Goal: Task Accomplishment & Management: Manage account settings

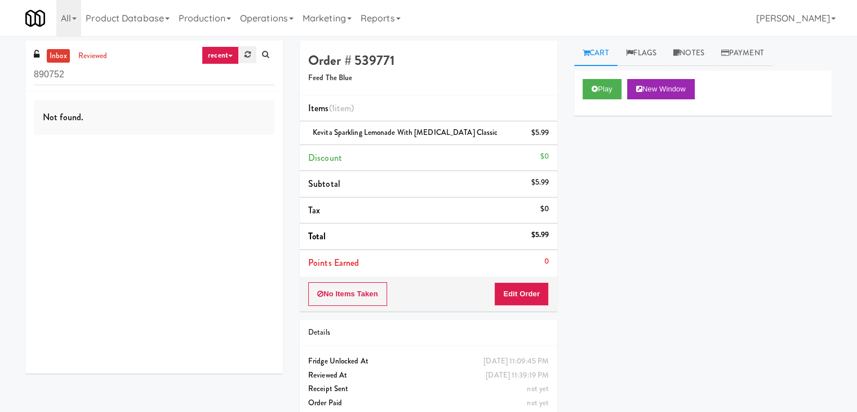
click at [246, 58] on icon at bounding box center [248, 54] width 6 height 7
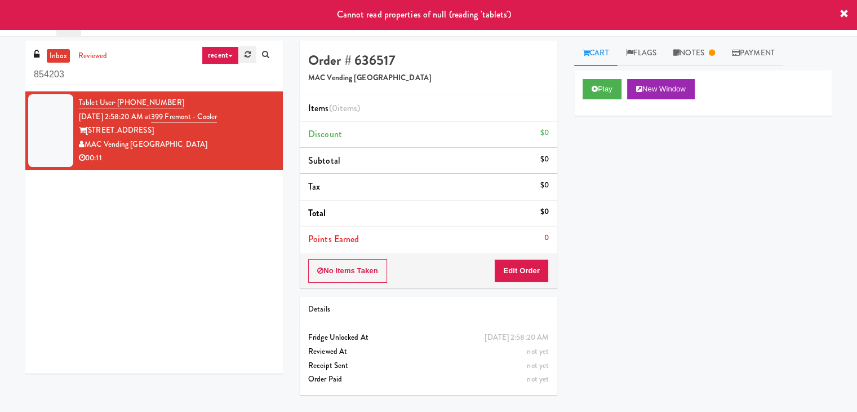
click at [248, 59] on link at bounding box center [247, 54] width 17 height 17
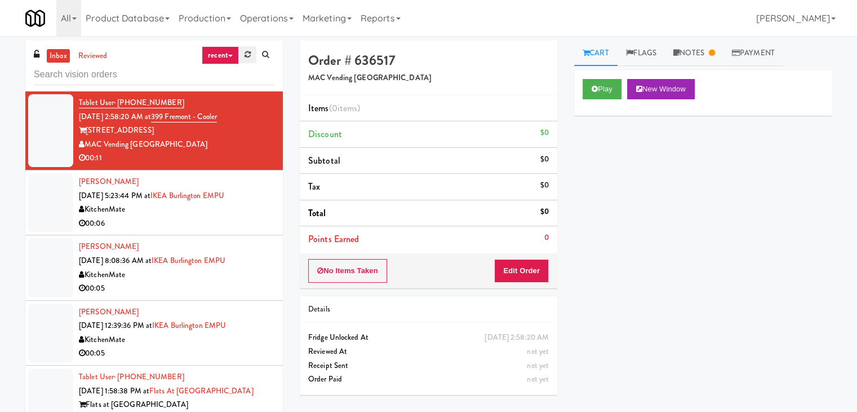
click at [241, 55] on link at bounding box center [247, 54] width 17 height 17
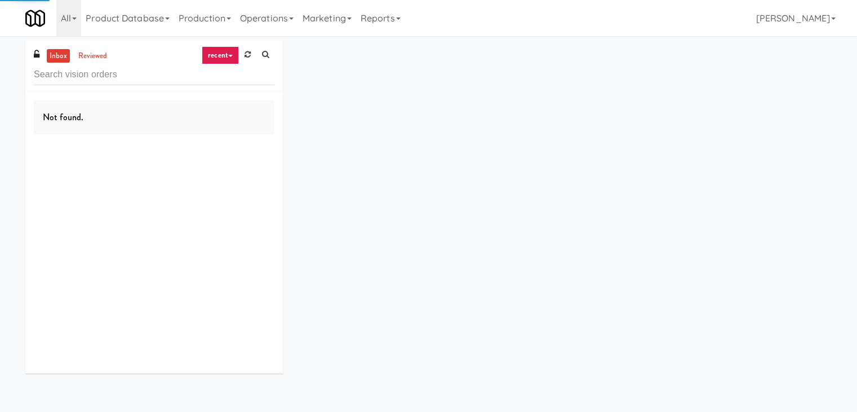
click at [228, 57] on link "recent" at bounding box center [220, 55] width 37 height 18
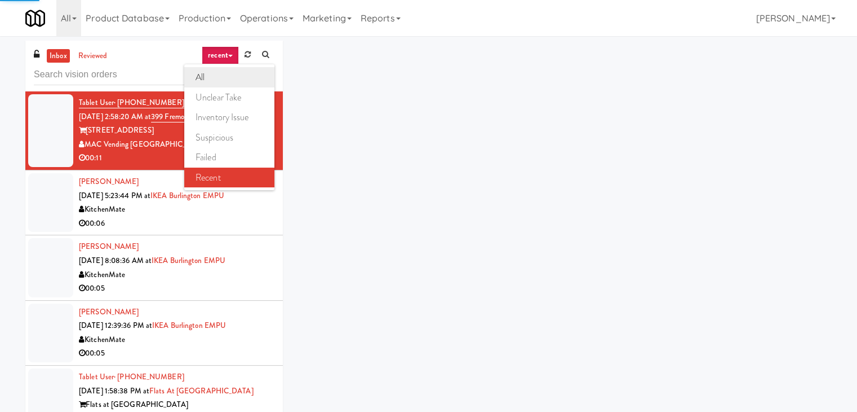
click at [220, 78] on link "all" at bounding box center [229, 77] width 90 height 20
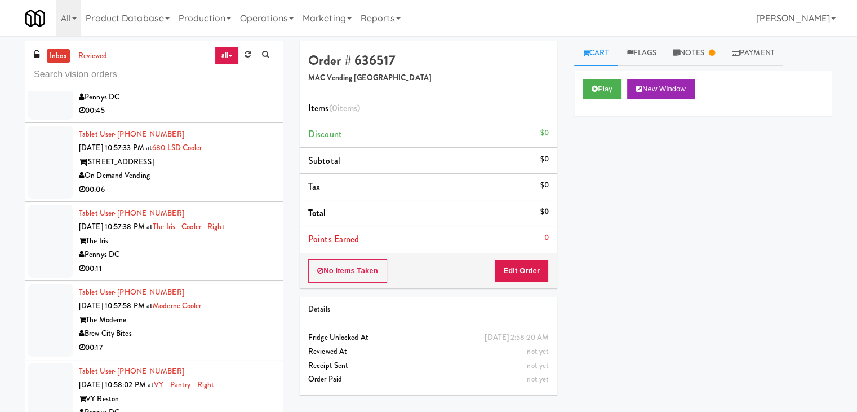
scroll to position [3739, 0]
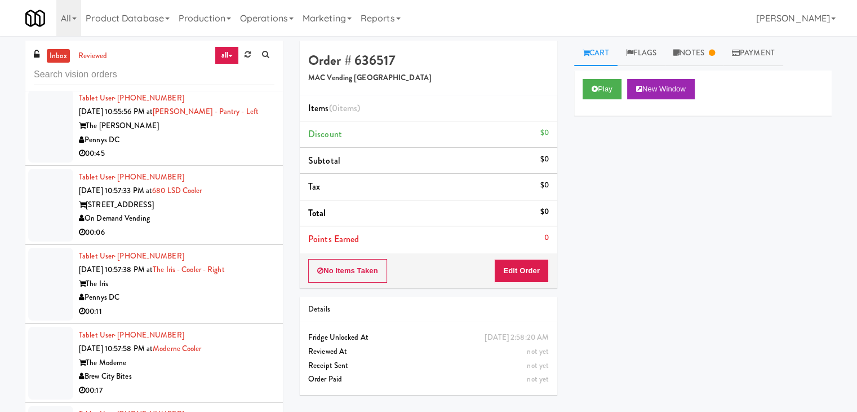
click at [197, 225] on div "00:06" at bounding box center [177, 232] width 196 height 14
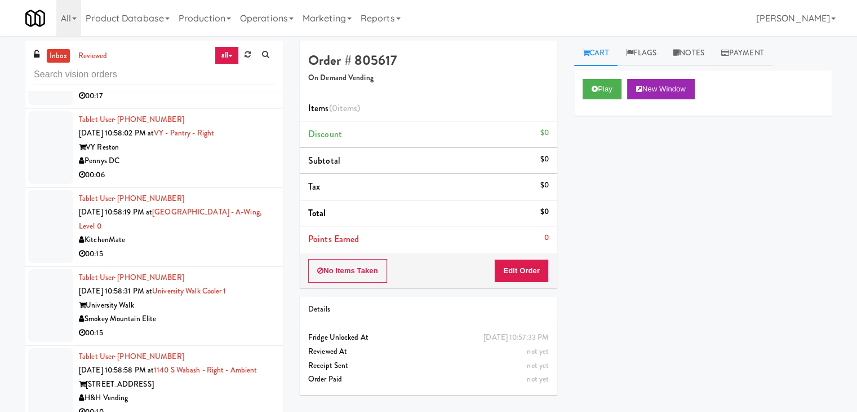
scroll to position [4133, 0]
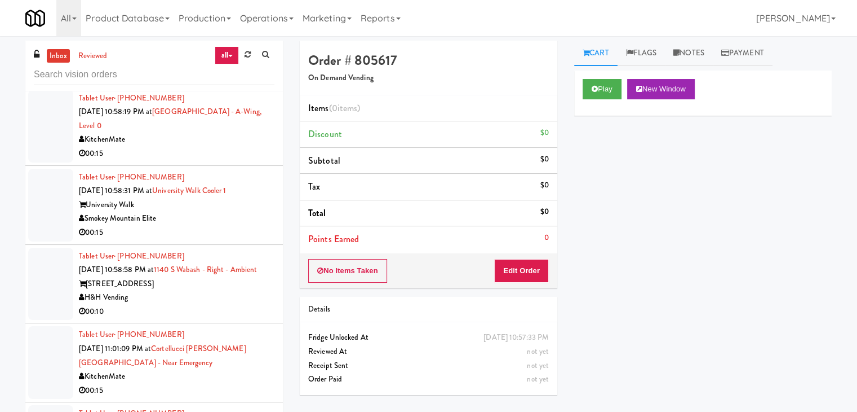
click at [217, 225] on div "00:15" at bounding box center [177, 232] width 196 height 14
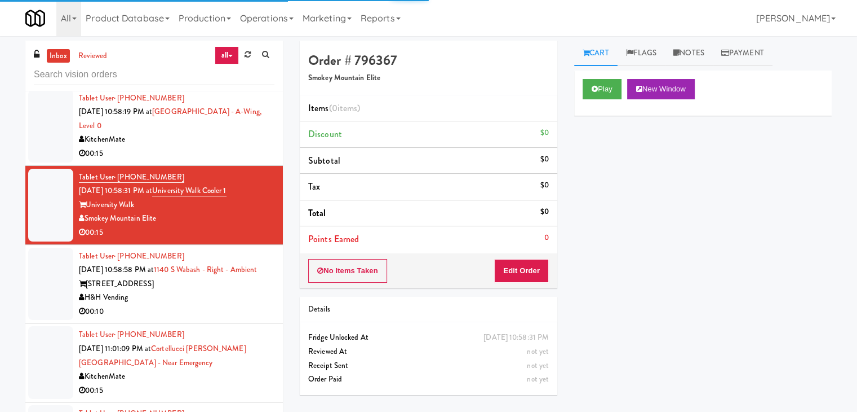
click at [607, 100] on div "Play New Window" at bounding box center [703, 92] width 258 height 45
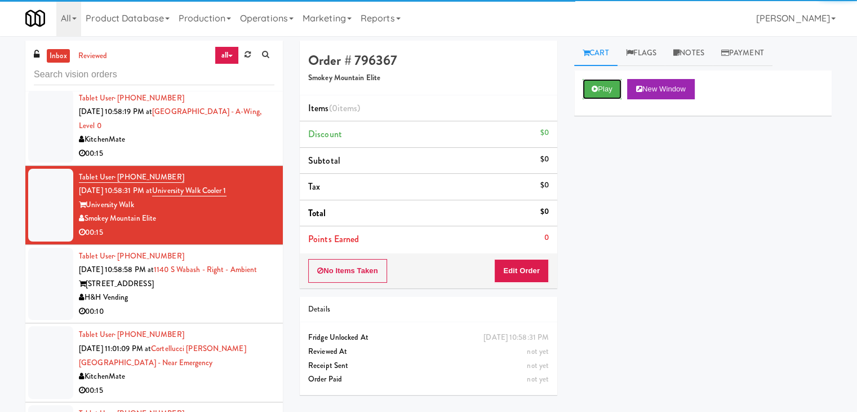
drag, startPoint x: 605, startPoint y: 95, endPoint x: 577, endPoint y: 158, distance: 68.9
click at [604, 96] on button "Play" at bounding box center [602, 89] width 39 height 20
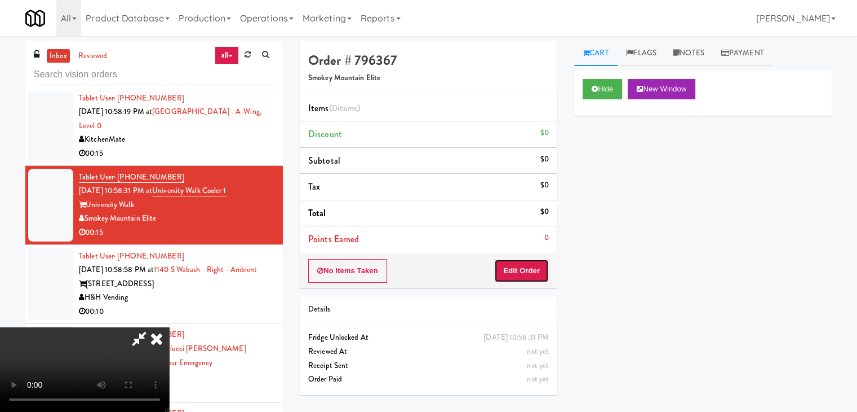
click at [520, 264] on button "Edit Order" at bounding box center [521, 271] width 55 height 24
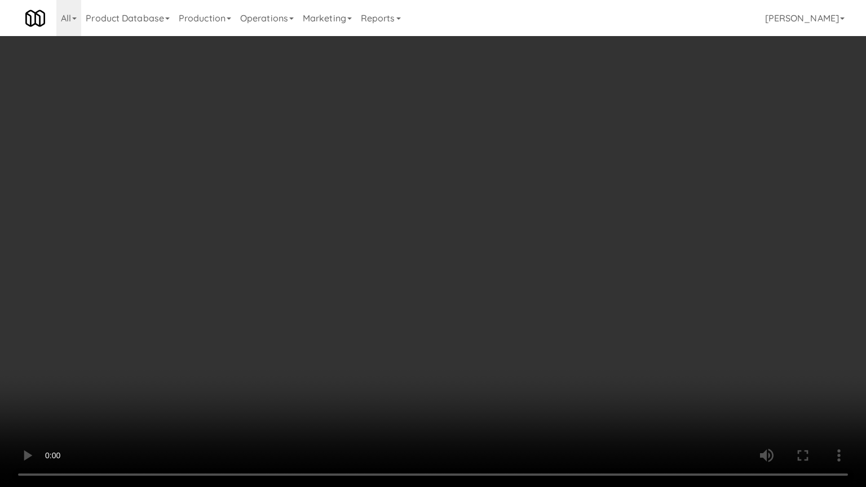
drag, startPoint x: 515, startPoint y: 331, endPoint x: 521, endPoint y: 334, distance: 6.3
click at [516, 331] on video at bounding box center [433, 243] width 866 height 487
click at [598, 291] on video at bounding box center [433, 243] width 866 height 487
click at [601, 286] on video at bounding box center [433, 243] width 866 height 487
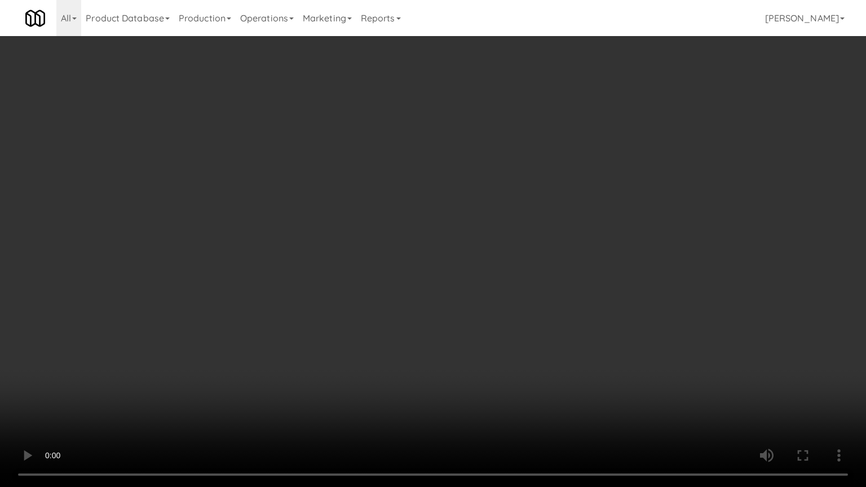
click at [600, 286] on video at bounding box center [433, 243] width 866 height 487
click at [601, 287] on video at bounding box center [433, 243] width 866 height 487
click at [594, 286] on video at bounding box center [433, 243] width 866 height 487
click at [583, 289] on video at bounding box center [433, 243] width 866 height 487
click at [580, 289] on video at bounding box center [433, 243] width 866 height 487
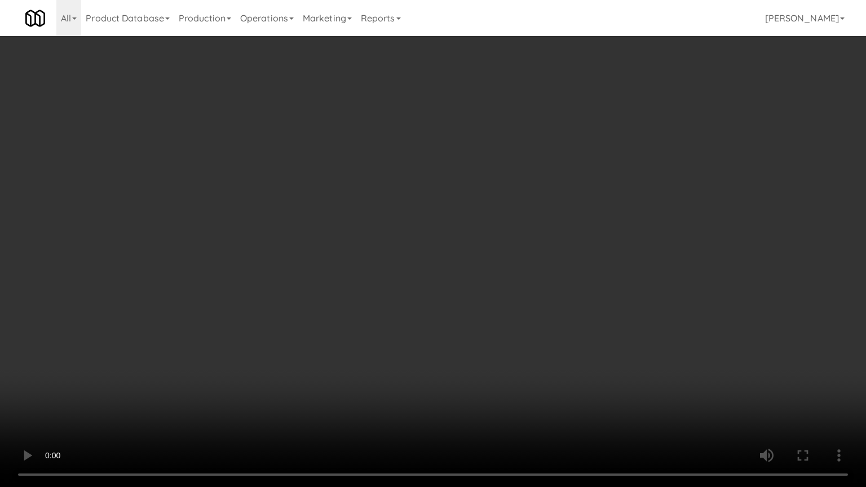
click at [577, 290] on video at bounding box center [433, 243] width 866 height 487
click at [579, 293] on video at bounding box center [433, 243] width 866 height 487
click at [580, 294] on video at bounding box center [433, 243] width 866 height 487
click at [579, 287] on video at bounding box center [433, 243] width 866 height 487
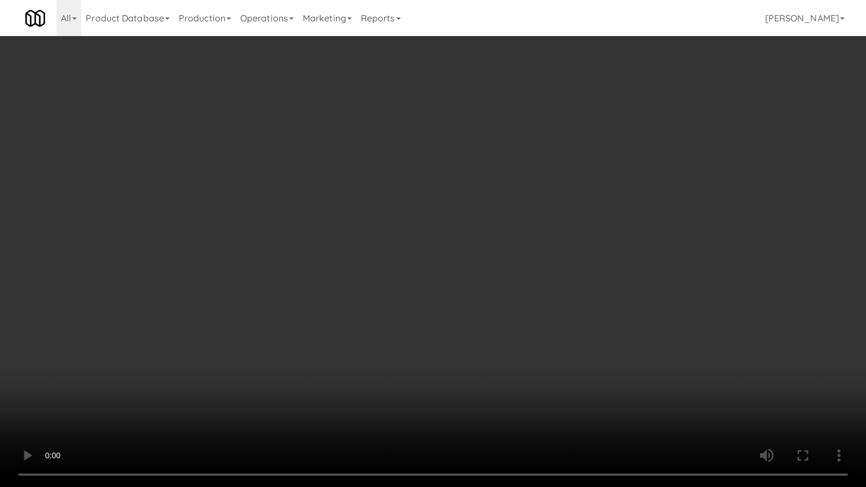
drag, startPoint x: 580, startPoint y: 281, endPoint x: 594, endPoint y: 189, distance: 93.5
click at [582, 273] on video at bounding box center [433, 243] width 866 height 487
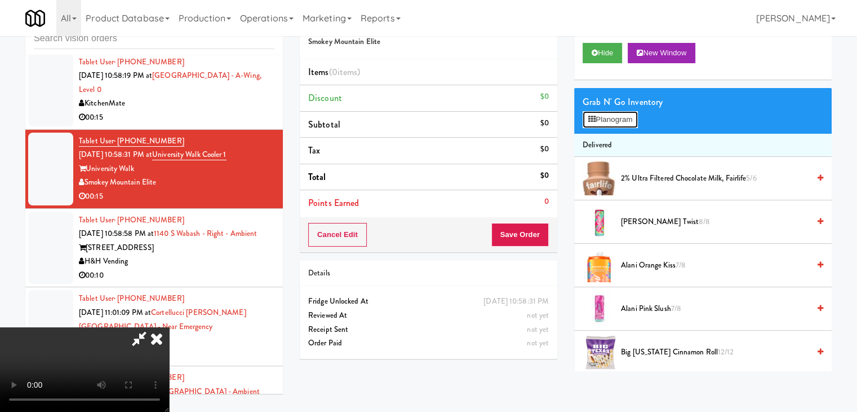
click at [626, 116] on button "Planogram" at bounding box center [610, 119] width 55 height 17
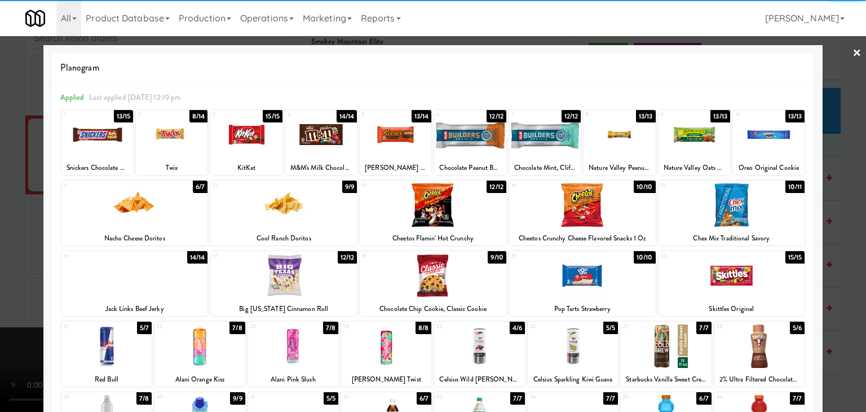
drag, startPoint x: 401, startPoint y: 131, endPoint x: 345, endPoint y: 148, distance: 58.7
click at [401, 131] on div at bounding box center [396, 134] width 72 height 43
drag, startPoint x: 0, startPoint y: 246, endPoint x: 20, endPoint y: 247, distance: 20.3
click at [0, 247] on div at bounding box center [433, 206] width 866 height 412
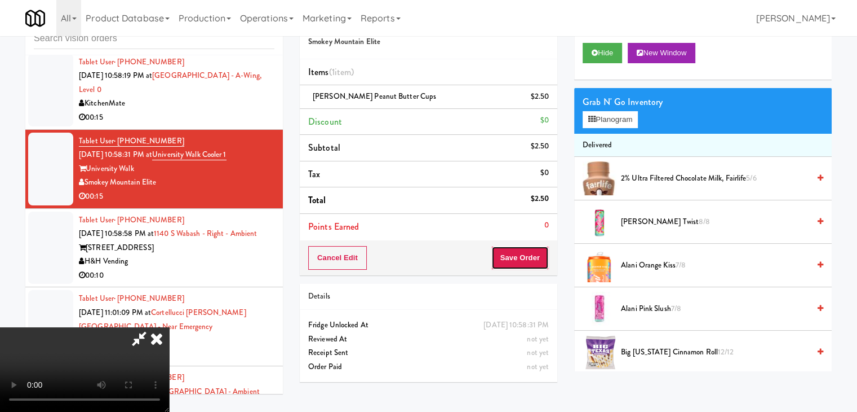
drag, startPoint x: 538, startPoint y: 250, endPoint x: 532, endPoint y: 258, distance: 10.0
click at [534, 255] on button "Save Order" at bounding box center [520, 258] width 57 height 24
drag, startPoint x: 532, startPoint y: 258, endPoint x: 525, endPoint y: 257, distance: 6.8
click at [532, 257] on button "Save Order" at bounding box center [520, 258] width 57 height 24
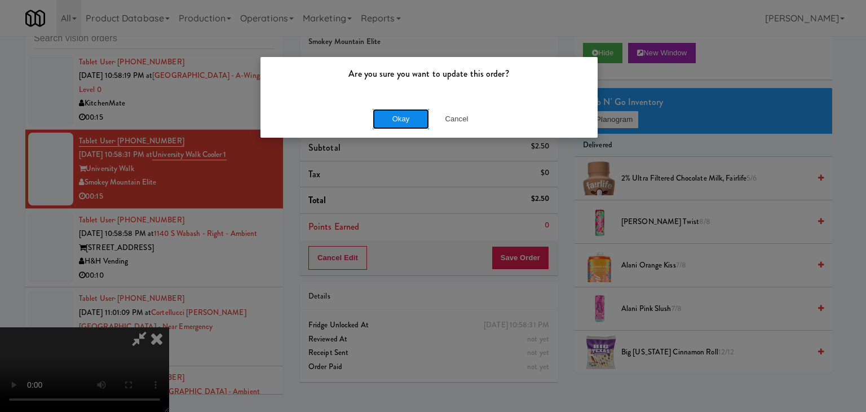
click at [399, 115] on button "Okay" at bounding box center [401, 119] width 56 height 20
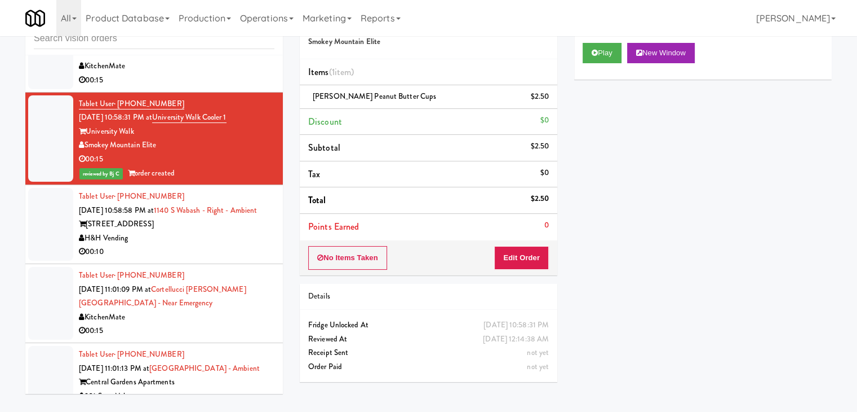
scroll to position [4246, 0]
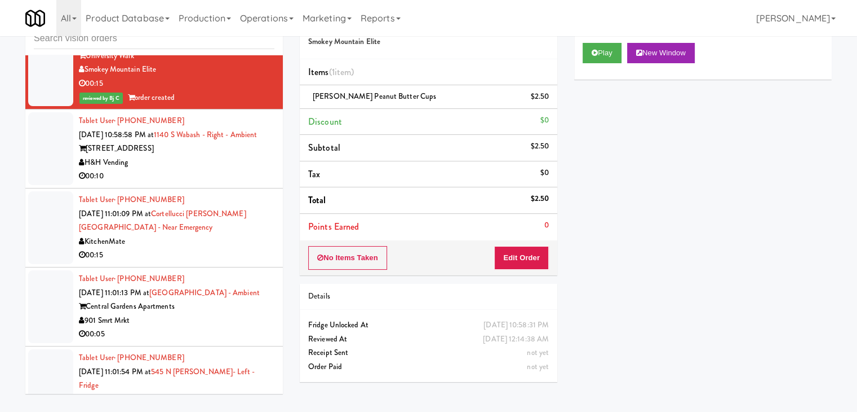
click at [193, 156] on div "H&H Vending" at bounding box center [177, 163] width 196 height 14
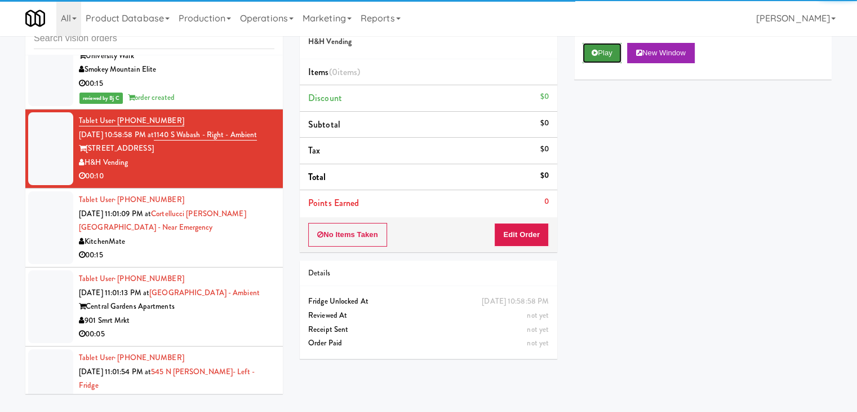
click at [603, 59] on button "Play" at bounding box center [602, 53] width 39 height 20
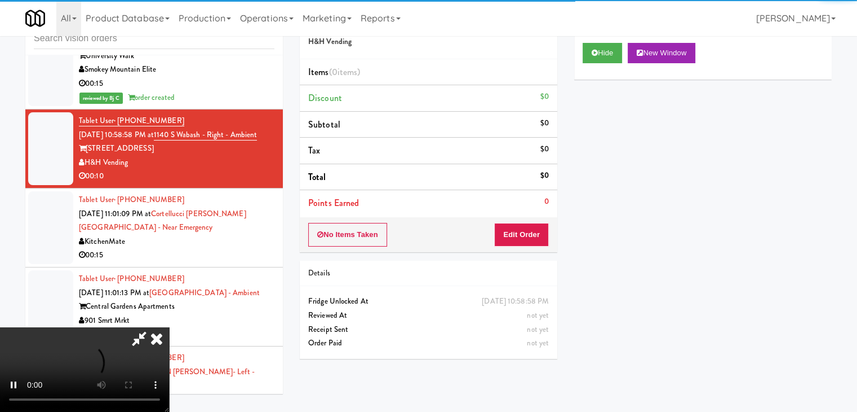
click at [534, 216] on div "Order # 710821 H&H Vending Items (0 items ) Discount $0 Subtotal $0 Tax $0 Tota…" at bounding box center [429, 128] width 258 height 247
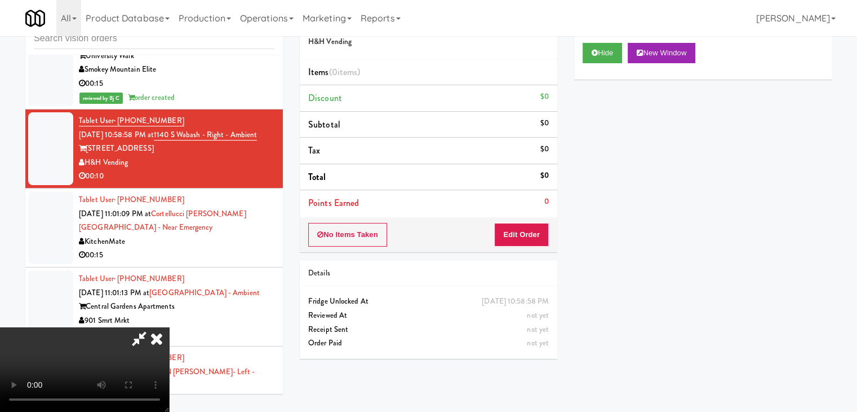
click at [532, 219] on div "No Items Taken Edit Order" at bounding box center [429, 234] width 258 height 35
click at [526, 236] on button "Edit Order" at bounding box center [521, 235] width 55 height 24
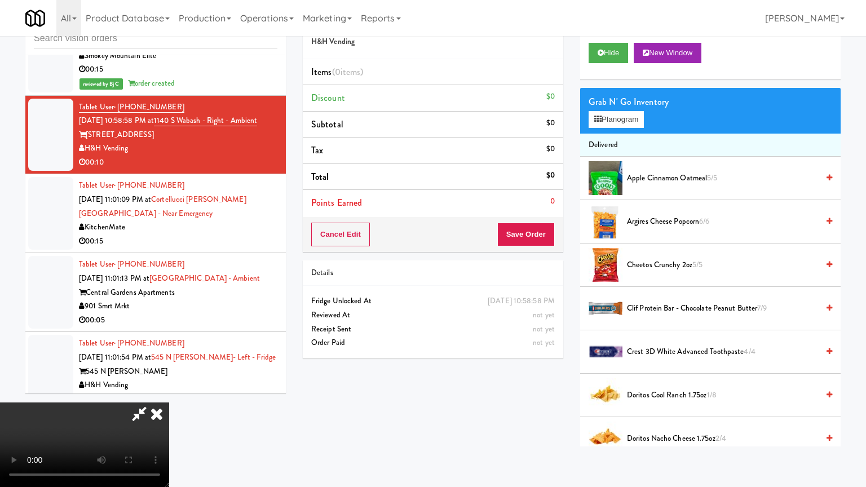
click at [169, 402] on video at bounding box center [84, 444] width 169 height 85
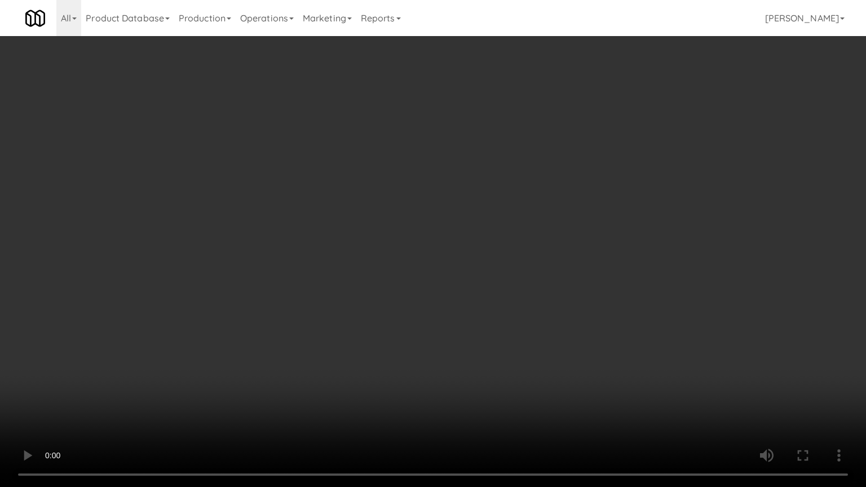
click at [497, 327] on video at bounding box center [433, 243] width 866 height 487
click at [502, 324] on video at bounding box center [433, 243] width 866 height 487
click at [508, 322] on video at bounding box center [433, 243] width 866 height 487
click at [510, 321] on video at bounding box center [433, 243] width 866 height 487
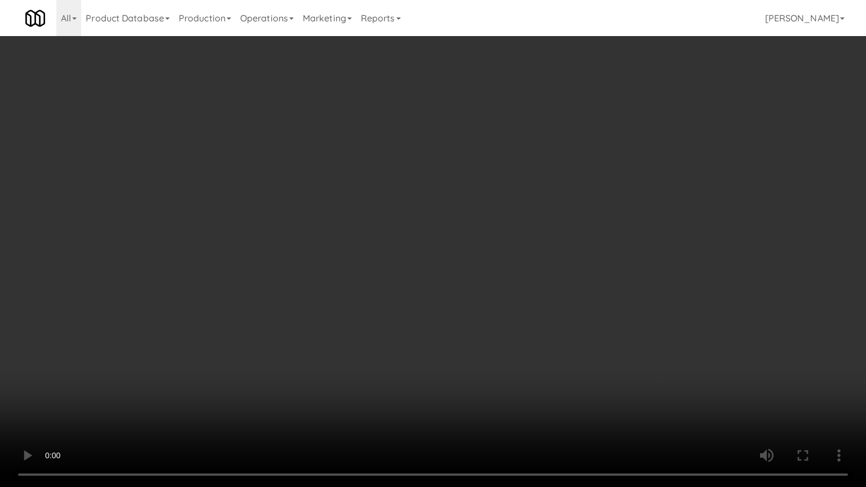
click at [524, 320] on video at bounding box center [433, 243] width 866 height 487
click at [523, 320] on video at bounding box center [433, 243] width 866 height 487
click at [550, 290] on video at bounding box center [433, 243] width 866 height 487
drag, startPoint x: 550, startPoint y: 290, endPoint x: 611, endPoint y: 131, distance: 170.2
click at [557, 273] on video at bounding box center [433, 243] width 866 height 487
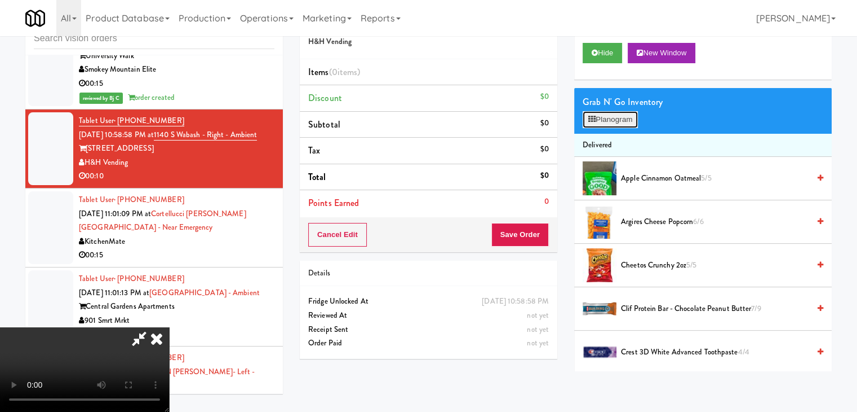
click at [618, 119] on button "Planogram" at bounding box center [610, 119] width 55 height 17
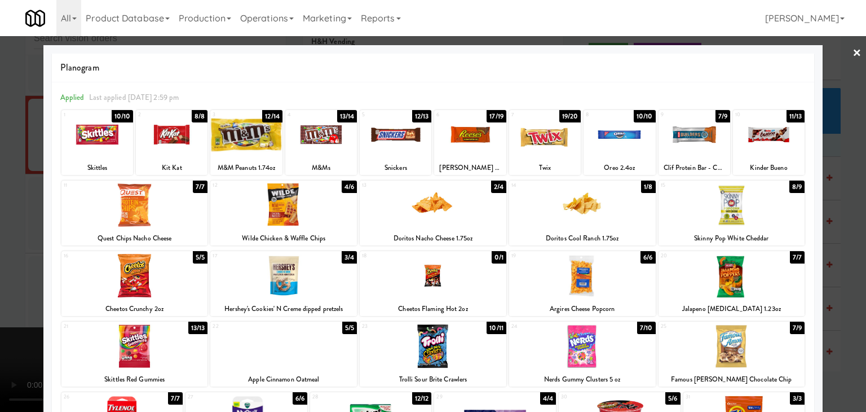
drag, startPoint x: 468, startPoint y: 142, endPoint x: 548, endPoint y: 139, distance: 80.1
click at [474, 142] on div at bounding box center [470, 134] width 72 height 43
drag, startPoint x: 550, startPoint y: 139, endPoint x: 515, endPoint y: 143, distance: 35.2
click at [548, 139] on div at bounding box center [545, 134] width 72 height 43
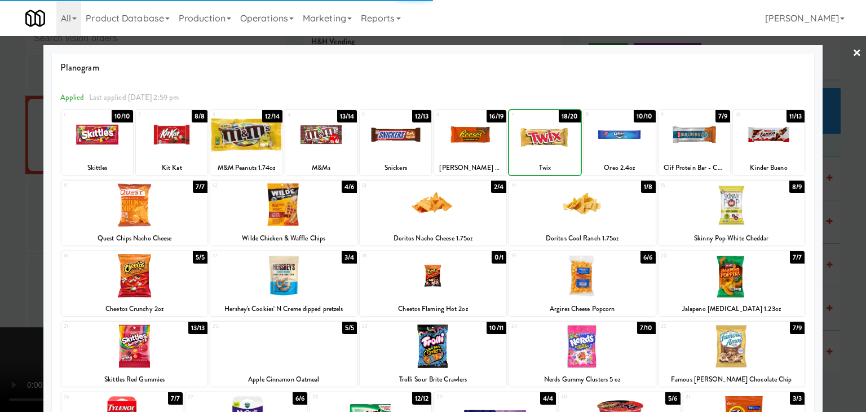
click at [13, 253] on div at bounding box center [433, 206] width 866 height 412
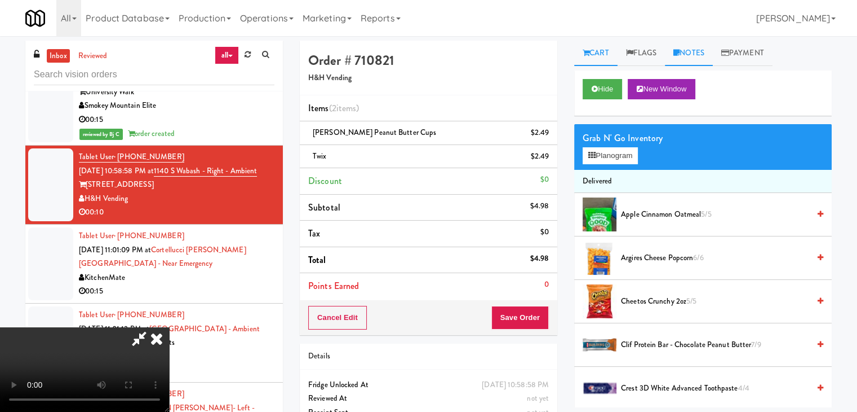
click at [707, 56] on link "Notes" at bounding box center [689, 53] width 48 height 25
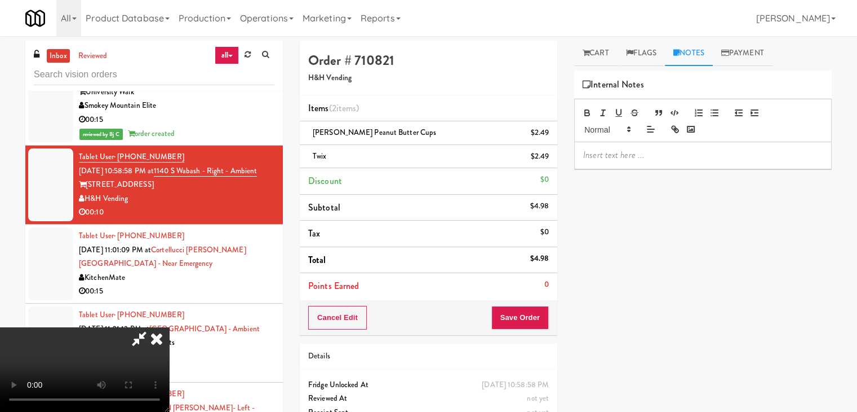
click at [627, 149] on p at bounding box center [703, 155] width 240 height 12
click at [536, 313] on button "Save Order" at bounding box center [520, 318] width 57 height 24
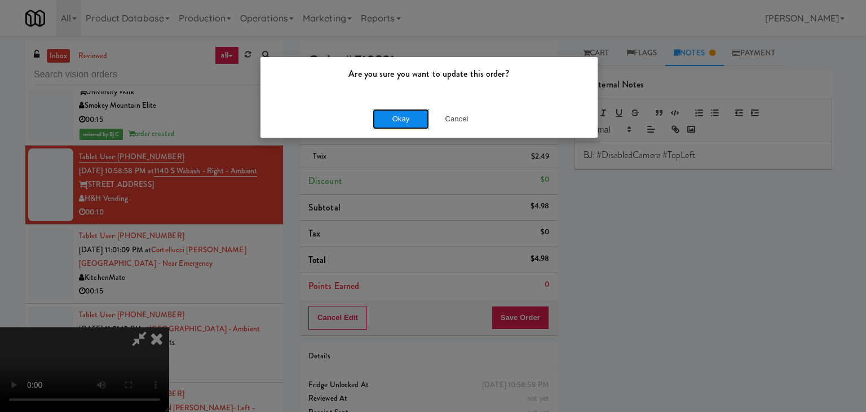
click at [404, 123] on button "Okay" at bounding box center [401, 119] width 56 height 20
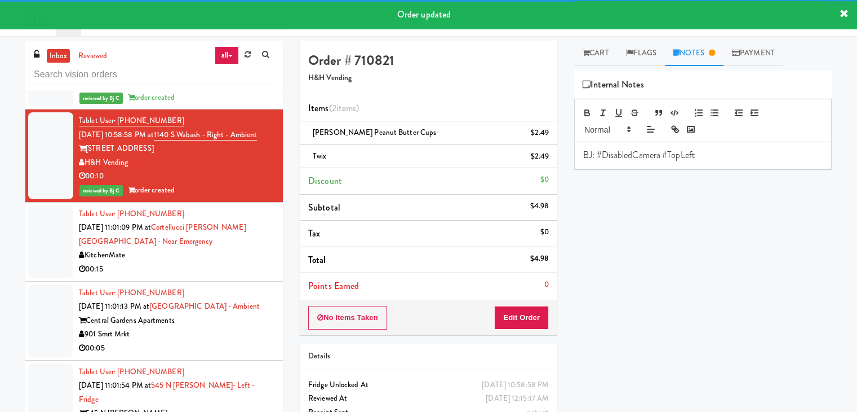
scroll to position [4302, 0]
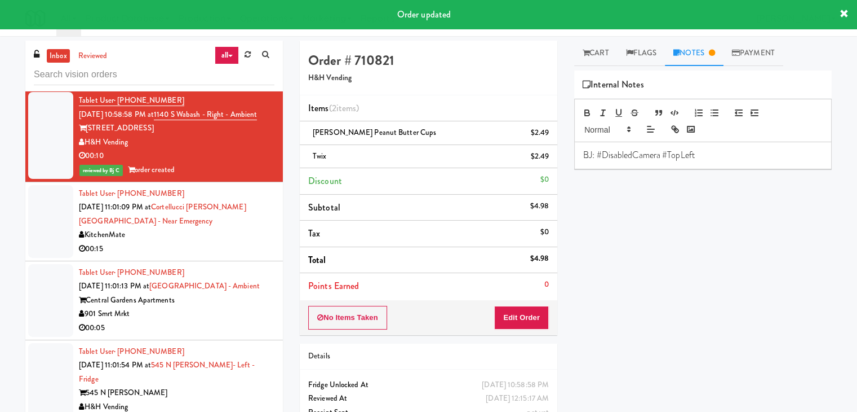
click at [203, 228] on div "KitchenMate" at bounding box center [177, 235] width 196 height 14
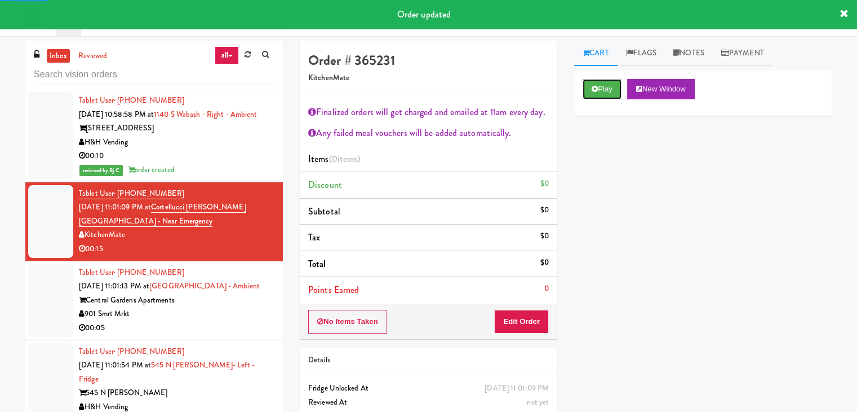
click at [598, 100] on div "Play New Window" at bounding box center [703, 92] width 258 height 45
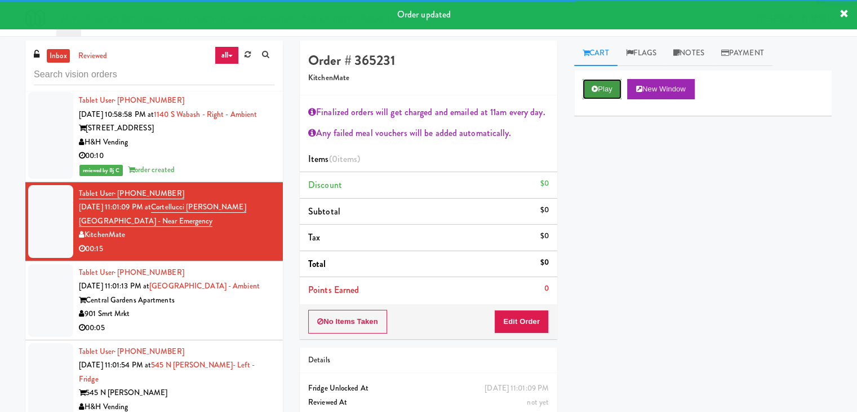
drag, startPoint x: 602, startPoint y: 83, endPoint x: 600, endPoint y: 94, distance: 10.4
click at [601, 87] on button "Play" at bounding box center [602, 89] width 39 height 20
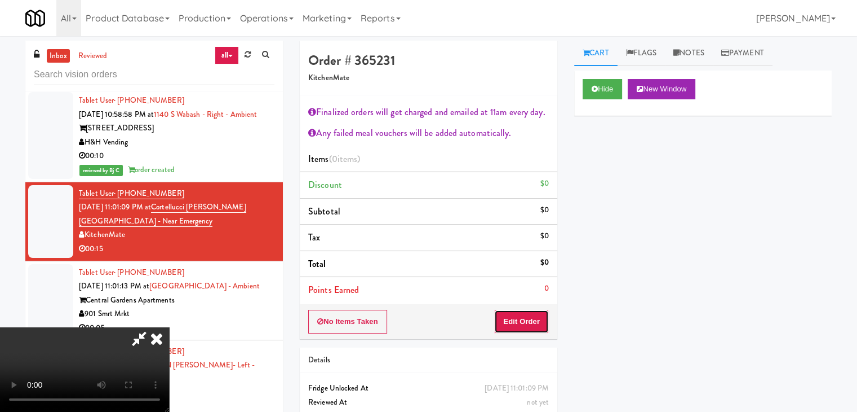
click at [527, 313] on button "Edit Order" at bounding box center [521, 321] width 55 height 24
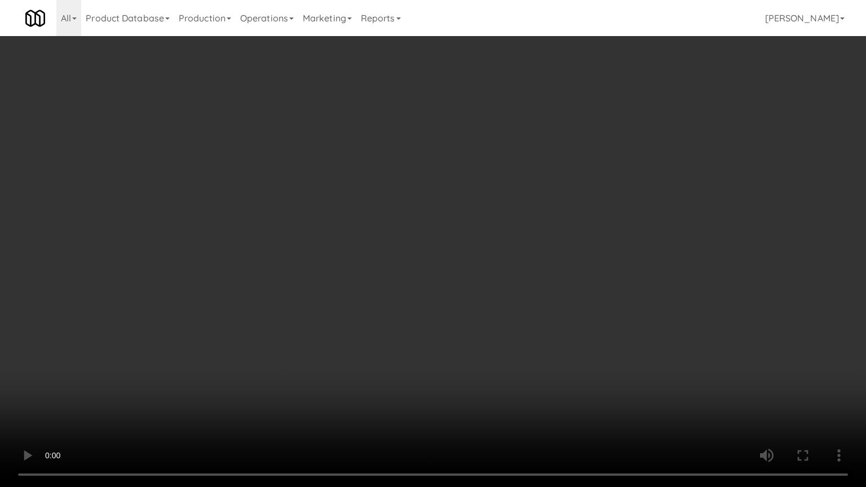
click at [568, 300] on video at bounding box center [433, 243] width 866 height 487
click at [577, 289] on video at bounding box center [433, 243] width 866 height 487
click at [576, 289] on video at bounding box center [433, 243] width 866 height 487
click at [575, 286] on video at bounding box center [433, 243] width 866 height 487
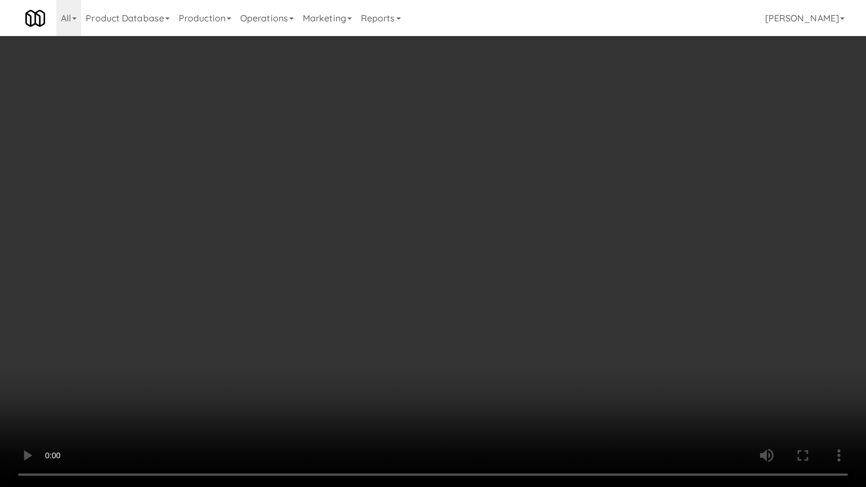
drag, startPoint x: 575, startPoint y: 286, endPoint x: 570, endPoint y: 240, distance: 47.0
click at [574, 286] on video at bounding box center [433, 243] width 866 height 487
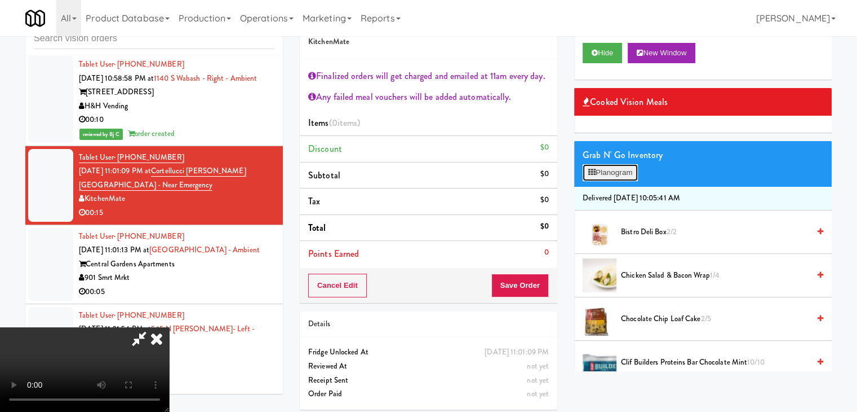
click at [612, 173] on button "Planogram" at bounding box center [610, 172] width 55 height 17
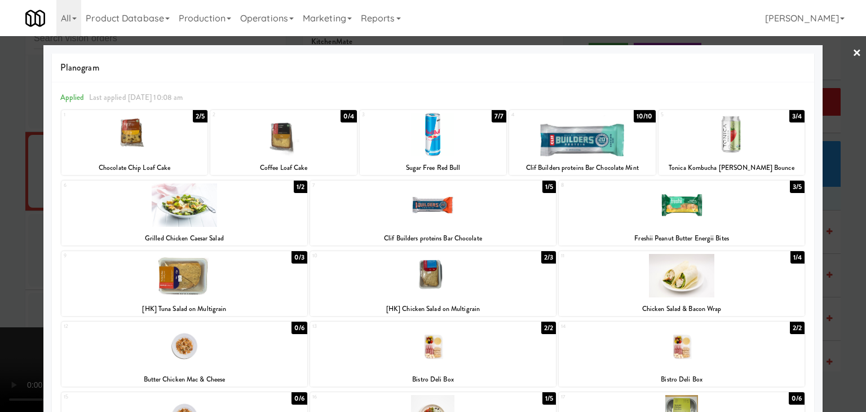
drag, startPoint x: 478, startPoint y: 352, endPoint x: 113, endPoint y: 326, distance: 366.2
click at [476, 351] on div at bounding box center [433, 345] width 246 height 43
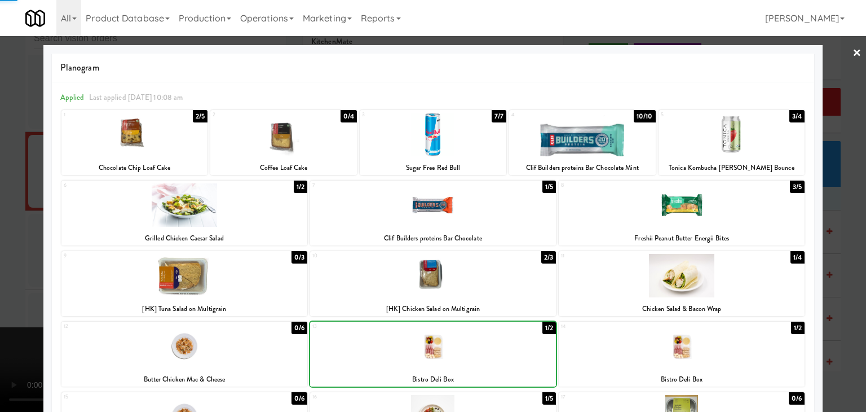
click at [1, 293] on div at bounding box center [433, 206] width 866 height 412
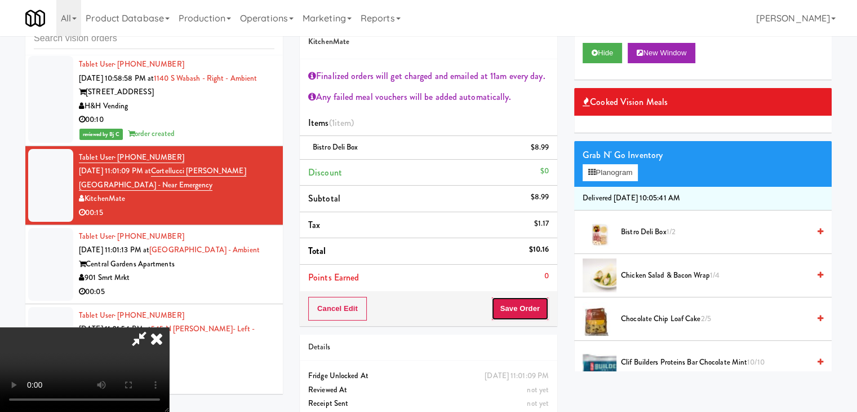
drag, startPoint x: 540, startPoint y: 316, endPoint x: 498, endPoint y: 309, distance: 42.8
click at [532, 315] on button "Save Order" at bounding box center [520, 309] width 57 height 24
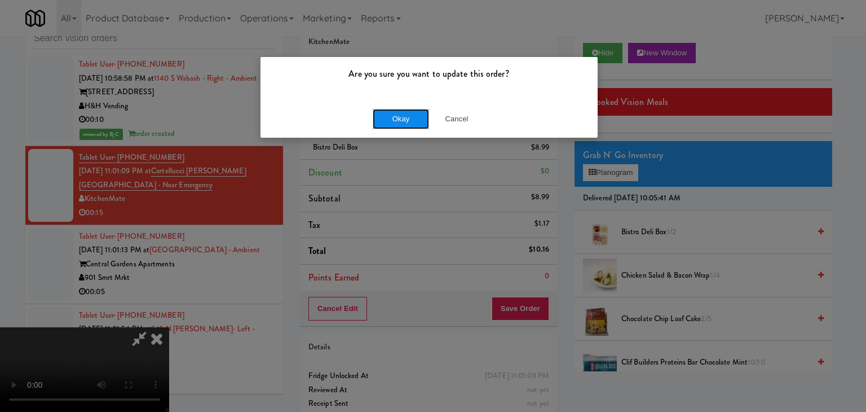
drag, startPoint x: 387, startPoint y: 122, endPoint x: 392, endPoint y: 117, distance: 6.8
click at [392, 117] on button "Okay" at bounding box center [401, 119] width 56 height 20
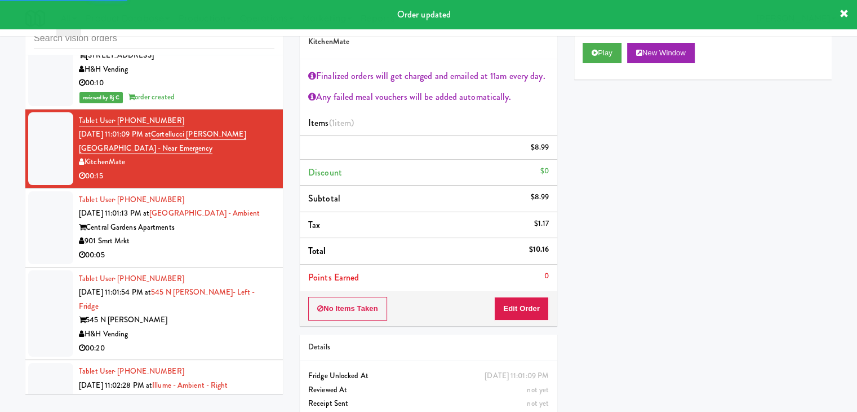
scroll to position [4415, 0]
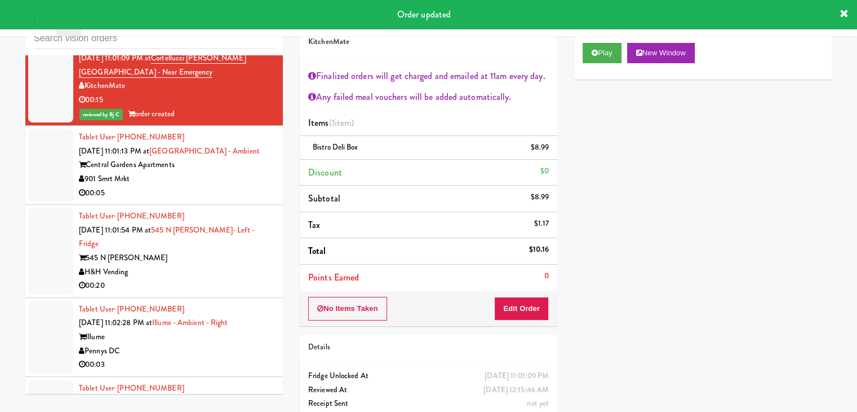
click at [238, 186] on div "00:05" at bounding box center [177, 193] width 196 height 14
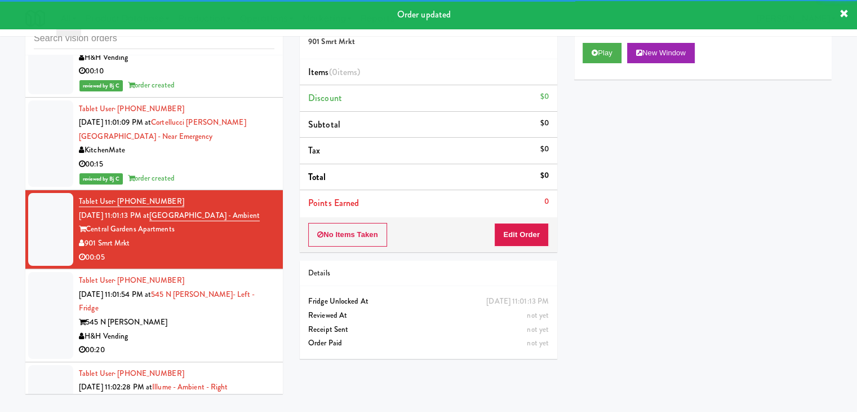
scroll to position [4302, 0]
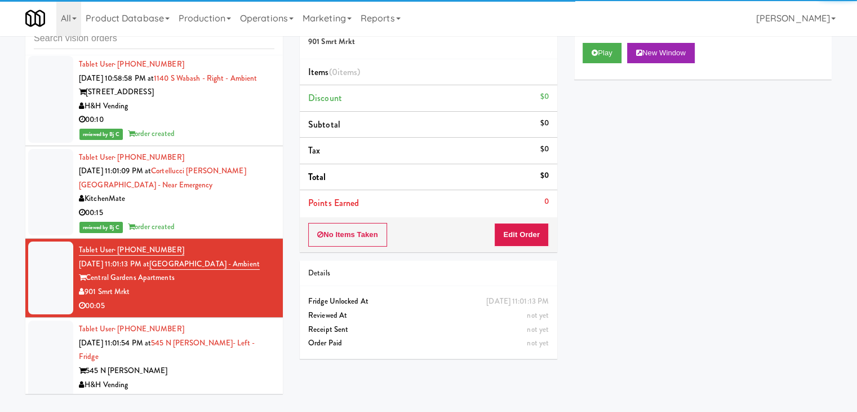
click at [250, 192] on div "KitchenMate" at bounding box center [177, 199] width 196 height 14
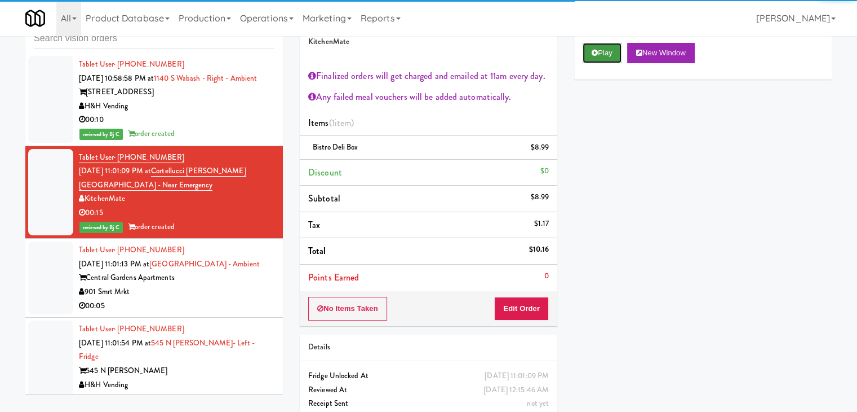
click at [607, 52] on button "Play" at bounding box center [602, 53] width 39 height 20
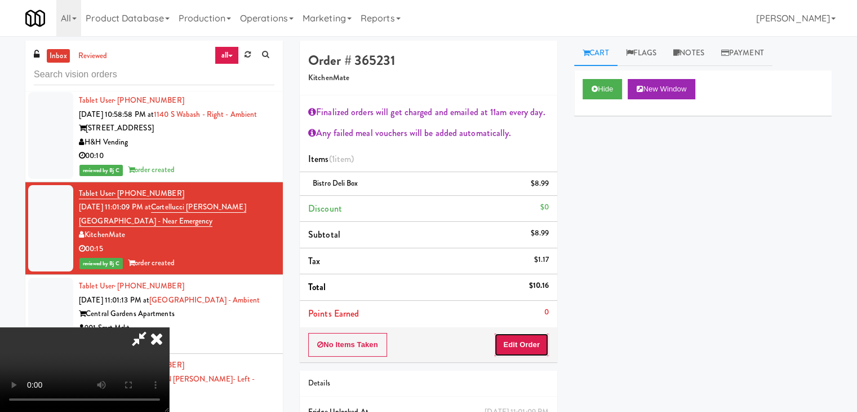
click at [539, 350] on button "Edit Order" at bounding box center [521, 345] width 55 height 24
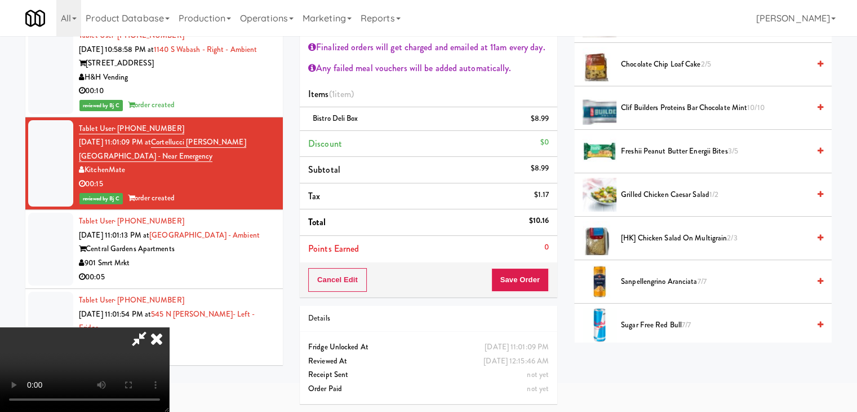
click at [169, 327] on icon at bounding box center [156, 338] width 25 height 23
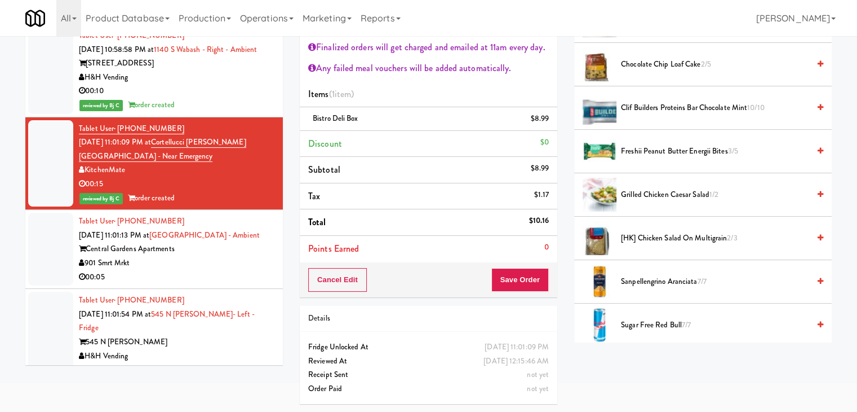
drag, startPoint x: 213, startPoint y: 244, endPoint x: 219, endPoint y: 245, distance: 5.7
click at [214, 256] on div "901 Smrt Mrkt" at bounding box center [177, 263] width 196 height 14
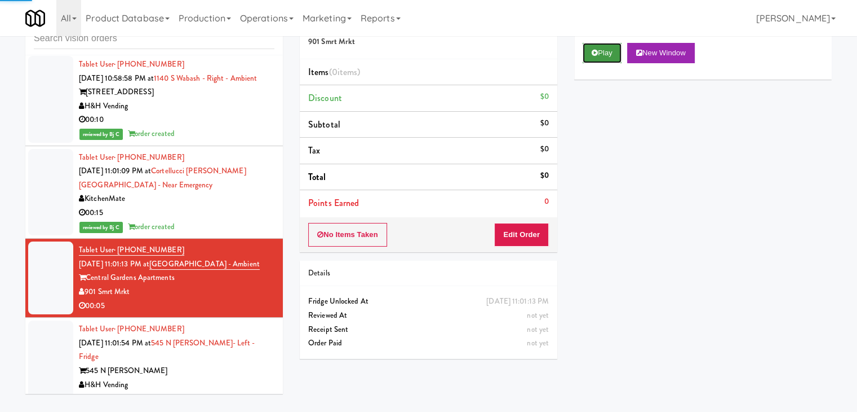
click at [602, 50] on button "Play" at bounding box center [602, 53] width 39 height 20
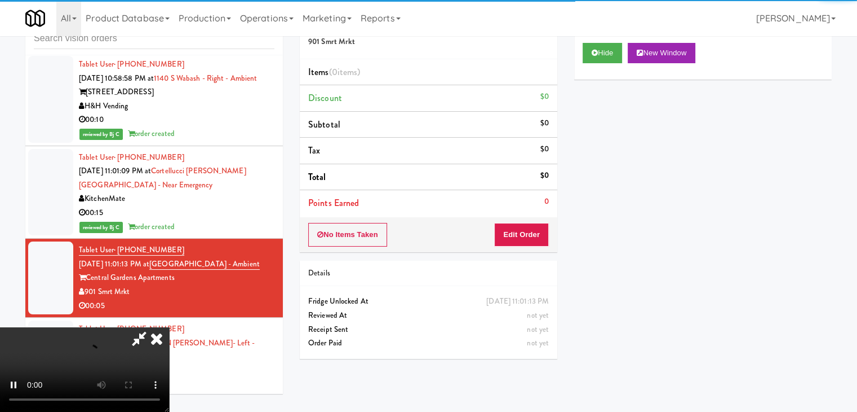
click at [520, 246] on div "No Items Taken Edit Order" at bounding box center [429, 234] width 258 height 35
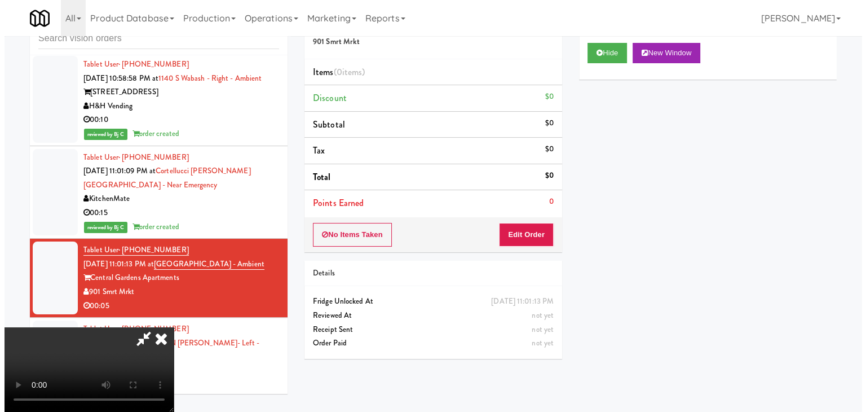
scroll to position [0, 0]
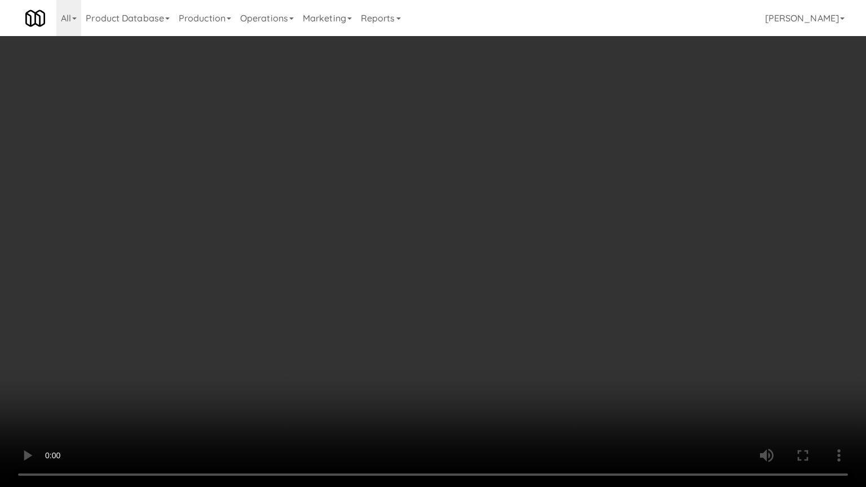
click at [539, 360] on video at bounding box center [433, 243] width 866 height 487
drag, startPoint x: 537, startPoint y: 358, endPoint x: 583, endPoint y: 255, distance: 112.5
click at [543, 347] on video at bounding box center [433, 243] width 866 height 487
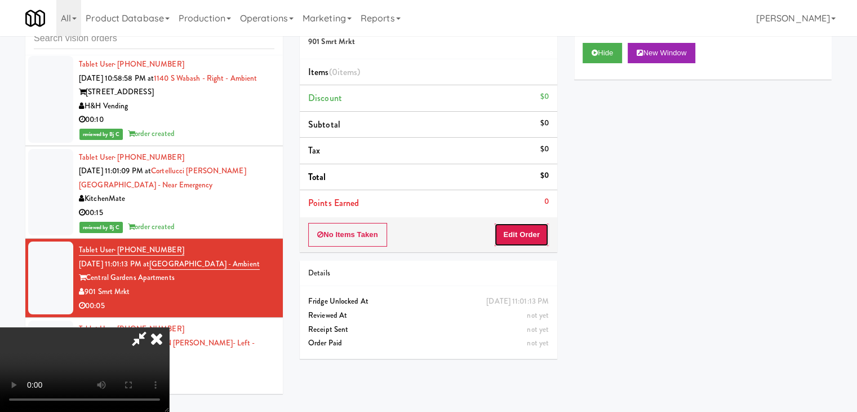
click at [532, 233] on button "Edit Order" at bounding box center [521, 235] width 55 height 24
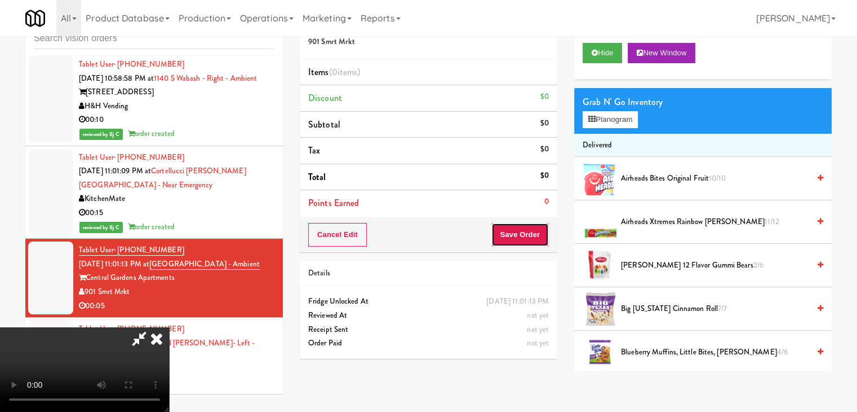
drag, startPoint x: 532, startPoint y: 233, endPoint x: 547, endPoint y: 218, distance: 20.7
click at [532, 231] on button "Save Order" at bounding box center [520, 235] width 57 height 24
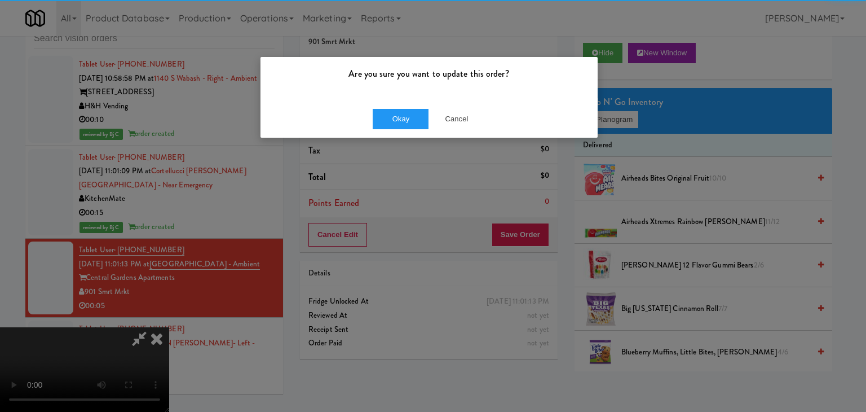
click at [622, 121] on div "Are you sure you want to update this order? Okay Cancel" at bounding box center [433, 206] width 866 height 412
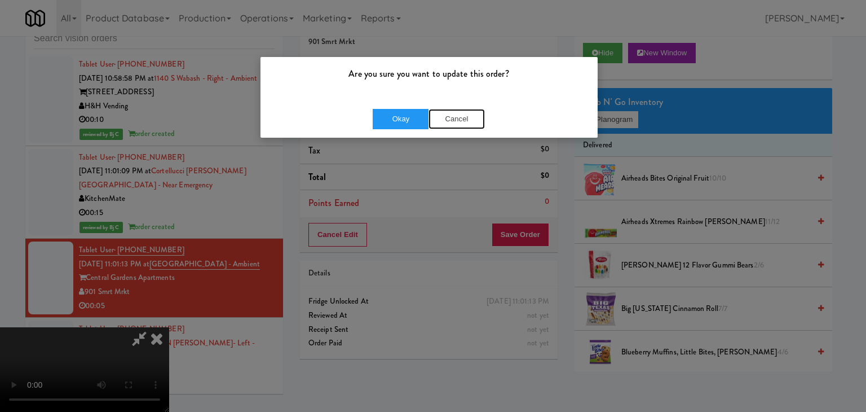
drag, startPoint x: 465, startPoint y: 119, endPoint x: 537, endPoint y: 116, distance: 71.6
click at [467, 118] on button "Cancel" at bounding box center [456, 119] width 56 height 20
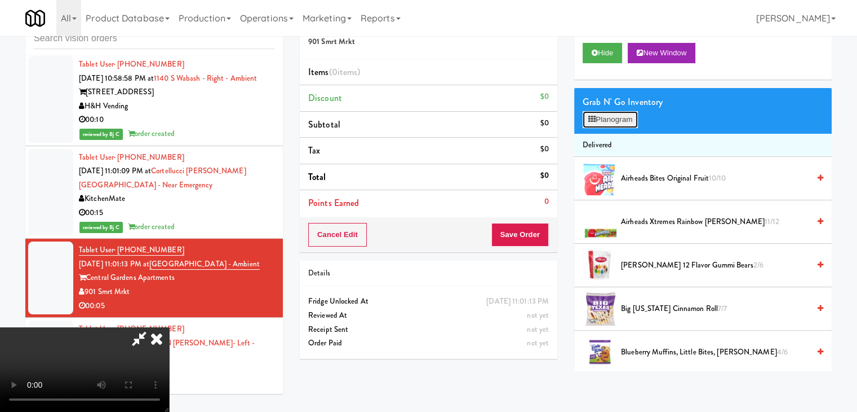
click at [622, 114] on button "Planogram" at bounding box center [610, 119] width 55 height 17
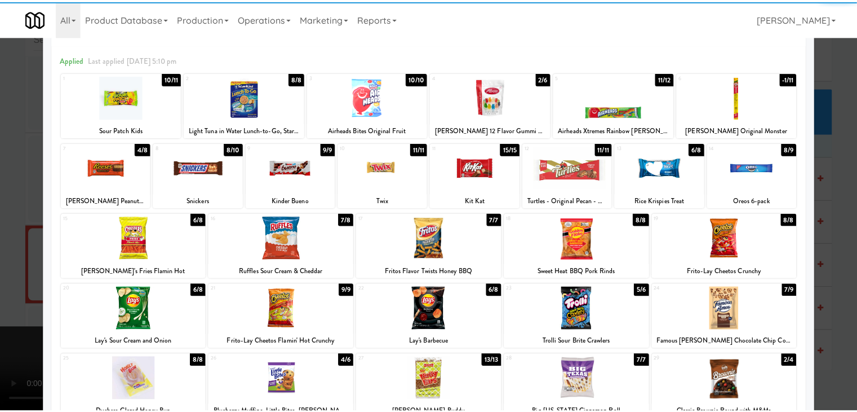
scroll to position [142, 0]
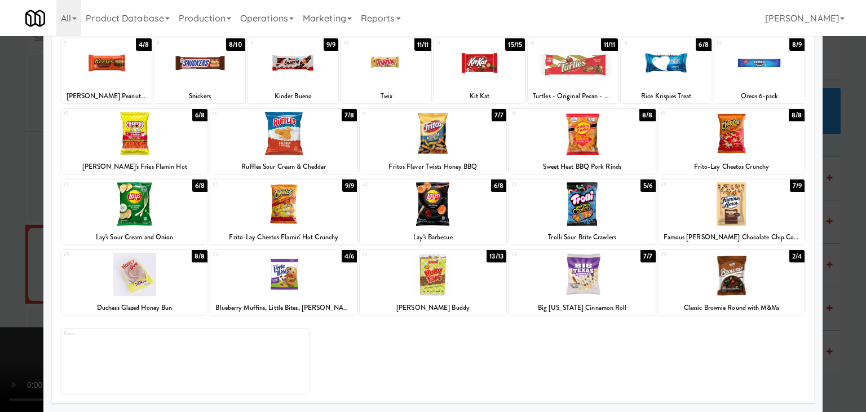
click at [147, 279] on div at bounding box center [134, 274] width 147 height 43
drag, startPoint x: 0, startPoint y: 289, endPoint x: 198, endPoint y: 280, distance: 198.6
click at [21, 287] on div at bounding box center [433, 206] width 866 height 412
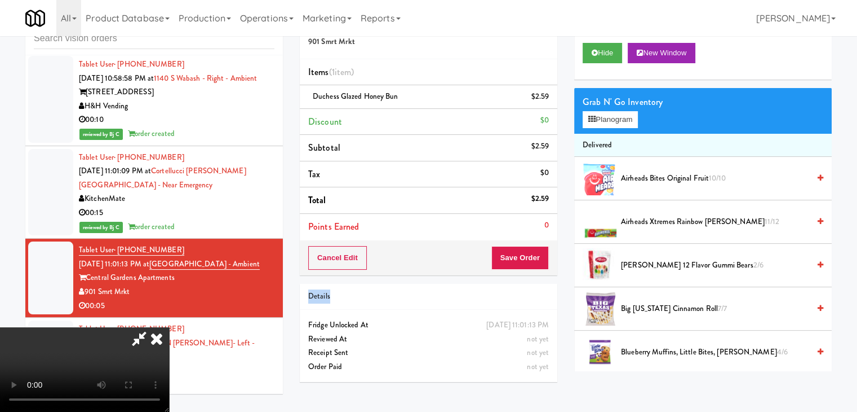
drag, startPoint x: 523, startPoint y: 271, endPoint x: 526, endPoint y: 262, distance: 9.1
click at [524, 269] on div "Order # 496189 901 Smrt Mrkt Items (1 item ) Duchess Glazed Honey Bun $2.59 Dis…" at bounding box center [428, 198] width 275 height 386
click at [527, 259] on button "Save Order" at bounding box center [520, 258] width 57 height 24
click at [527, 258] on button "Save Order" at bounding box center [520, 258] width 57 height 24
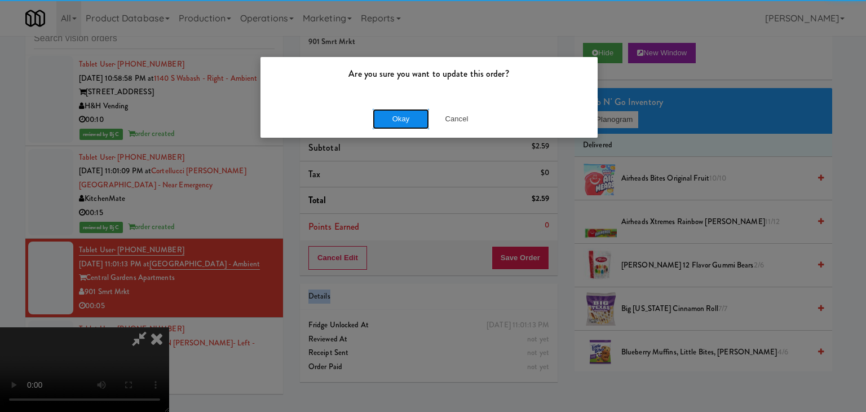
click at [381, 118] on button "Okay" at bounding box center [401, 119] width 56 height 20
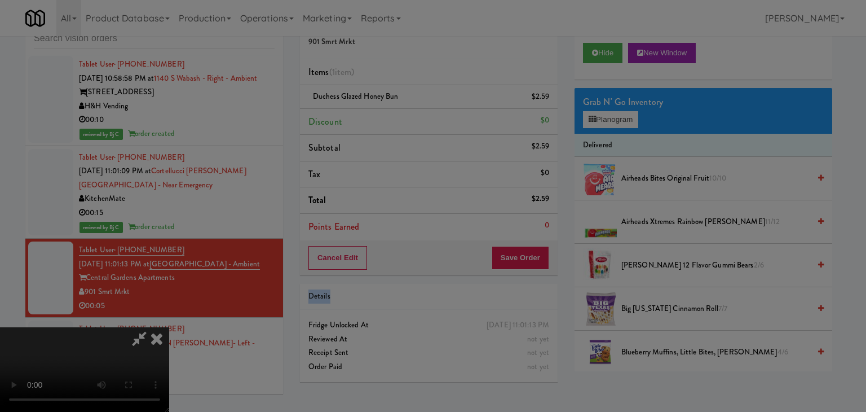
click at [382, 117] on div "Okay Cancel" at bounding box center [428, 98] width 337 height 38
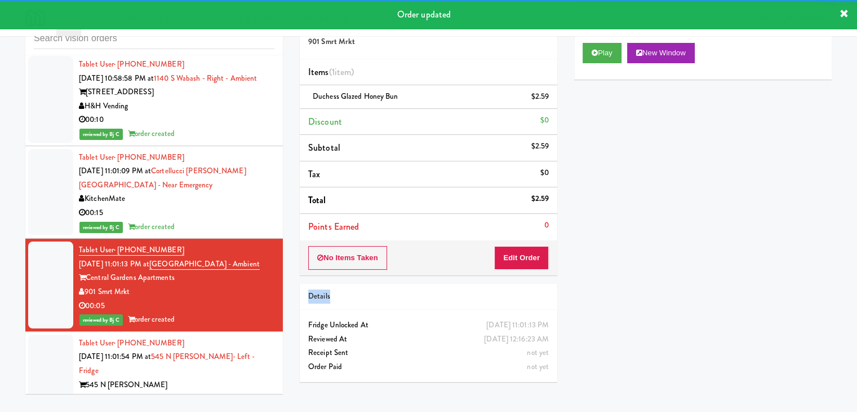
scroll to position [4471, 0]
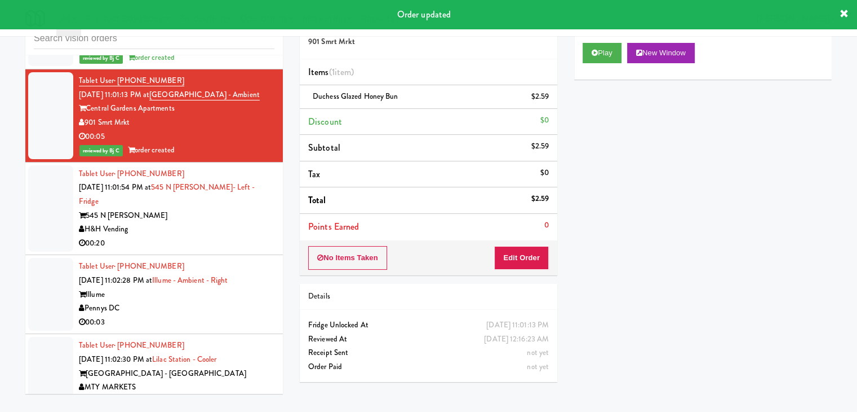
drag, startPoint x: 220, startPoint y: 201, endPoint x: 225, endPoint y: 204, distance: 6.1
click at [222, 222] on div "H&H Vending" at bounding box center [177, 229] width 196 height 14
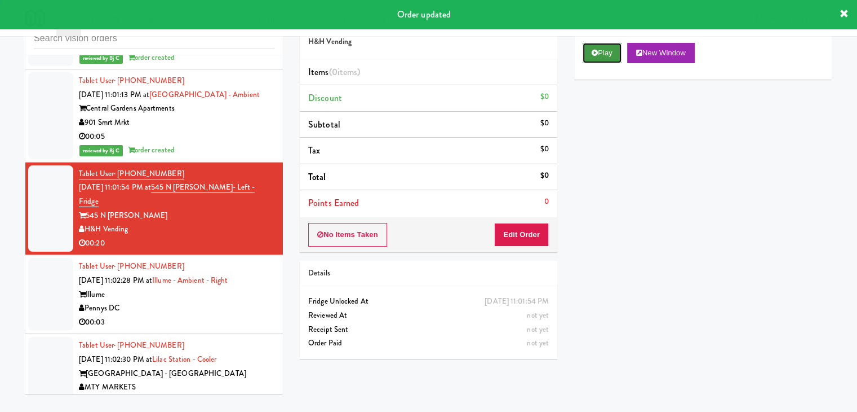
click at [594, 52] on icon at bounding box center [595, 52] width 6 height 7
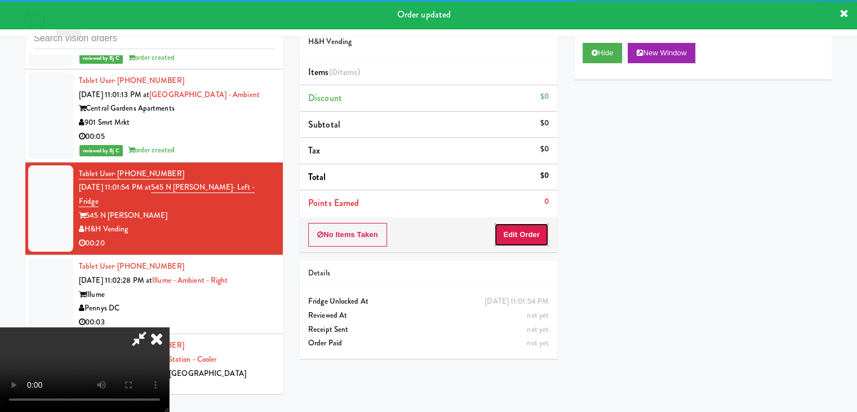
click at [517, 237] on button "Edit Order" at bounding box center [521, 235] width 55 height 24
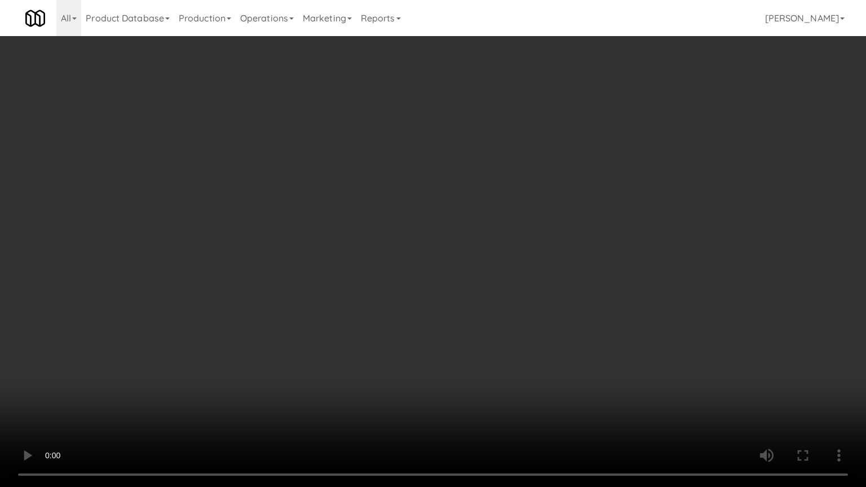
click at [492, 392] on video at bounding box center [433, 243] width 866 height 487
click at [494, 395] on video at bounding box center [433, 243] width 866 height 487
click at [497, 390] on video at bounding box center [433, 243] width 866 height 487
drag, startPoint x: 501, startPoint y: 390, endPoint x: 512, endPoint y: 391, distance: 10.8
click at [504, 390] on video at bounding box center [433, 243] width 866 height 487
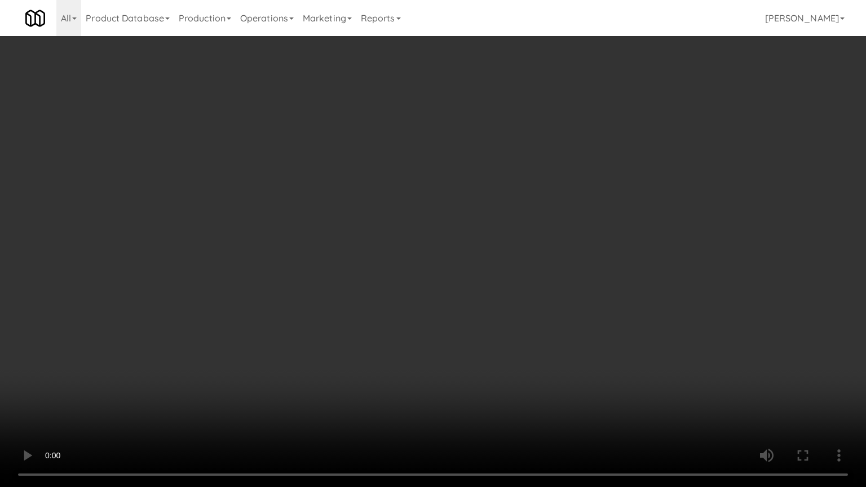
click at [518, 387] on video at bounding box center [433, 243] width 866 height 487
drag, startPoint x: 519, startPoint y: 387, endPoint x: 521, endPoint y: 337, distance: 50.2
click at [519, 387] on video at bounding box center [433, 243] width 866 height 487
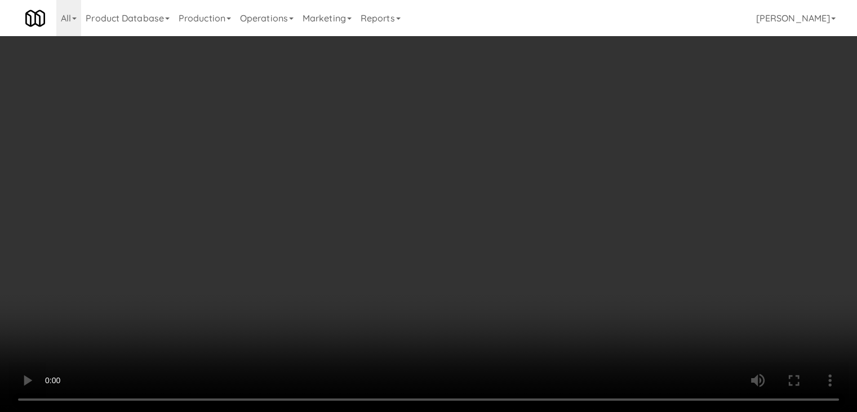
click at [401, 319] on video at bounding box center [428, 206] width 857 height 412
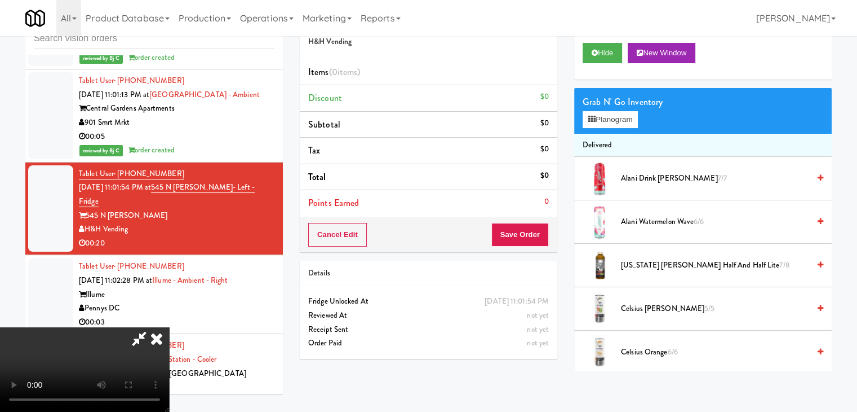
click at [169, 327] on video at bounding box center [84, 369] width 169 height 85
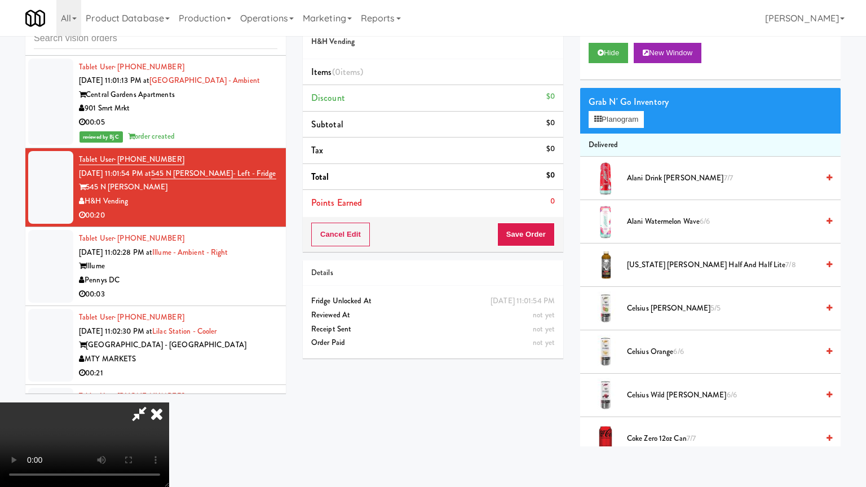
click at [169, 402] on video at bounding box center [84, 444] width 169 height 85
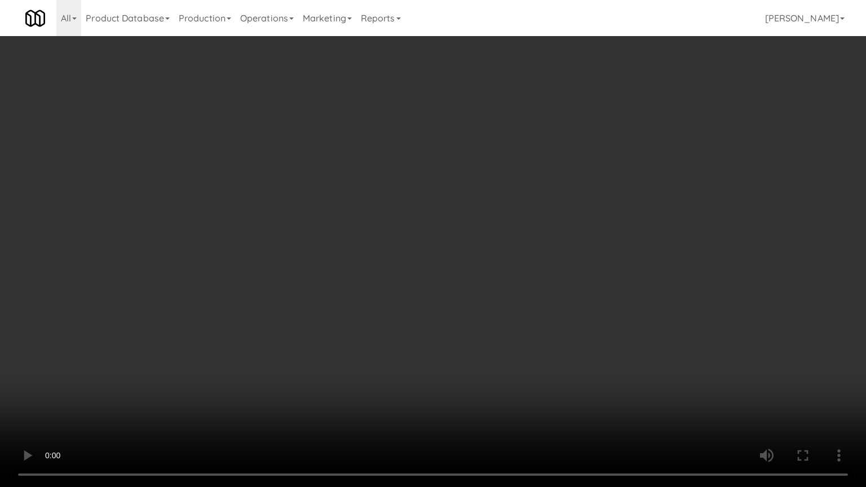
click at [422, 362] on video at bounding box center [433, 243] width 866 height 487
click at [434, 328] on video at bounding box center [433, 243] width 866 height 487
click at [432, 328] on video at bounding box center [433, 243] width 866 height 487
click at [430, 328] on video at bounding box center [433, 243] width 866 height 487
drag, startPoint x: 430, startPoint y: 328, endPoint x: 466, endPoint y: 201, distance: 131.3
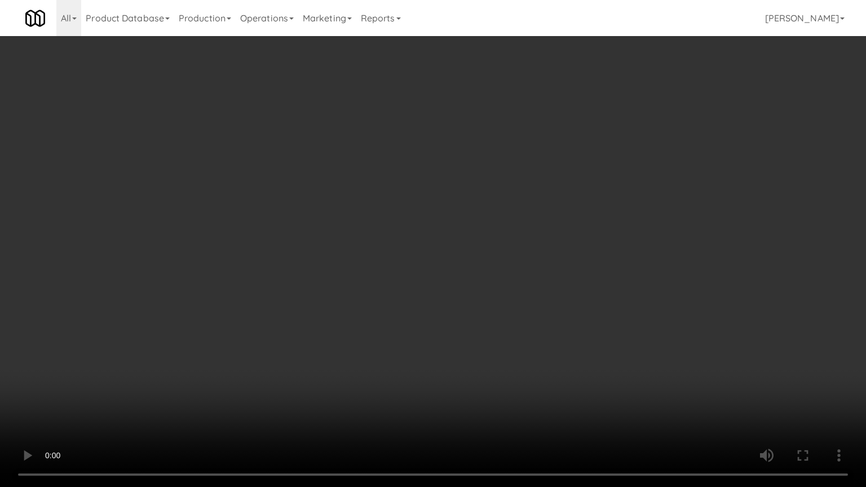
click at [430, 326] on video at bounding box center [433, 243] width 866 height 487
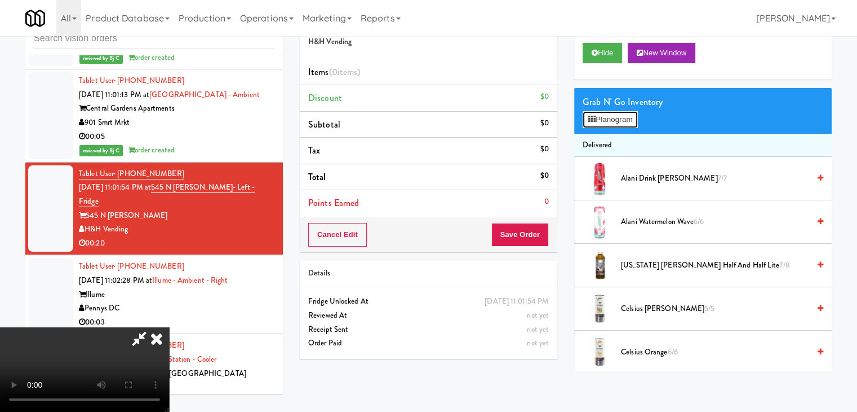
drag, startPoint x: 613, startPoint y: 118, endPoint x: 596, endPoint y: 140, distance: 28.5
click at [613, 120] on button "Planogram" at bounding box center [610, 119] width 55 height 17
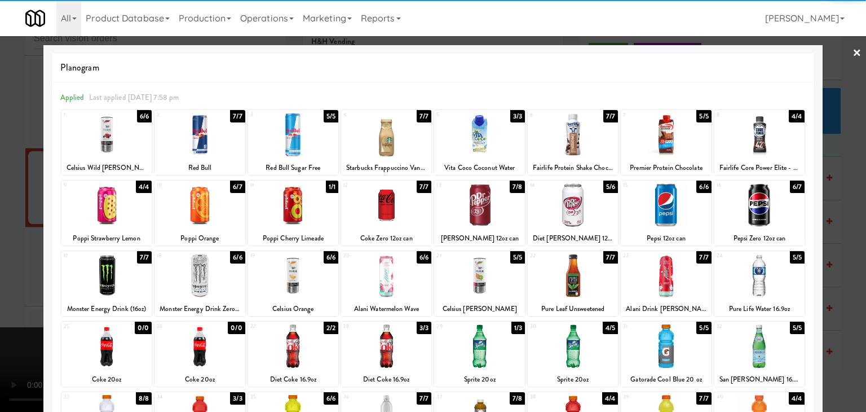
click at [391, 342] on div at bounding box center [386, 345] width 90 height 43
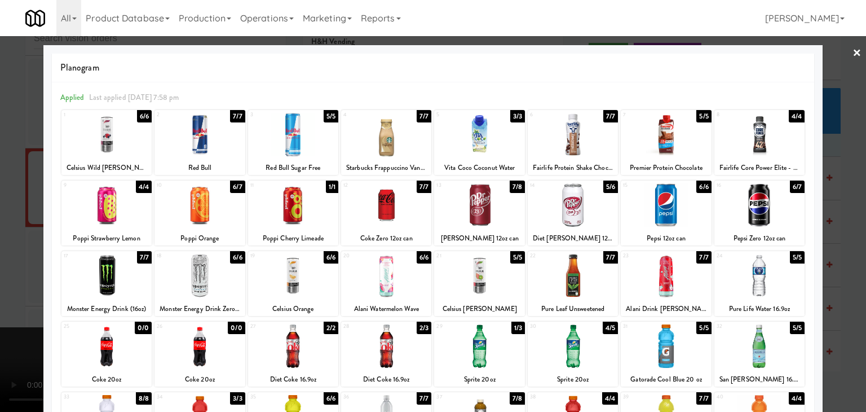
drag, startPoint x: 123, startPoint y: 206, endPoint x: 78, endPoint y: 222, distance: 47.1
click at [112, 211] on div at bounding box center [106, 204] width 90 height 43
drag, startPoint x: 0, startPoint y: 249, endPoint x: 149, endPoint y: 249, distance: 149.4
click at [7, 249] on div at bounding box center [433, 206] width 866 height 412
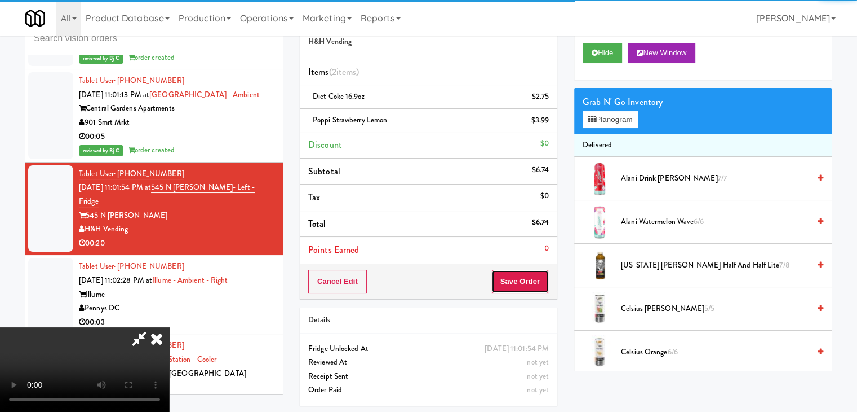
click at [543, 282] on button "Save Order" at bounding box center [520, 281] width 57 height 24
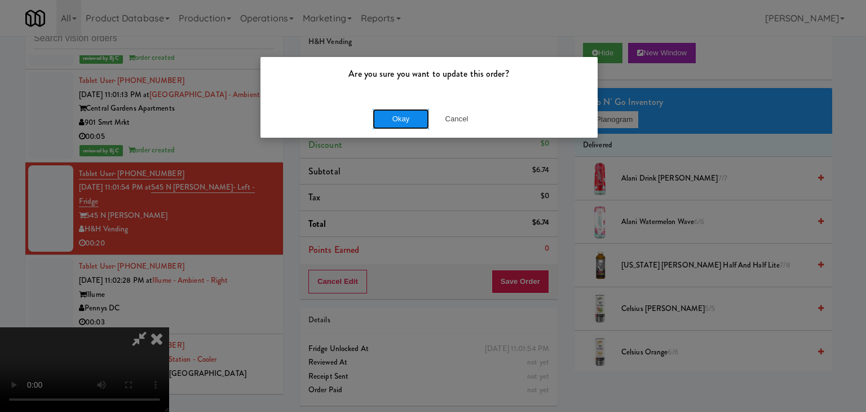
click at [402, 110] on button "Okay" at bounding box center [401, 119] width 56 height 20
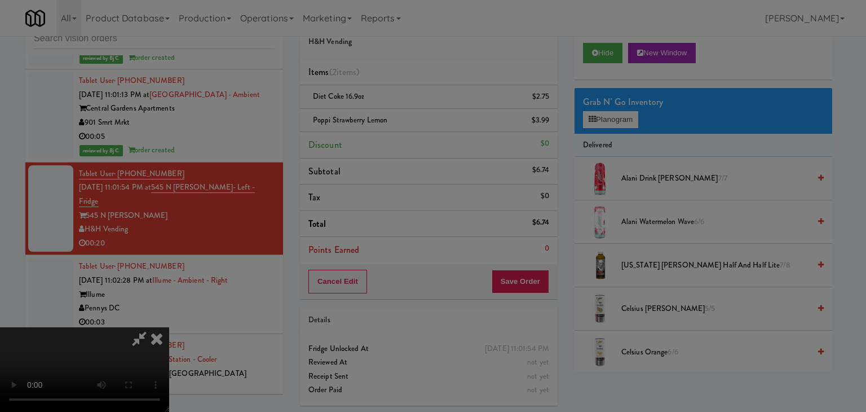
click at [401, 113] on div at bounding box center [433, 206] width 866 height 412
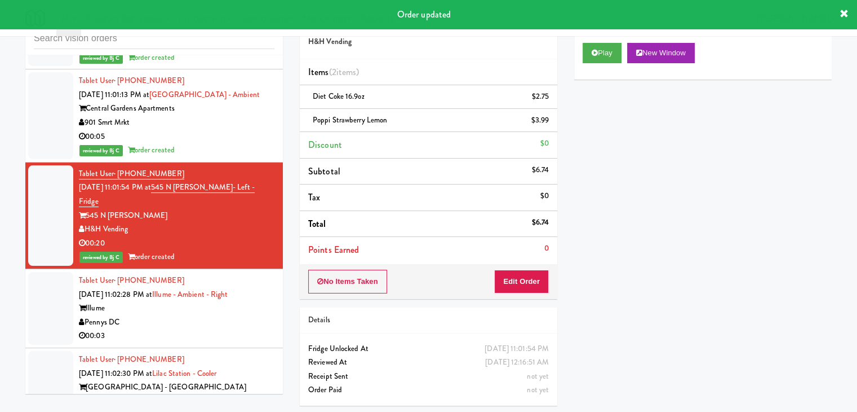
drag, startPoint x: 231, startPoint y: 289, endPoint x: 260, endPoint y: 282, distance: 30.6
click at [233, 315] on div "Pennys DC" at bounding box center [177, 322] width 196 height 14
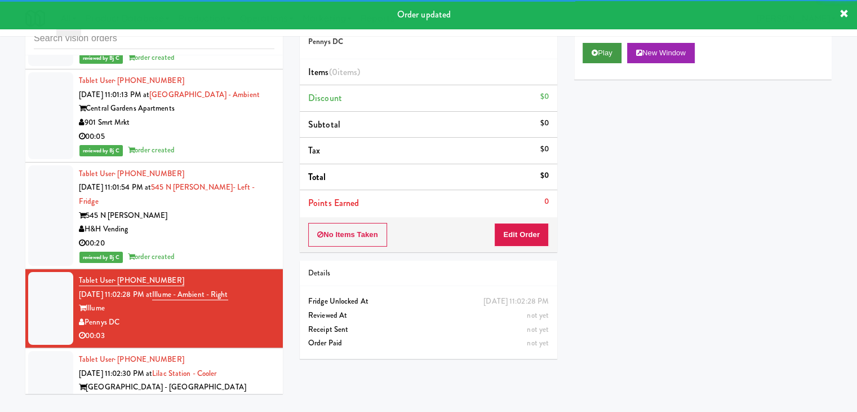
drag, startPoint x: 594, startPoint y: 68, endPoint x: 600, endPoint y: 60, distance: 10.0
click at [598, 61] on div "Play New Window" at bounding box center [703, 56] width 258 height 45
click at [604, 59] on button "Play" at bounding box center [602, 53] width 39 height 20
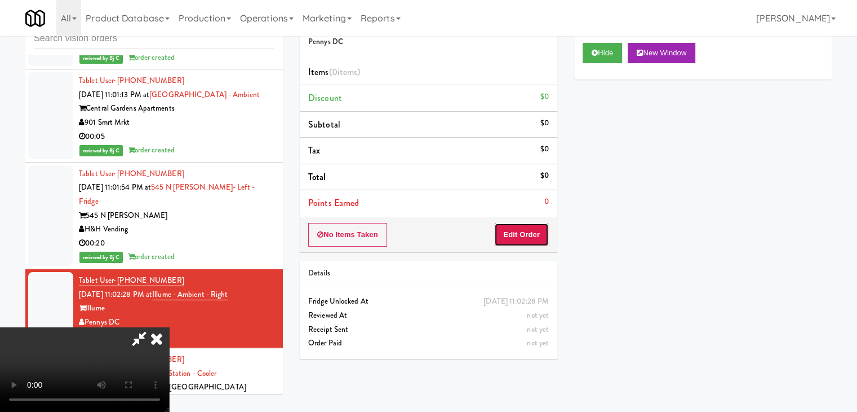
click at [527, 229] on button "Edit Order" at bounding box center [521, 235] width 55 height 24
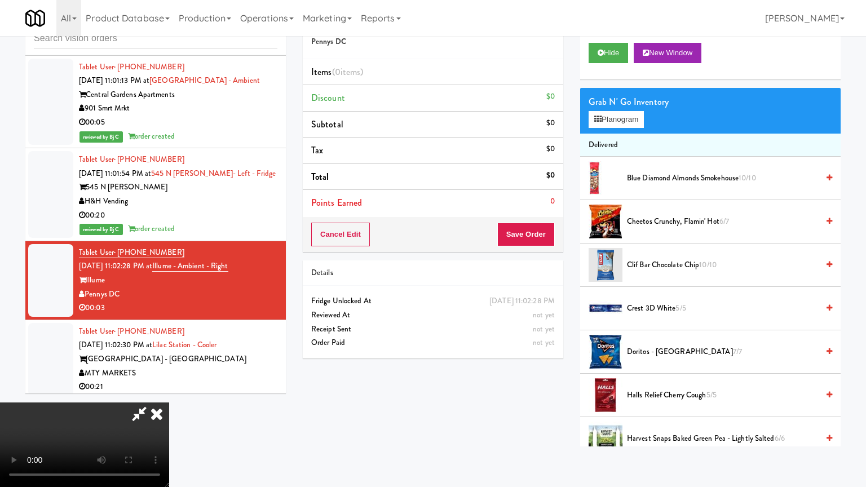
click at [169, 402] on video at bounding box center [84, 444] width 169 height 85
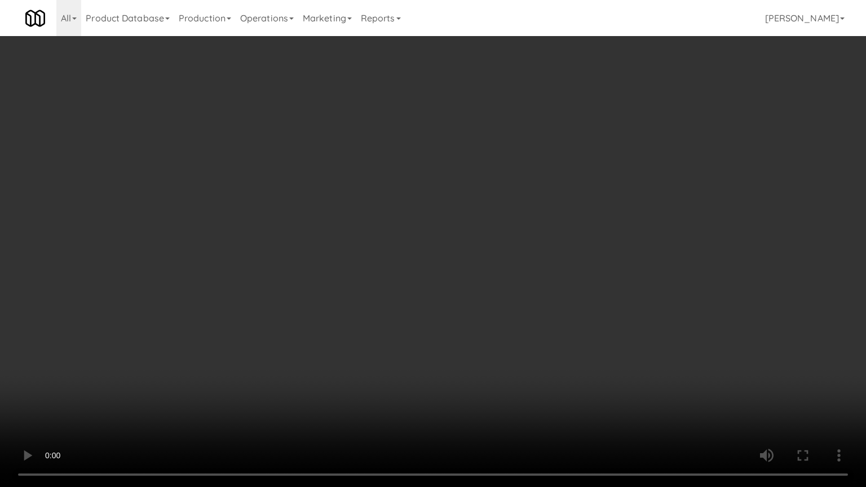
click at [469, 365] on video at bounding box center [433, 243] width 866 height 487
click at [474, 367] on video at bounding box center [433, 243] width 866 height 487
click at [476, 363] on video at bounding box center [433, 243] width 866 height 487
click at [478, 357] on video at bounding box center [433, 243] width 866 height 487
drag, startPoint x: 479, startPoint y: 357, endPoint x: 569, endPoint y: 178, distance: 200.9
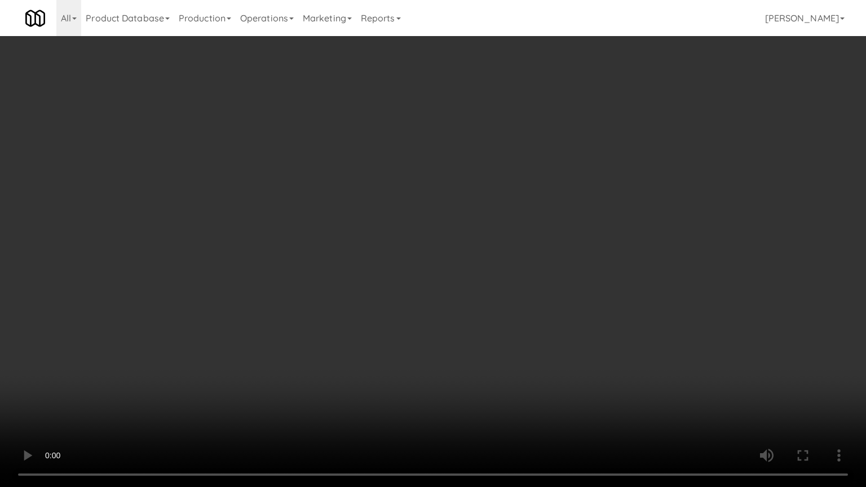
click at [488, 336] on video at bounding box center [433, 243] width 866 height 487
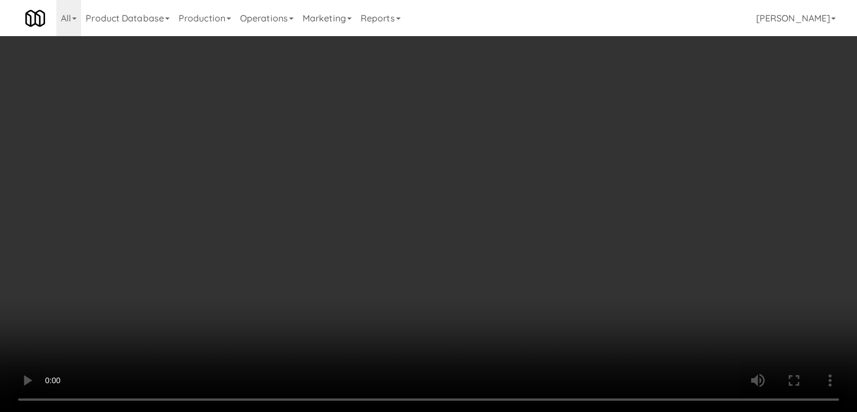
click at [610, 131] on div "Grab N' Go Inventory Planogram" at bounding box center [703, 111] width 258 height 46
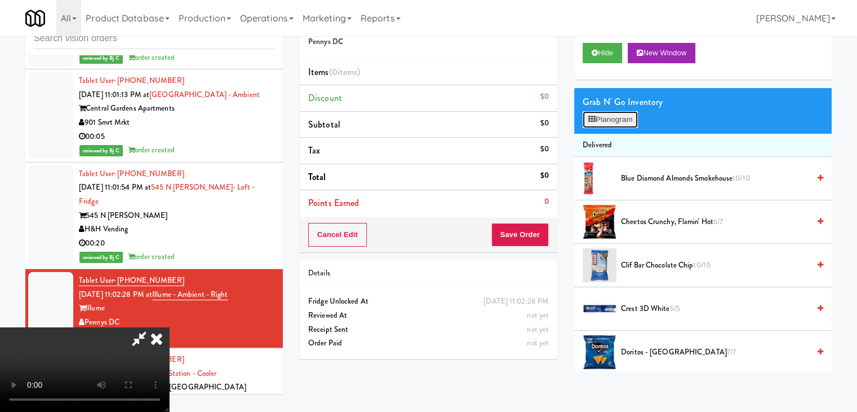
click at [616, 125] on button "Planogram" at bounding box center [610, 119] width 55 height 17
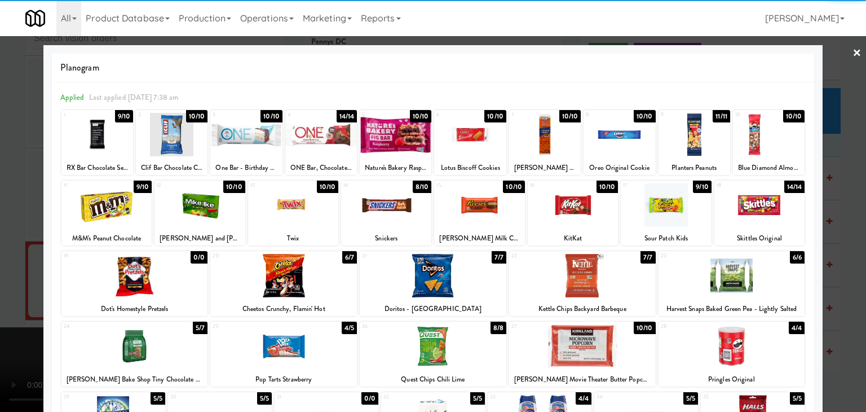
click at [395, 217] on div at bounding box center [386, 204] width 90 height 43
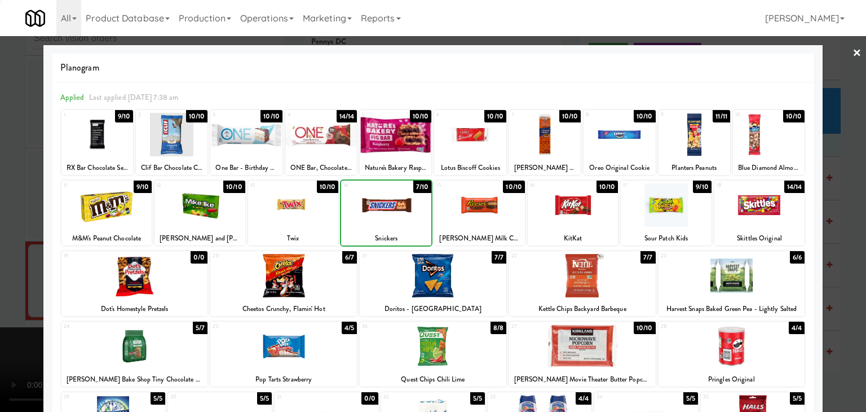
click at [0, 254] on div at bounding box center [433, 206] width 866 height 412
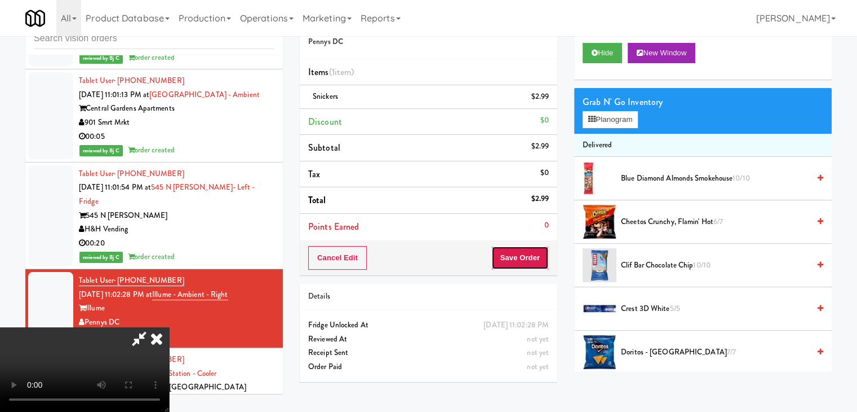
click at [539, 258] on button "Save Order" at bounding box center [520, 258] width 57 height 24
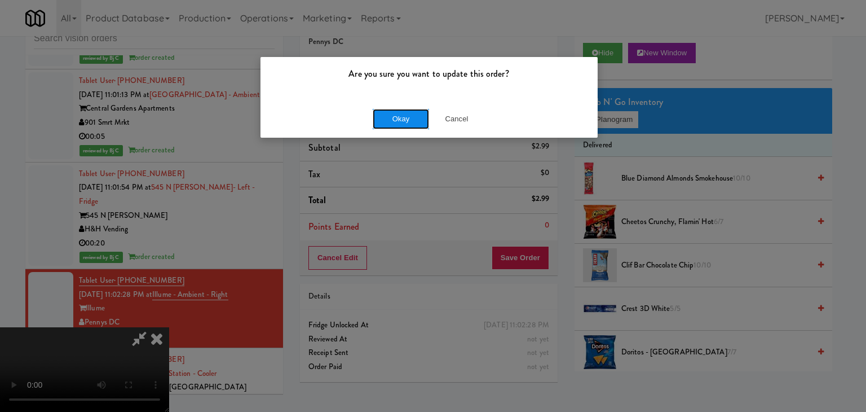
click at [398, 120] on button "Okay" at bounding box center [401, 119] width 56 height 20
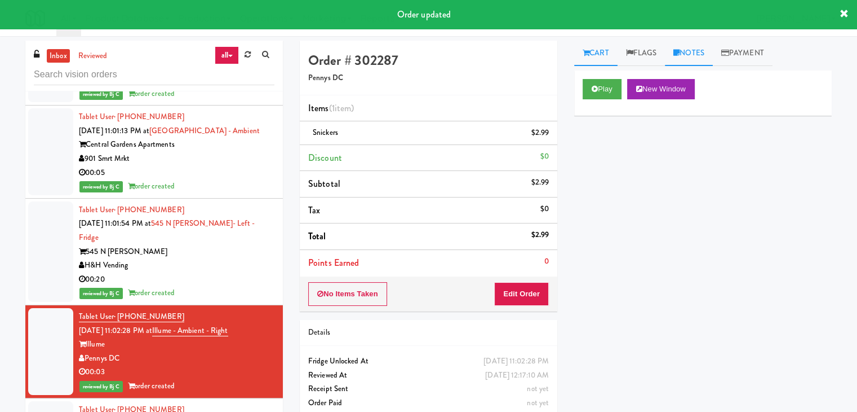
click at [700, 53] on link "Notes" at bounding box center [689, 53] width 48 height 25
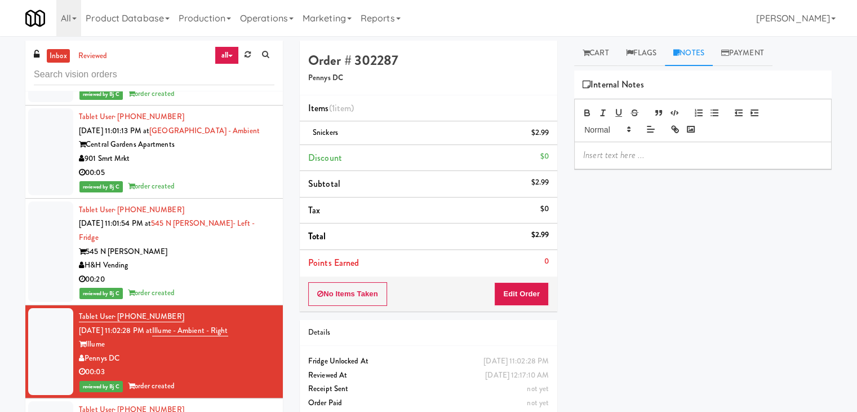
click at [620, 155] on p at bounding box center [703, 155] width 240 height 12
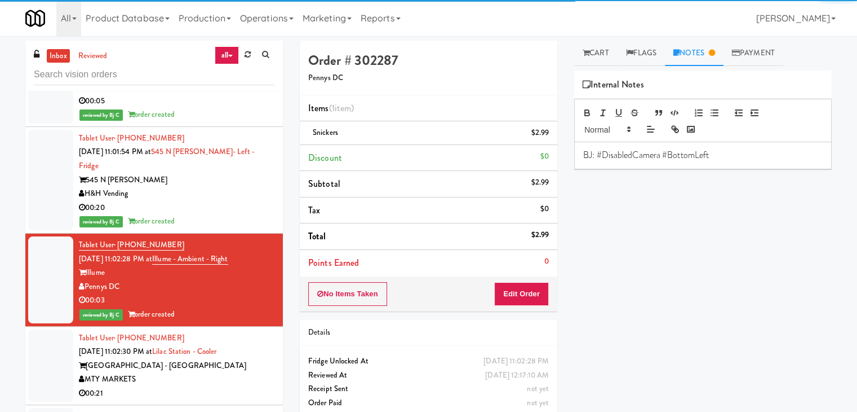
scroll to position [4641, 0]
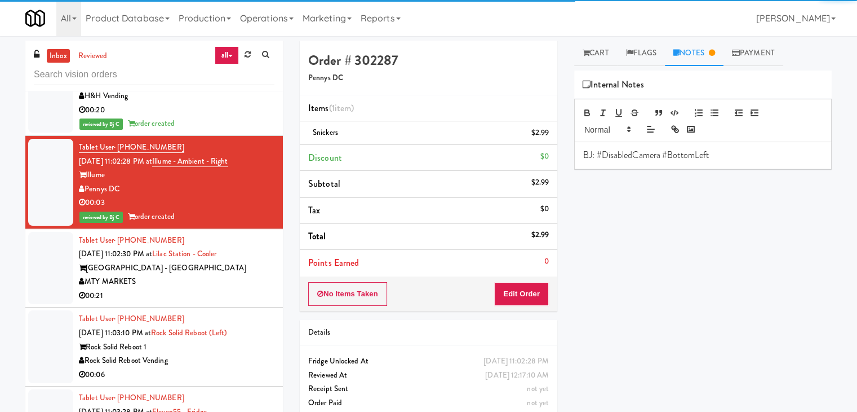
drag, startPoint x: 224, startPoint y: 255, endPoint x: 229, endPoint y: 253, distance: 5.9
click at [223, 275] on div "MTY MARKETS" at bounding box center [177, 282] width 196 height 14
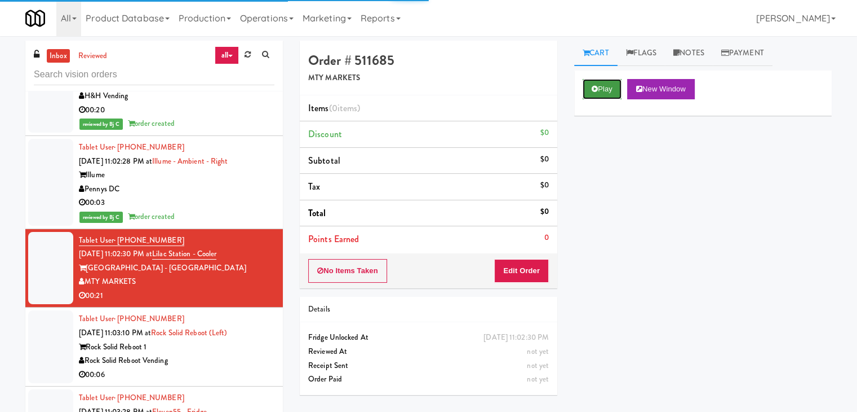
click at [607, 81] on button "Play" at bounding box center [602, 89] width 39 height 20
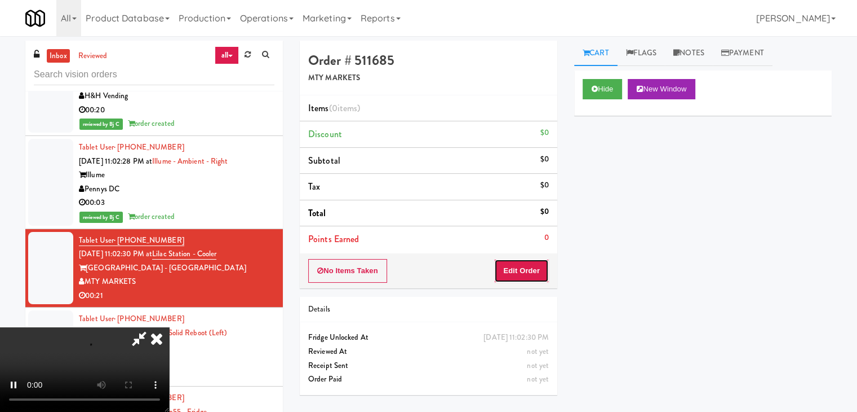
click at [520, 274] on button "Edit Order" at bounding box center [521, 271] width 55 height 24
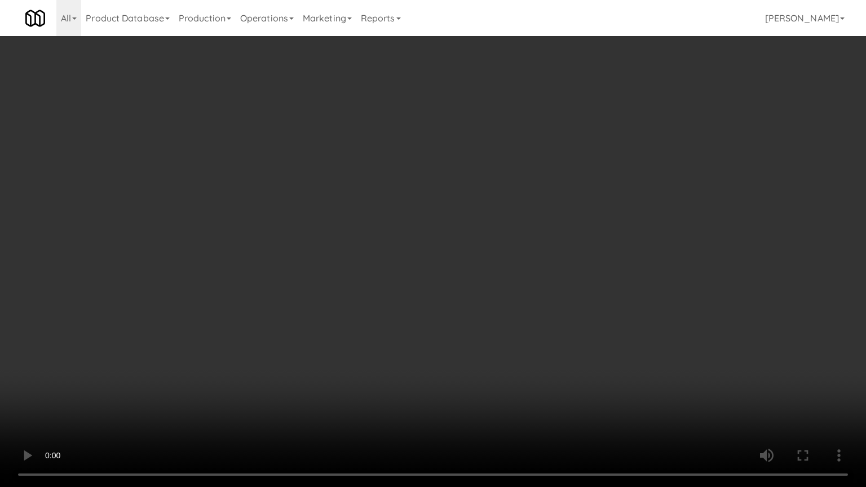
click at [426, 350] on video at bounding box center [433, 243] width 866 height 487
click at [428, 351] on video at bounding box center [433, 243] width 866 height 487
click at [424, 352] on video at bounding box center [433, 243] width 866 height 487
drag, startPoint x: 424, startPoint y: 350, endPoint x: 445, endPoint y: 350, distance: 20.9
click at [426, 350] on video at bounding box center [433, 243] width 866 height 487
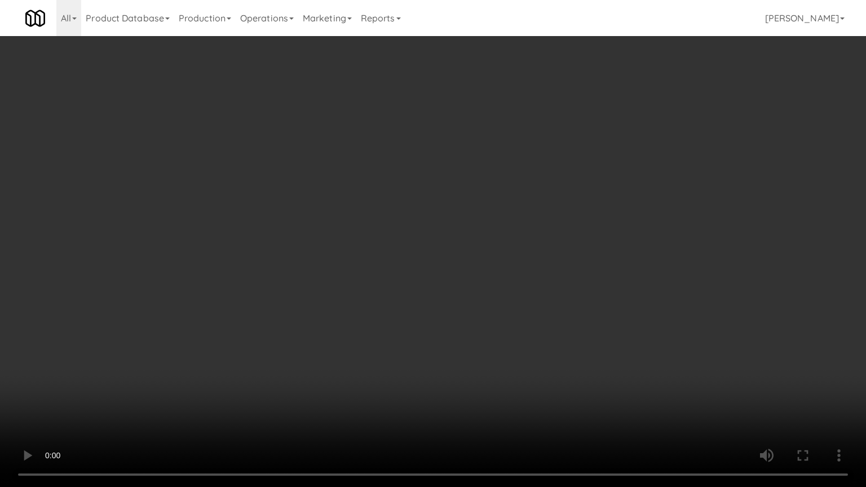
click at [452, 348] on video at bounding box center [433, 243] width 866 height 487
drag, startPoint x: 456, startPoint y: 342, endPoint x: 470, endPoint y: 346, distance: 14.1
click at [462, 346] on video at bounding box center [433, 243] width 866 height 487
click at [474, 347] on video at bounding box center [433, 243] width 866 height 487
click at [475, 345] on video at bounding box center [433, 243] width 866 height 487
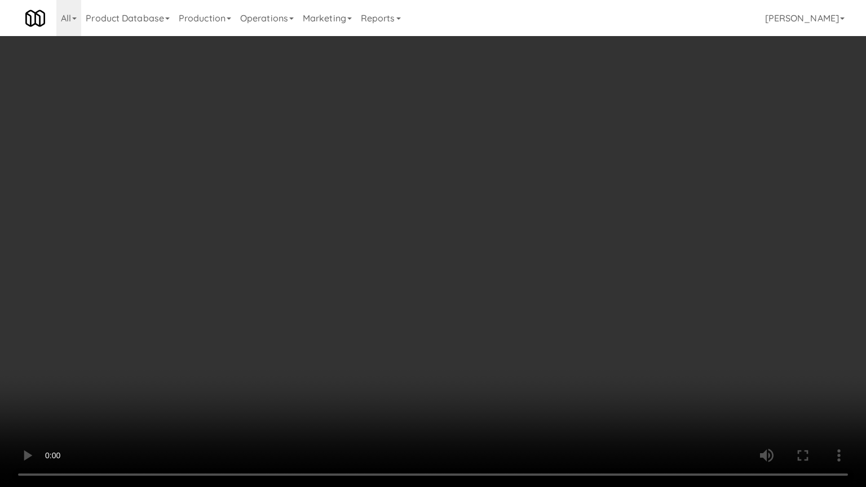
click at [484, 334] on video at bounding box center [433, 243] width 866 height 487
click at [489, 333] on video at bounding box center [433, 243] width 866 height 487
click at [488, 221] on video at bounding box center [433, 243] width 866 height 487
click at [488, 231] on video at bounding box center [433, 243] width 866 height 487
click at [488, 223] on video at bounding box center [433, 243] width 866 height 487
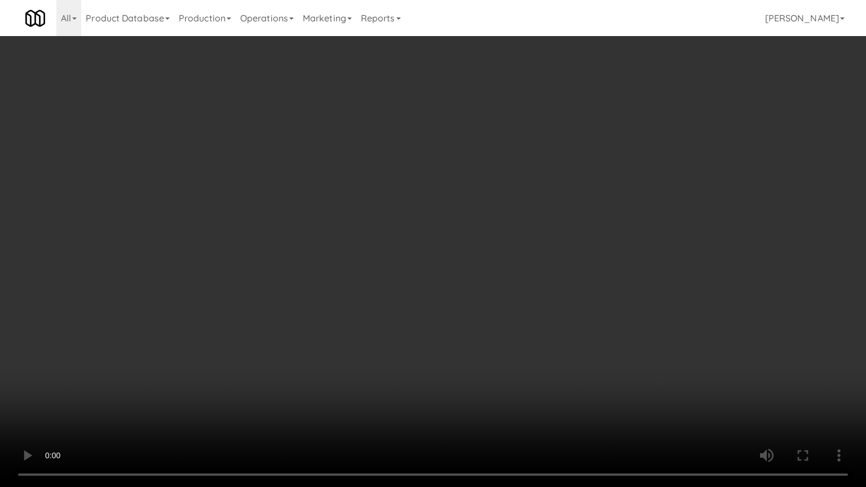
drag, startPoint x: 455, startPoint y: 224, endPoint x: 462, endPoint y: 229, distance: 8.0
click at [457, 227] on video at bounding box center [433, 243] width 866 height 487
click at [468, 207] on video at bounding box center [433, 243] width 866 height 487
drag, startPoint x: 468, startPoint y: 207, endPoint x: 545, endPoint y: 96, distance: 135.1
click at [469, 207] on video at bounding box center [433, 243] width 866 height 487
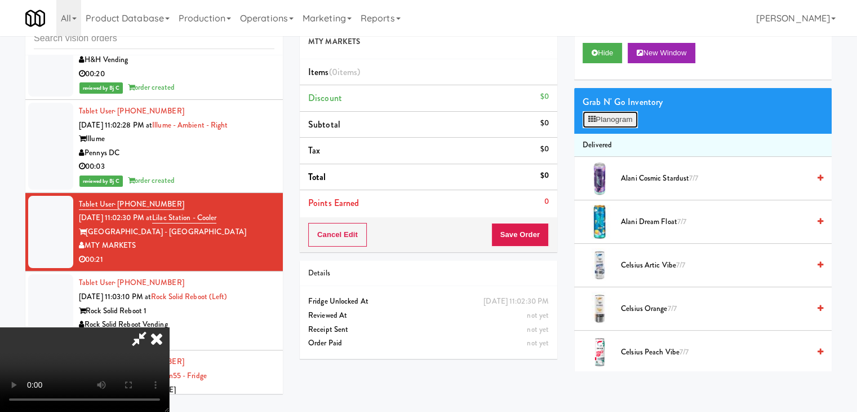
click at [626, 122] on button "Planogram" at bounding box center [610, 119] width 55 height 17
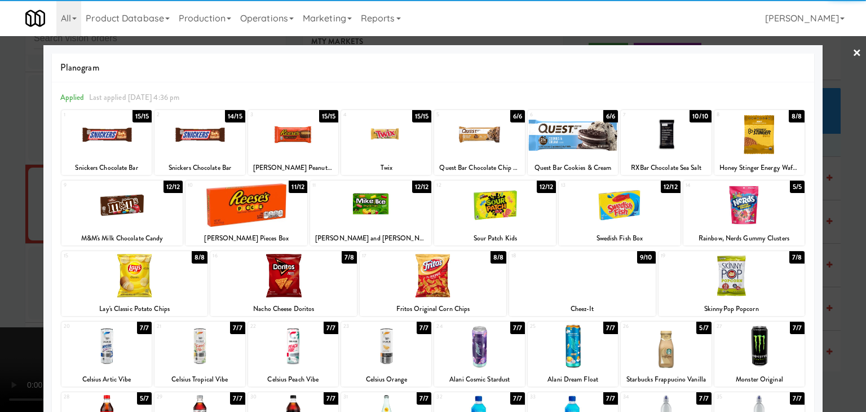
click at [365, 143] on div at bounding box center [386, 134] width 90 height 43
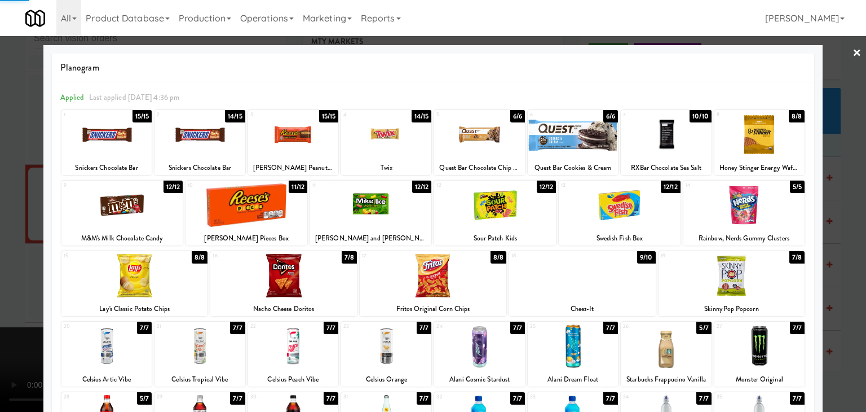
click at [107, 153] on div at bounding box center [106, 134] width 90 height 43
drag, startPoint x: 0, startPoint y: 189, endPoint x: 161, endPoint y: 205, distance: 162.0
click at [14, 190] on div at bounding box center [433, 206] width 866 height 412
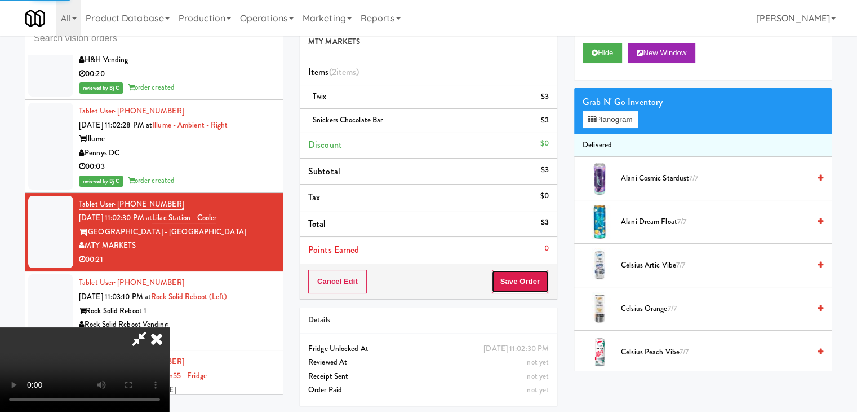
click at [525, 285] on button "Save Order" at bounding box center [520, 281] width 57 height 24
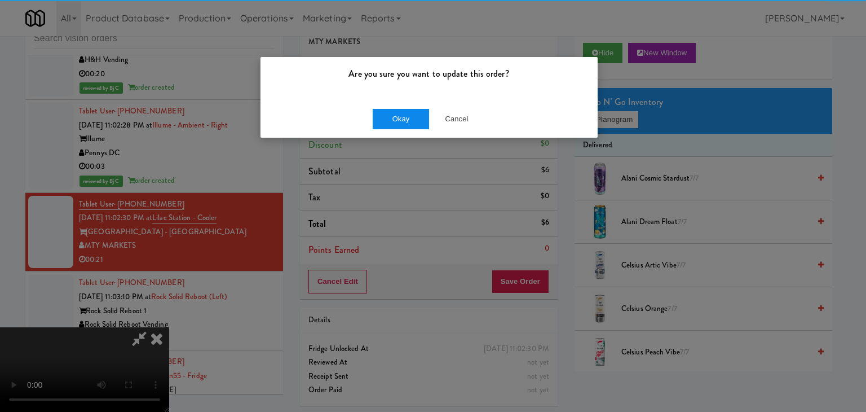
drag, startPoint x: 369, startPoint y: 117, endPoint x: 383, endPoint y: 120, distance: 14.9
click at [373, 117] on div "Okay Cancel" at bounding box center [428, 119] width 337 height 38
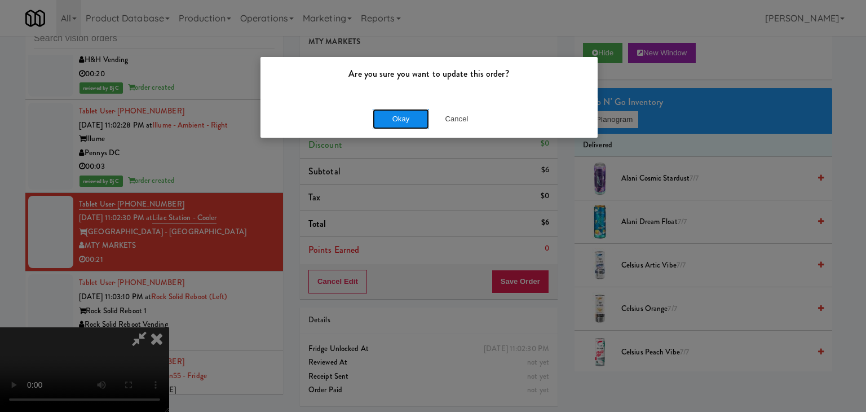
click at [384, 120] on button "Okay" at bounding box center [401, 119] width 56 height 20
click at [384, 120] on div "Okay Cancel" at bounding box center [428, 119] width 337 height 38
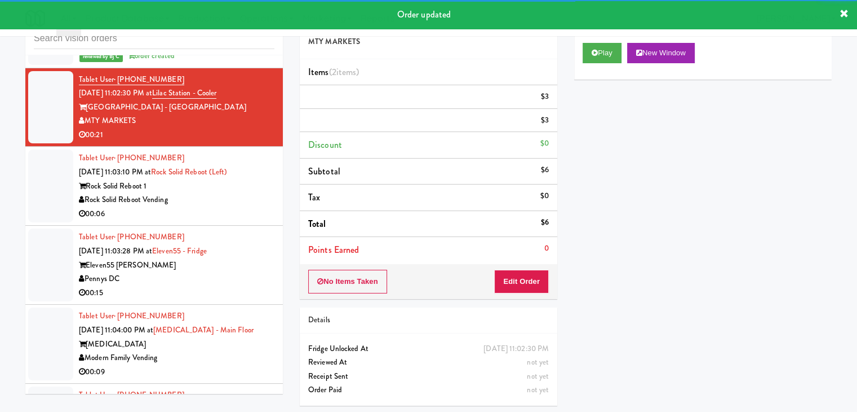
scroll to position [4810, 0]
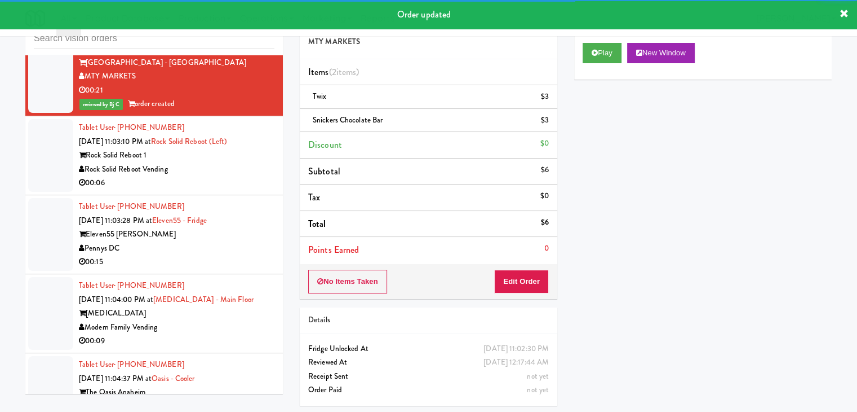
drag, startPoint x: 245, startPoint y: 141, endPoint x: 255, endPoint y: 145, distance: 10.9
click at [252, 162] on div "Rock Solid Reboot Vending" at bounding box center [177, 169] width 196 height 14
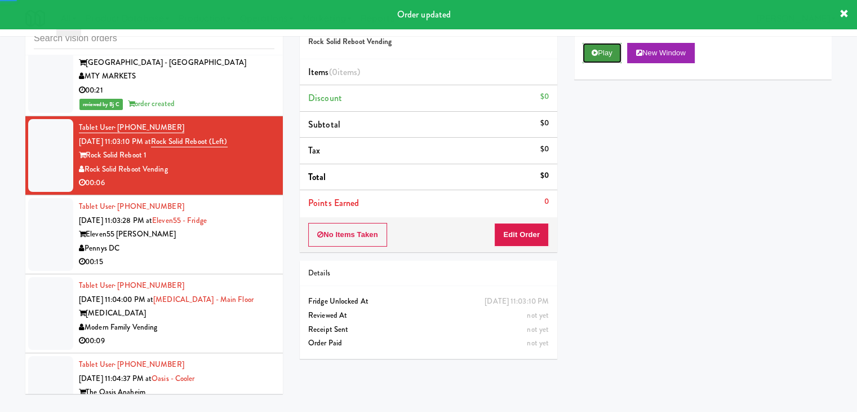
click at [616, 47] on button "Play" at bounding box center [602, 53] width 39 height 20
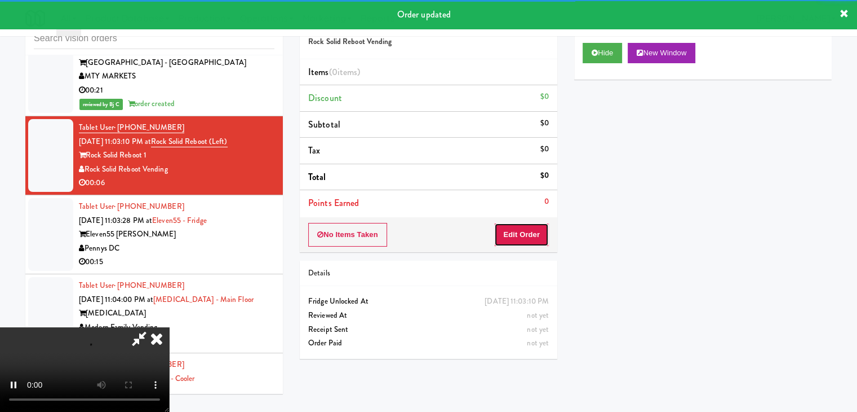
click at [524, 235] on button "Edit Order" at bounding box center [521, 235] width 55 height 24
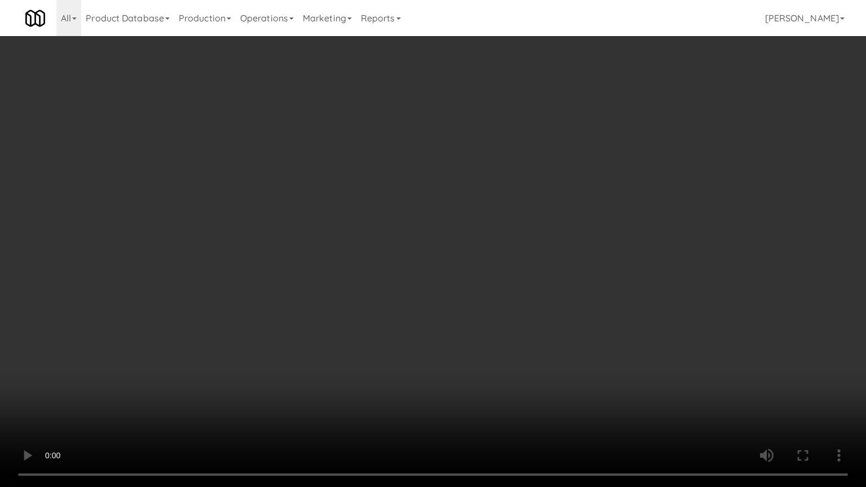
click at [448, 271] on video at bounding box center [433, 243] width 866 height 487
click at [450, 310] on video at bounding box center [433, 243] width 866 height 487
click at [451, 308] on video at bounding box center [433, 243] width 866 height 487
click at [450, 307] on video at bounding box center [433, 243] width 866 height 487
click at [458, 271] on video at bounding box center [433, 243] width 866 height 487
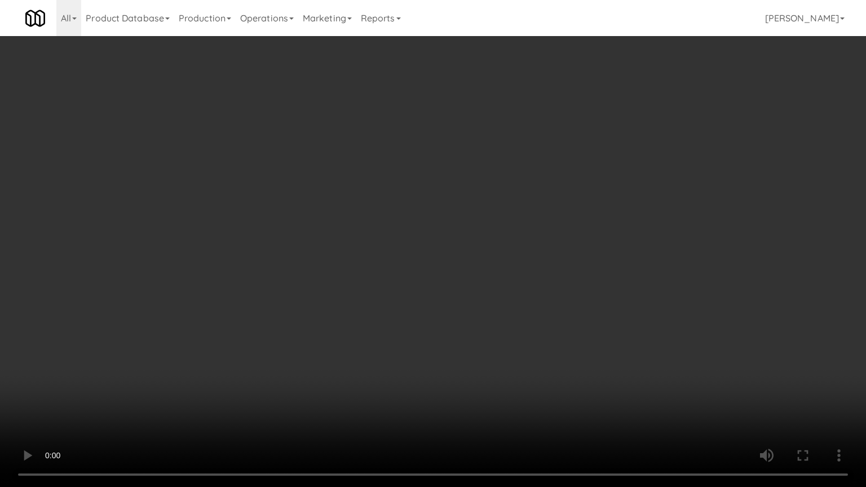
drag, startPoint x: 458, startPoint y: 271, endPoint x: 552, endPoint y: 125, distance: 173.2
click at [463, 268] on video at bounding box center [433, 243] width 866 height 487
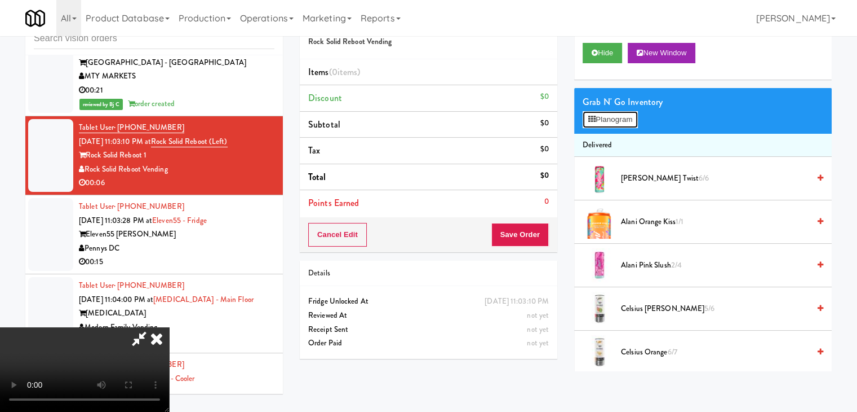
click at [612, 117] on button "Planogram" at bounding box center [610, 119] width 55 height 17
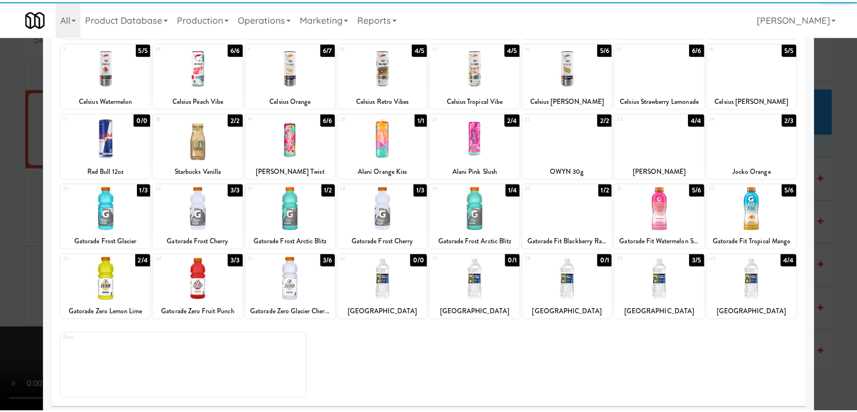
scroll to position [142, 0]
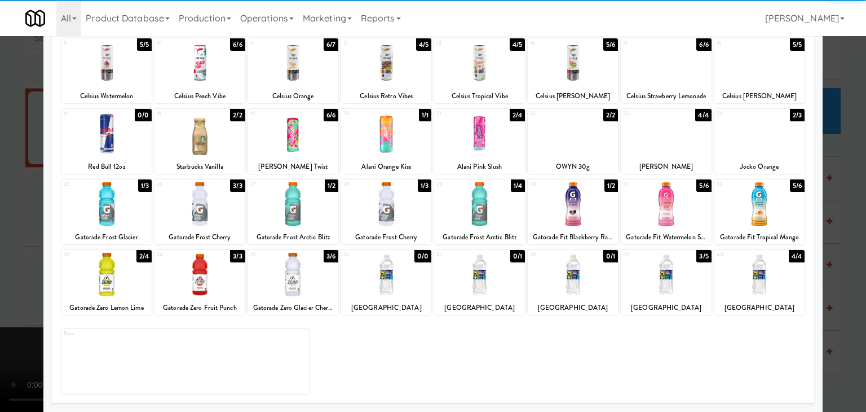
click at [656, 216] on div at bounding box center [666, 203] width 90 height 43
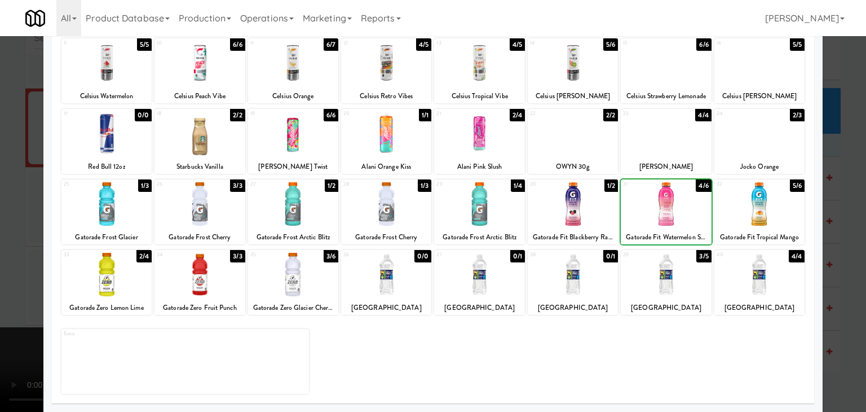
click at [4, 237] on div at bounding box center [433, 206] width 866 height 412
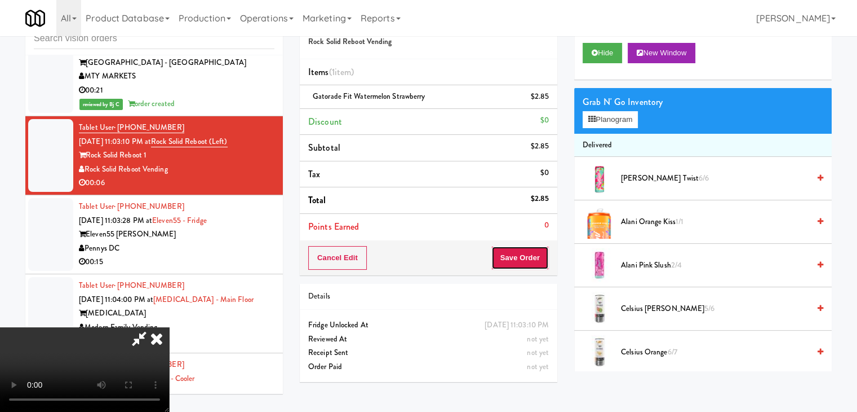
click at [521, 258] on button "Save Order" at bounding box center [520, 258] width 57 height 24
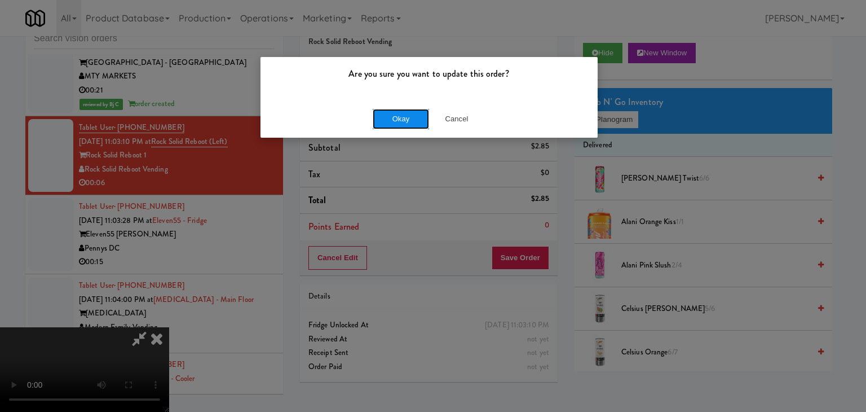
click at [391, 119] on button "Okay" at bounding box center [401, 119] width 56 height 20
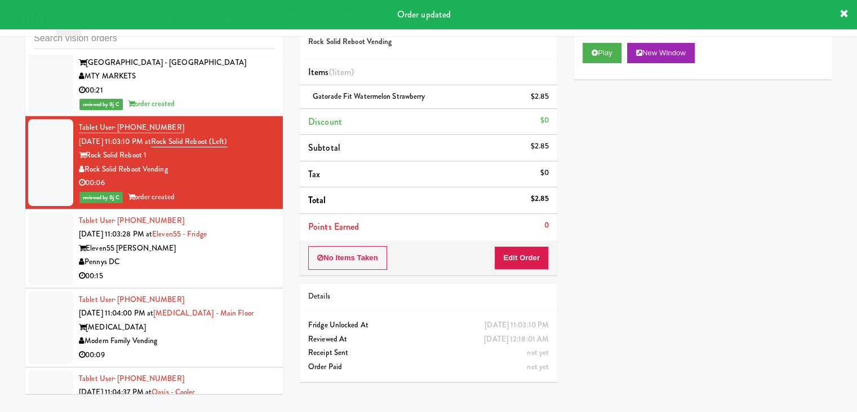
click at [212, 269] on div "00:15" at bounding box center [177, 276] width 196 height 14
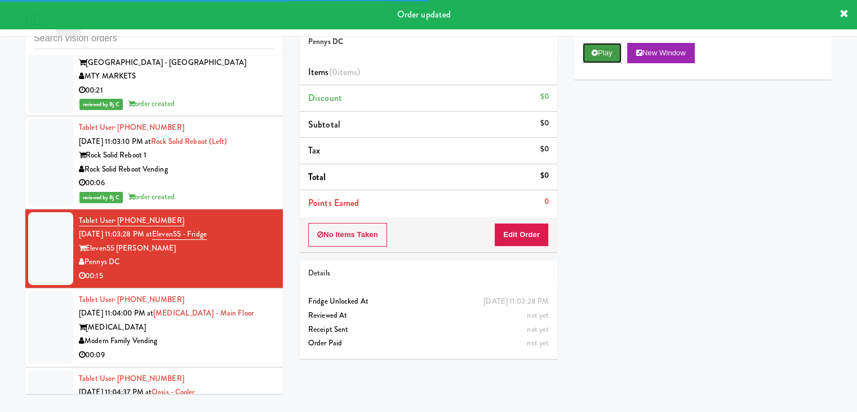
click at [608, 46] on button "Play" at bounding box center [602, 53] width 39 height 20
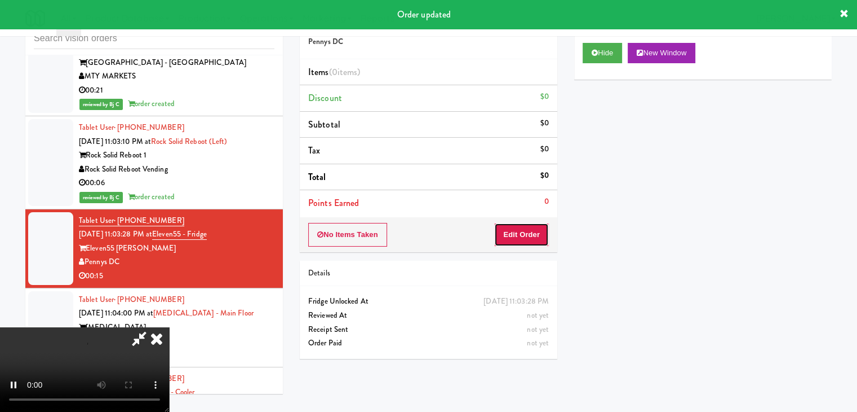
click at [543, 228] on button "Edit Order" at bounding box center [521, 235] width 55 height 24
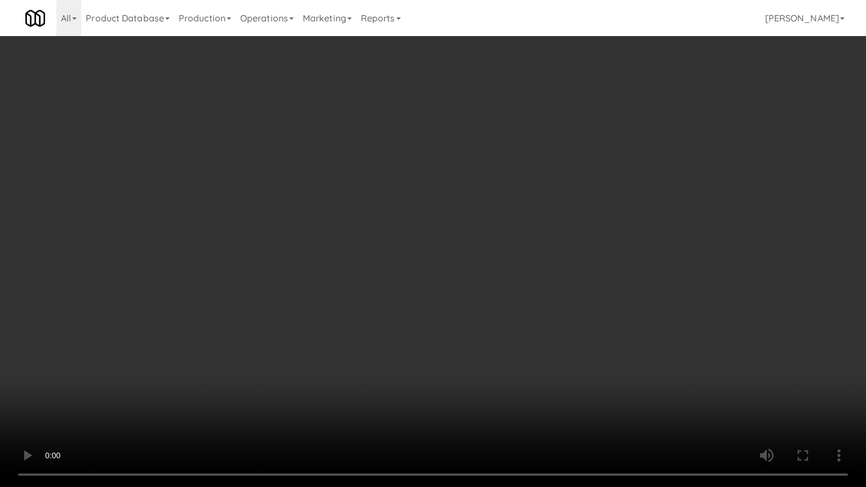
click at [495, 337] on video at bounding box center [433, 243] width 866 height 487
drag, startPoint x: 494, startPoint y: 337, endPoint x: 534, endPoint y: 218, distance: 125.1
click at [494, 334] on video at bounding box center [433, 243] width 866 height 487
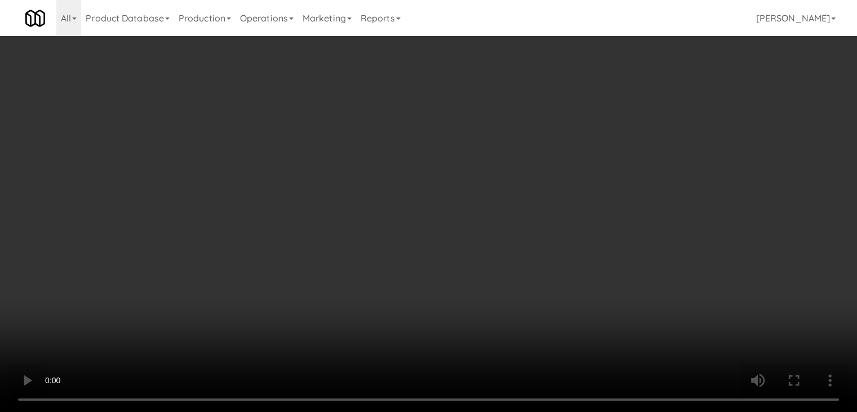
click at [631, 110] on div "Grab N' Go Inventory Planogram" at bounding box center [703, 111] width 258 height 46
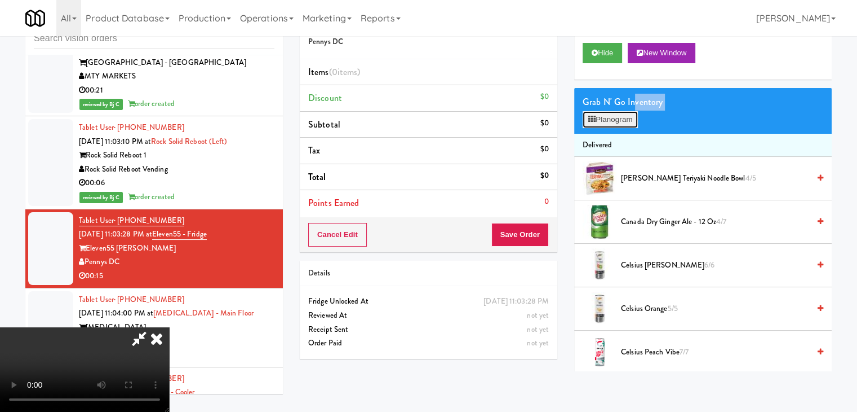
click at [629, 115] on button "Planogram" at bounding box center [610, 119] width 55 height 17
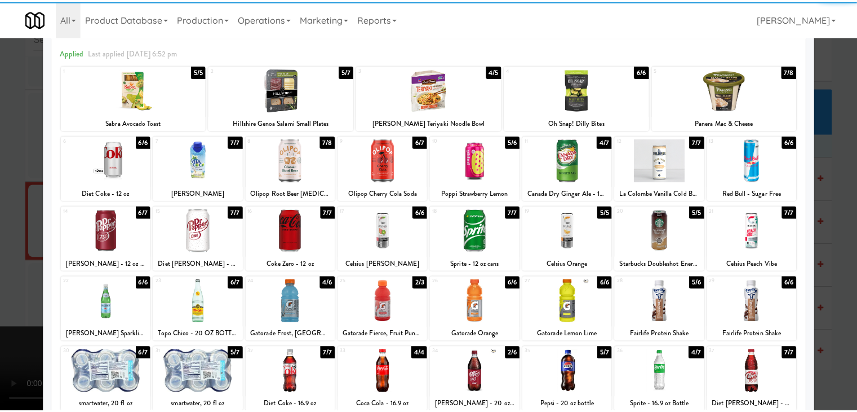
scroll to position [142, 0]
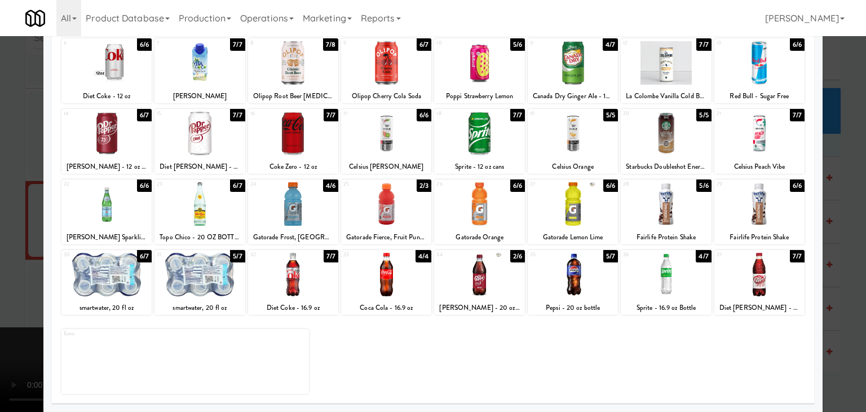
click at [648, 210] on div at bounding box center [666, 203] width 90 height 43
drag, startPoint x: 0, startPoint y: 251, endPoint x: 214, endPoint y: 254, distance: 214.2
click at [56, 249] on div "× Planogram Applied Last applied Thursday 6:52 pm 1 5/5 Sabra Avocado Toast 2 5…" at bounding box center [433, 206] width 866 height 412
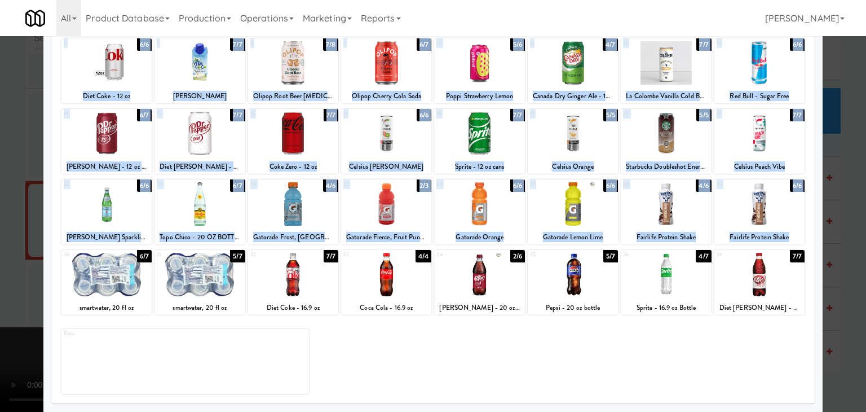
click at [11, 227] on div at bounding box center [433, 206] width 866 height 412
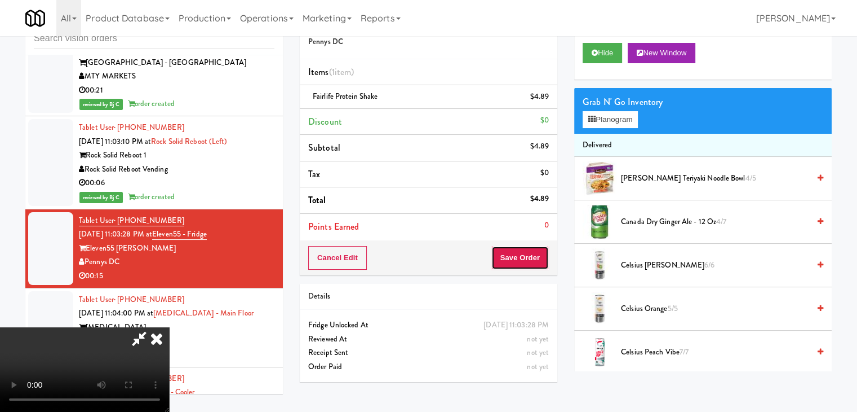
click at [539, 262] on button "Save Order" at bounding box center [520, 258] width 57 height 24
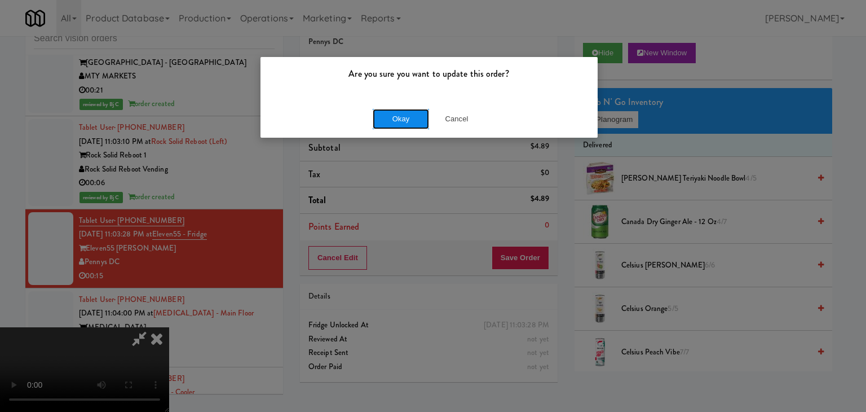
click at [408, 117] on button "Okay" at bounding box center [401, 119] width 56 height 20
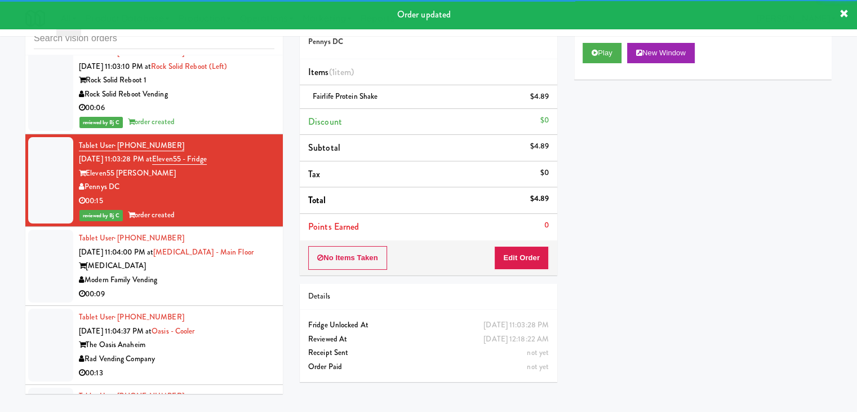
scroll to position [4979, 0]
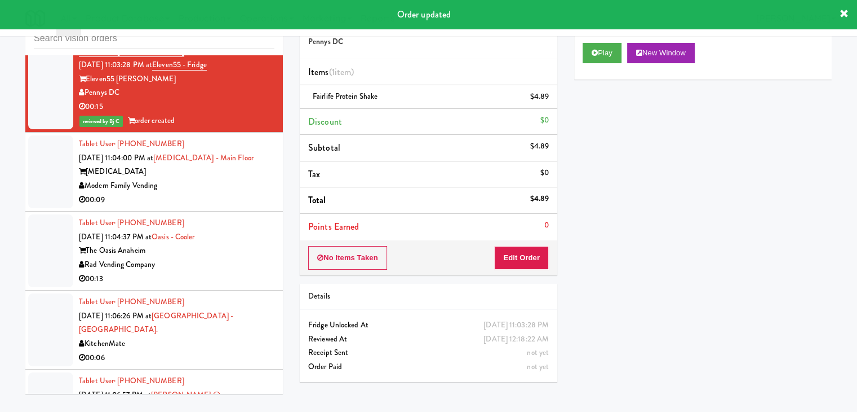
click at [249, 193] on div "00:09" at bounding box center [177, 200] width 196 height 14
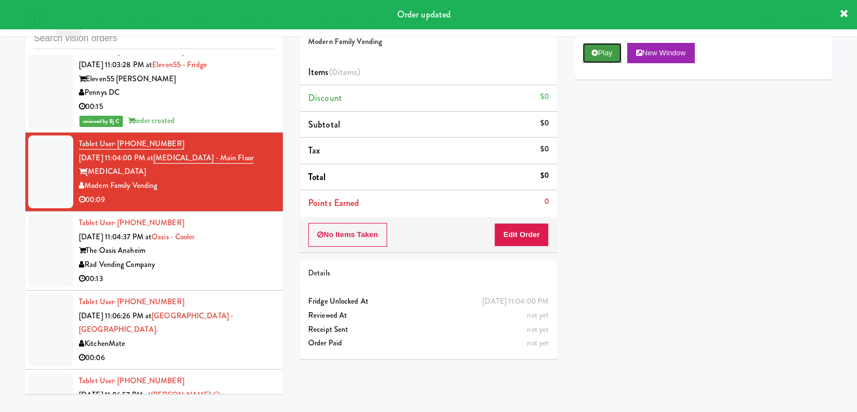
click at [617, 61] on button "Play" at bounding box center [602, 53] width 39 height 20
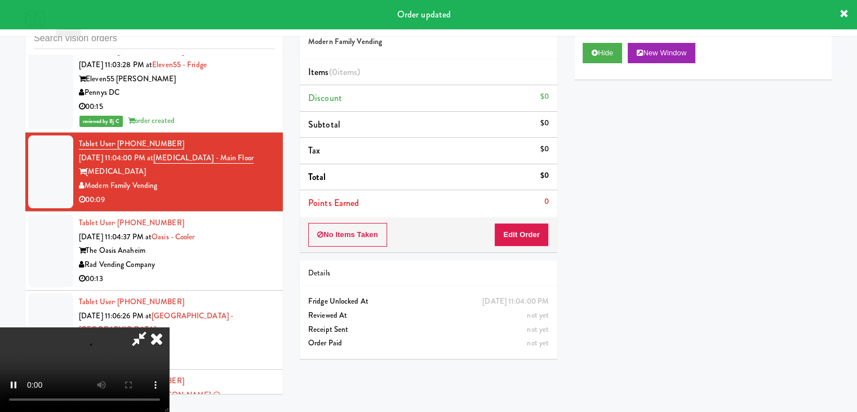
drag, startPoint x: 529, startPoint y: 215, endPoint x: 523, endPoint y: 223, distance: 10.0
click at [523, 223] on div "Order # 779590 Modern Family Vending Items (0 items ) Discount $0 Subtotal $0 T…" at bounding box center [429, 128] width 258 height 247
click at [523, 223] on button "Edit Order" at bounding box center [521, 235] width 55 height 24
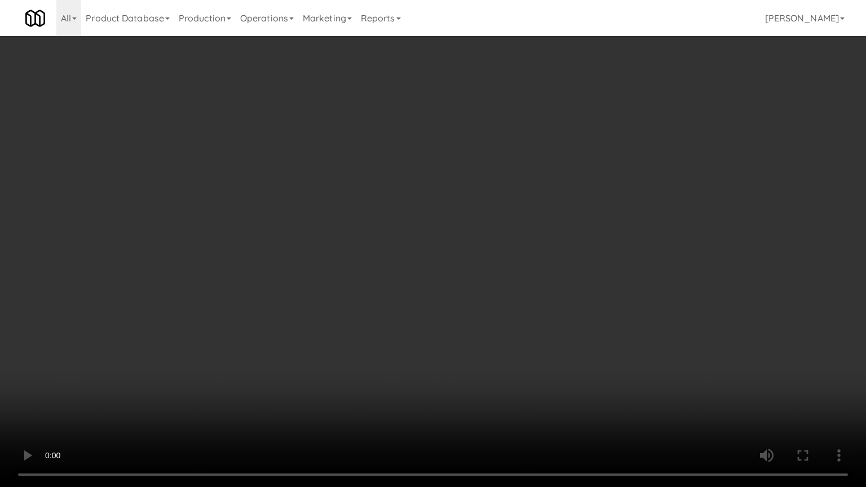
click at [506, 328] on video at bounding box center [433, 243] width 866 height 487
drag, startPoint x: 507, startPoint y: 329, endPoint x: 515, endPoint y: 333, distance: 8.8
click at [513, 331] on video at bounding box center [433, 243] width 866 height 487
click at [511, 316] on video at bounding box center [433, 243] width 866 height 487
drag, startPoint x: 511, startPoint y: 316, endPoint x: 552, endPoint y: 245, distance: 82.9
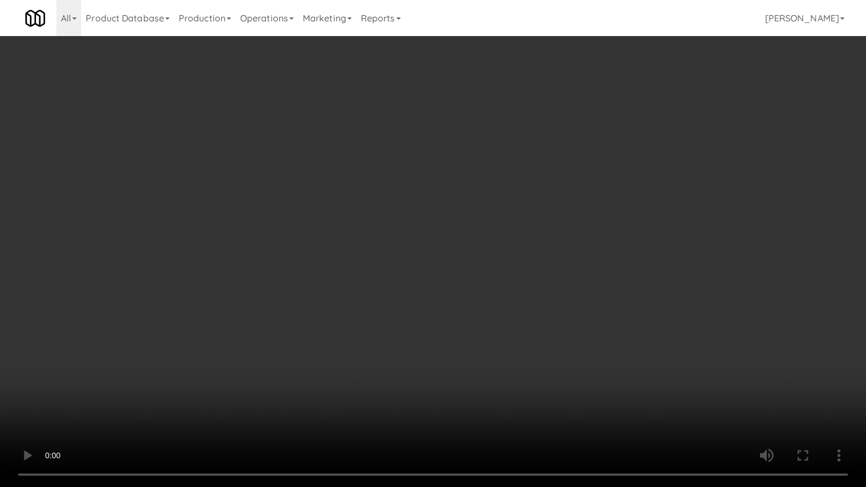
click at [512, 316] on video at bounding box center [433, 243] width 866 height 487
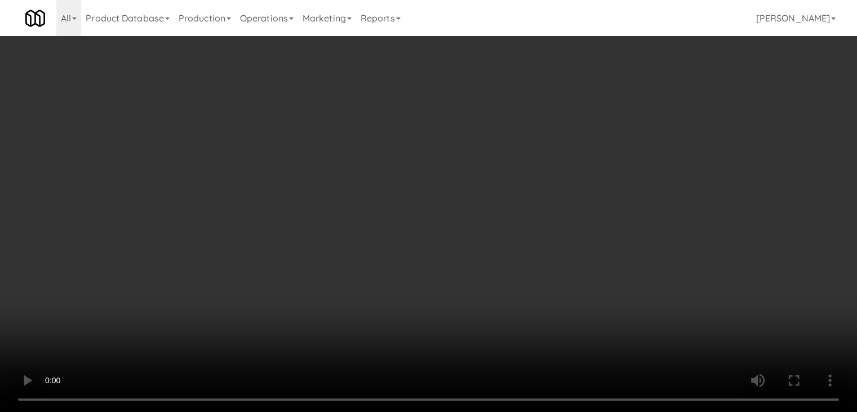
click at [621, 118] on button "Planogram" at bounding box center [610, 119] width 55 height 17
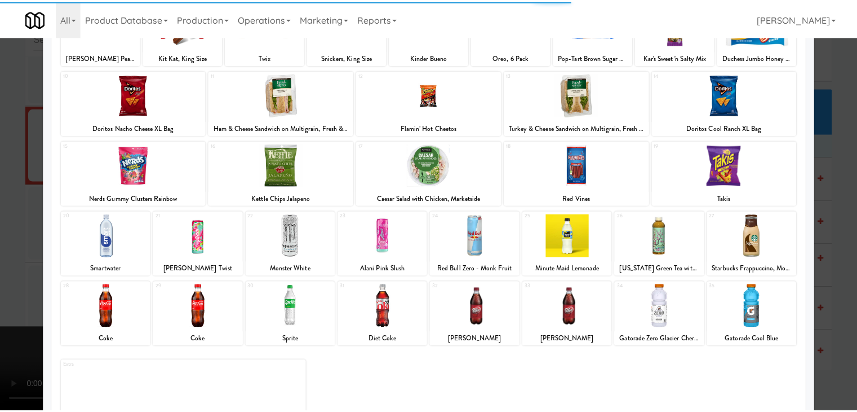
scroll to position [113, 0]
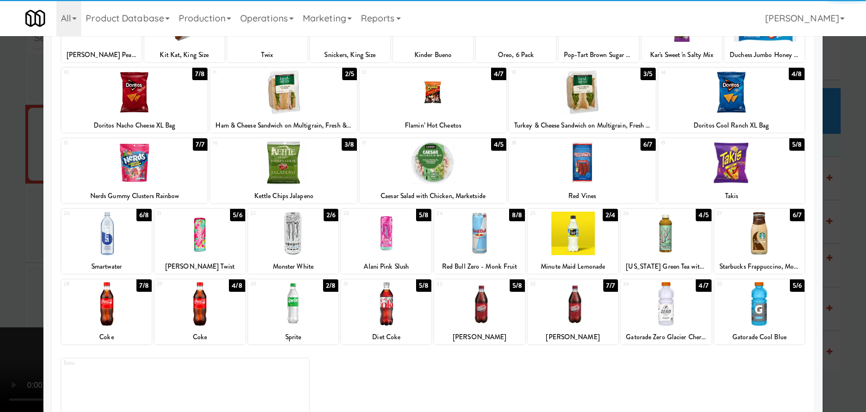
click at [123, 232] on div at bounding box center [106, 232] width 90 height 43
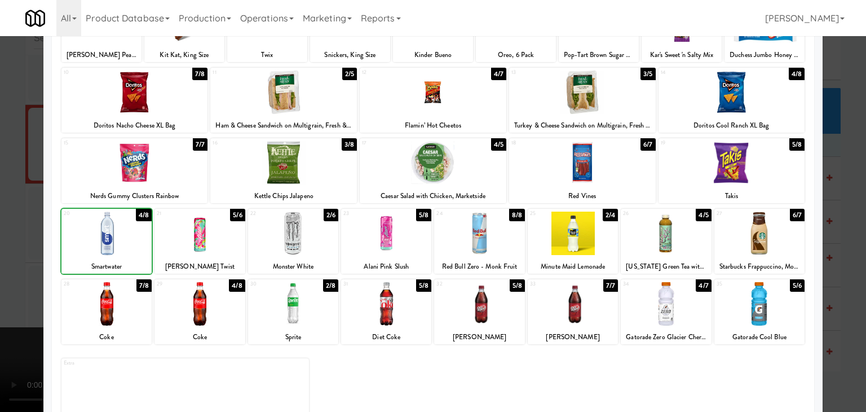
drag, startPoint x: 0, startPoint y: 229, endPoint x: 214, endPoint y: 228, distance: 214.2
click at [0, 228] on div at bounding box center [433, 206] width 866 height 412
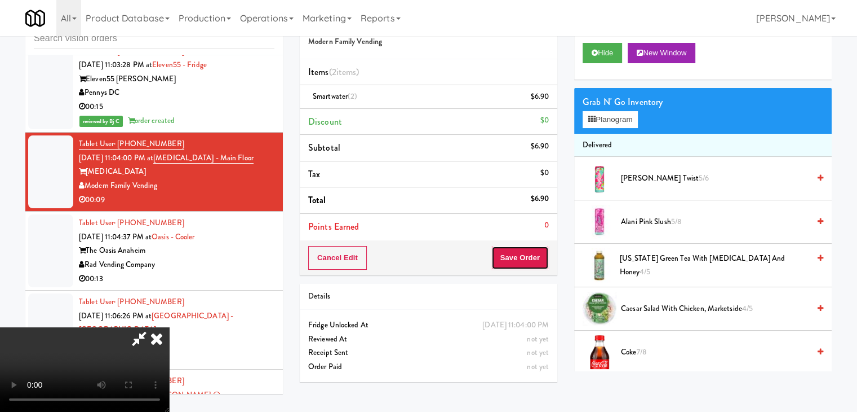
click at [525, 253] on button "Save Order" at bounding box center [520, 258] width 57 height 24
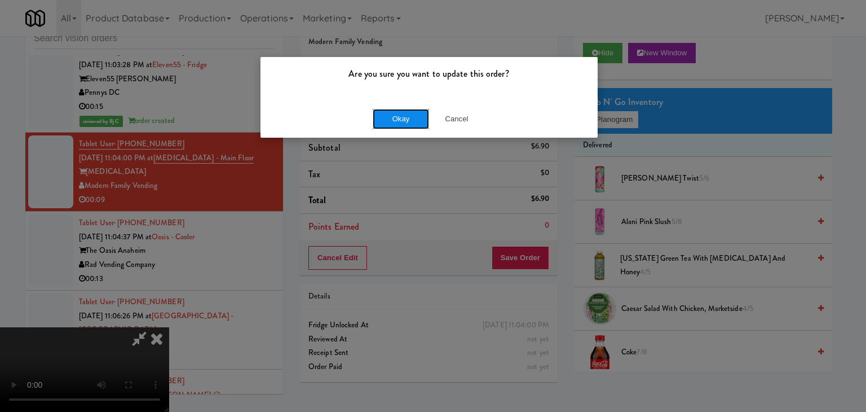
click at [400, 125] on button "Okay" at bounding box center [401, 119] width 56 height 20
click at [400, 125] on div "Are you sure you want to update this order? Okay Cancel" at bounding box center [433, 206] width 866 height 412
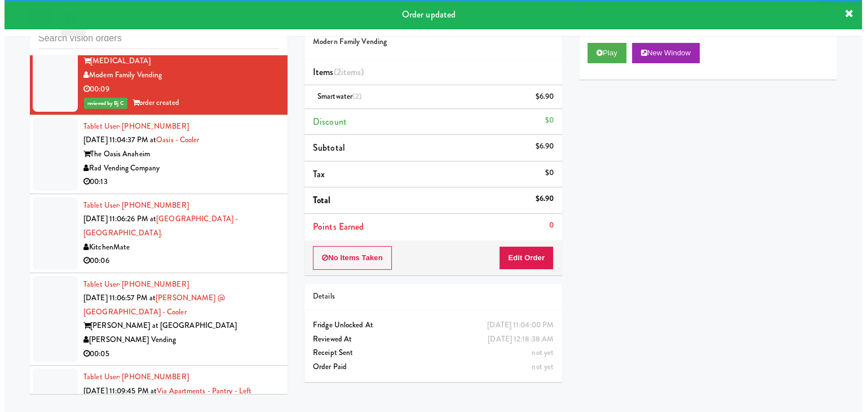
scroll to position [5092, 0]
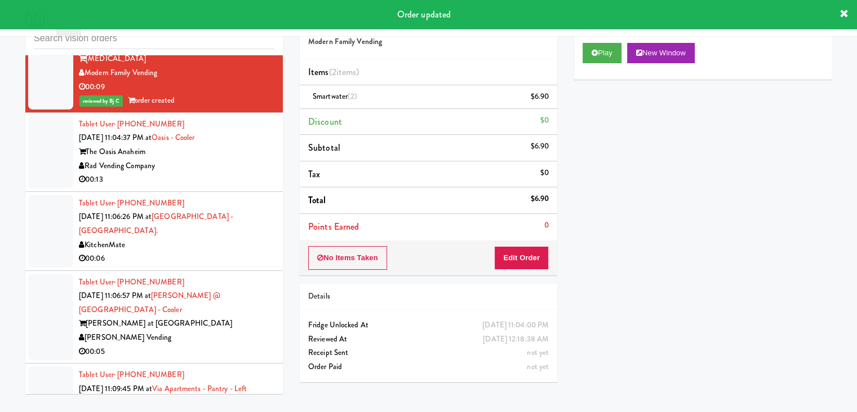
drag, startPoint x: 223, startPoint y: 138, endPoint x: 235, endPoint y: 148, distance: 15.6
click at [229, 141] on div "Tablet User · (951) 855-4203 Aug 14, 2025 11:04:37 PM at Oasis - Cooler The Oas…" at bounding box center [177, 151] width 196 height 69
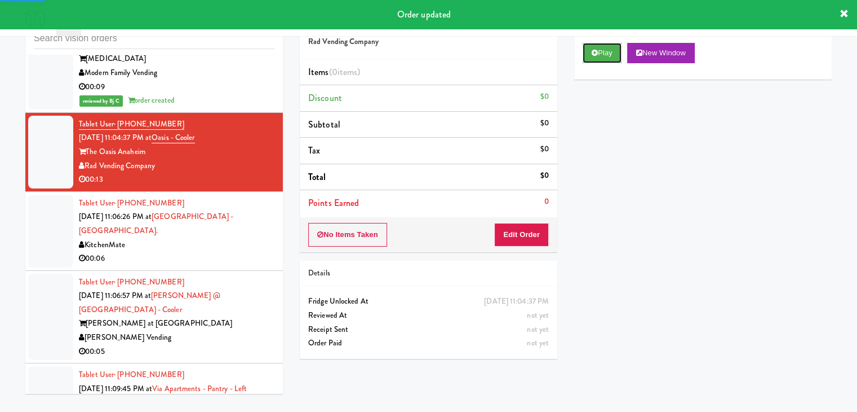
drag, startPoint x: 598, startPoint y: 57, endPoint x: 573, endPoint y: 99, distance: 48.7
click at [597, 57] on button "Play" at bounding box center [602, 53] width 39 height 20
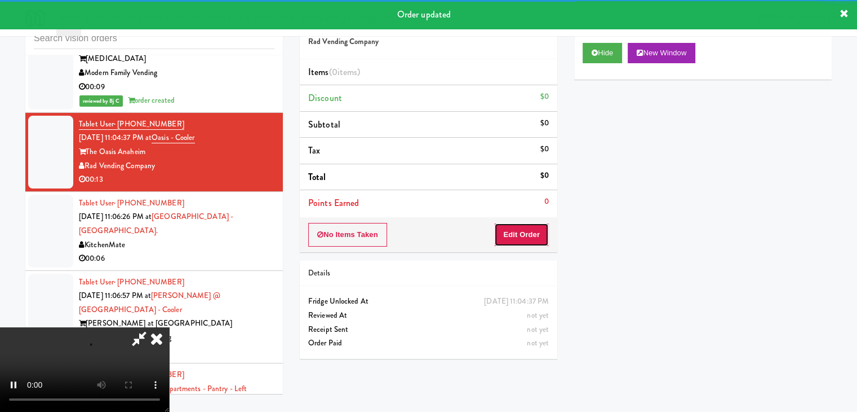
click at [523, 225] on button "Edit Order" at bounding box center [521, 235] width 55 height 24
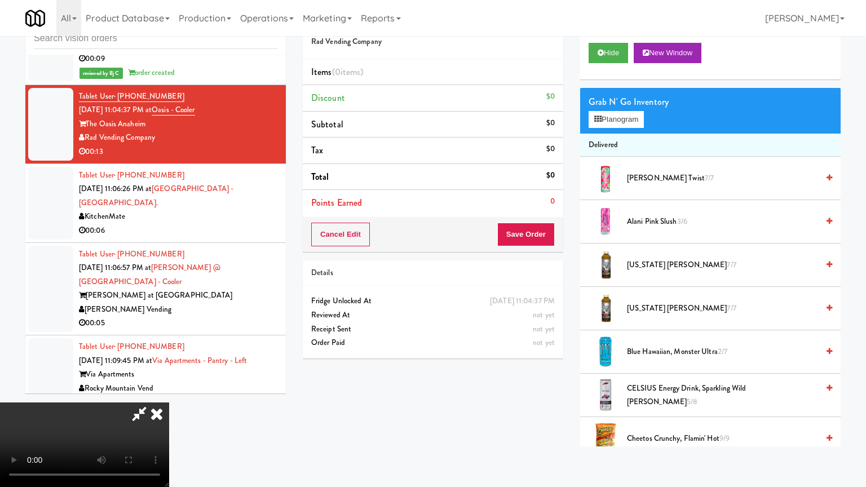
click at [169, 402] on video at bounding box center [84, 444] width 169 height 85
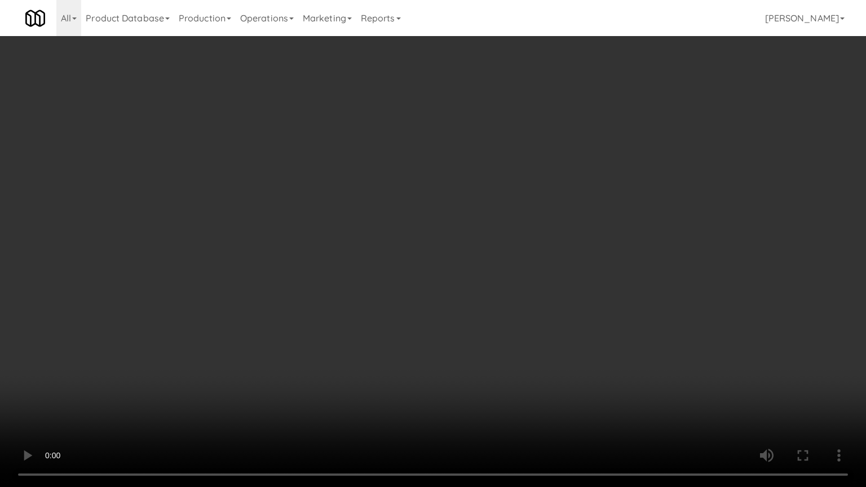
click at [480, 345] on video at bounding box center [433, 243] width 866 height 487
click at [499, 344] on video at bounding box center [433, 243] width 866 height 487
click at [502, 346] on video at bounding box center [433, 243] width 866 height 487
click at [504, 346] on video at bounding box center [433, 243] width 866 height 487
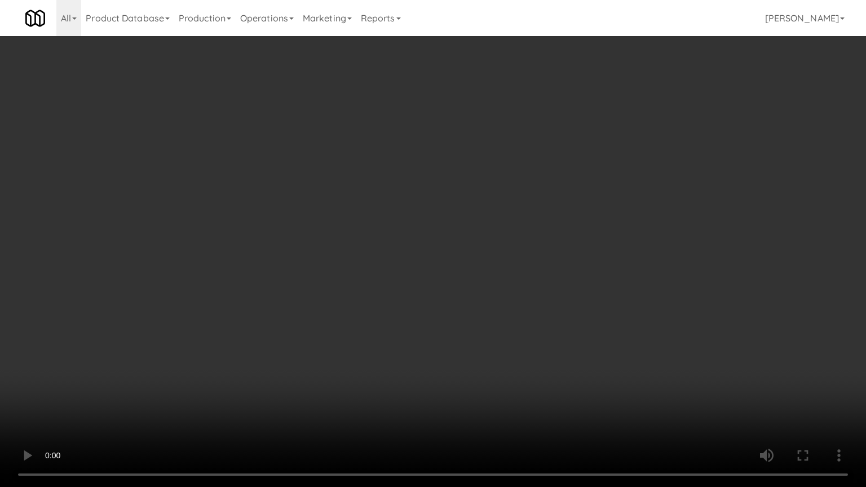
click at [499, 343] on video at bounding box center [433, 243] width 866 height 487
drag, startPoint x: 499, startPoint y: 343, endPoint x: 606, endPoint y: 202, distance: 176.6
click at [506, 336] on video at bounding box center [433, 243] width 866 height 487
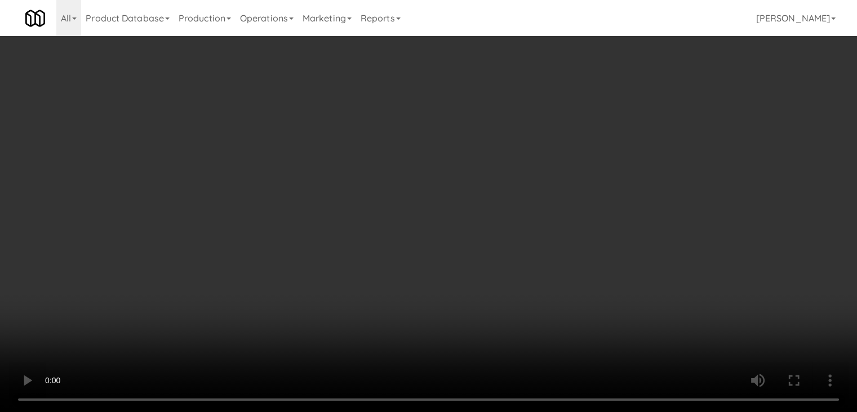
click at [607, 124] on button "Planogram" at bounding box center [610, 119] width 55 height 17
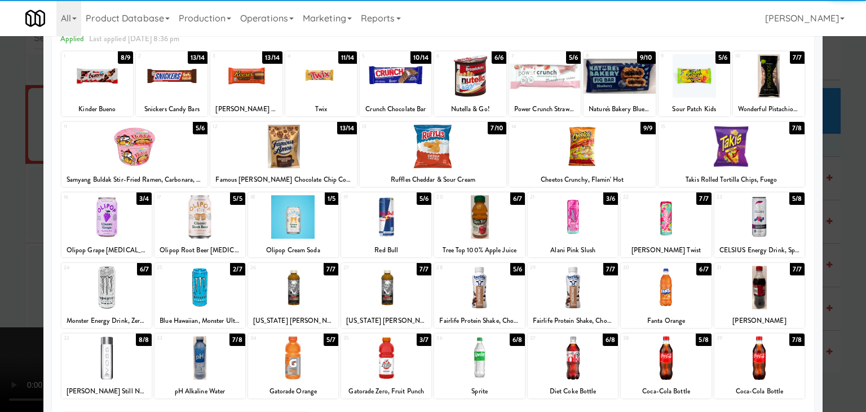
scroll to position [142, 0]
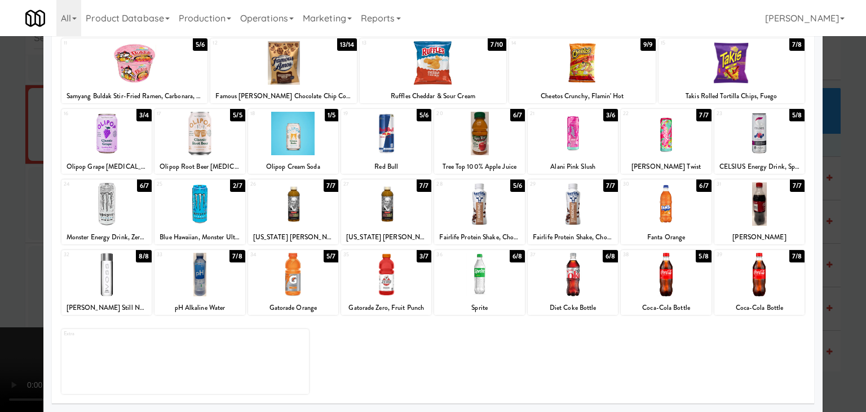
drag, startPoint x: 463, startPoint y: 291, endPoint x: 470, endPoint y: 294, distance: 7.1
click at [463, 291] on div at bounding box center [479, 274] width 90 height 43
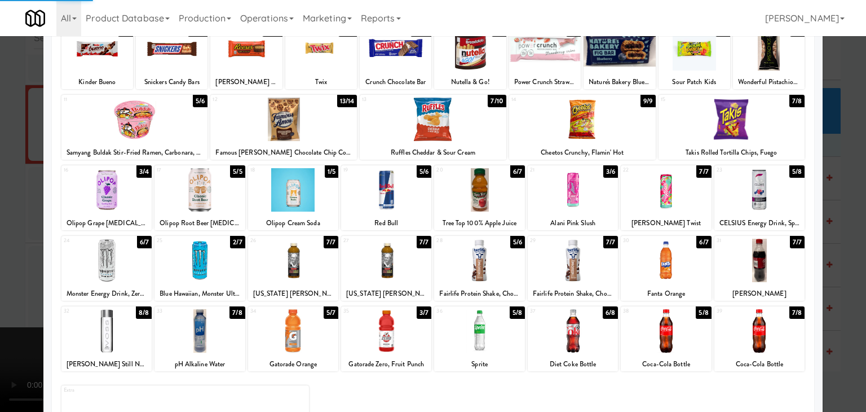
drag, startPoint x: 670, startPoint y: 272, endPoint x: 671, endPoint y: 278, distance: 6.3
click at [671, 272] on div at bounding box center [666, 259] width 90 height 43
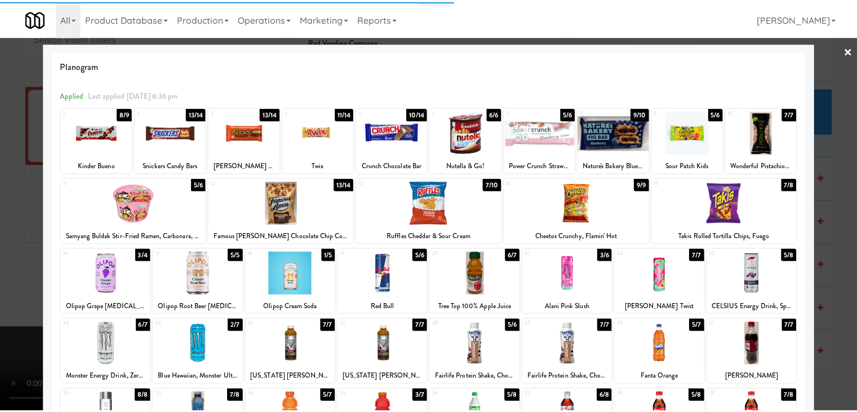
scroll to position [0, 0]
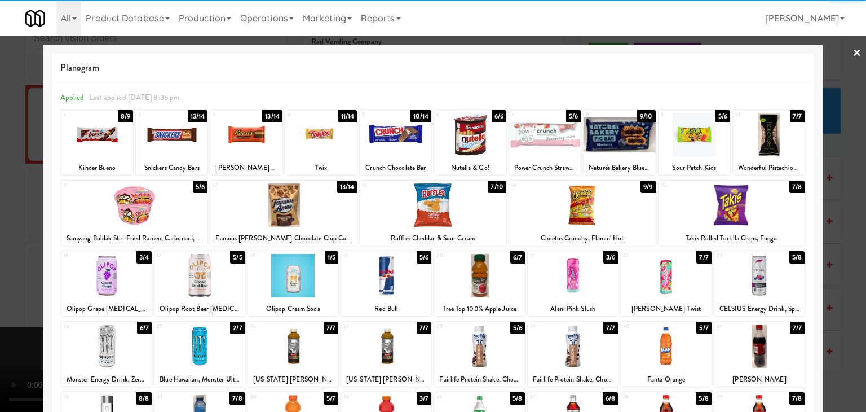
click at [611, 155] on div "8 9/10 Nature's Bakery Blueberry Fig Bar" at bounding box center [619, 142] width 72 height 65
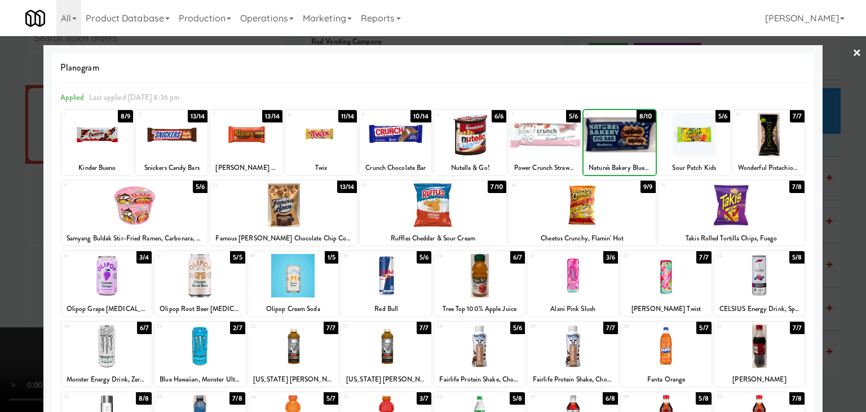
click at [611, 155] on div at bounding box center [619, 134] width 72 height 43
drag, startPoint x: 0, startPoint y: 183, endPoint x: 207, endPoint y: 208, distance: 209.0
click at [2, 187] on div at bounding box center [433, 206] width 866 height 412
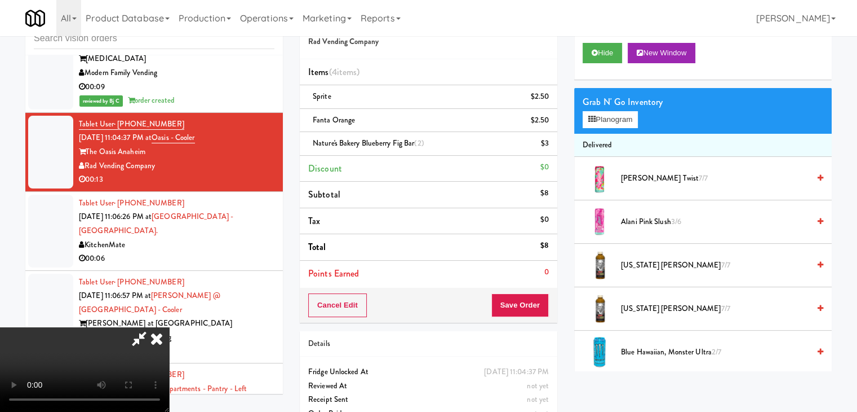
drag, startPoint x: 318, startPoint y: 225, endPoint x: 327, endPoint y: 228, distance: 9.4
click at [169, 327] on video at bounding box center [84, 369] width 169 height 85
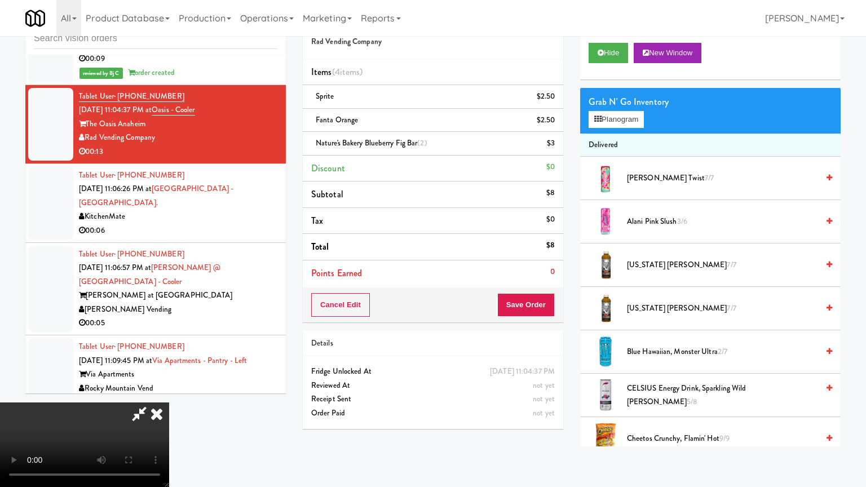
drag, startPoint x: 626, startPoint y: 304, endPoint x: 619, endPoint y: 309, distance: 8.5
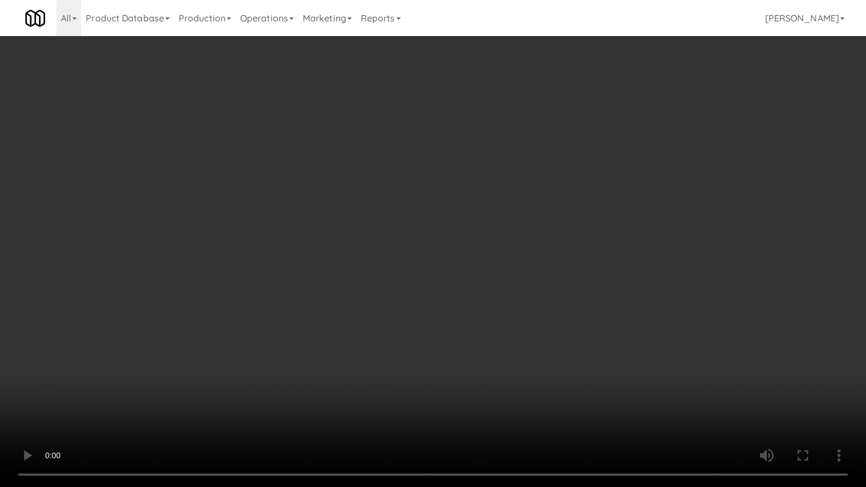
click at [620, 309] on video at bounding box center [433, 243] width 866 height 487
click at [619, 309] on video at bounding box center [433, 243] width 866 height 487
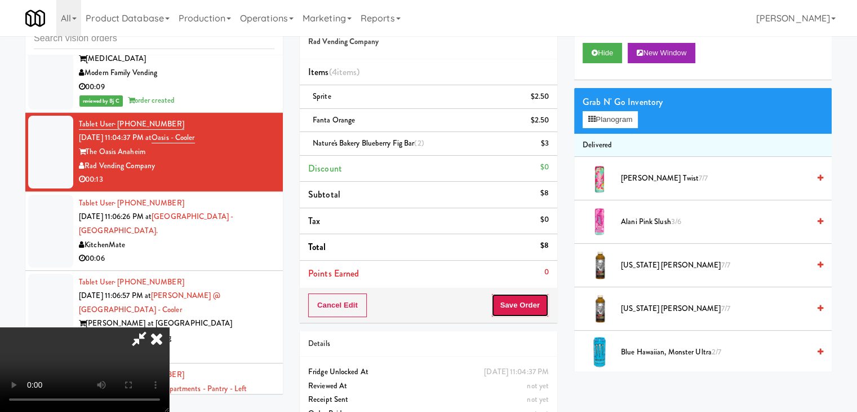
drag, startPoint x: 547, startPoint y: 302, endPoint x: 535, endPoint y: 305, distance: 12.7
click at [547, 302] on button "Save Order" at bounding box center [520, 305] width 57 height 24
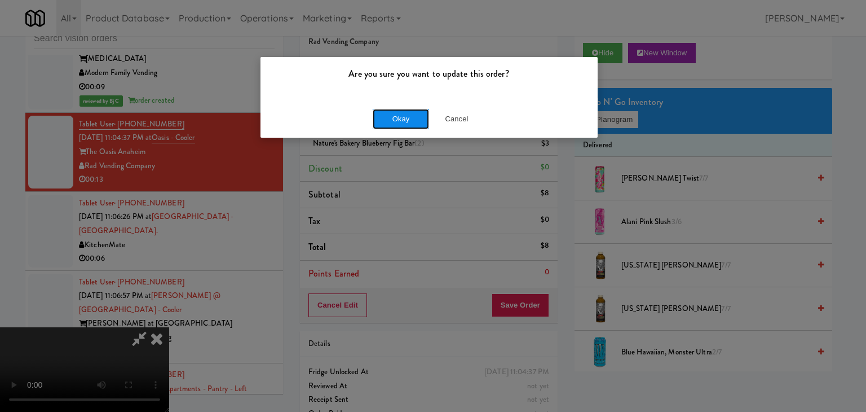
click at [381, 118] on button "Okay" at bounding box center [401, 119] width 56 height 20
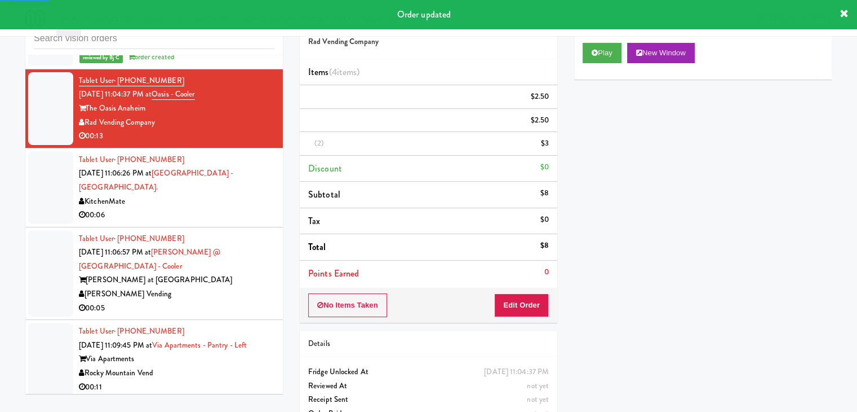
scroll to position [5148, 0]
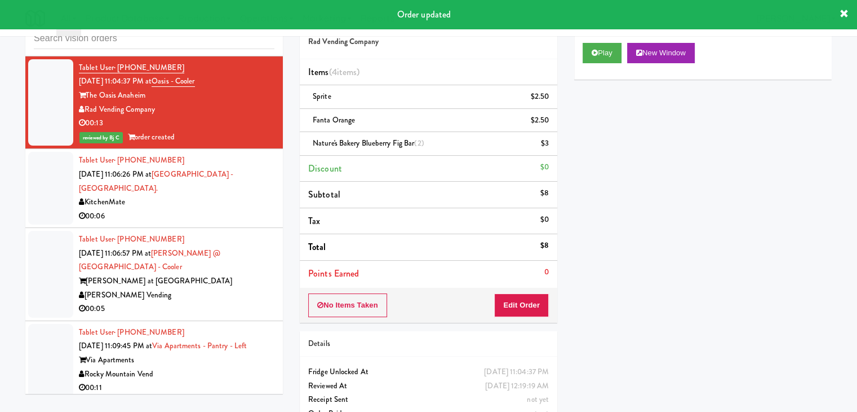
click at [224, 228] on li "Tablet User · (206) 669-3619 Aug 14, 2025 11:06:57 PM at Rowe @ Pear Village - …" at bounding box center [154, 274] width 258 height 93
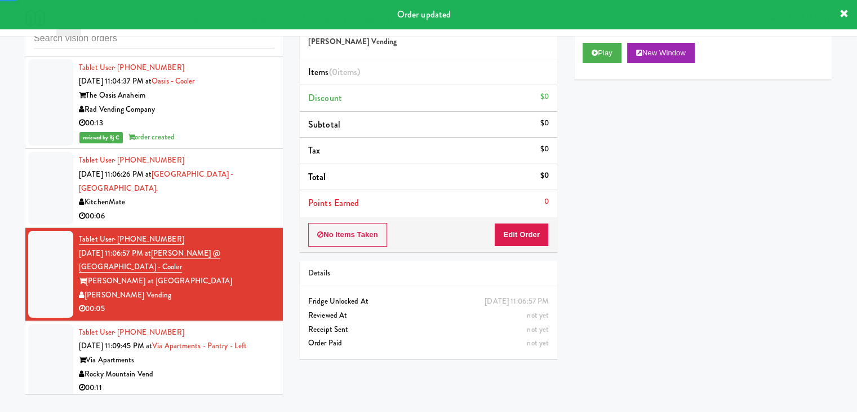
click at [246, 209] on div "00:06" at bounding box center [177, 216] width 196 height 14
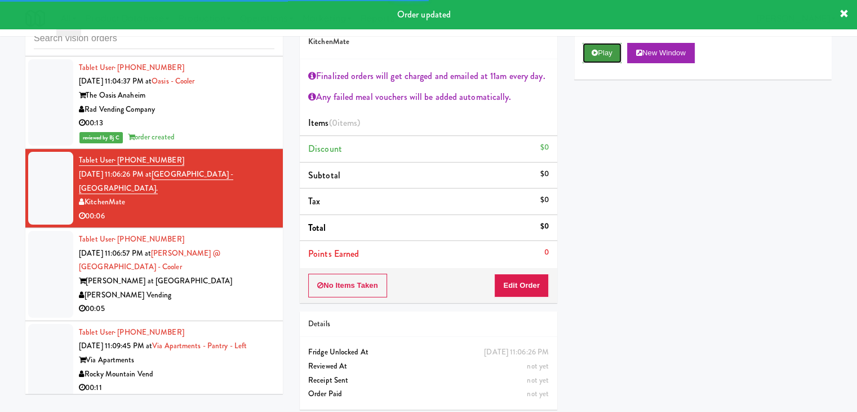
drag, startPoint x: 600, startPoint y: 58, endPoint x: 552, endPoint y: 176, distance: 127.5
click at [600, 60] on button "Play" at bounding box center [602, 53] width 39 height 20
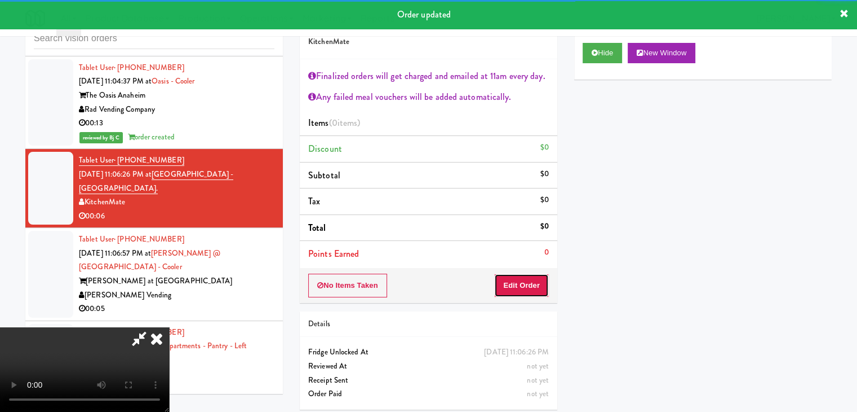
click at [528, 282] on button "Edit Order" at bounding box center [521, 285] width 55 height 24
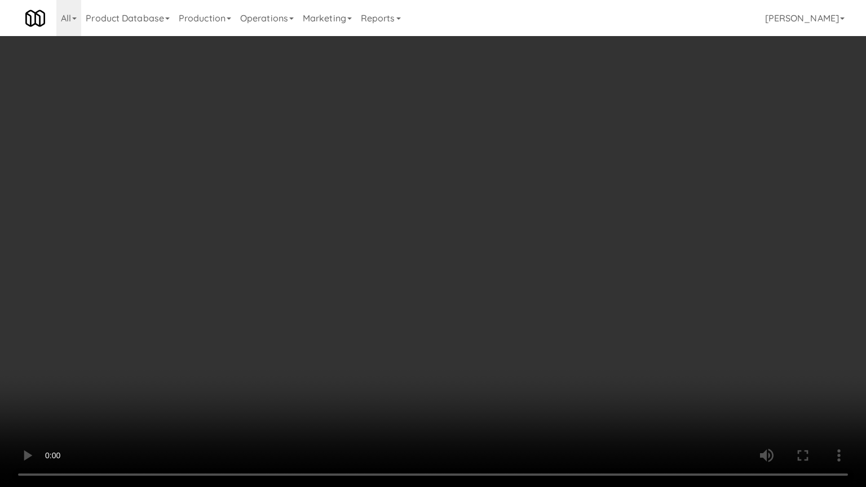
click at [543, 342] on video at bounding box center [433, 243] width 866 height 487
click at [542, 342] on video at bounding box center [433, 243] width 866 height 487
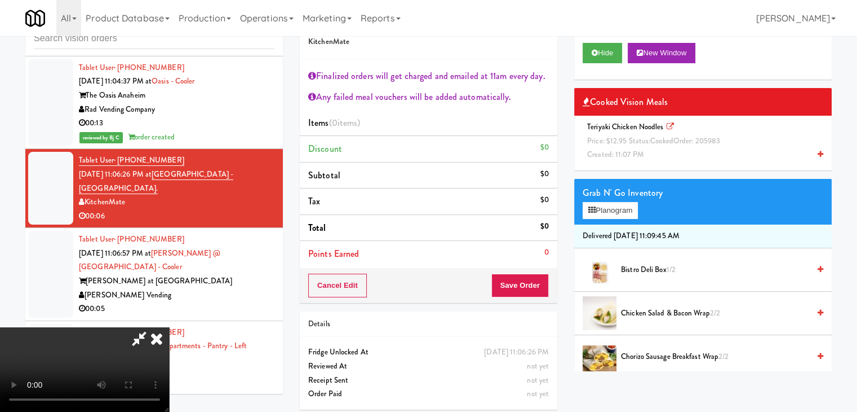
click at [667, 161] on div "Teriyaki Chicken Noodles Price: $12.95 Status: cooked Order: 205983 Created: 11…" at bounding box center [703, 141] width 241 height 42
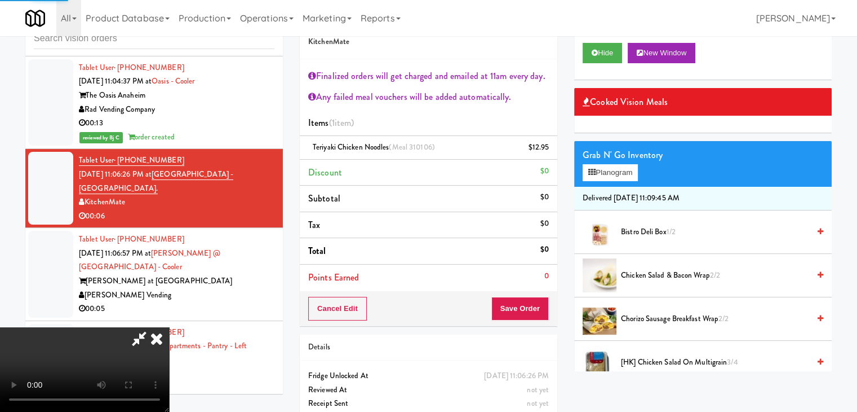
click at [169, 327] on video at bounding box center [84, 369] width 169 height 85
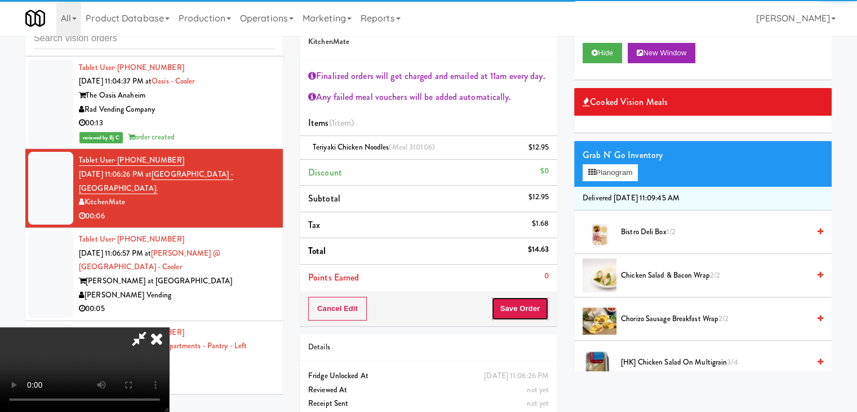
click at [531, 300] on button "Save Order" at bounding box center [520, 309] width 57 height 24
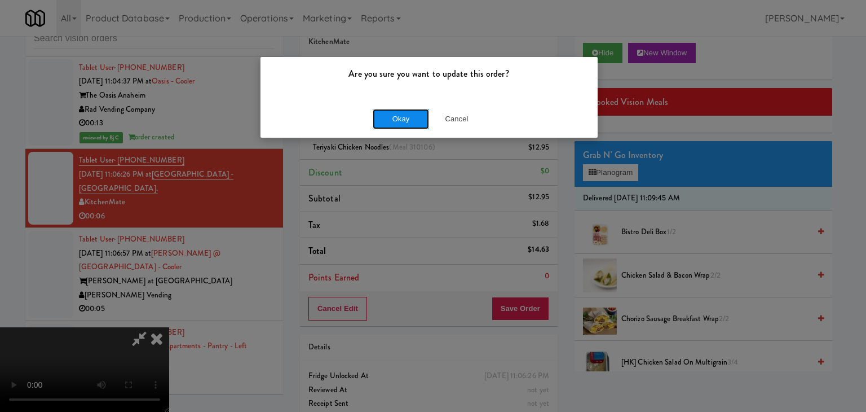
click at [392, 116] on button "Okay" at bounding box center [401, 119] width 56 height 20
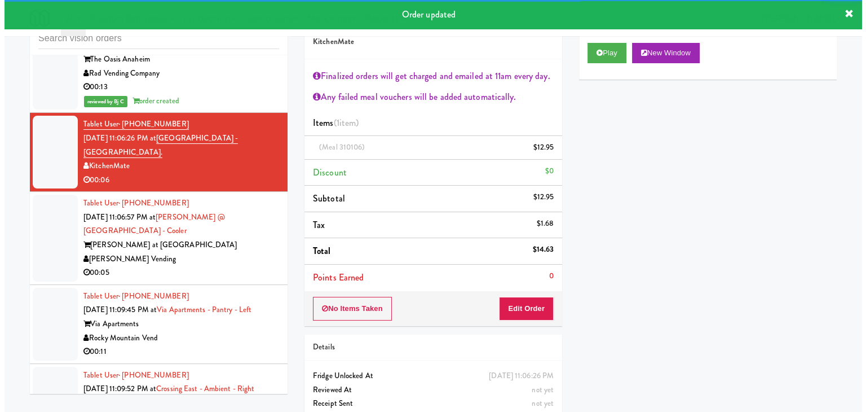
scroll to position [5204, 0]
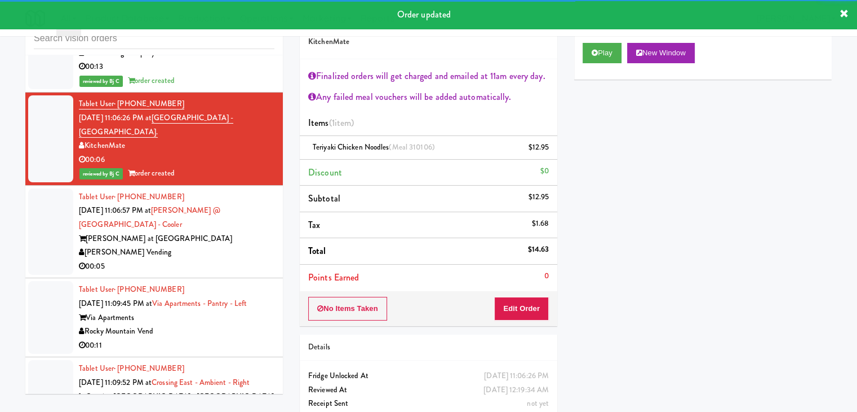
click at [213, 259] on div "00:05" at bounding box center [177, 266] width 196 height 14
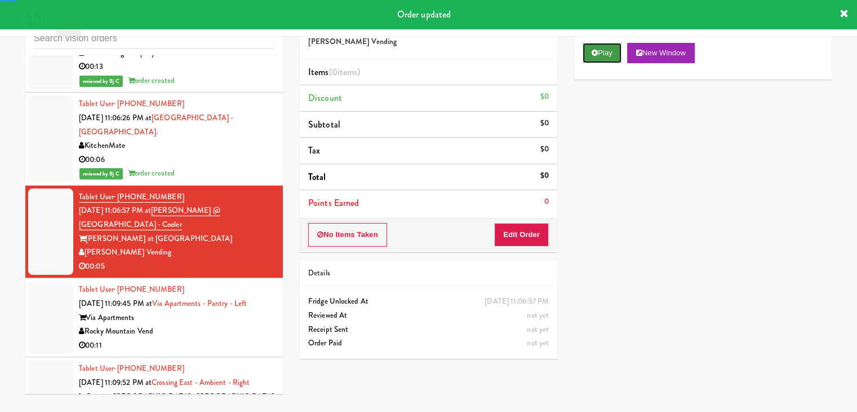
click at [590, 56] on button "Play" at bounding box center [602, 53] width 39 height 20
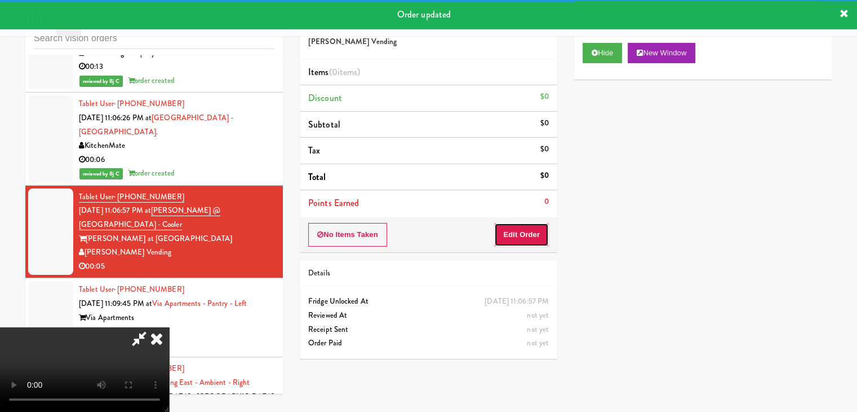
click at [536, 237] on button "Edit Order" at bounding box center [521, 235] width 55 height 24
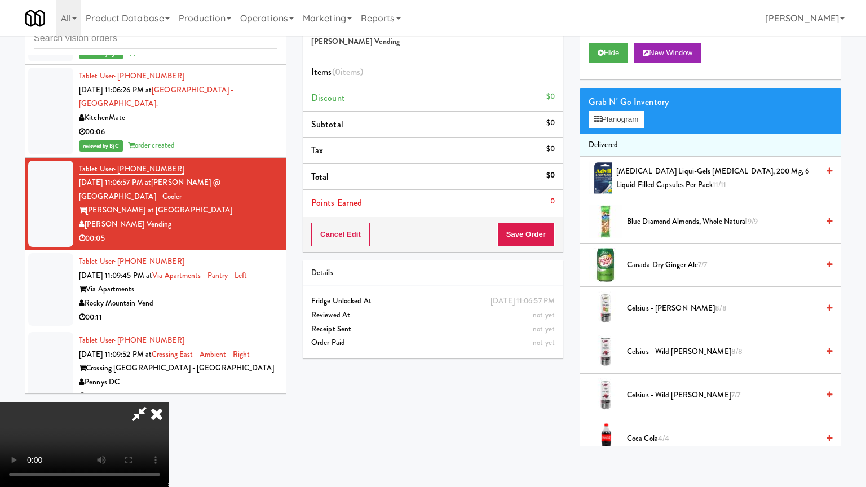
click at [169, 402] on video at bounding box center [84, 444] width 169 height 85
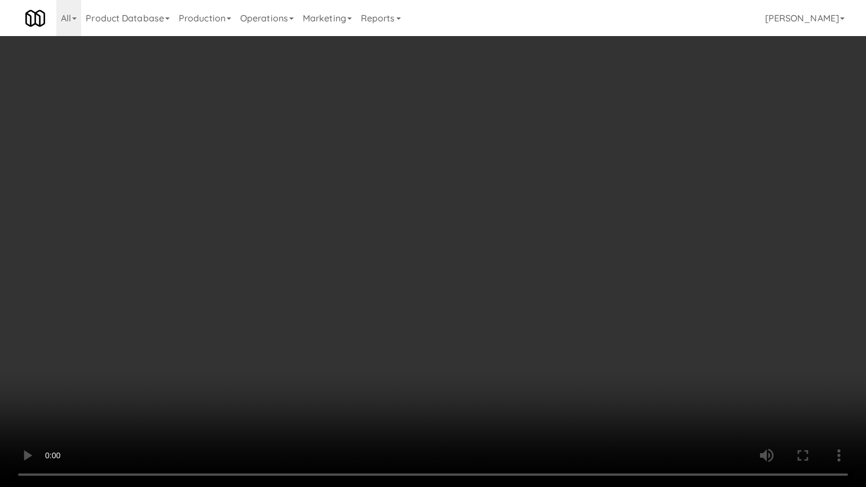
click at [441, 325] on video at bounding box center [433, 243] width 866 height 487
click at [448, 321] on video at bounding box center [433, 243] width 866 height 487
click at [464, 302] on video at bounding box center [433, 243] width 866 height 487
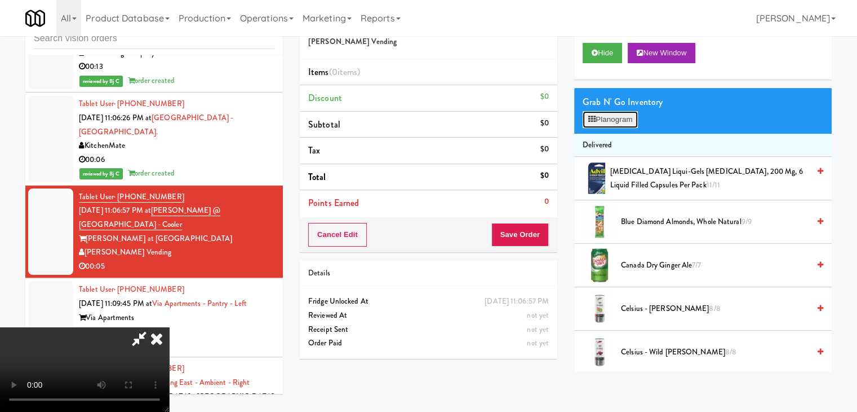
click at [625, 117] on button "Planogram" at bounding box center [610, 119] width 55 height 17
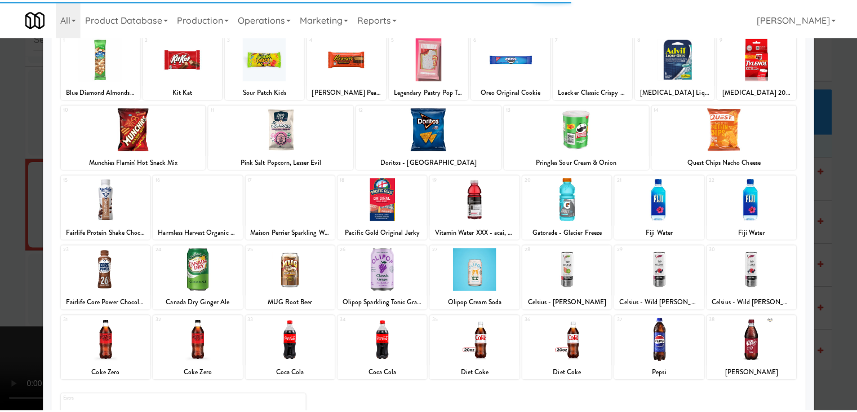
scroll to position [113, 0]
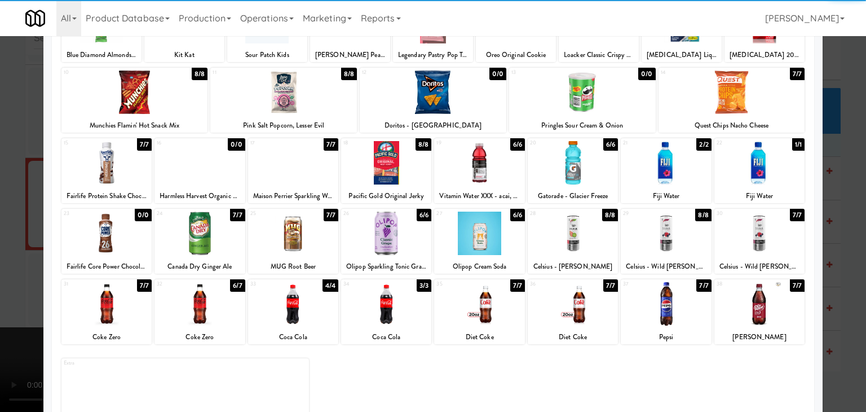
click at [669, 165] on div at bounding box center [666, 162] width 90 height 43
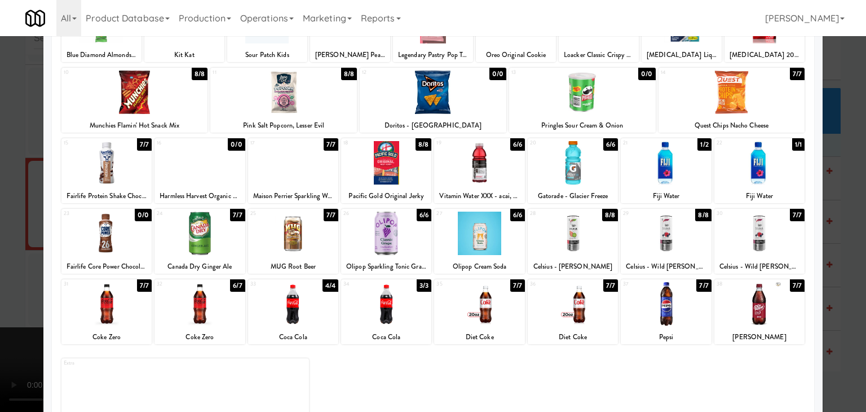
drag, startPoint x: 0, startPoint y: 285, endPoint x: 156, endPoint y: 282, distance: 155.6
click at [9, 283] on div at bounding box center [433, 206] width 866 height 412
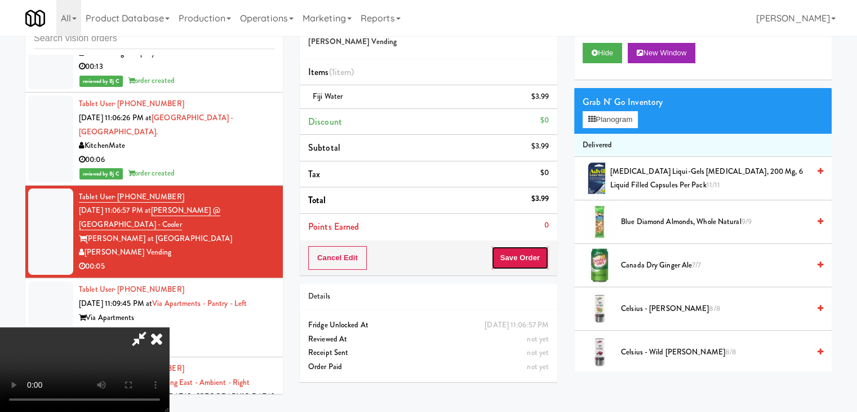
drag, startPoint x: 525, startPoint y: 260, endPoint x: 512, endPoint y: 269, distance: 16.6
click at [516, 269] on div "Cancel Edit Save Order" at bounding box center [429, 257] width 258 height 35
click at [531, 262] on button "Save Order" at bounding box center [520, 258] width 57 height 24
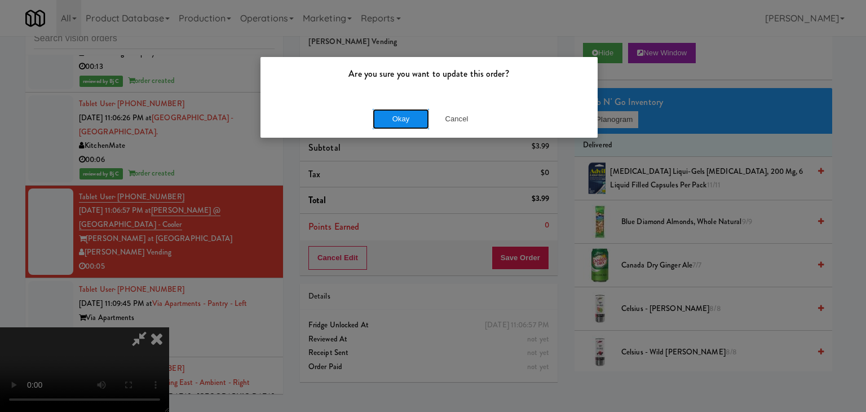
click at [414, 124] on button "Okay" at bounding box center [401, 119] width 56 height 20
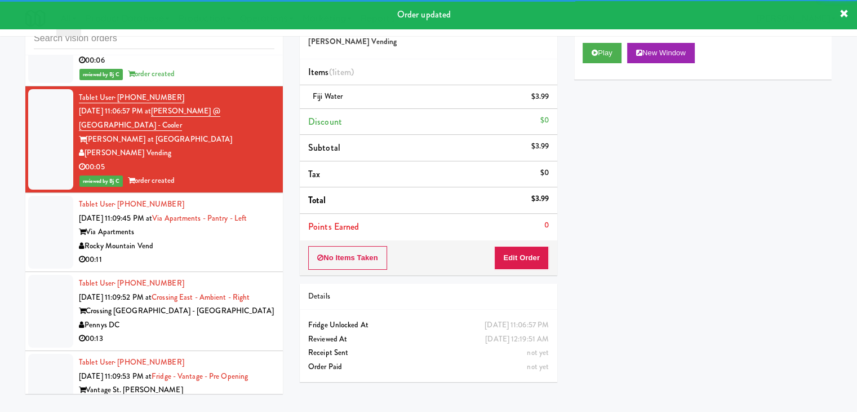
scroll to position [5317, 0]
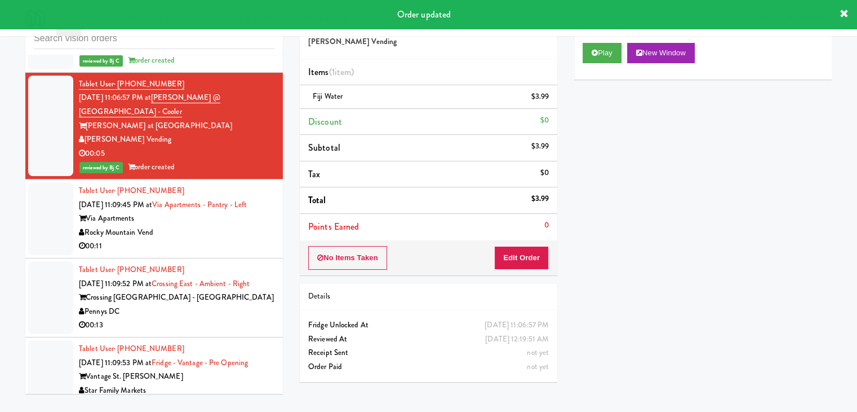
drag, startPoint x: 248, startPoint y: 171, endPoint x: 246, endPoint y: 177, distance: 6.1
click at [247, 225] on div "Rocky Mountain Vend" at bounding box center [177, 232] width 196 height 14
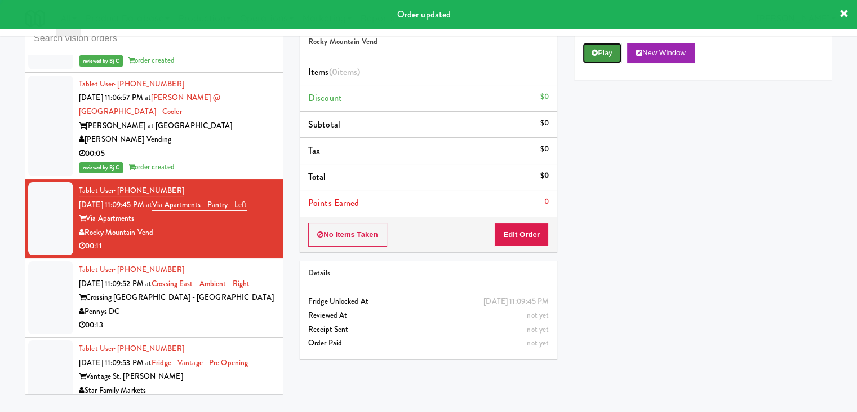
drag, startPoint x: 593, startPoint y: 51, endPoint x: 586, endPoint y: 80, distance: 30.2
click at [593, 51] on icon at bounding box center [595, 52] width 6 height 7
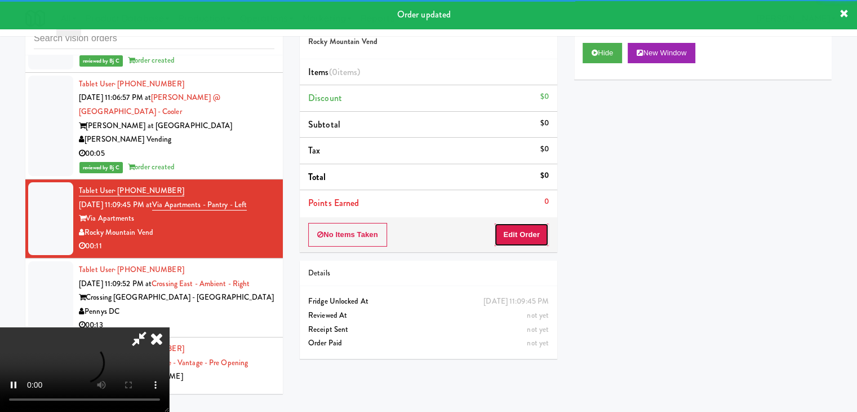
click at [509, 229] on button "Edit Order" at bounding box center [521, 235] width 55 height 24
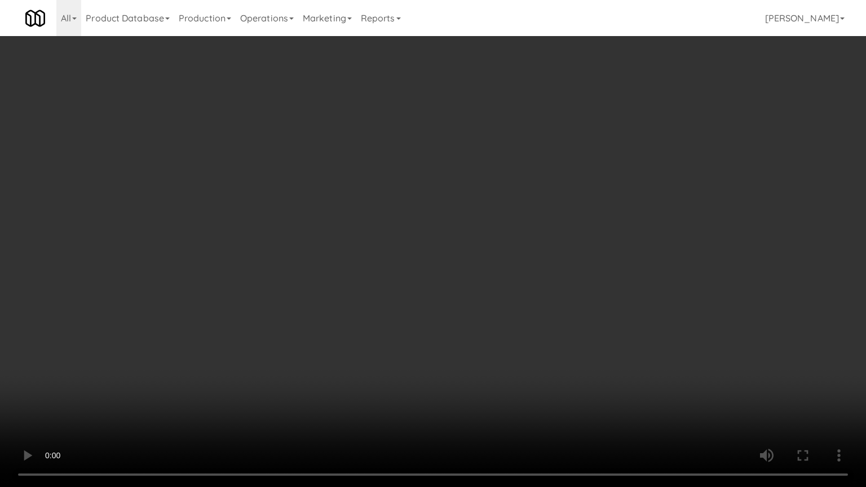
click at [458, 356] on video at bounding box center [433, 243] width 866 height 487
drag, startPoint x: 458, startPoint y: 356, endPoint x: 593, endPoint y: 161, distance: 237.8
click at [473, 339] on video at bounding box center [433, 243] width 866 height 487
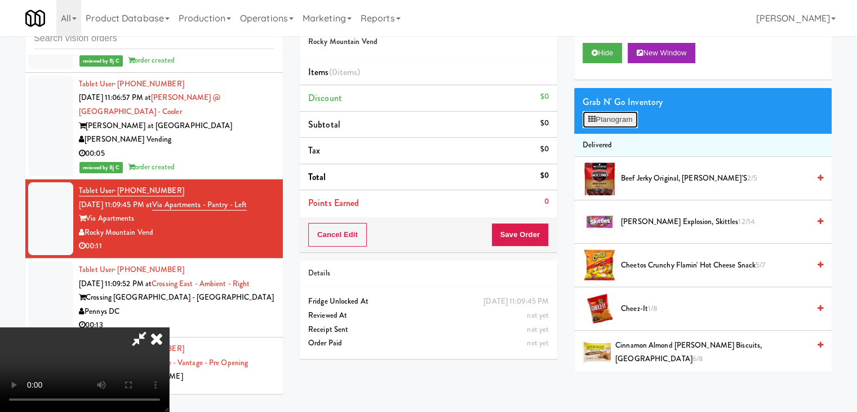
click at [618, 120] on button "Planogram" at bounding box center [610, 119] width 55 height 17
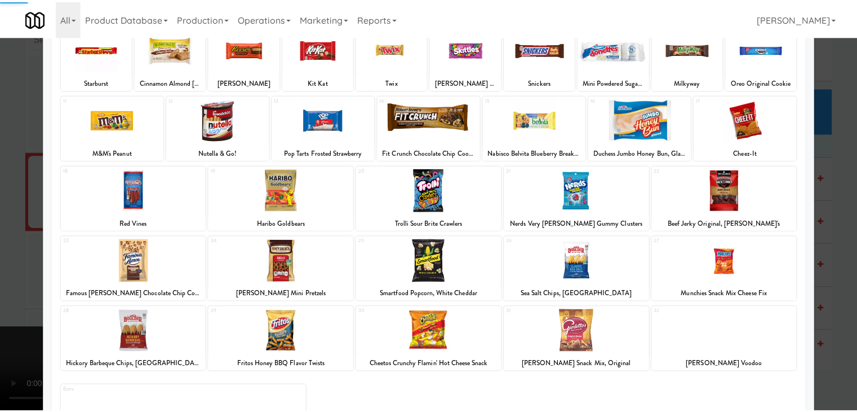
scroll to position [142, 0]
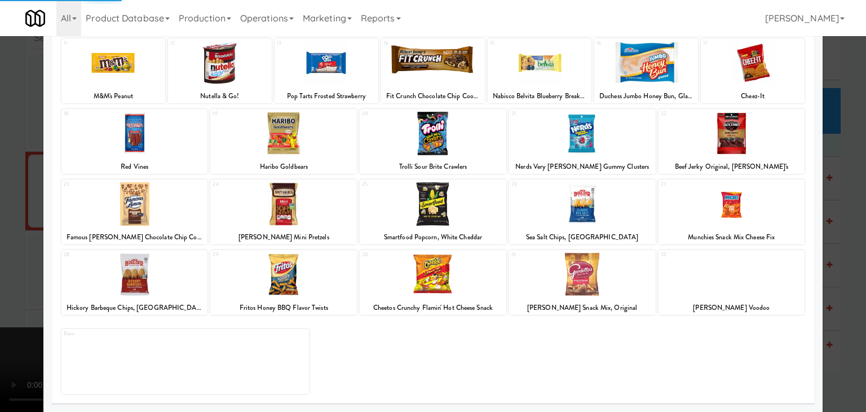
click at [437, 264] on div at bounding box center [433, 274] width 147 height 43
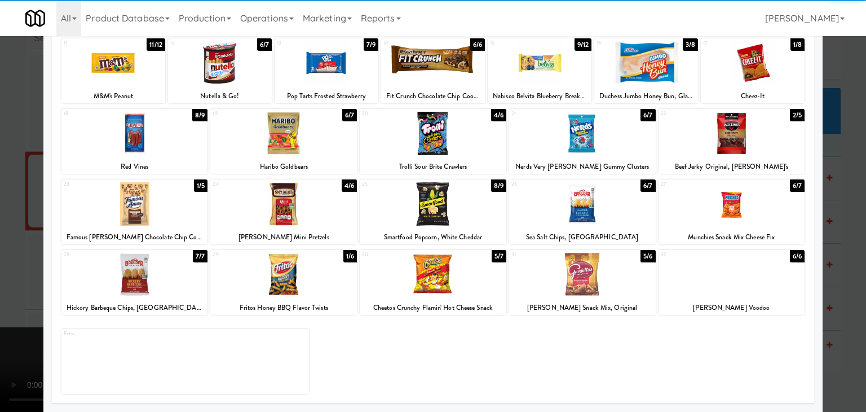
drag, startPoint x: 0, startPoint y: 276, endPoint x: 118, endPoint y: 275, distance: 117.8
click at [1, 276] on div at bounding box center [433, 206] width 866 height 412
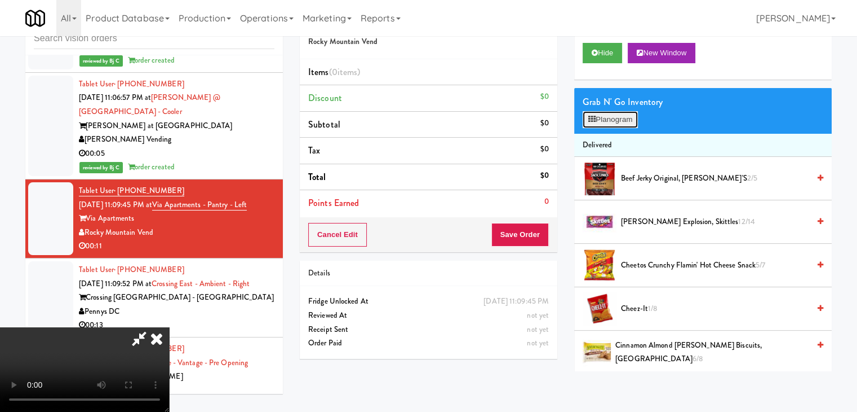
click at [614, 118] on button "Planogram" at bounding box center [610, 119] width 55 height 17
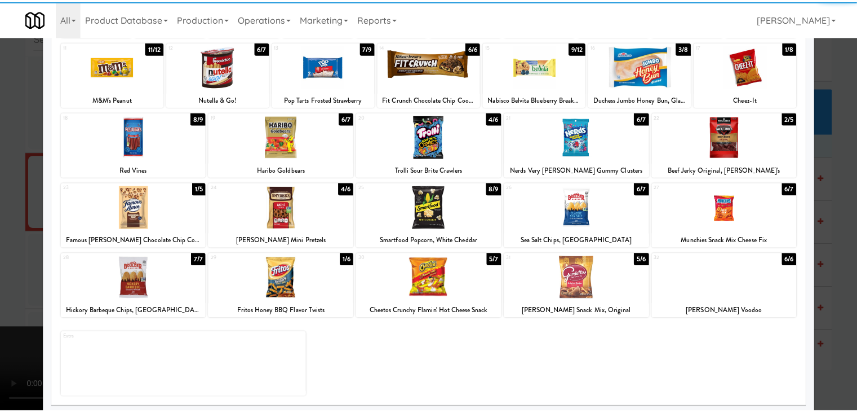
scroll to position [142, 0]
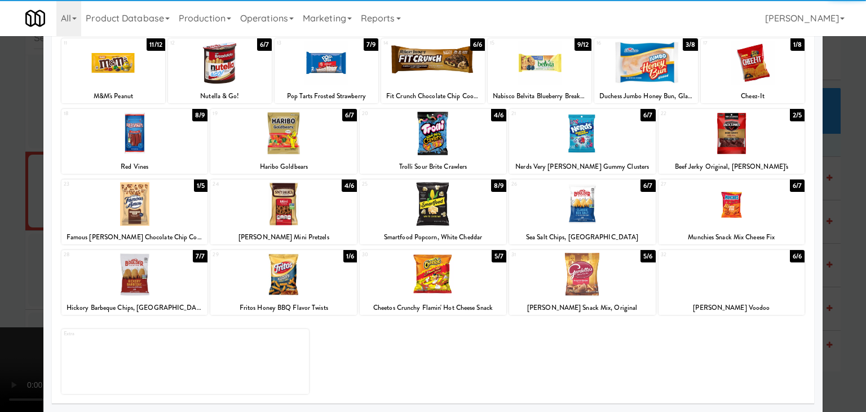
click at [440, 271] on div at bounding box center [433, 274] width 147 height 43
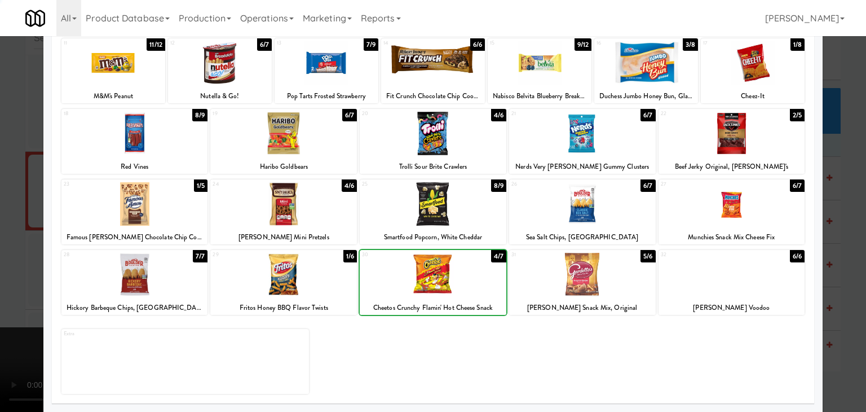
drag, startPoint x: 0, startPoint y: 278, endPoint x: 400, endPoint y: 260, distance: 400.6
click at [22, 274] on div at bounding box center [433, 206] width 866 height 412
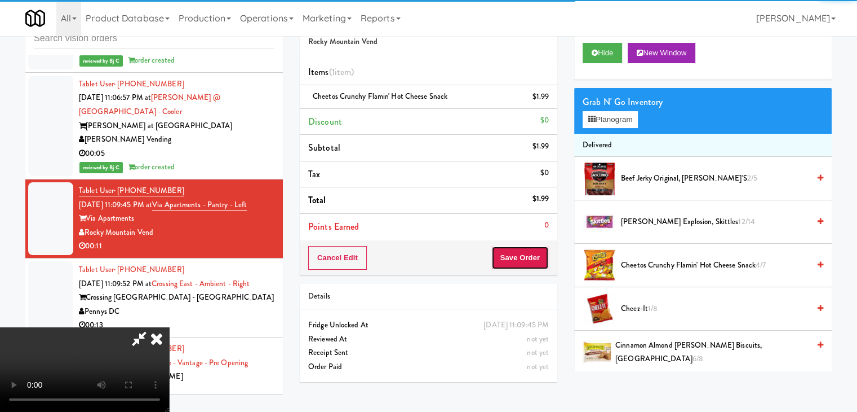
click at [528, 250] on button "Save Order" at bounding box center [520, 258] width 57 height 24
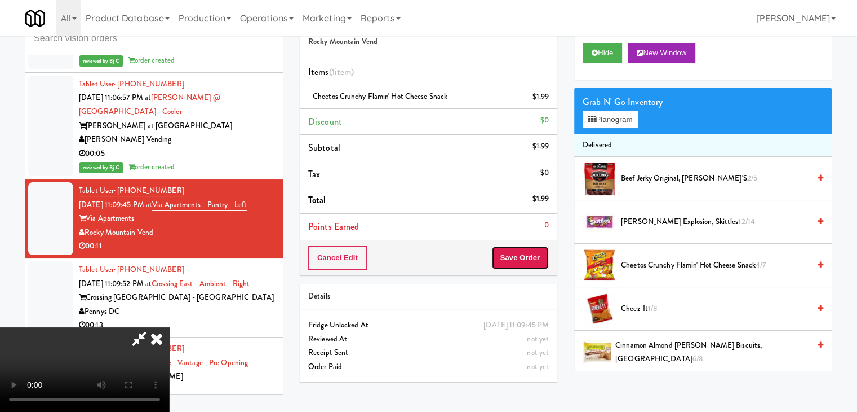
click at [527, 253] on button "Save Order" at bounding box center [520, 258] width 57 height 24
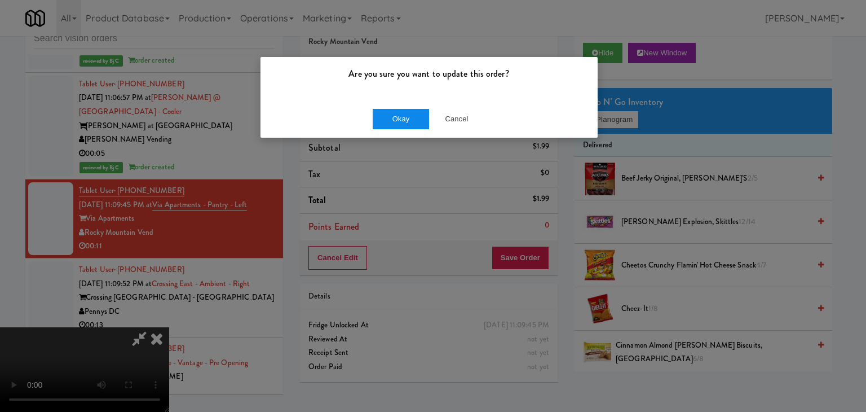
drag, startPoint x: 411, startPoint y: 140, endPoint x: 415, endPoint y: 125, distance: 15.7
click at [414, 126] on div "Are you sure you want to update this order? Okay Cancel" at bounding box center [433, 206] width 866 height 412
click at [415, 125] on button "Okay" at bounding box center [401, 119] width 56 height 20
click at [415, 125] on div "Okay Cancel" at bounding box center [428, 119] width 337 height 38
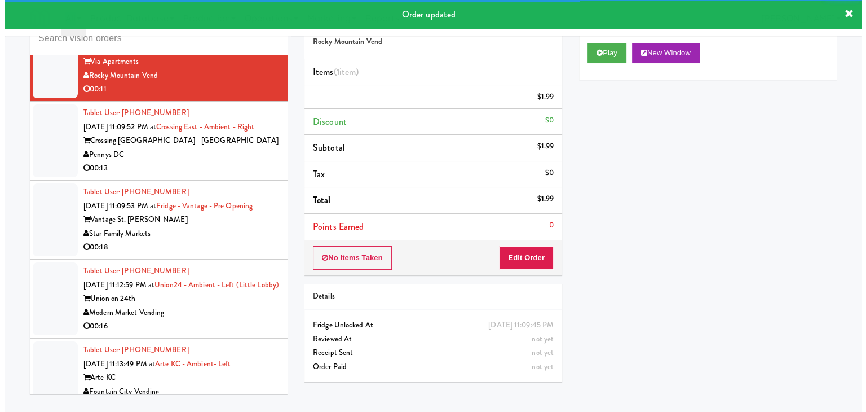
scroll to position [5500, 0]
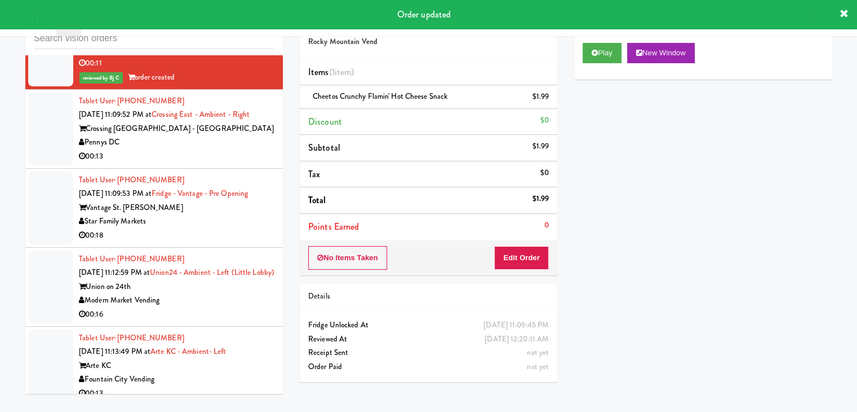
click at [241, 149] on div "00:13" at bounding box center [177, 156] width 196 height 14
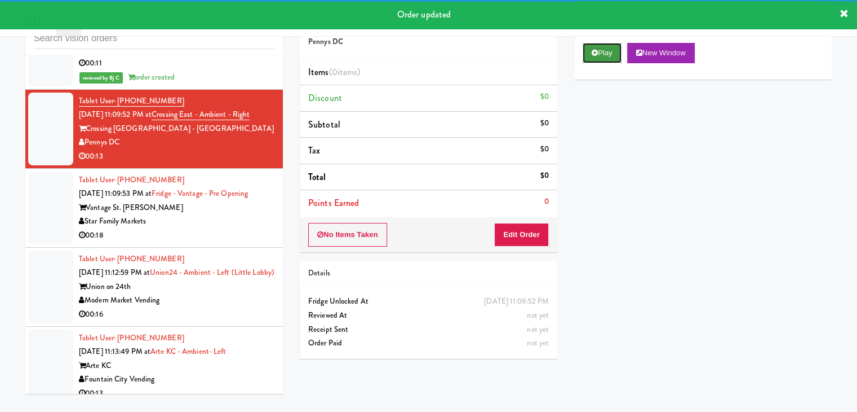
click at [603, 60] on button "Play" at bounding box center [602, 53] width 39 height 20
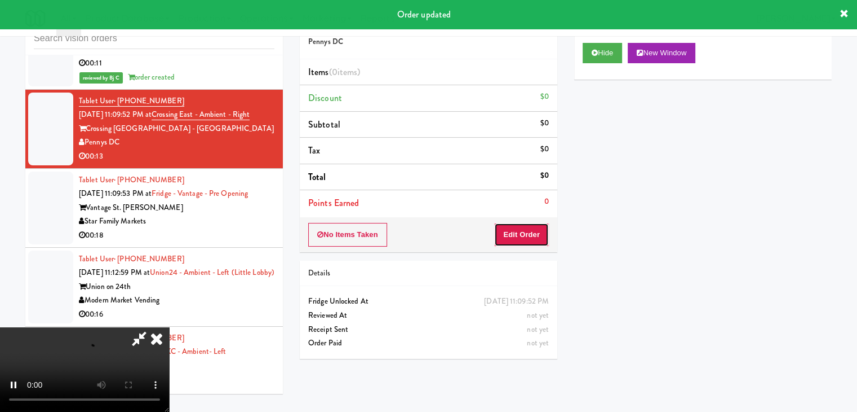
click at [533, 228] on button "Edit Order" at bounding box center [521, 235] width 55 height 24
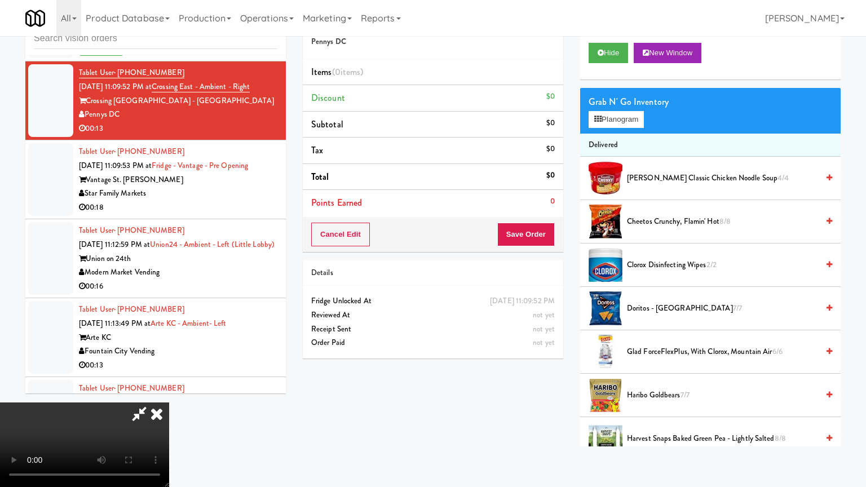
click at [169, 402] on video at bounding box center [84, 444] width 169 height 85
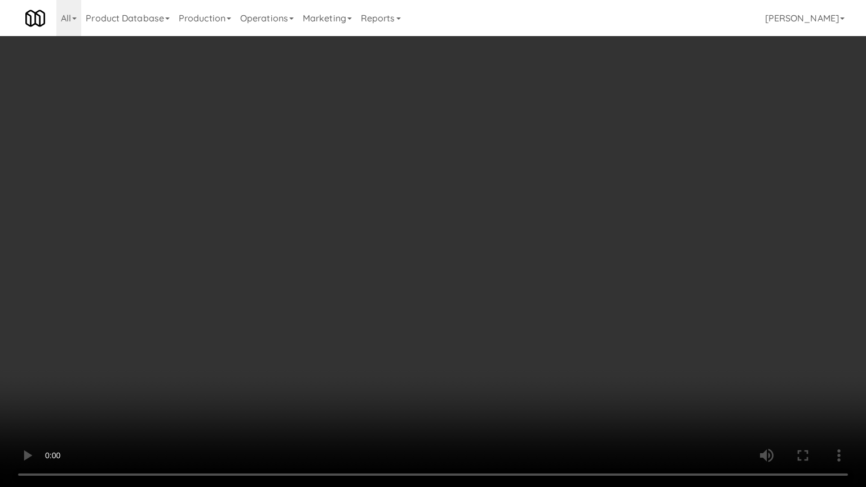
click at [460, 332] on video at bounding box center [433, 243] width 866 height 487
click at [461, 332] on video at bounding box center [433, 243] width 866 height 487
drag, startPoint x: 461, startPoint y: 332, endPoint x: 586, endPoint y: 208, distance: 176.6
click at [496, 310] on video at bounding box center [433, 243] width 866 height 487
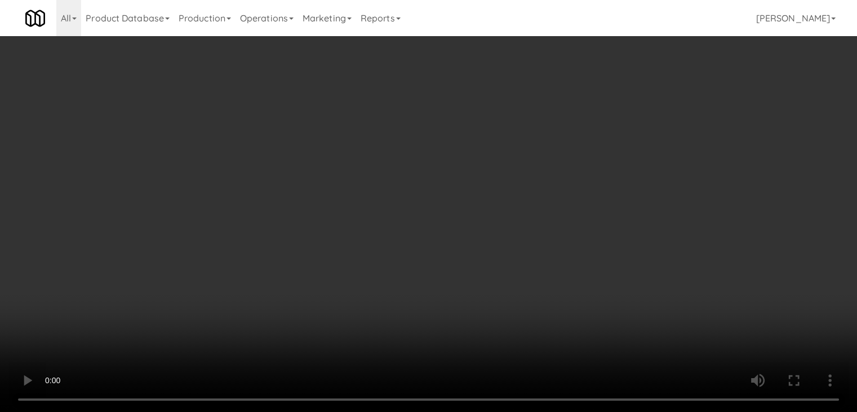
click at [616, 120] on button "Planogram" at bounding box center [610, 119] width 55 height 17
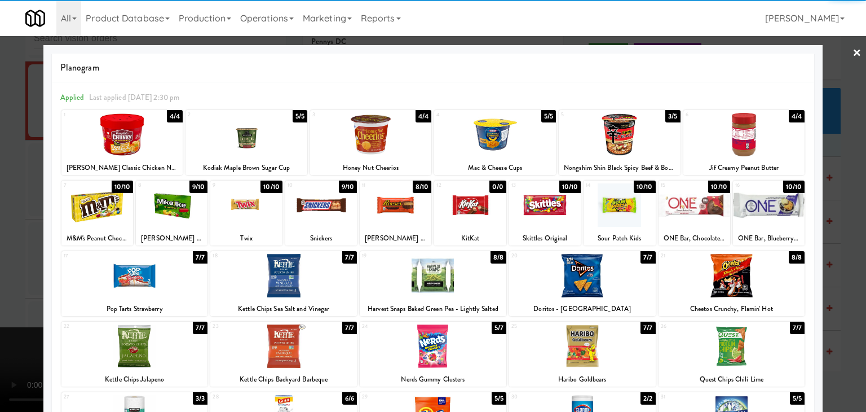
drag, startPoint x: 427, startPoint y: 339, endPoint x: 410, endPoint y: 340, distance: 16.9
click at [427, 340] on div at bounding box center [433, 345] width 147 height 43
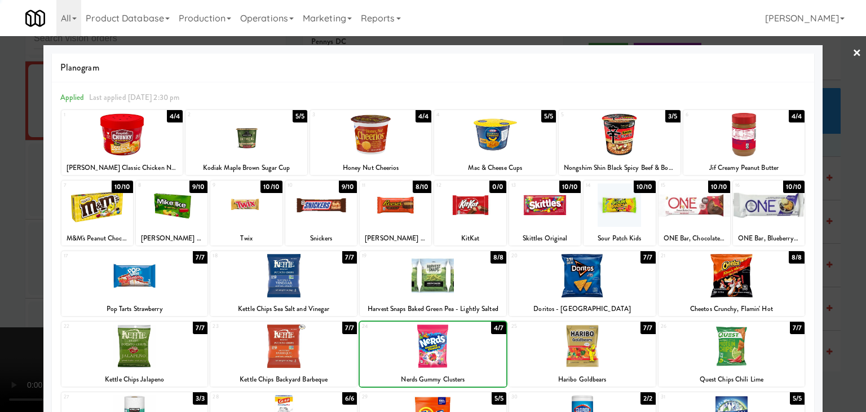
drag, startPoint x: 0, startPoint y: 336, endPoint x: 103, endPoint y: 333, distance: 102.6
click at [0, 335] on div at bounding box center [433, 206] width 866 height 412
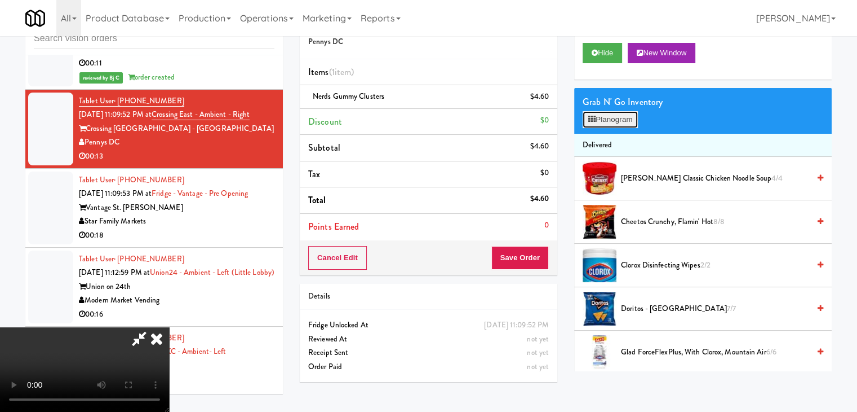
click at [613, 120] on button "Planogram" at bounding box center [610, 119] width 55 height 17
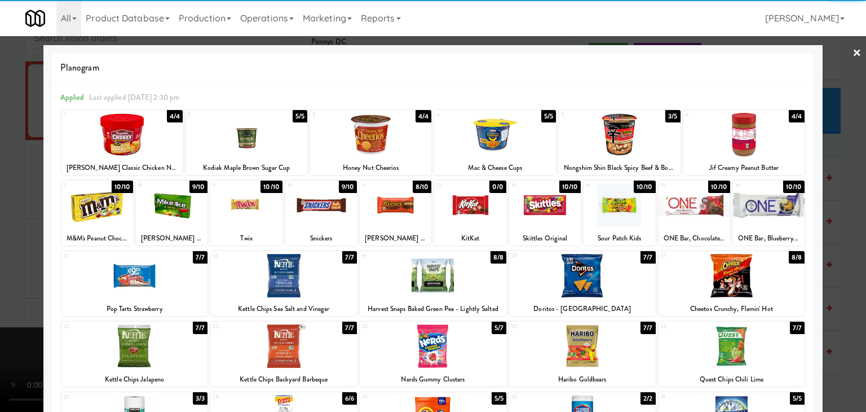
drag, startPoint x: 0, startPoint y: 305, endPoint x: 156, endPoint y: 300, distance: 155.7
click at [3, 305] on div at bounding box center [433, 206] width 866 height 412
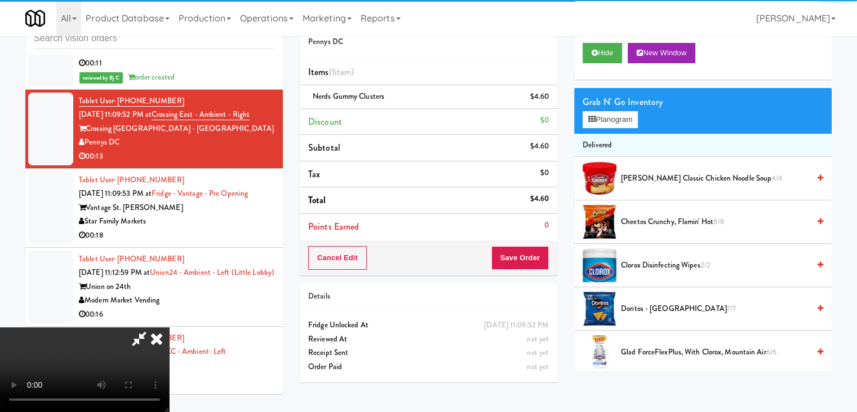
click at [169, 327] on video at bounding box center [84, 369] width 169 height 85
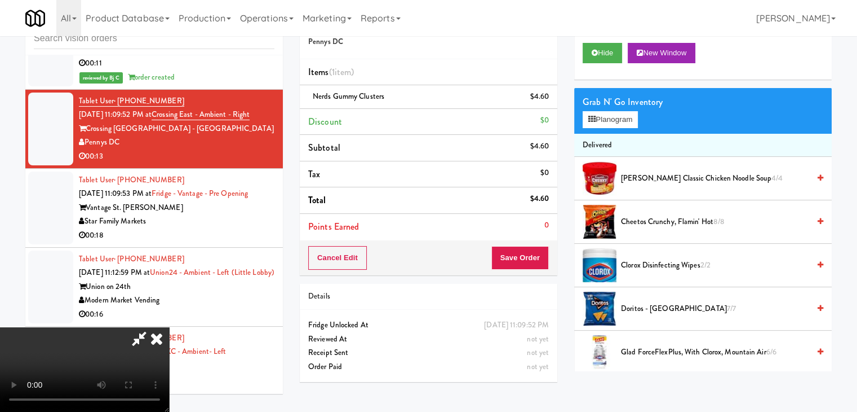
click at [169, 352] on video at bounding box center [84, 369] width 169 height 85
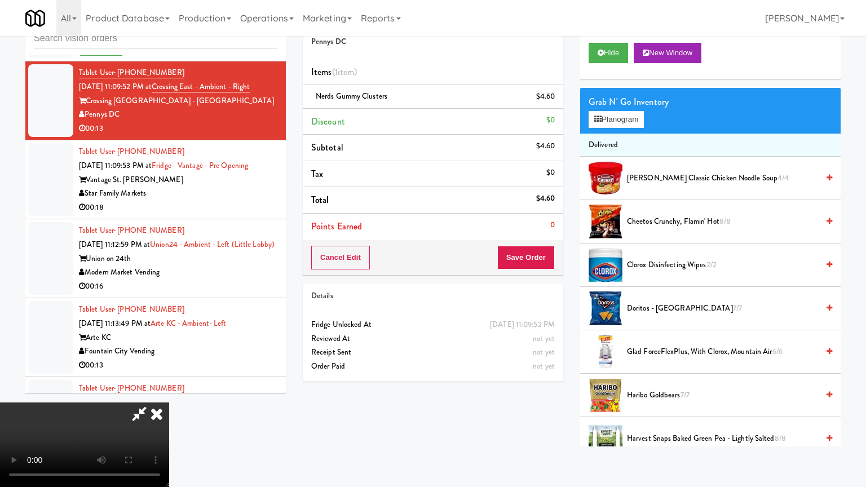
click at [169, 411] on video at bounding box center [84, 444] width 169 height 85
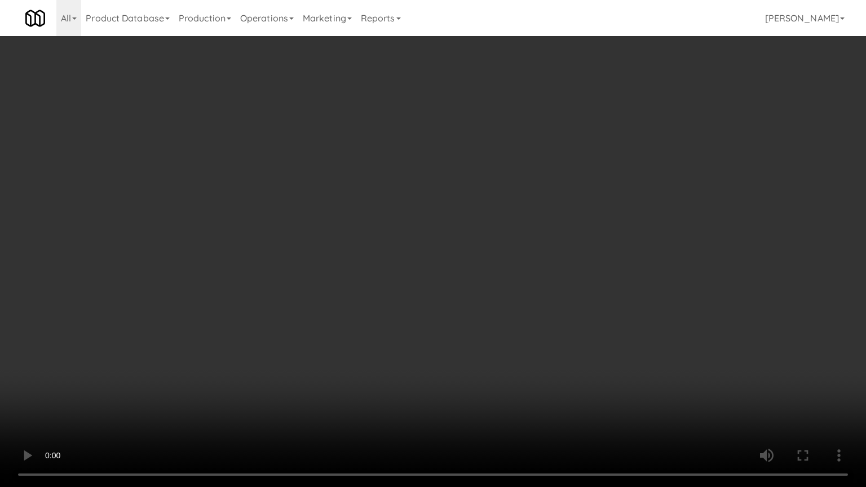
click at [465, 411] on video at bounding box center [433, 243] width 866 height 487
click at [483, 346] on video at bounding box center [433, 243] width 866 height 487
click at [480, 363] on video at bounding box center [433, 243] width 866 height 487
click at [499, 337] on video at bounding box center [433, 243] width 866 height 487
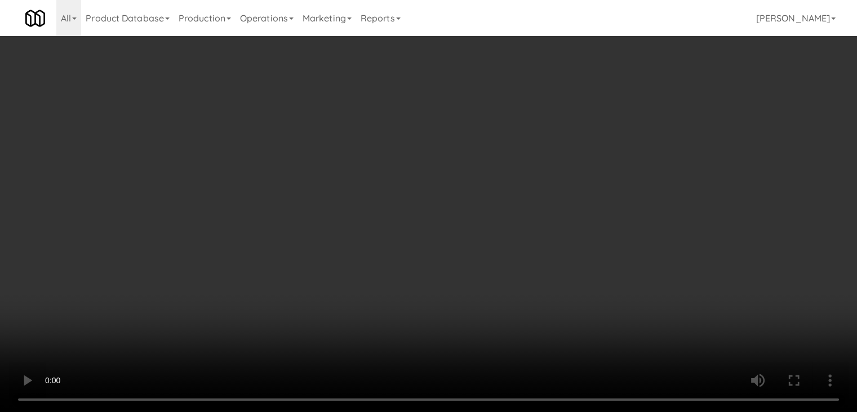
click at [616, 120] on button "Planogram" at bounding box center [610, 119] width 55 height 17
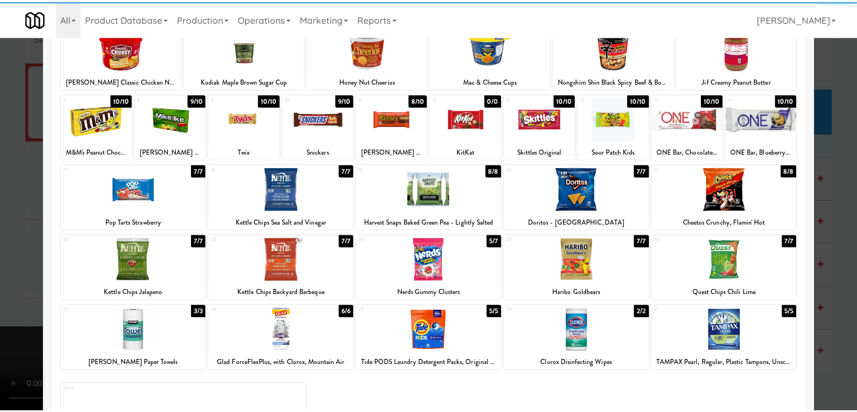
scroll to position [142, 0]
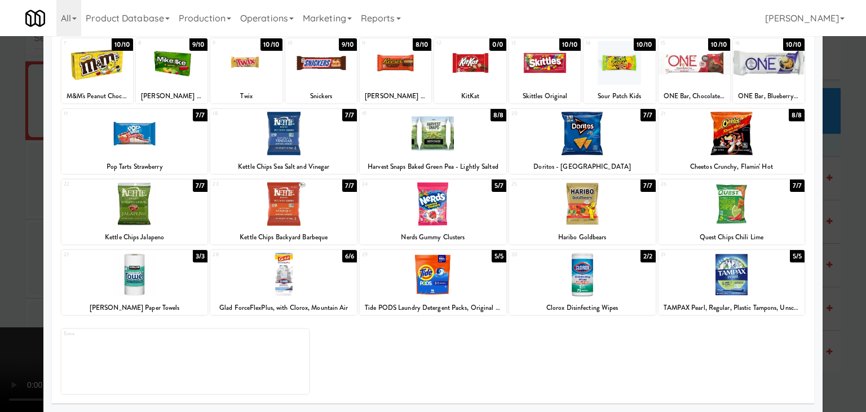
click at [133, 199] on div at bounding box center [134, 203] width 147 height 43
click at [0, 227] on div at bounding box center [433, 206] width 866 height 412
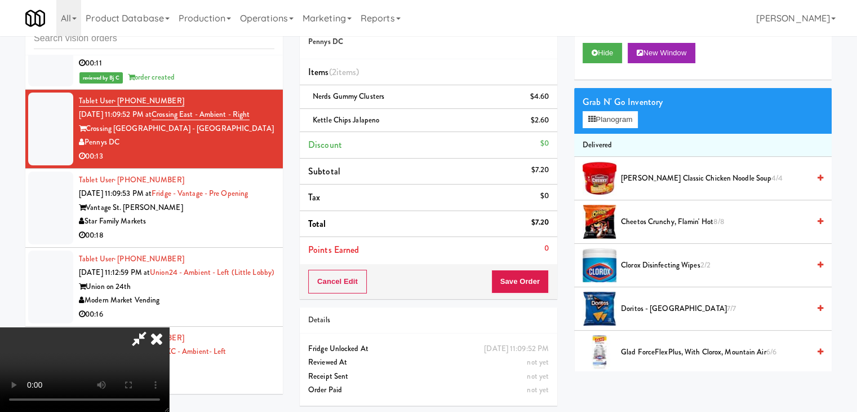
click at [169, 327] on icon at bounding box center [156, 338] width 25 height 23
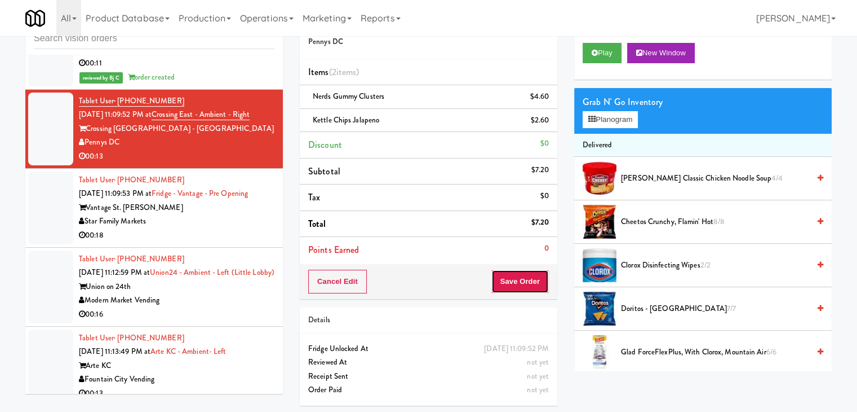
click at [519, 276] on button "Save Order" at bounding box center [520, 281] width 57 height 24
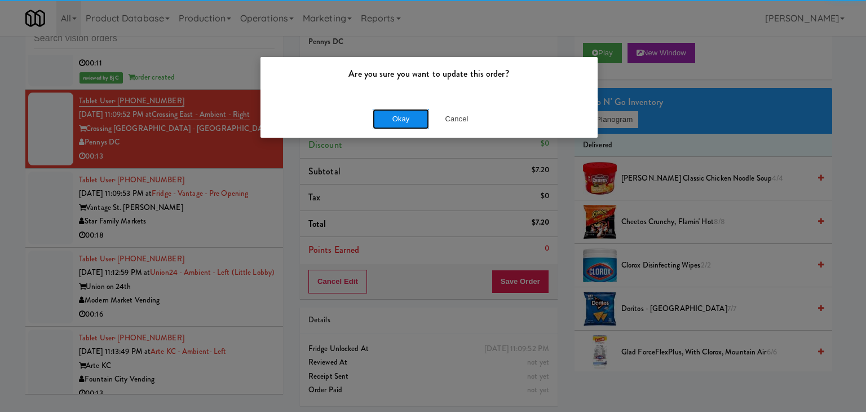
click at [402, 113] on button "Okay" at bounding box center [401, 119] width 56 height 20
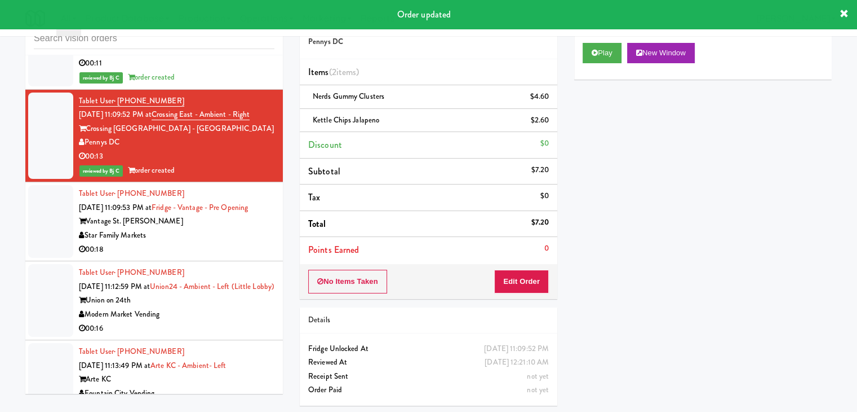
click at [203, 228] on div "Star Family Markets" at bounding box center [177, 235] width 196 height 14
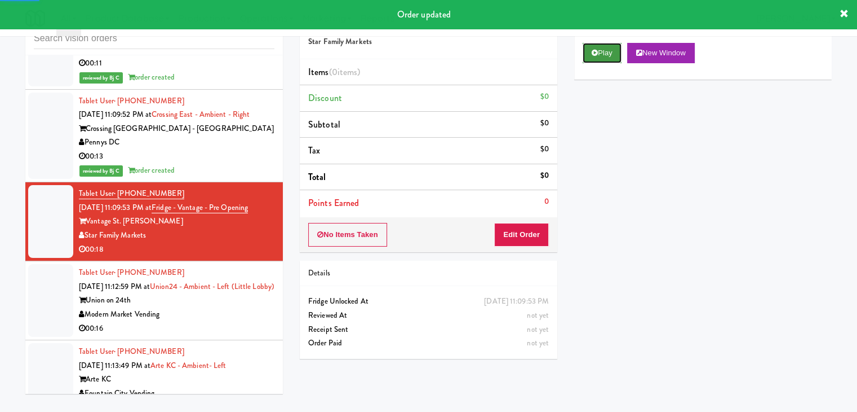
click at [598, 56] on button "Play" at bounding box center [602, 53] width 39 height 20
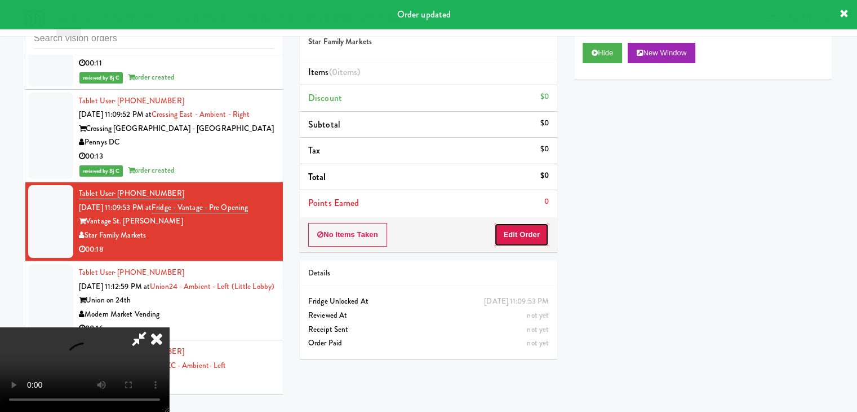
click at [515, 233] on button "Edit Order" at bounding box center [521, 235] width 55 height 24
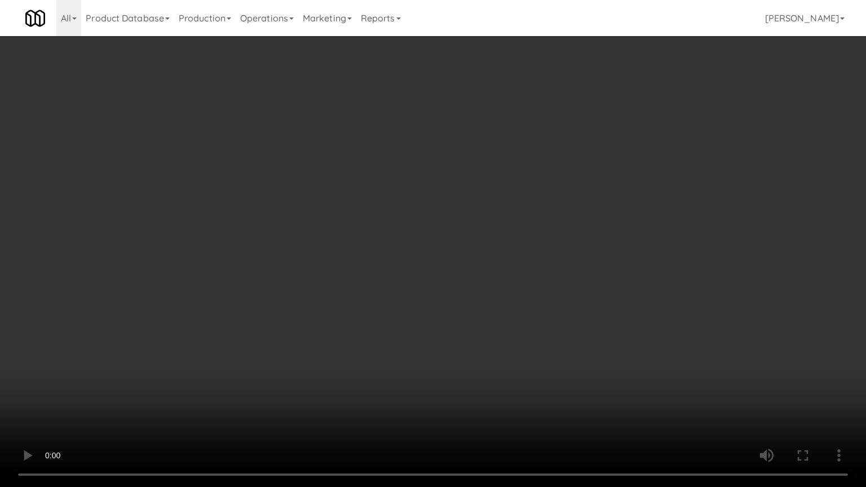
click at [505, 343] on video at bounding box center [433, 243] width 866 height 487
click at [515, 340] on video at bounding box center [433, 243] width 866 height 487
click at [518, 336] on video at bounding box center [433, 243] width 866 height 487
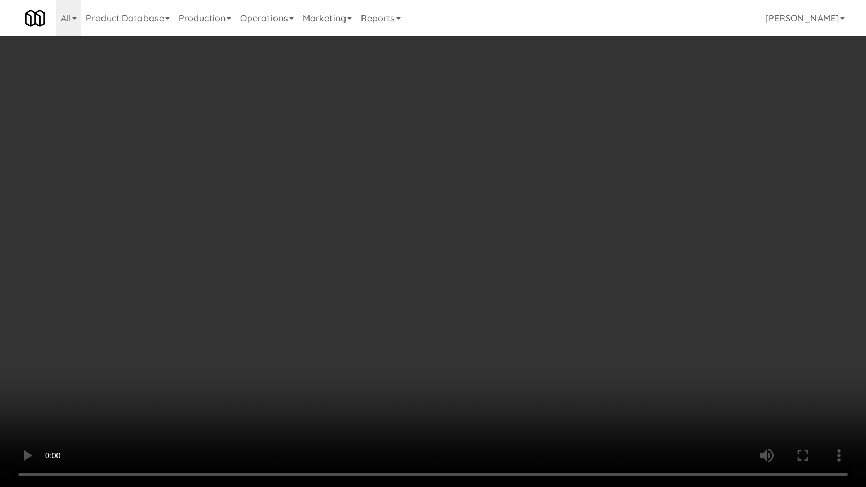
click at [518, 336] on video at bounding box center [433, 243] width 866 height 487
click at [518, 335] on video at bounding box center [433, 243] width 866 height 487
click at [519, 335] on video at bounding box center [433, 243] width 866 height 487
click at [517, 327] on video at bounding box center [433, 243] width 866 height 487
click at [455, 382] on video at bounding box center [433, 243] width 866 height 487
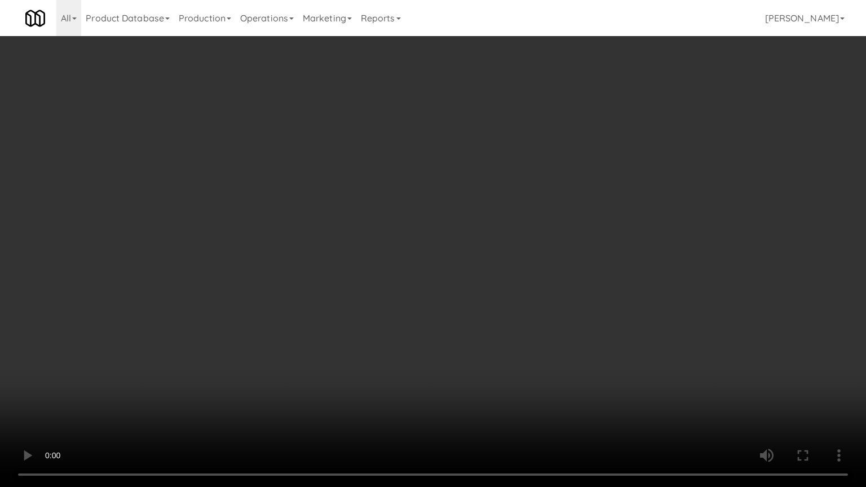
click at [457, 382] on video at bounding box center [433, 243] width 866 height 487
click at [458, 375] on video at bounding box center [433, 243] width 866 height 487
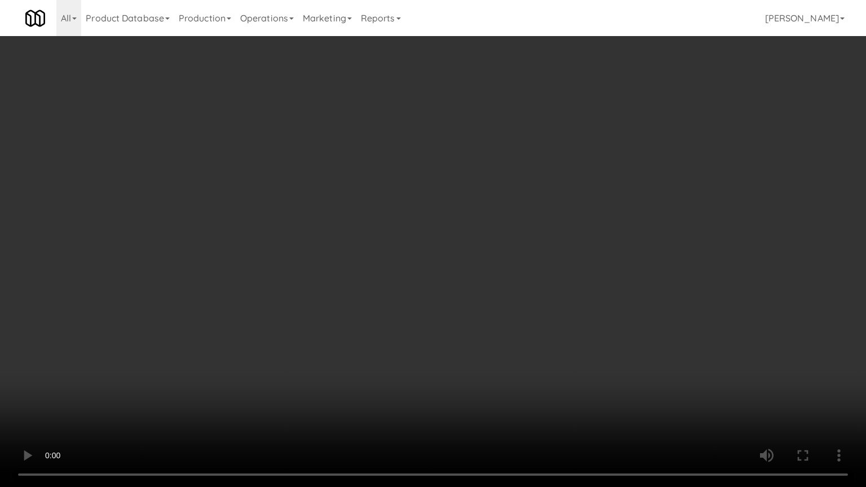
click at [469, 368] on video at bounding box center [433, 243] width 866 height 487
click at [469, 362] on video at bounding box center [433, 243] width 866 height 487
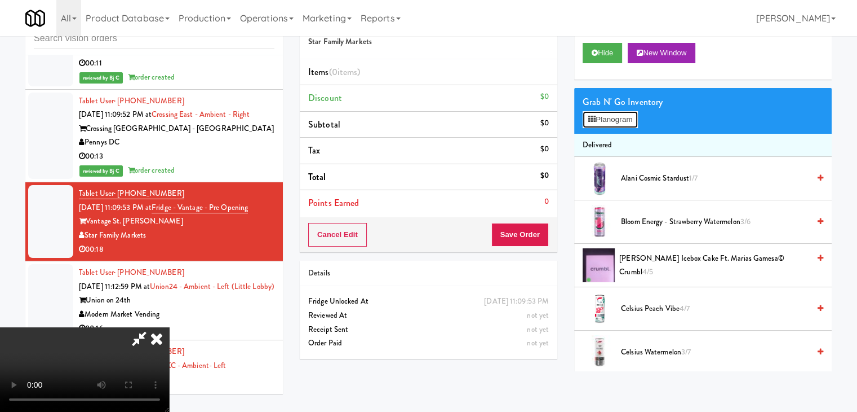
click at [631, 116] on button "Planogram" at bounding box center [610, 119] width 55 height 17
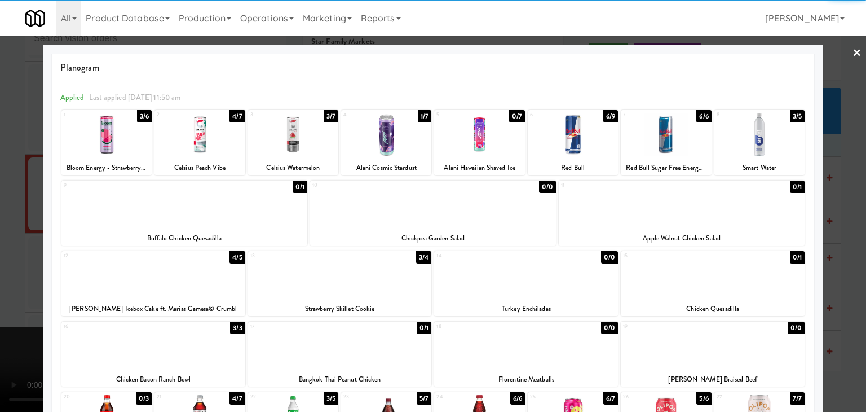
click at [755, 140] on div at bounding box center [759, 134] width 90 height 43
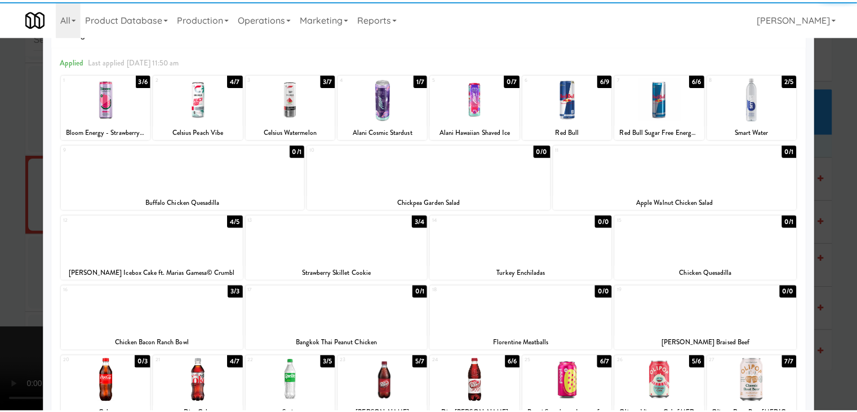
scroll to position [56, 0]
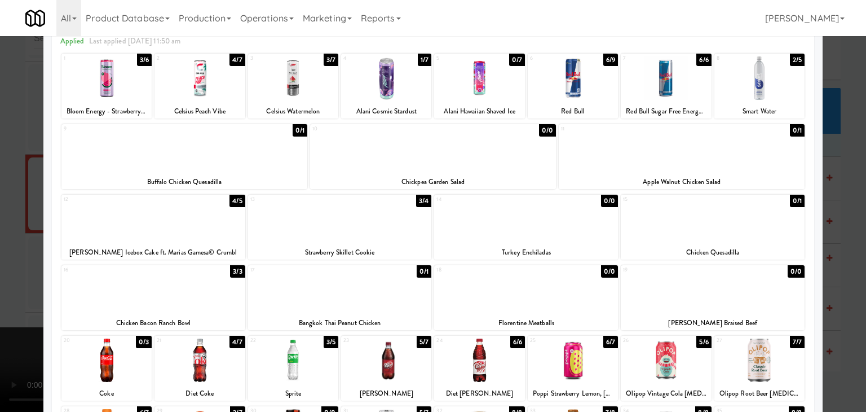
click at [189, 288] on div at bounding box center [153, 289] width 184 height 43
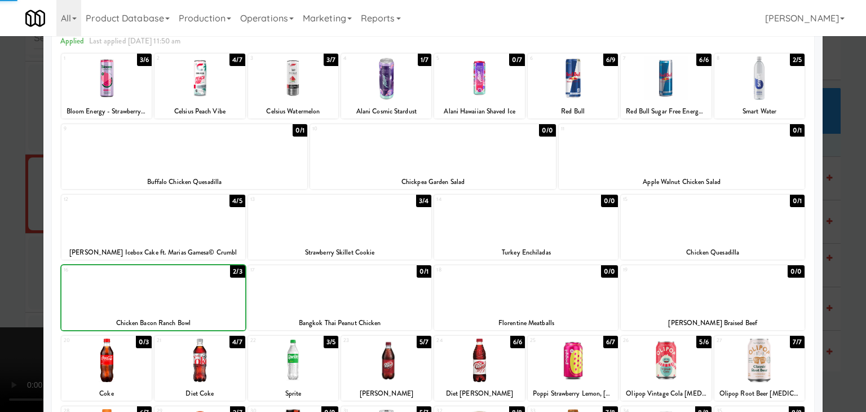
click at [0, 285] on div at bounding box center [433, 206] width 866 height 412
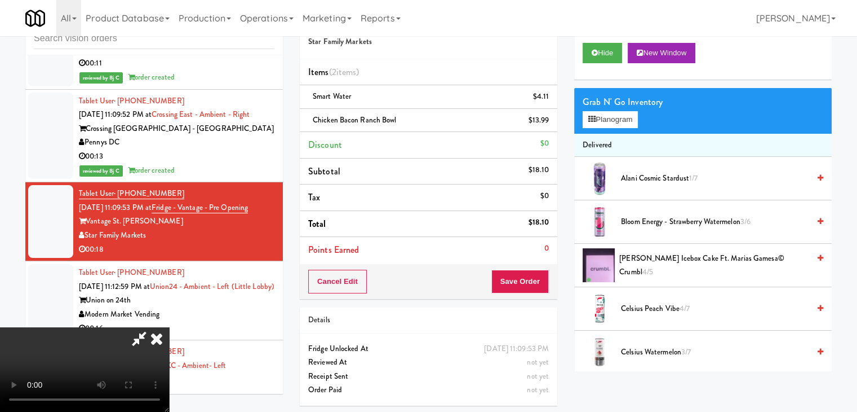
click at [169, 330] on video at bounding box center [84, 369] width 169 height 85
click at [169, 327] on video at bounding box center [84, 369] width 169 height 85
drag, startPoint x: 347, startPoint y: 287, endPoint x: 365, endPoint y: 278, distance: 19.9
click at [169, 327] on video at bounding box center [84, 369] width 169 height 85
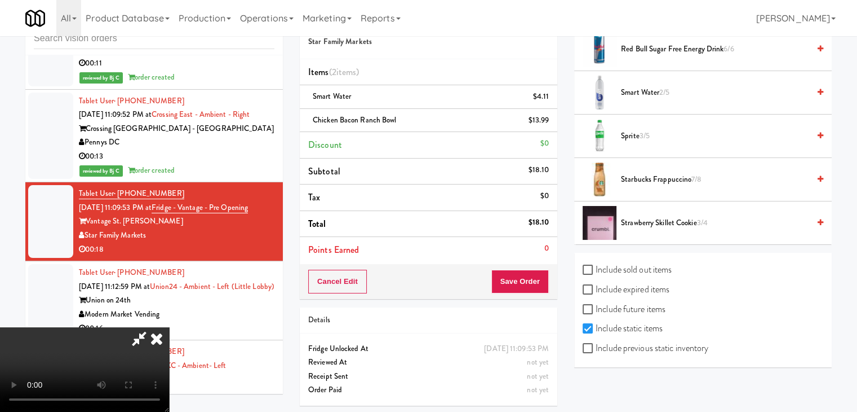
scroll to position [955, 0]
click at [656, 220] on span "Strawberry Skillet Cookie 3/4" at bounding box center [715, 222] width 188 height 14
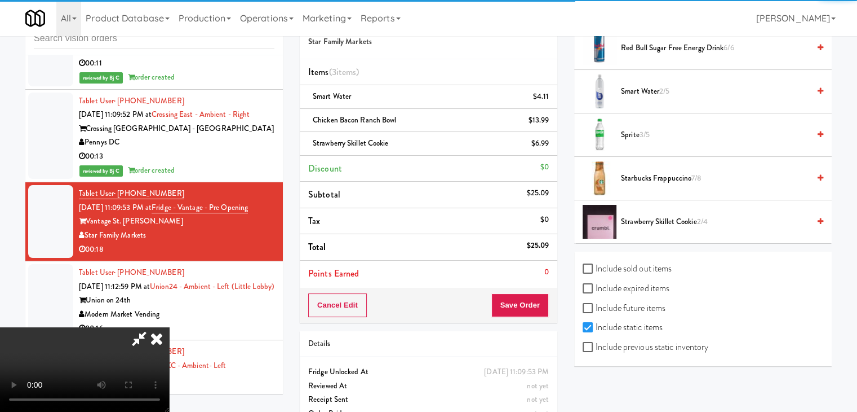
scroll to position [56, 0]
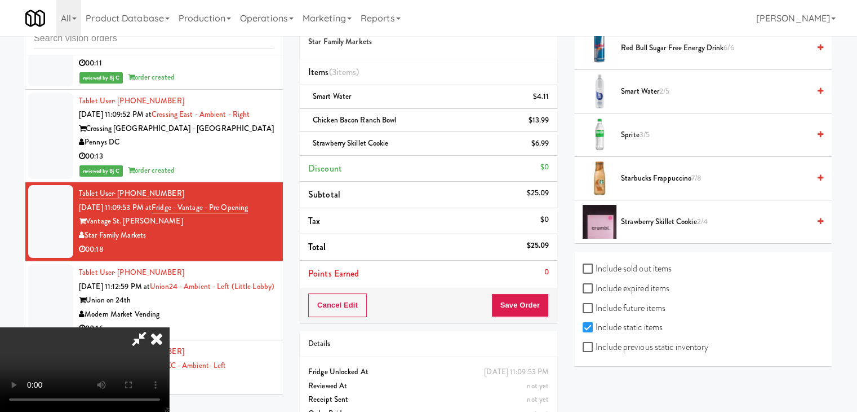
click at [169, 327] on video at bounding box center [84, 369] width 169 height 85
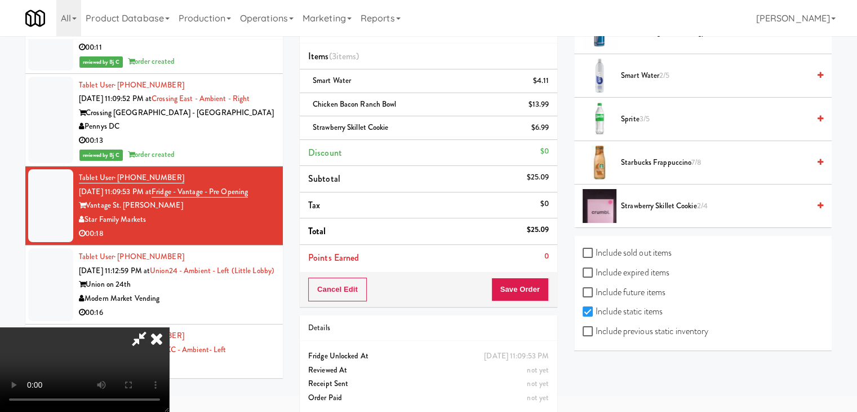
scroll to position [61, 0]
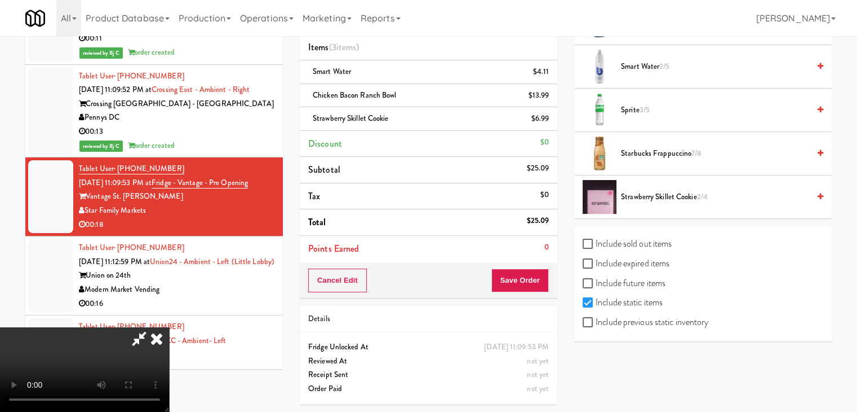
click at [74, 401] on video at bounding box center [84, 369] width 169 height 85
click at [169, 327] on video at bounding box center [84, 369] width 169 height 85
click at [169, 328] on video at bounding box center [84, 369] width 169 height 85
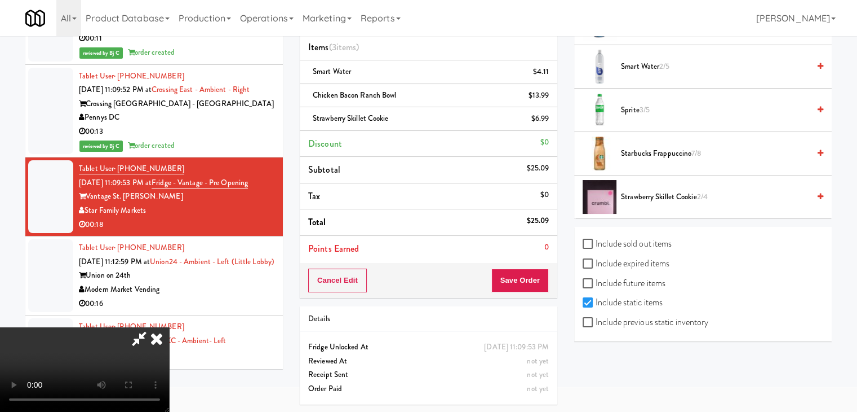
click at [533, 266] on div "Cancel Edit Save Order" at bounding box center [429, 280] width 258 height 35
drag, startPoint x: 533, startPoint y: 266, endPoint x: 525, endPoint y: 274, distance: 11.2
click at [532, 267] on div "Cancel Edit Save Order" at bounding box center [429, 280] width 258 height 35
click at [551, 119] on icon at bounding box center [550, 122] width 6 height 7
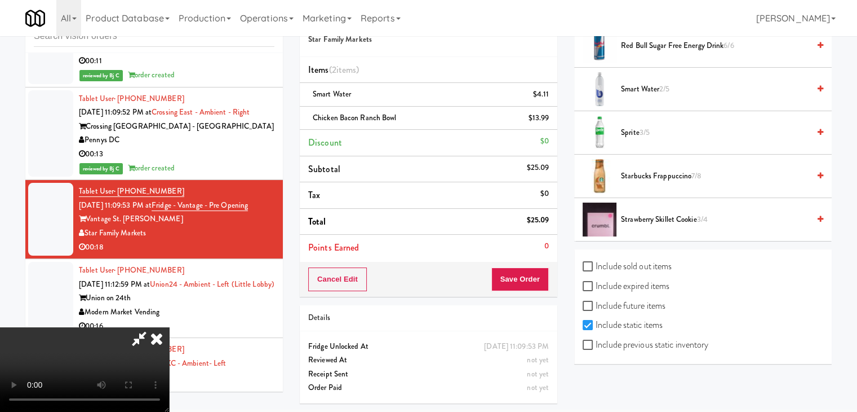
scroll to position [37, 0]
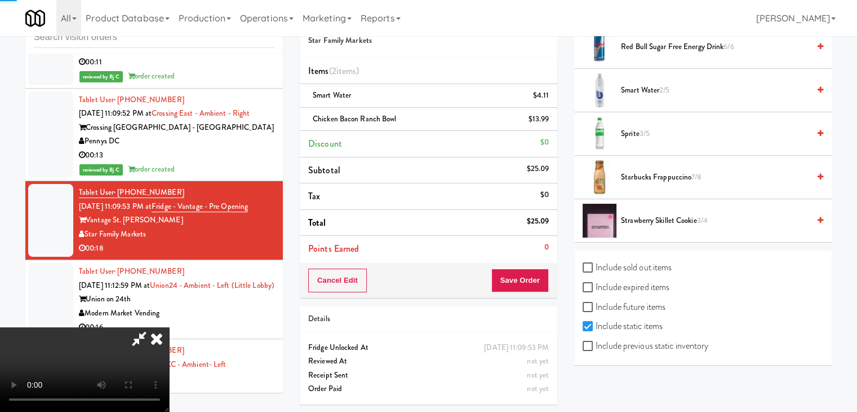
drag, startPoint x: 384, startPoint y: 201, endPoint x: 382, endPoint y: 218, distance: 17.1
click at [169, 327] on video at bounding box center [84, 369] width 169 height 85
click at [523, 277] on button "Save Order" at bounding box center [520, 280] width 57 height 24
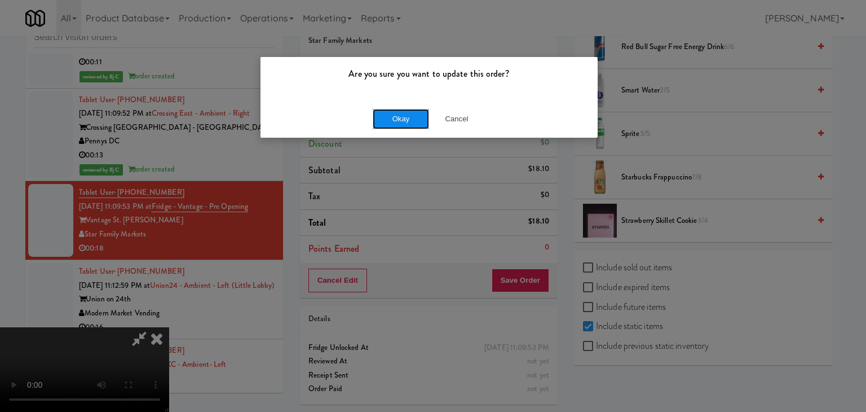
click at [402, 120] on button "Okay" at bounding box center [401, 119] width 56 height 20
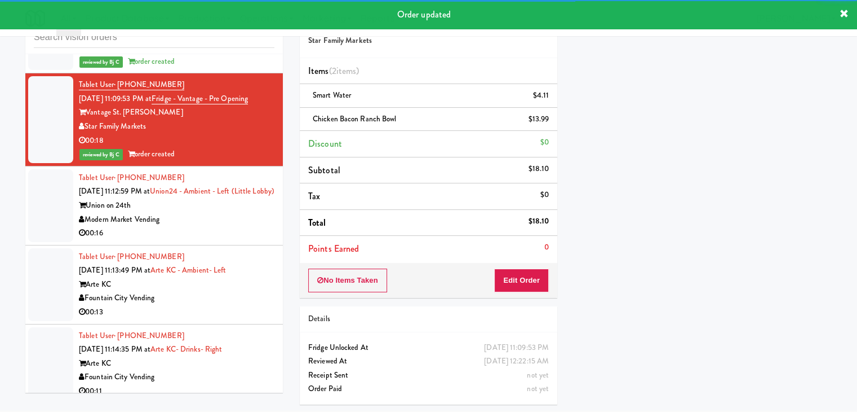
scroll to position [5612, 0]
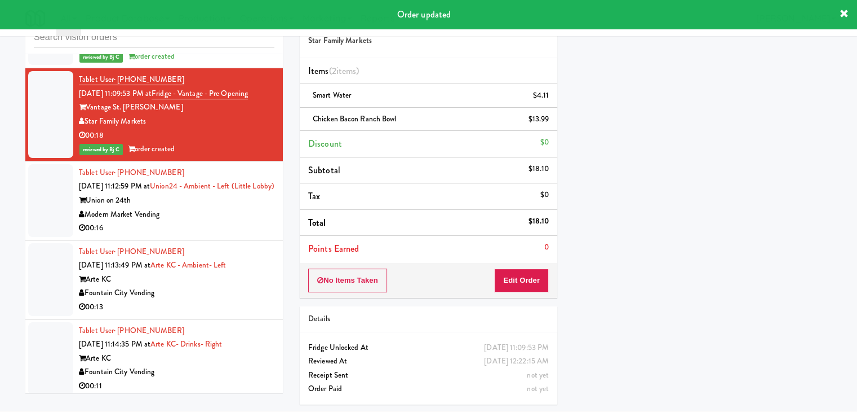
click at [214, 221] on div "00:16" at bounding box center [177, 228] width 196 height 14
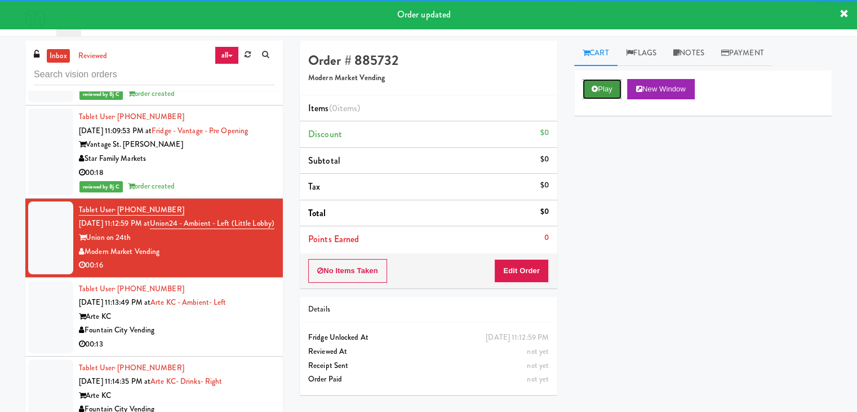
click at [600, 89] on button "Play" at bounding box center [602, 89] width 39 height 20
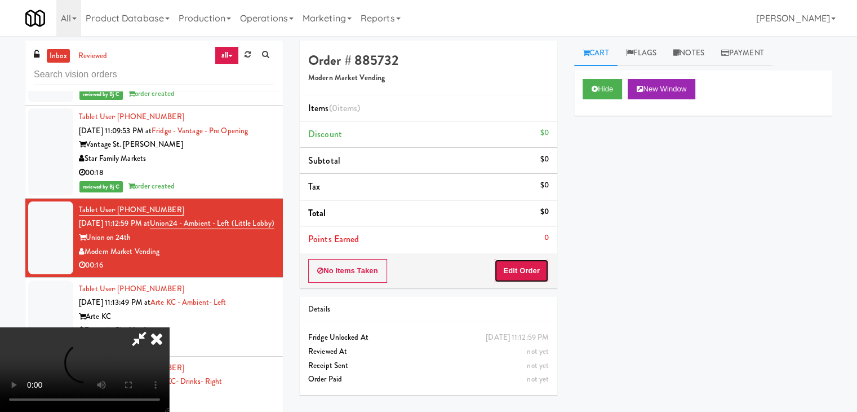
click at [512, 268] on button "Edit Order" at bounding box center [521, 271] width 55 height 24
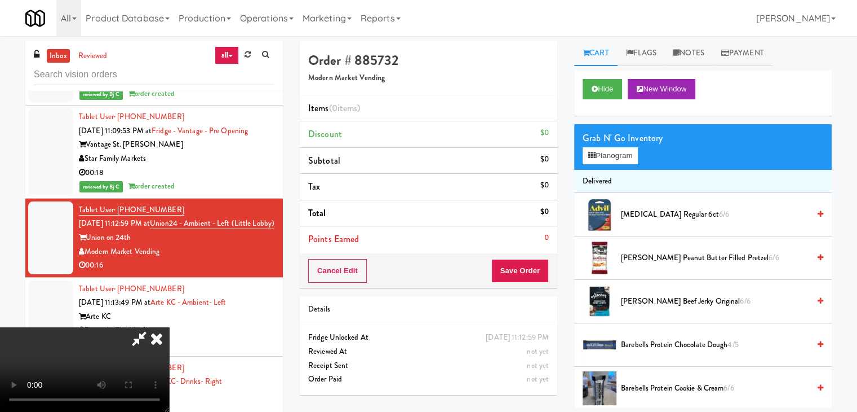
scroll to position [5599, 0]
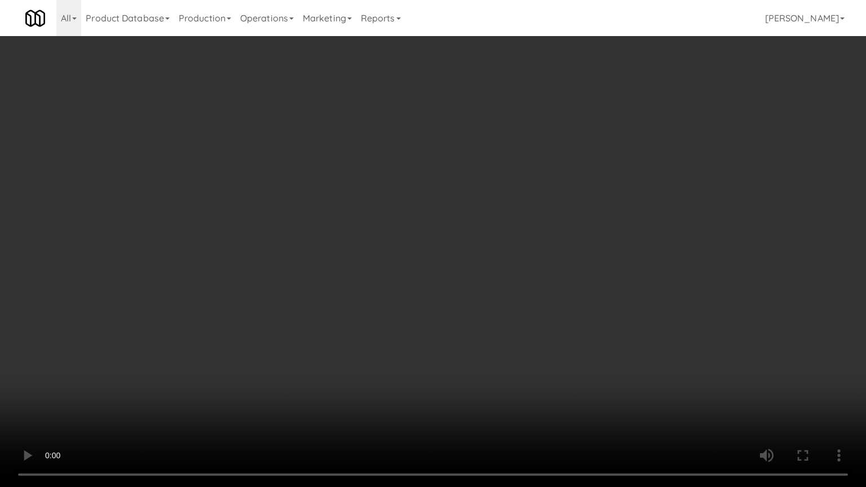
click at [447, 404] on video at bounding box center [433, 243] width 866 height 487
drag, startPoint x: 449, startPoint y: 400, endPoint x: 454, endPoint y: 395, distance: 8.0
click at [451, 399] on video at bounding box center [433, 243] width 866 height 487
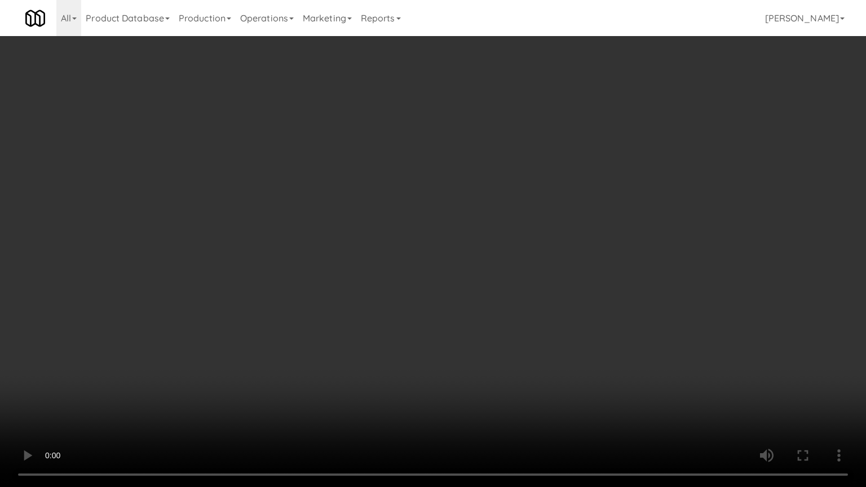
click at [449, 386] on video at bounding box center [433, 243] width 866 height 487
click at [444, 378] on video at bounding box center [433, 243] width 866 height 487
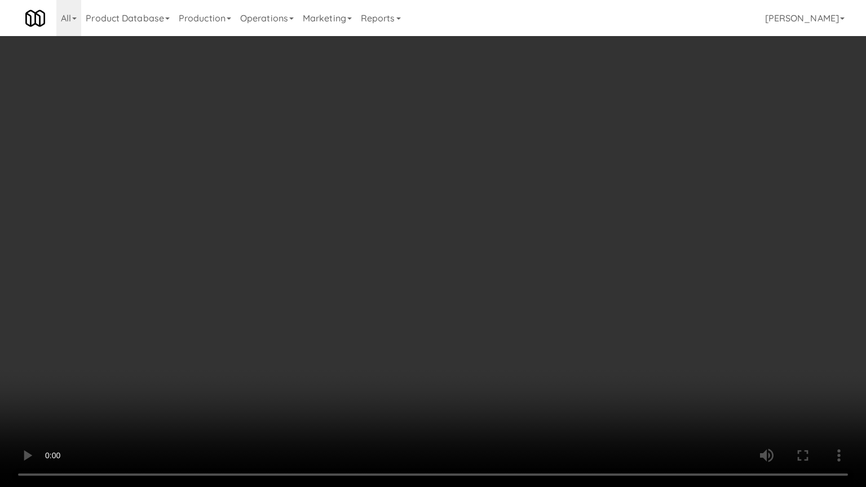
drag, startPoint x: 444, startPoint y: 378, endPoint x: 572, endPoint y: 183, distance: 233.3
click at [449, 374] on video at bounding box center [433, 243] width 866 height 487
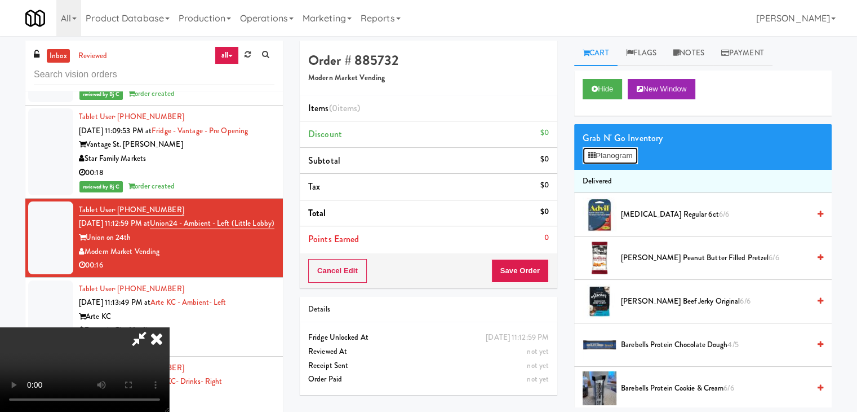
click at [628, 154] on button "Planogram" at bounding box center [610, 155] width 55 height 17
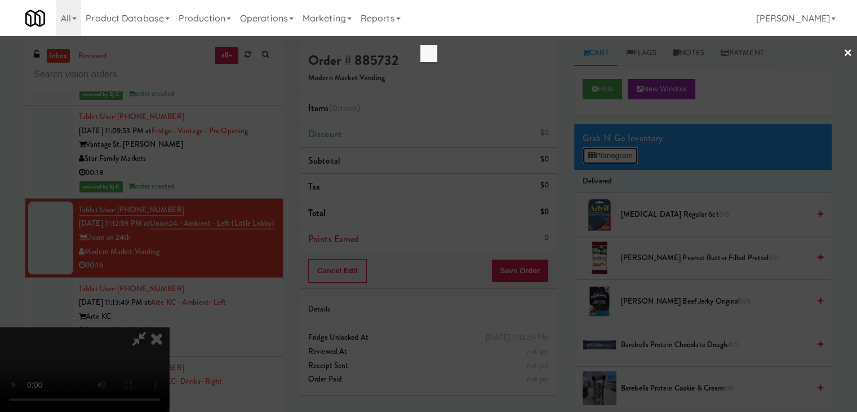
scroll to position [5599, 0]
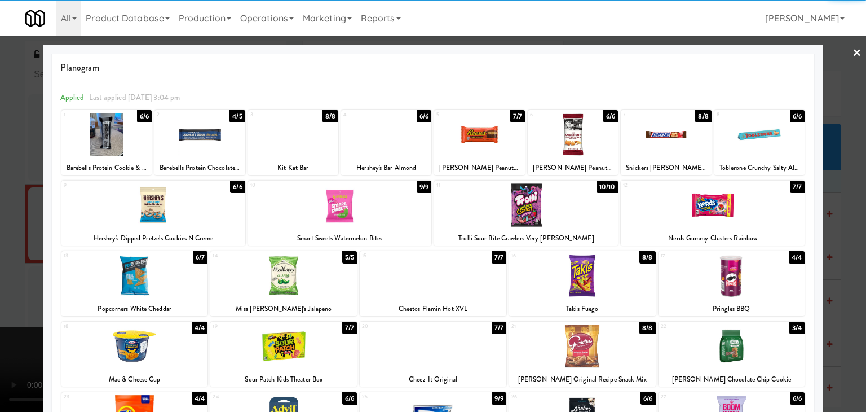
drag, startPoint x: 764, startPoint y: 147, endPoint x: 806, endPoint y: 160, distance: 43.1
click at [767, 148] on div at bounding box center [759, 134] width 90 height 43
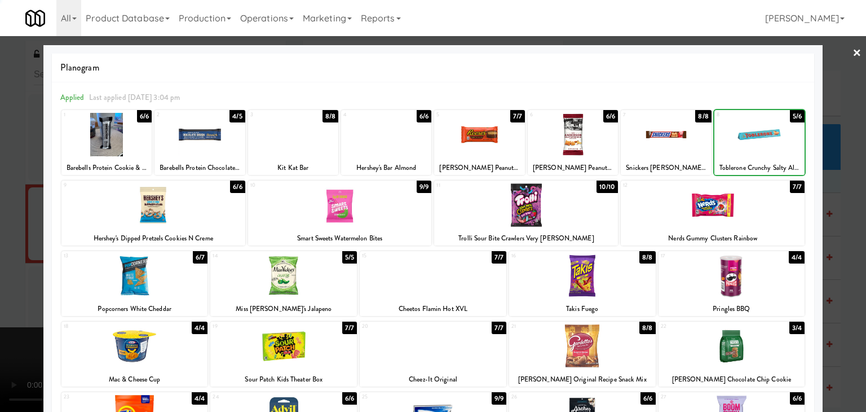
click at [830, 174] on div at bounding box center [433, 206] width 866 height 412
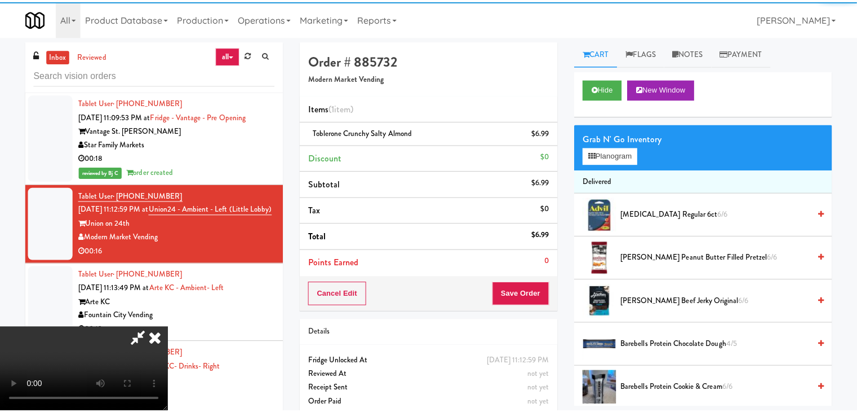
scroll to position [5612, 0]
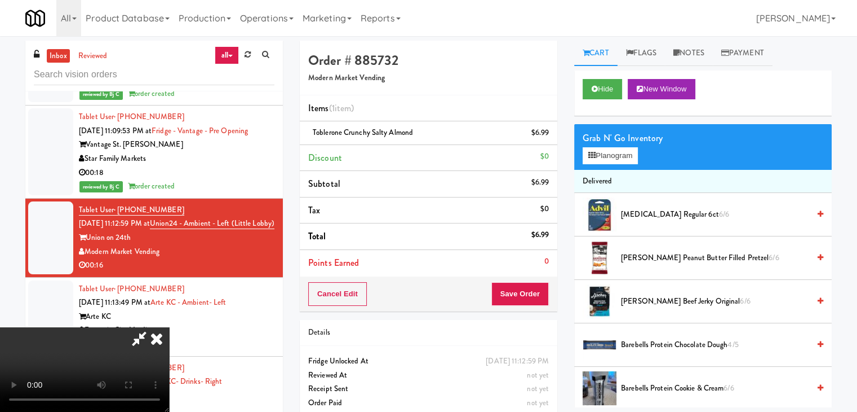
click at [550, 282] on div "Cancel Edit Save Order" at bounding box center [429, 293] width 258 height 35
click at [548, 282] on div "Cancel Edit Save Order" at bounding box center [429, 293] width 258 height 35
click at [546, 286] on button "Save Order" at bounding box center [520, 294] width 57 height 24
drag, startPoint x: 543, startPoint y: 289, endPoint x: 541, endPoint y: 280, distance: 8.8
click at [543, 288] on button "Save Order" at bounding box center [520, 294] width 57 height 24
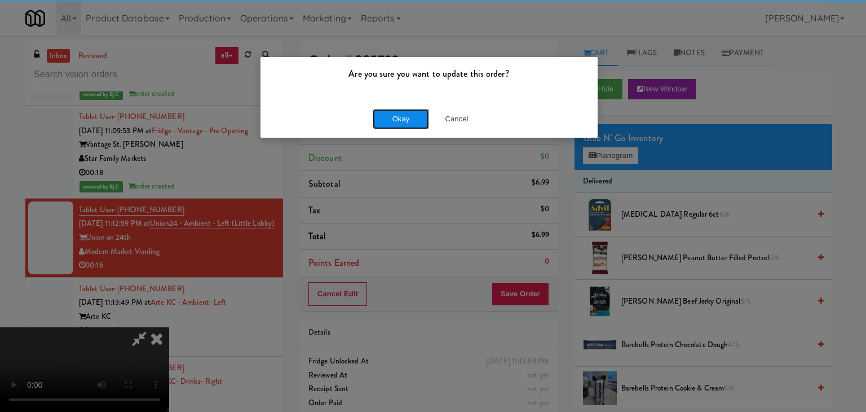
click at [388, 117] on button "Okay" at bounding box center [401, 119] width 56 height 20
click at [388, 117] on div "Okay Cancel" at bounding box center [428, 119] width 337 height 38
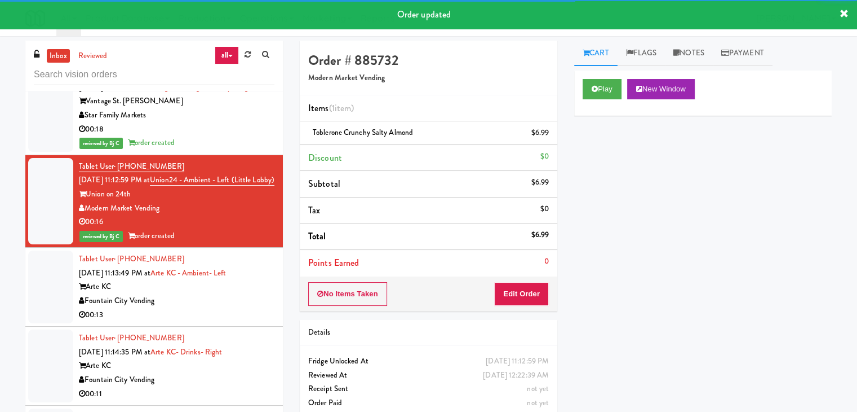
scroll to position [5725, 0]
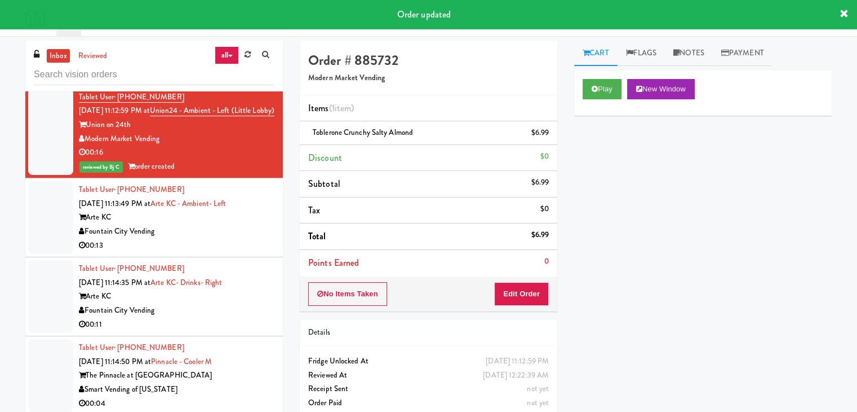
click at [220, 224] on div "Fountain City Vending" at bounding box center [177, 231] width 196 height 14
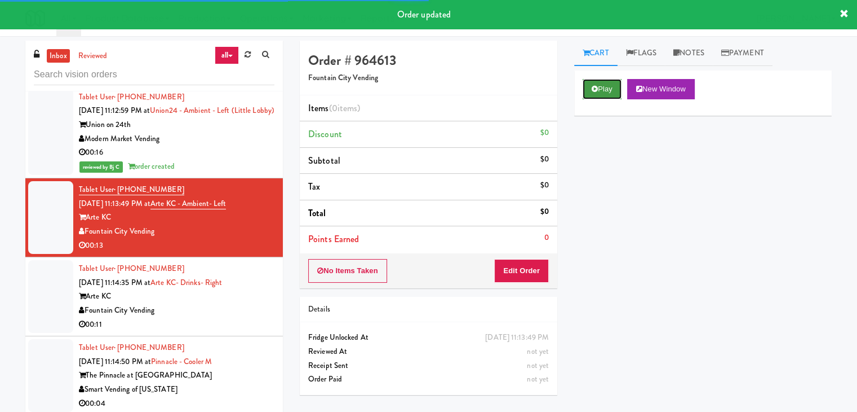
drag, startPoint x: 609, startPoint y: 86, endPoint x: 606, endPoint y: 93, distance: 7.6
click at [608, 90] on button "Play" at bounding box center [602, 89] width 39 height 20
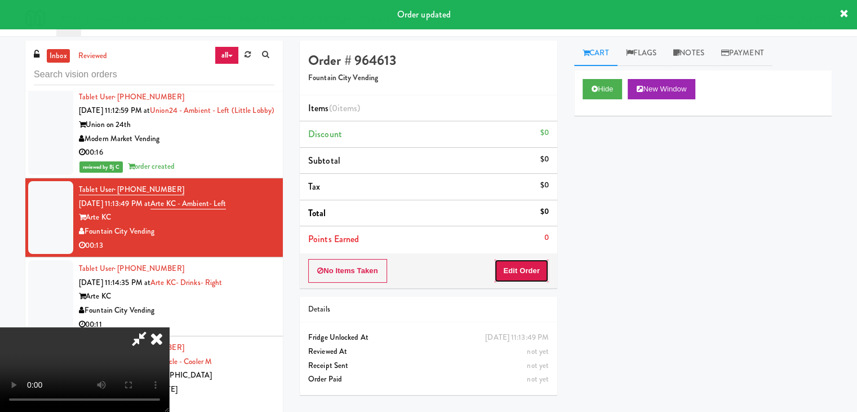
click at [509, 272] on button "Edit Order" at bounding box center [521, 271] width 55 height 24
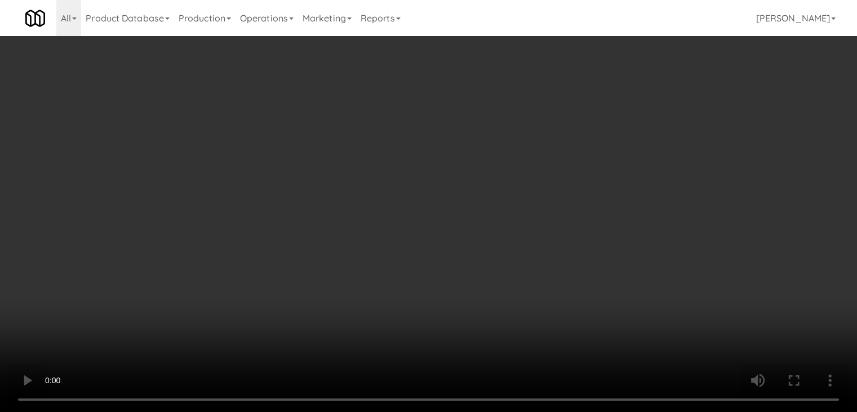
scroll to position [5712, 0]
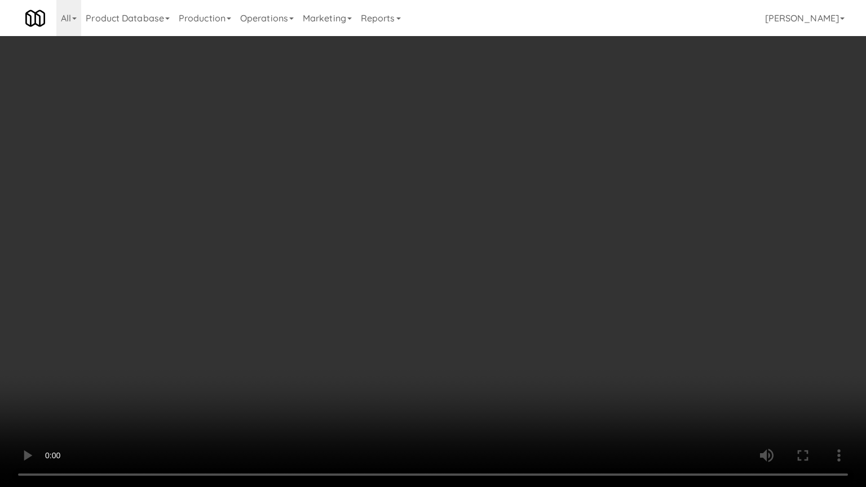
click at [524, 307] on video at bounding box center [433, 243] width 866 height 487
click at [524, 309] on video at bounding box center [433, 243] width 866 height 487
click at [527, 304] on video at bounding box center [433, 243] width 866 height 487
click at [525, 307] on video at bounding box center [433, 243] width 866 height 487
click at [523, 306] on video at bounding box center [433, 243] width 866 height 487
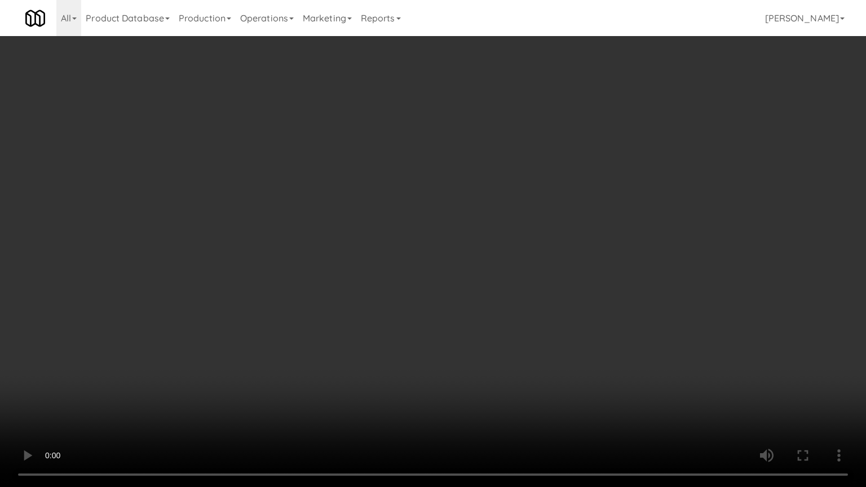
click at [523, 306] on video at bounding box center [433, 243] width 866 height 487
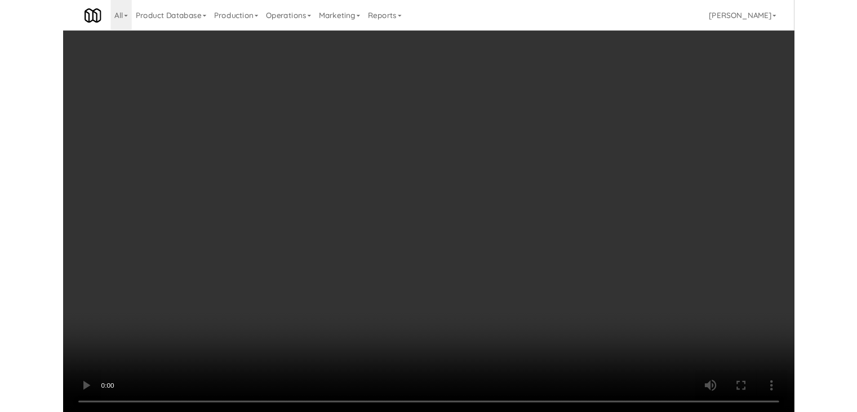
scroll to position [5725, 0]
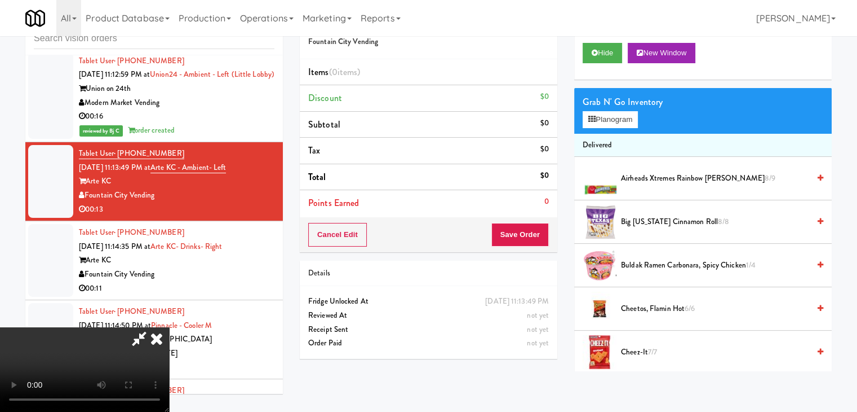
click at [169, 327] on video at bounding box center [84, 369] width 169 height 85
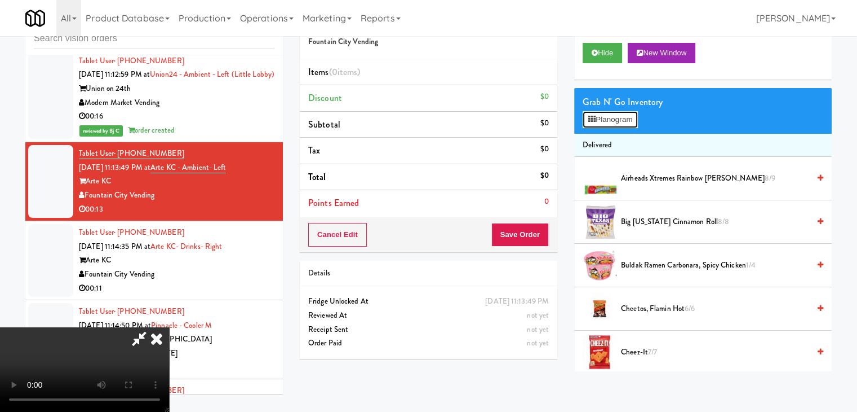
click at [630, 122] on button "Planogram" at bounding box center [610, 119] width 55 height 17
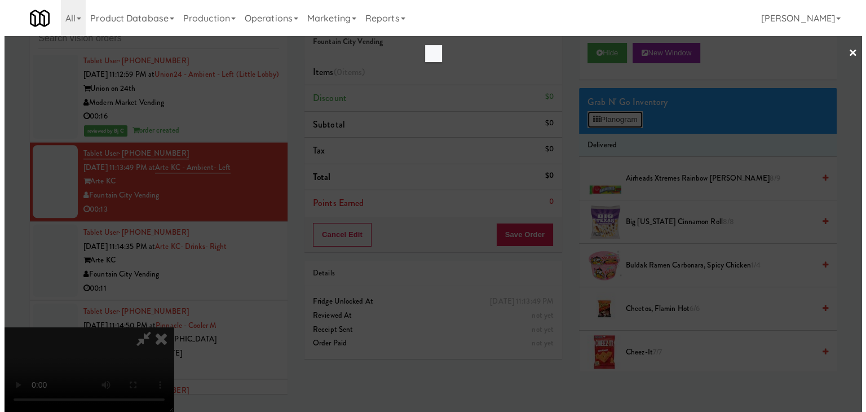
scroll to position [5712, 0]
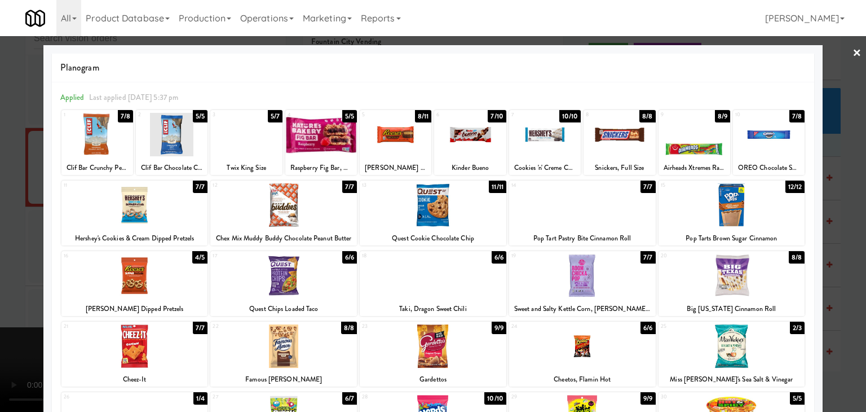
click at [390, 137] on div at bounding box center [396, 134] width 72 height 43
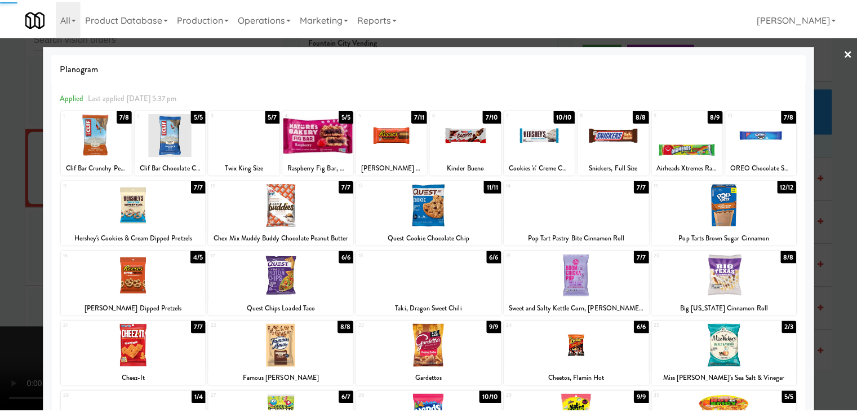
scroll to position [142, 0]
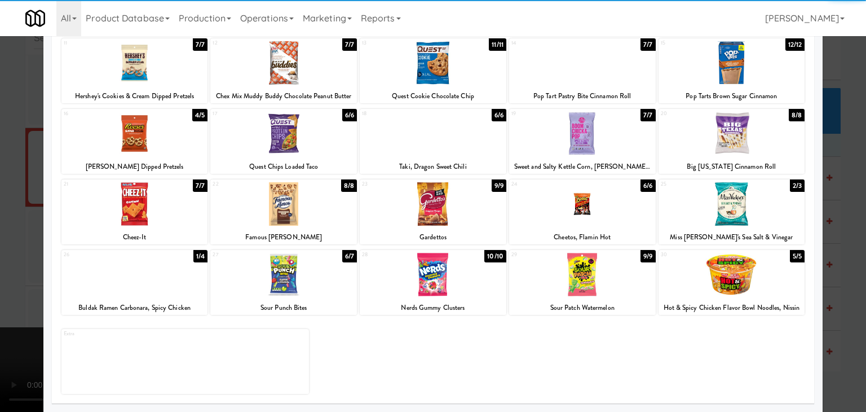
drag, startPoint x: 301, startPoint y: 279, endPoint x: 83, endPoint y: 278, distance: 217.6
click at [301, 277] on div at bounding box center [283, 274] width 147 height 43
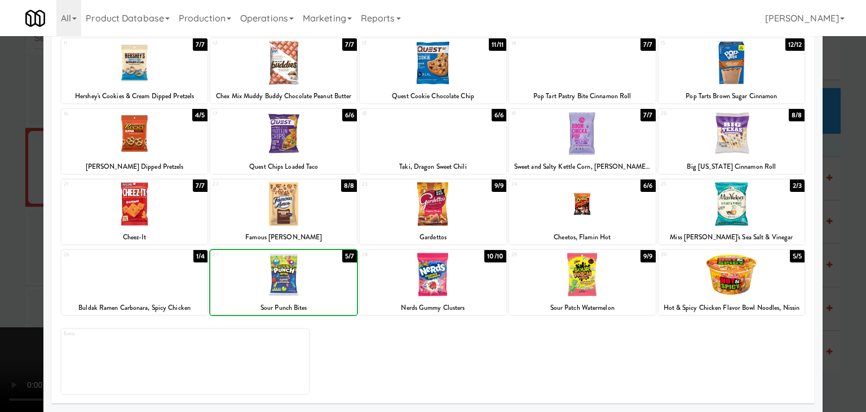
drag, startPoint x: 0, startPoint y: 278, endPoint x: 307, endPoint y: 278, distance: 306.7
click at [6, 278] on div at bounding box center [433, 206] width 866 height 412
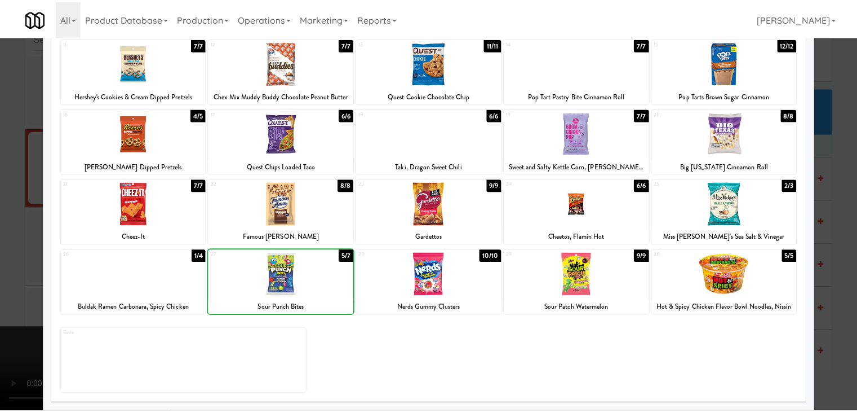
scroll to position [5725, 0]
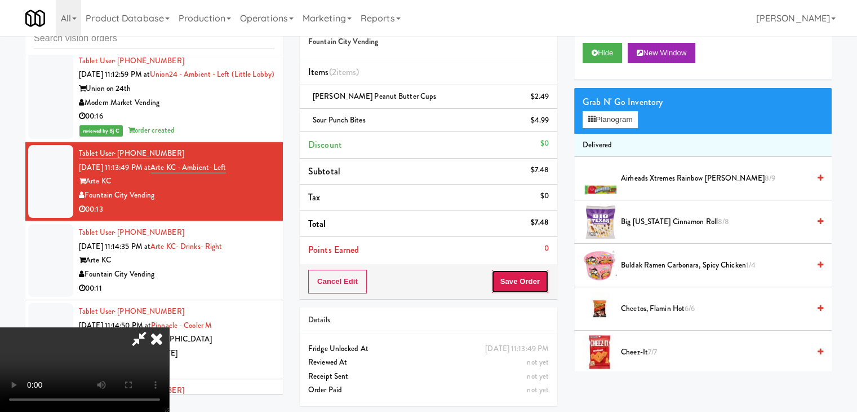
click at [543, 280] on button "Save Order" at bounding box center [520, 281] width 57 height 24
click at [542, 280] on button "Save Order" at bounding box center [520, 281] width 57 height 24
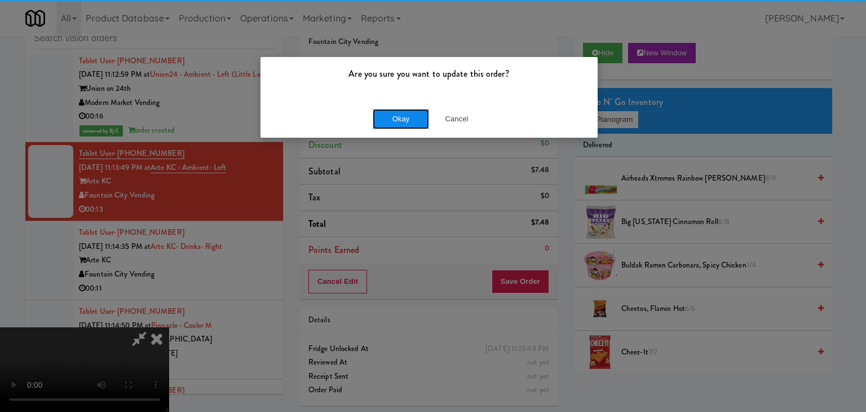
click at [386, 122] on button "Okay" at bounding box center [401, 119] width 56 height 20
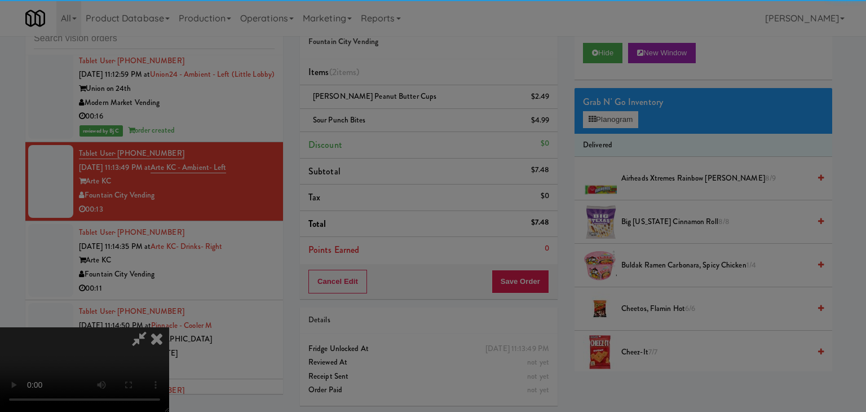
click at [386, 117] on div "Okay Cancel" at bounding box center [428, 98] width 337 height 38
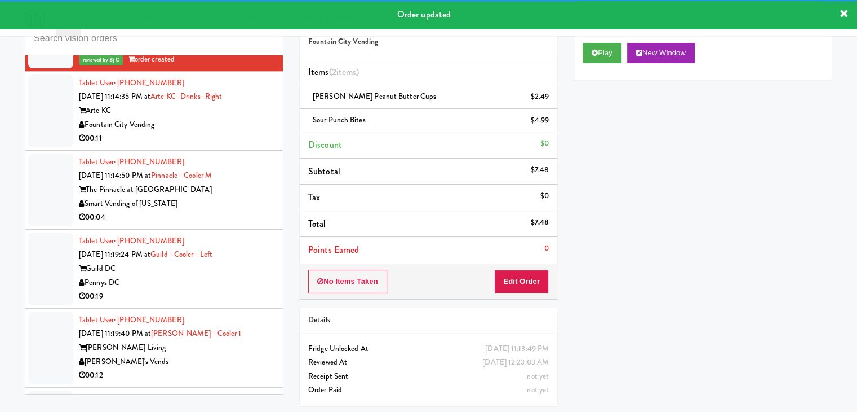
scroll to position [5908, 0]
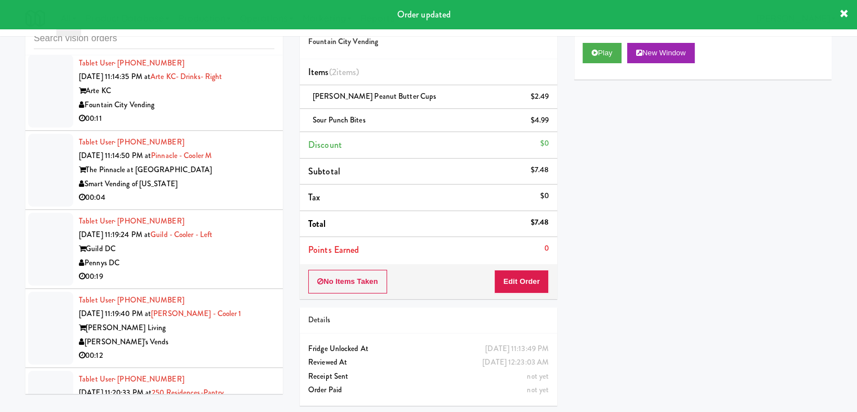
click at [248, 112] on div "00:11" at bounding box center [177, 119] width 196 height 14
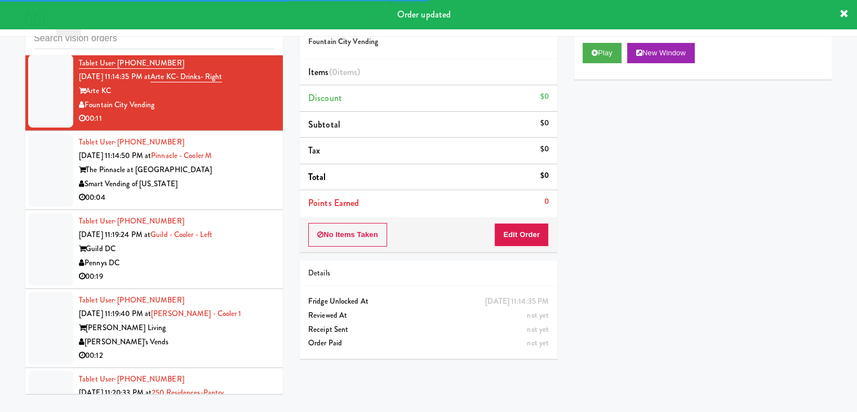
click at [618, 42] on div "Play New Window" at bounding box center [703, 56] width 258 height 45
click at [599, 50] on button "Play" at bounding box center [602, 53] width 39 height 20
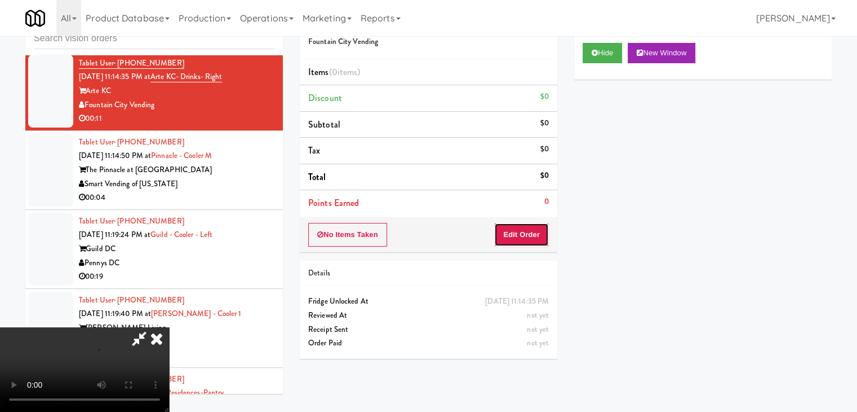
click at [512, 240] on button "Edit Order" at bounding box center [521, 235] width 55 height 24
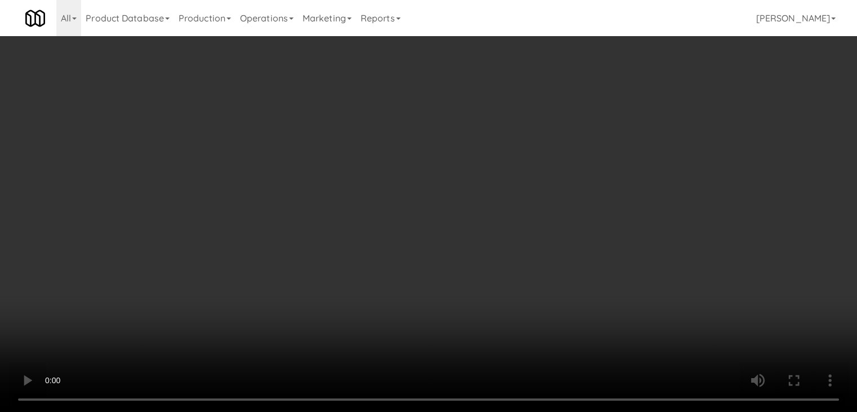
scroll to position [5894, 0]
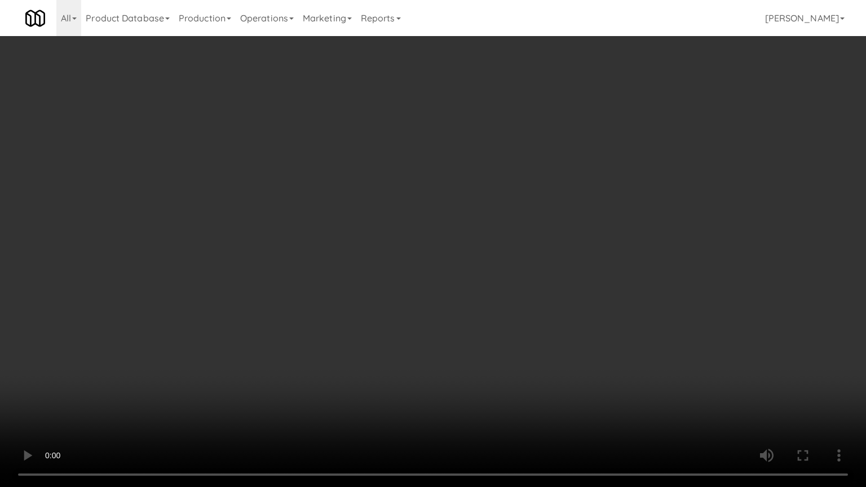
click at [508, 288] on video at bounding box center [433, 243] width 866 height 487
drag, startPoint x: 501, startPoint y: 290, endPoint x: 495, endPoint y: 298, distance: 9.7
click at [501, 294] on video at bounding box center [433, 243] width 866 height 487
click at [497, 293] on video at bounding box center [433, 243] width 866 height 487
click at [503, 295] on video at bounding box center [433, 243] width 866 height 487
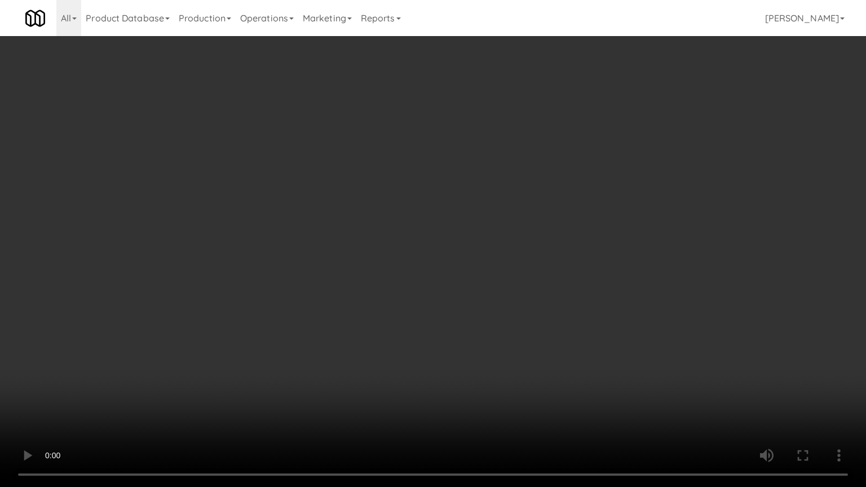
click at [519, 287] on video at bounding box center [433, 243] width 866 height 487
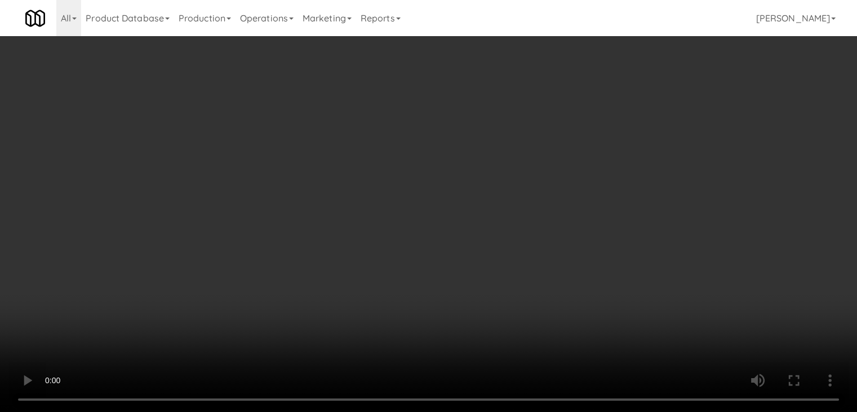
scroll to position [5908, 0]
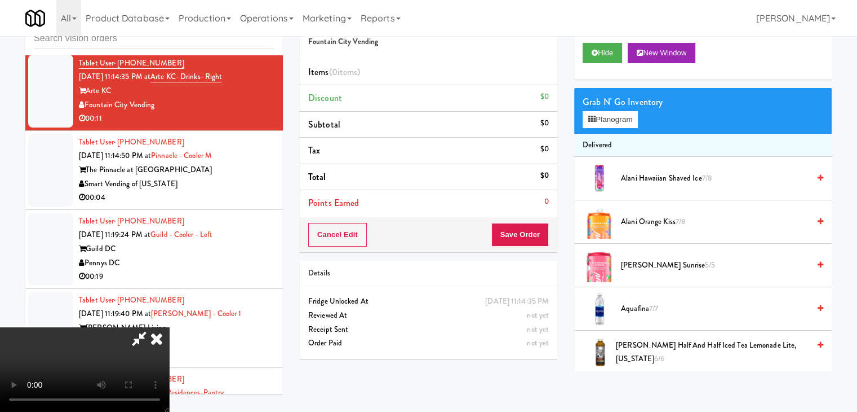
click at [169, 327] on video at bounding box center [84, 369] width 169 height 85
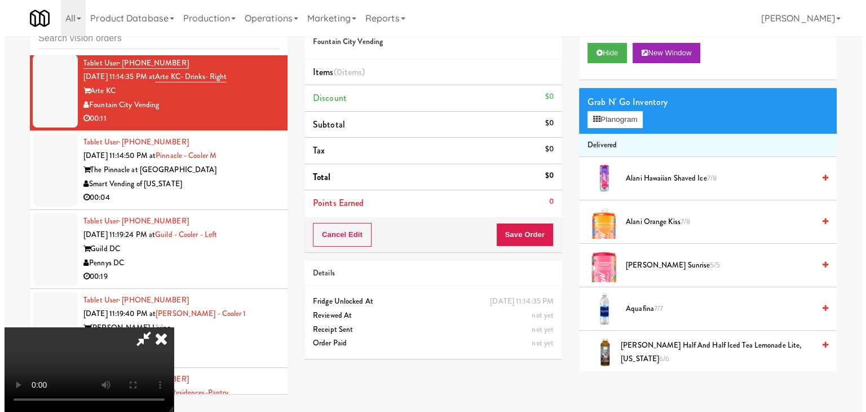
scroll to position [158, 0]
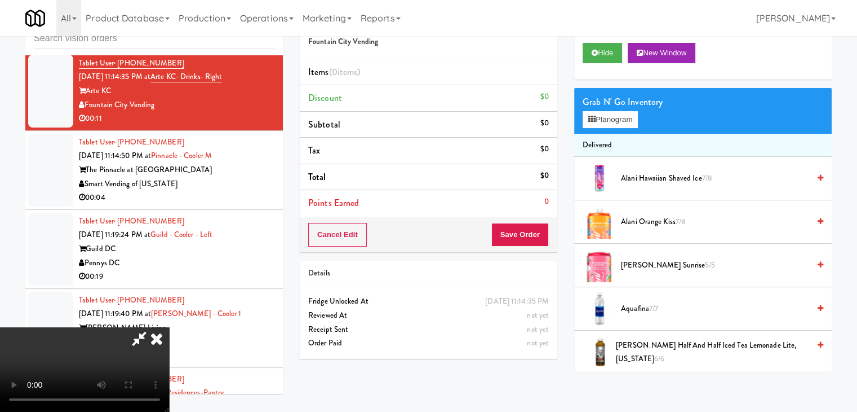
click at [169, 327] on video at bounding box center [84, 369] width 169 height 85
click at [613, 122] on button "Planogram" at bounding box center [610, 119] width 55 height 17
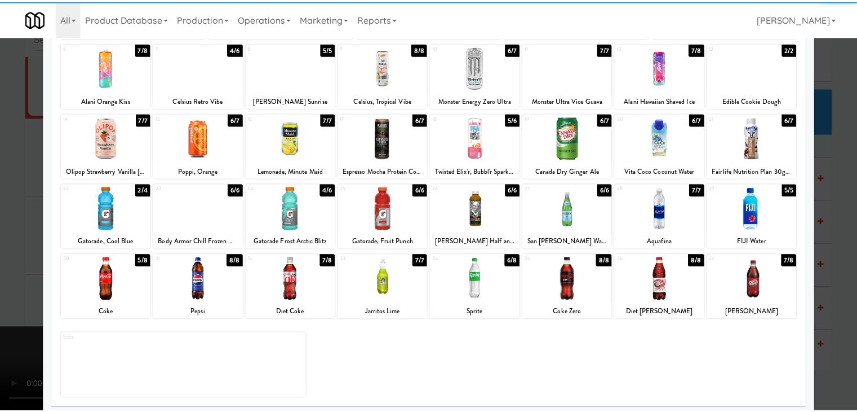
scroll to position [142, 0]
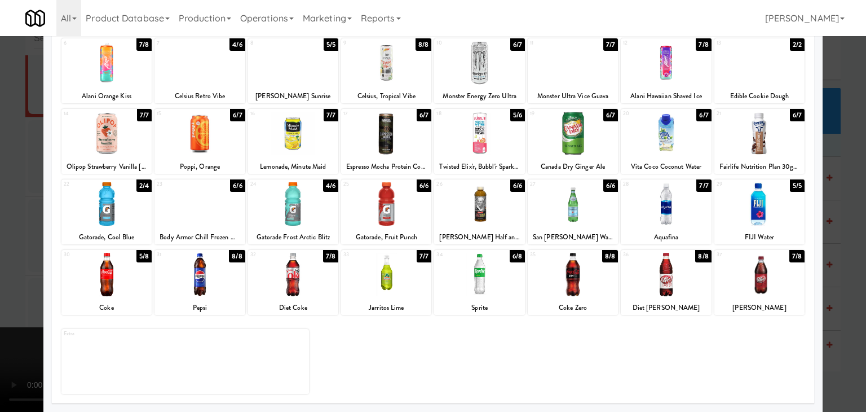
drag, startPoint x: 486, startPoint y: 286, endPoint x: 606, endPoint y: 286, distance: 119.5
click at [489, 286] on div at bounding box center [479, 274] width 90 height 43
click at [778, 285] on div at bounding box center [759, 274] width 90 height 43
drag, startPoint x: 837, startPoint y: 286, endPoint x: 671, endPoint y: 287, distance: 165.7
click at [835, 286] on div at bounding box center [433, 206] width 866 height 412
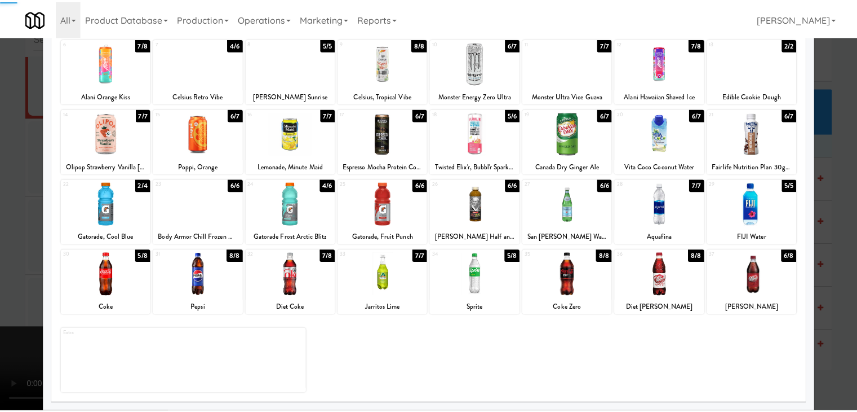
scroll to position [5908, 0]
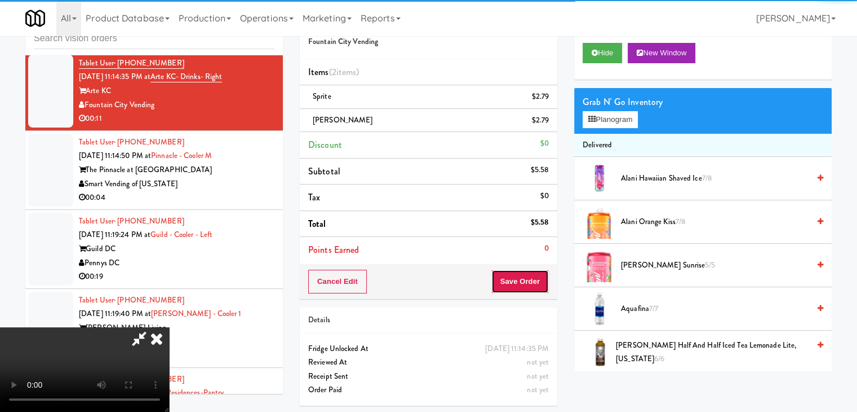
click at [530, 289] on button "Save Order" at bounding box center [520, 281] width 57 height 24
click at [530, 284] on button "Save Order" at bounding box center [520, 281] width 57 height 24
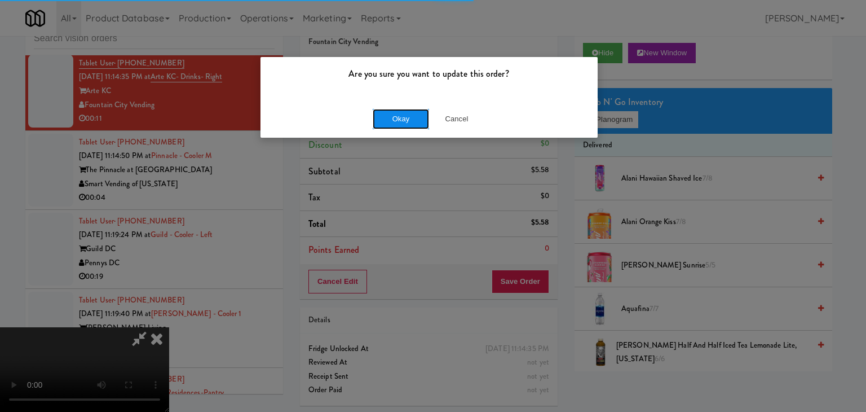
click at [399, 122] on button "Okay" at bounding box center [401, 119] width 56 height 20
drag, startPoint x: 399, startPoint y: 122, endPoint x: 399, endPoint y: 132, distance: 9.6
click at [399, 123] on div "Okay Cancel" at bounding box center [428, 119] width 337 height 38
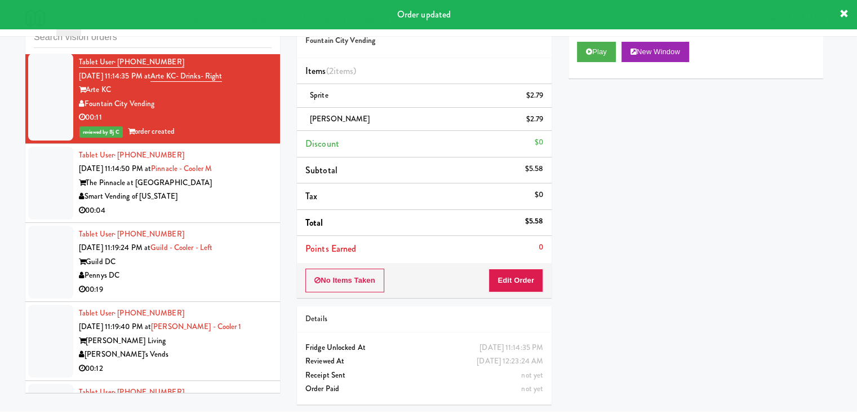
scroll to position [0, 0]
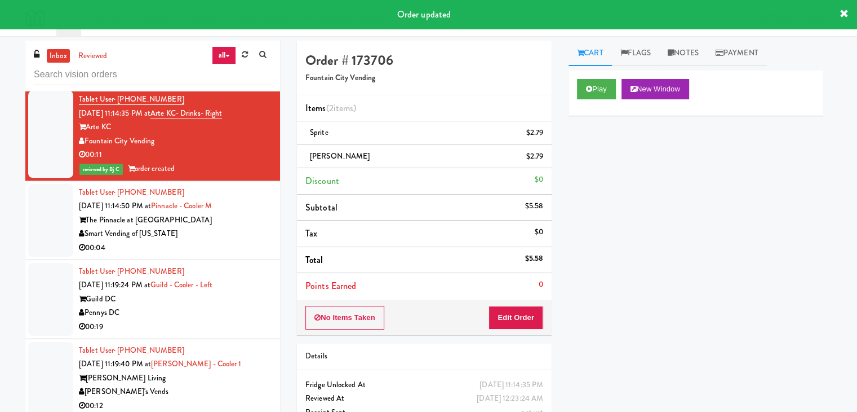
drag, startPoint x: 228, startPoint y: 206, endPoint x: 233, endPoint y: 213, distance: 8.1
click at [233, 208] on div at bounding box center [428, 206] width 857 height 412
drag, startPoint x: 240, startPoint y: 218, endPoint x: 236, endPoint y: 213, distance: 6.4
click at [239, 217] on div at bounding box center [428, 206] width 857 height 412
click at [185, 210] on div at bounding box center [428, 206] width 857 height 412
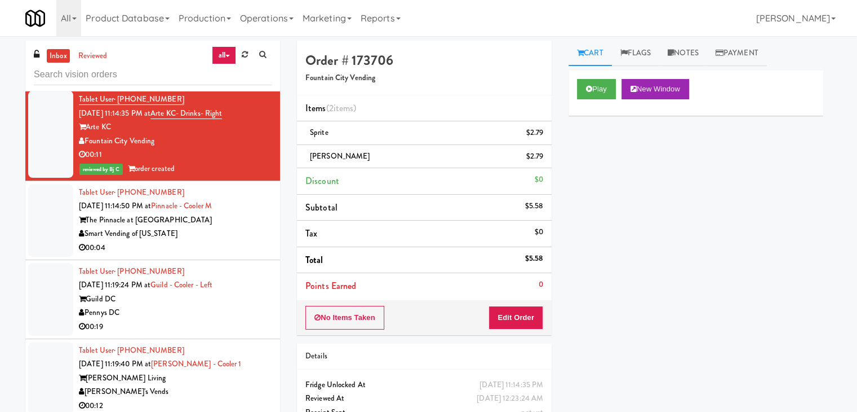
click at [194, 207] on div at bounding box center [428, 206] width 857 height 412
click at [219, 207] on div at bounding box center [428, 206] width 857 height 412
drag, startPoint x: 232, startPoint y: 207, endPoint x: 224, endPoint y: 208, distance: 7.9
click at [225, 208] on div at bounding box center [428, 206] width 857 height 412
click at [205, 206] on div at bounding box center [428, 206] width 857 height 412
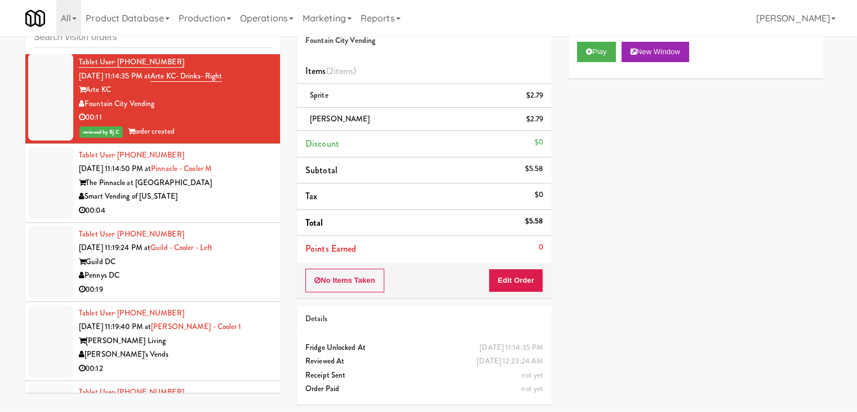
drag, startPoint x: 235, startPoint y: 237, endPoint x: 246, endPoint y: 232, distance: 12.4
click at [238, 238] on div at bounding box center [428, 206] width 857 height 412
click at [228, 167] on div at bounding box center [428, 206] width 857 height 412
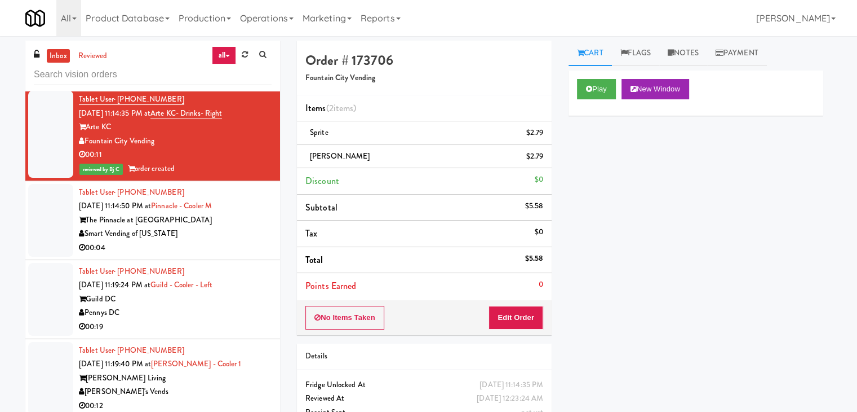
click at [622, 207] on div at bounding box center [428, 206] width 857 height 412
click at [802, 215] on div at bounding box center [428, 206] width 857 height 412
drag, startPoint x: 721, startPoint y: 248, endPoint x: 697, endPoint y: 311, distance: 67.6
click at [701, 311] on div at bounding box center [428, 206] width 857 height 412
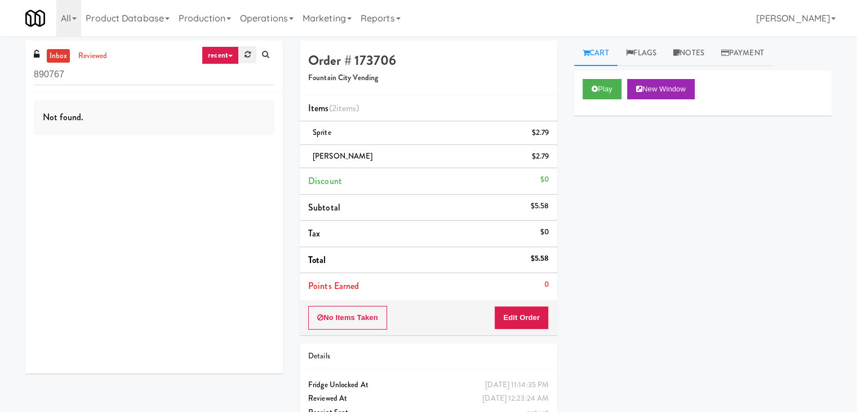
click at [248, 53] on icon at bounding box center [248, 54] width 6 height 7
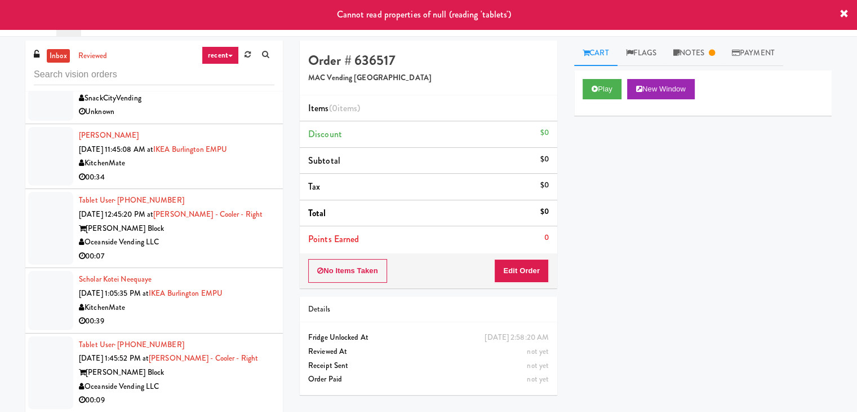
scroll to position [338, 0]
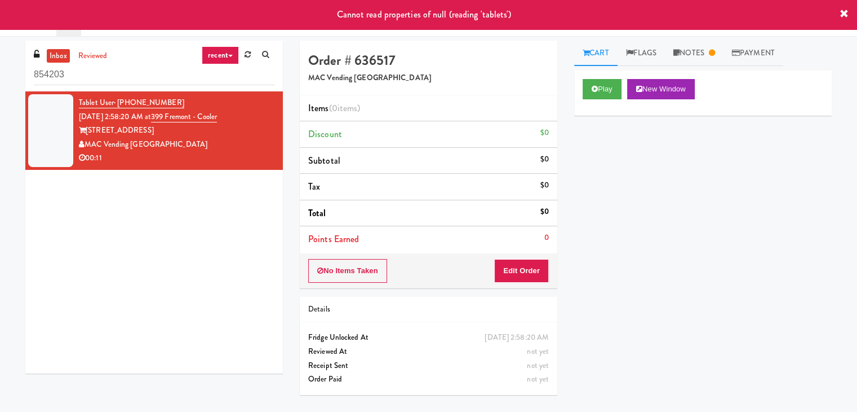
click at [229, 52] on link "recent" at bounding box center [220, 55] width 37 height 18
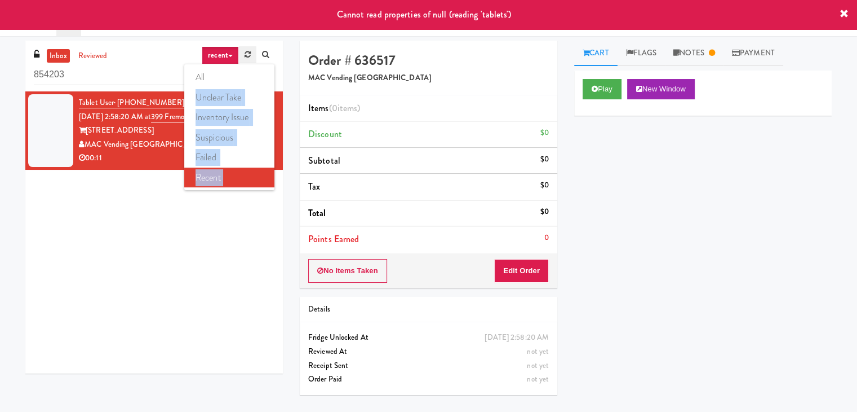
drag, startPoint x: 224, startPoint y: 77, endPoint x: 244, endPoint y: 49, distance: 34.1
click at [244, 49] on div "recent all unclear take inventory issue suspicious failed recent" at bounding box center [238, 55] width 73 height 18
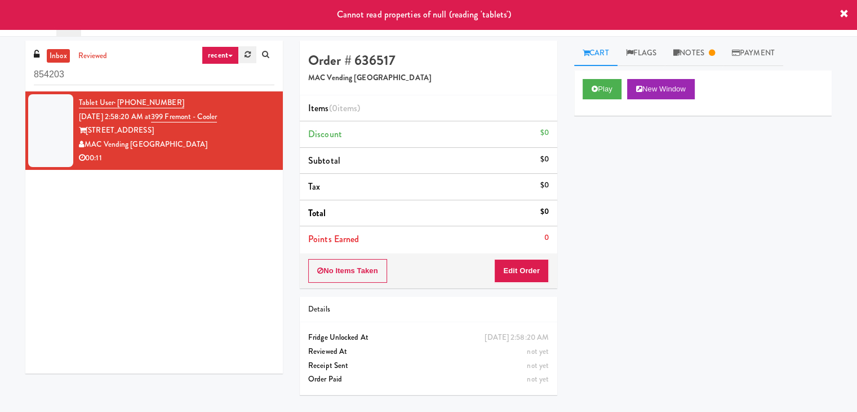
click at [244, 49] on link at bounding box center [247, 54] width 17 height 17
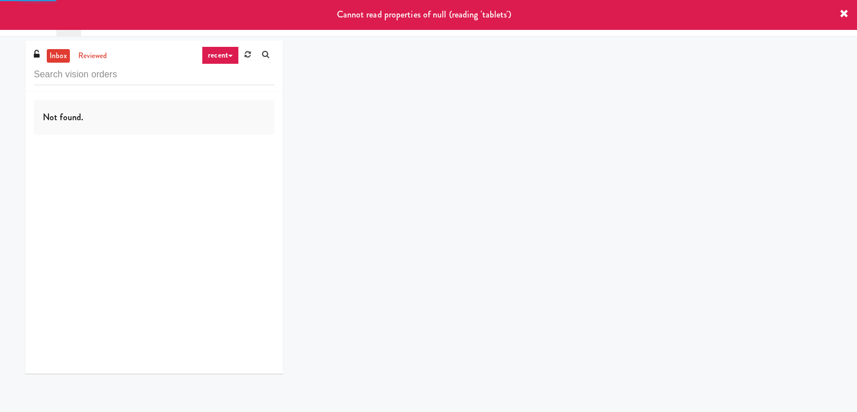
click at [227, 55] on link "recent" at bounding box center [220, 55] width 37 height 18
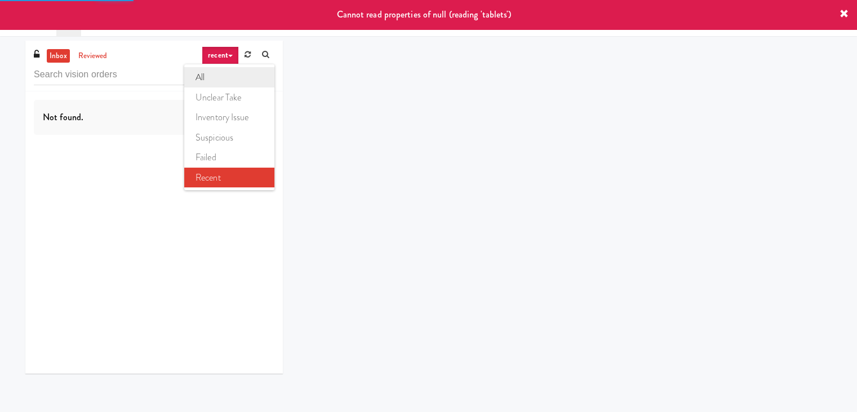
click at [215, 75] on link "all" at bounding box center [229, 77] width 90 height 20
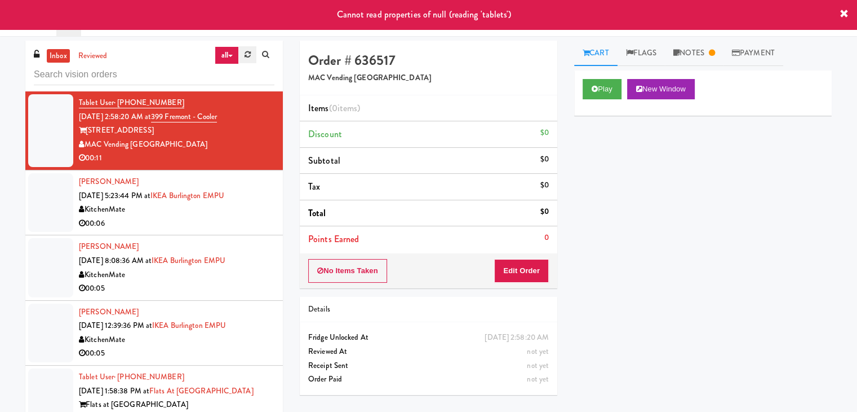
click at [253, 50] on link at bounding box center [247, 54] width 17 height 17
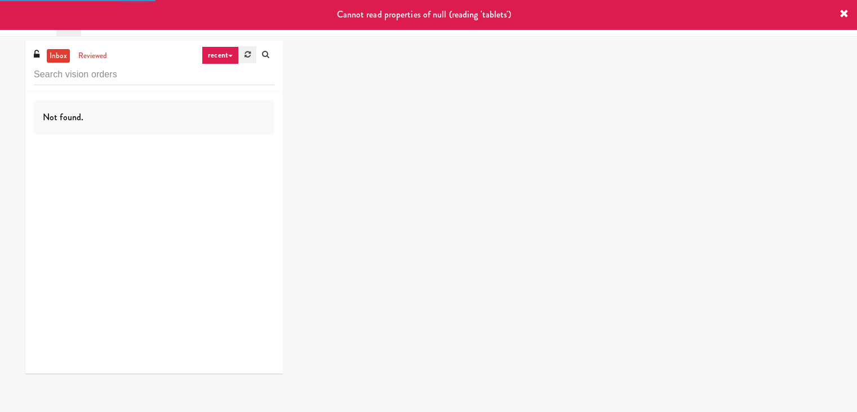
click at [246, 55] on icon at bounding box center [248, 54] width 6 height 7
click at [229, 56] on icon at bounding box center [230, 56] width 5 height 2
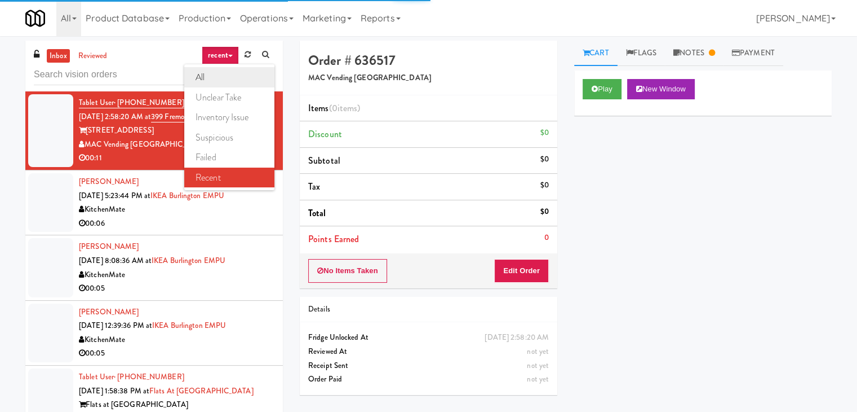
click at [219, 76] on link "all" at bounding box center [229, 77] width 90 height 20
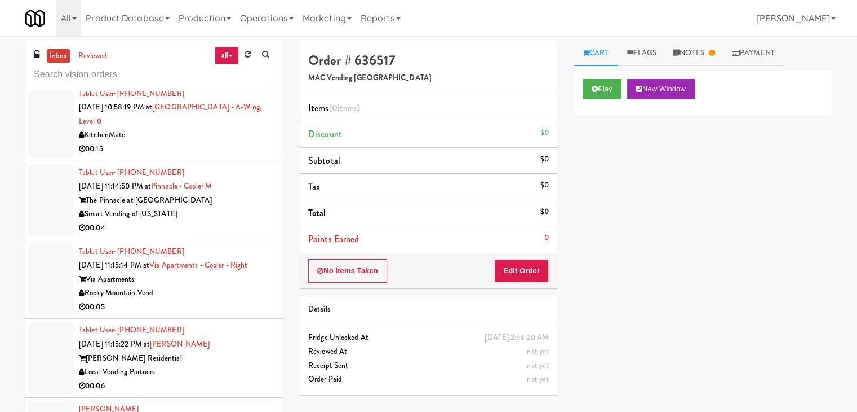
scroll to position [4077, 0]
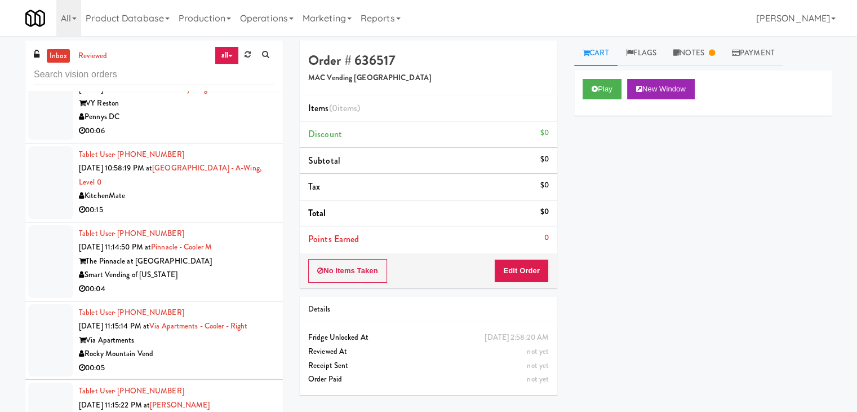
click at [229, 268] on div "Smart Vending of [US_STATE]" at bounding box center [177, 275] width 196 height 14
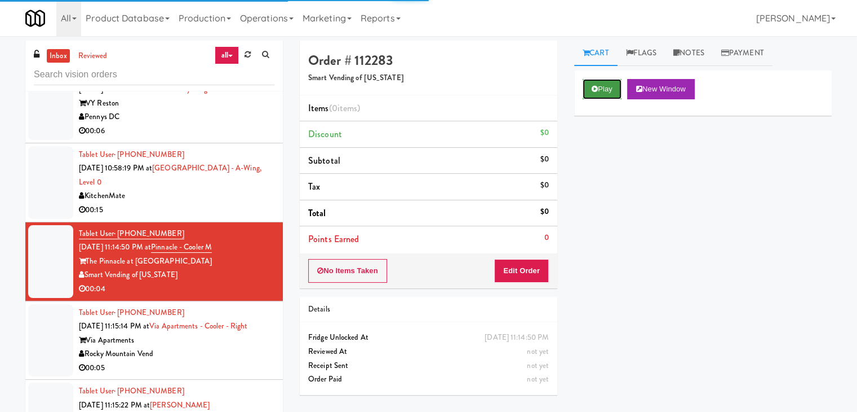
click at [598, 85] on button "Play" at bounding box center [602, 89] width 39 height 20
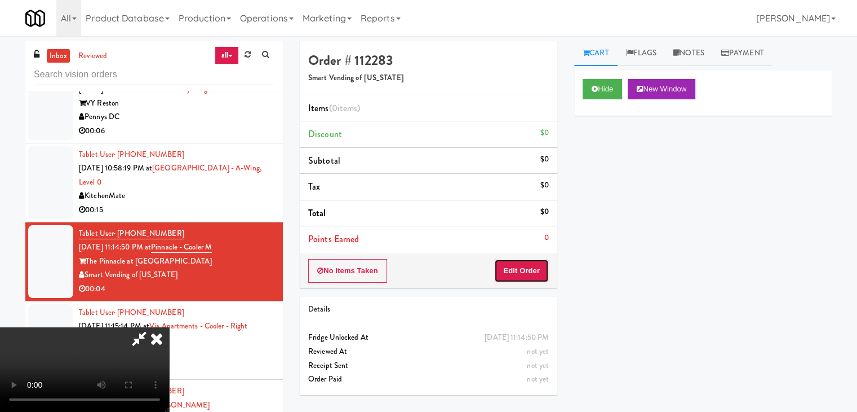
click at [521, 271] on button "Edit Order" at bounding box center [521, 271] width 55 height 24
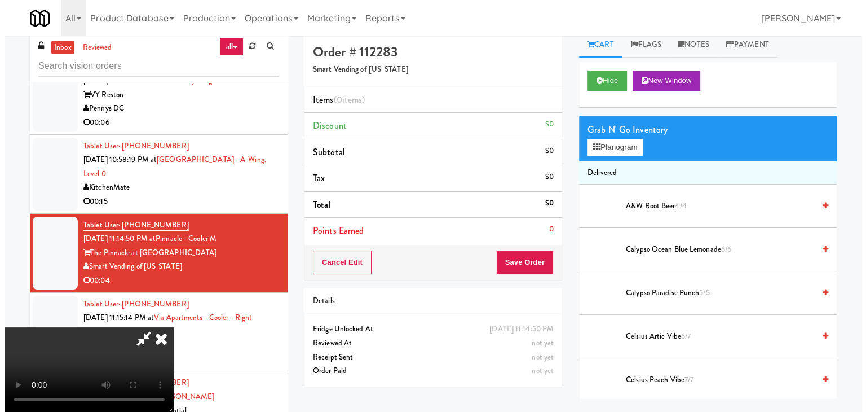
scroll to position [36, 0]
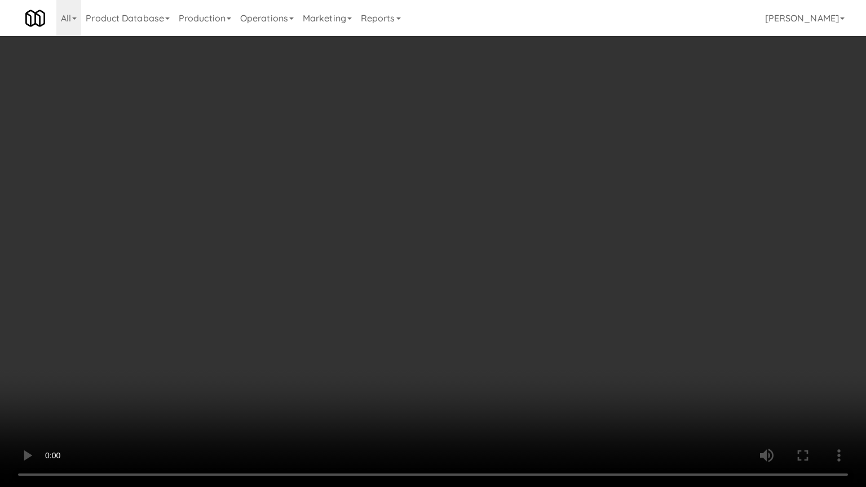
click at [487, 329] on video at bounding box center [433, 243] width 866 height 487
drag, startPoint x: 485, startPoint y: 330, endPoint x: 478, endPoint y: 338, distance: 10.4
click at [484, 334] on video at bounding box center [433, 243] width 866 height 487
click at [478, 333] on video at bounding box center [433, 243] width 866 height 487
drag, startPoint x: 478, startPoint y: 333, endPoint x: 555, endPoint y: 189, distance: 163.7
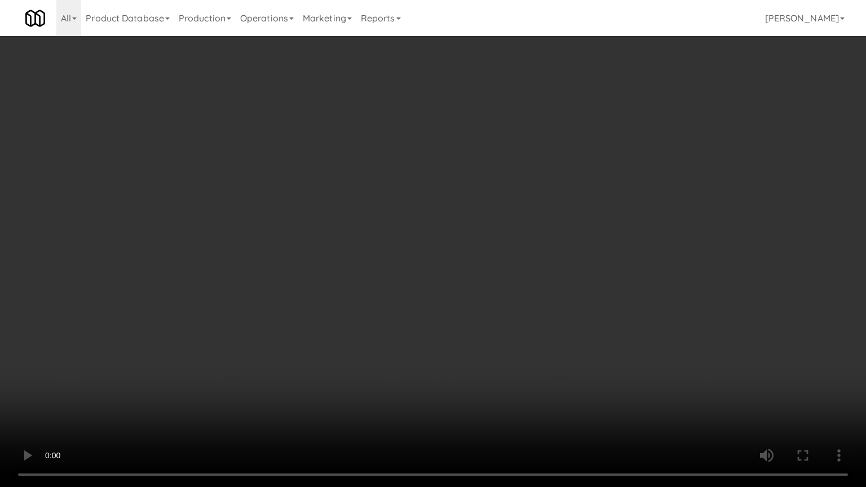
click at [480, 327] on video at bounding box center [433, 243] width 866 height 487
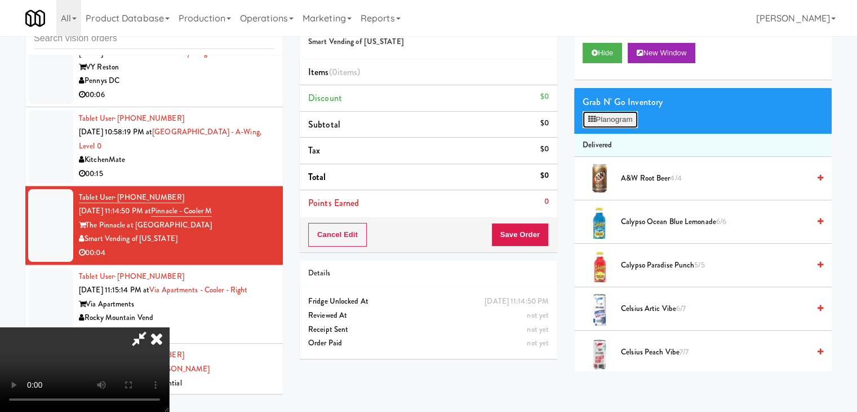
click at [613, 119] on button "Planogram" at bounding box center [610, 119] width 55 height 17
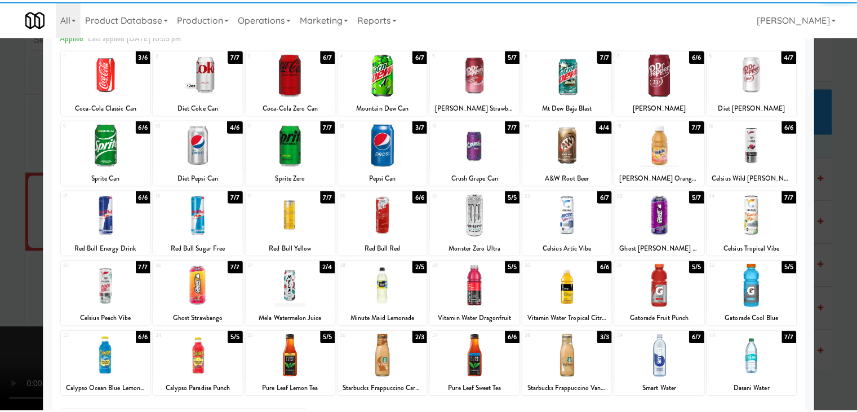
scroll to position [113, 0]
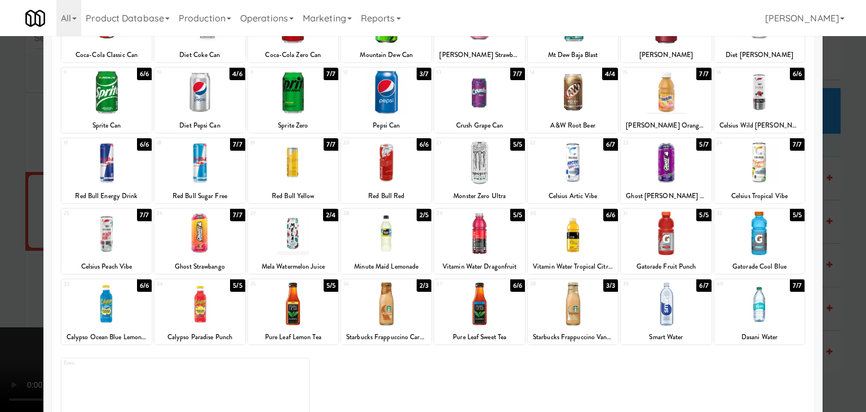
click at [303, 252] on div at bounding box center [293, 232] width 90 height 43
drag, startPoint x: 0, startPoint y: 250, endPoint x: 158, endPoint y: 250, distance: 157.8
click at [9, 250] on div at bounding box center [433, 206] width 866 height 412
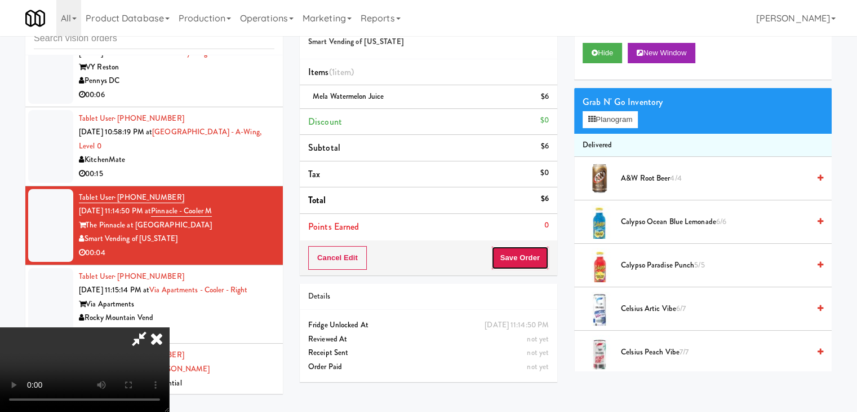
click at [534, 255] on button "Save Order" at bounding box center [520, 258] width 57 height 24
click at [533, 258] on button "Save Order" at bounding box center [520, 258] width 57 height 24
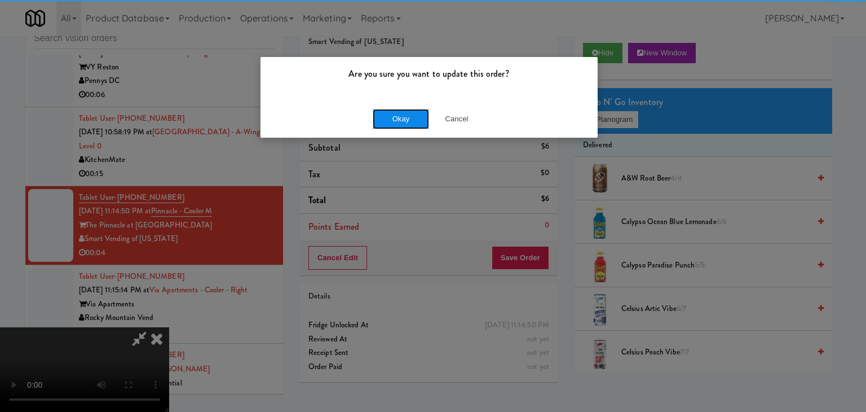
click at [419, 122] on button "Okay" at bounding box center [401, 119] width 56 height 20
click at [399, 121] on body "Are you sure you want to update this order? Okay Cancel Okay Are you sure you w…" at bounding box center [433, 206] width 866 height 412
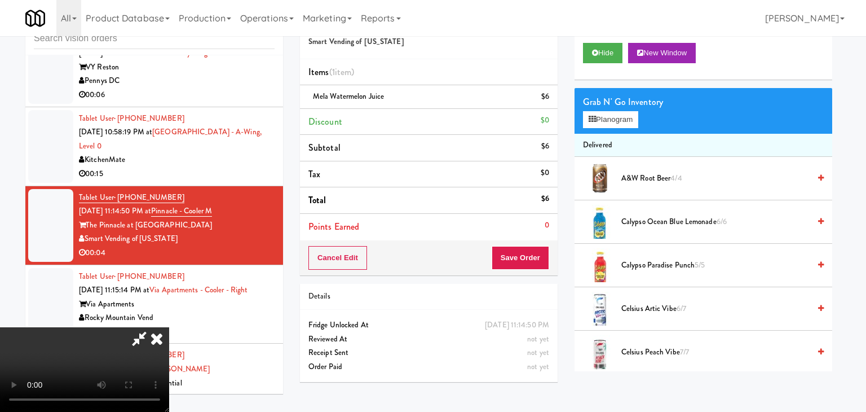
drag, startPoint x: 399, startPoint y: 121, endPoint x: 398, endPoint y: 127, distance: 6.2
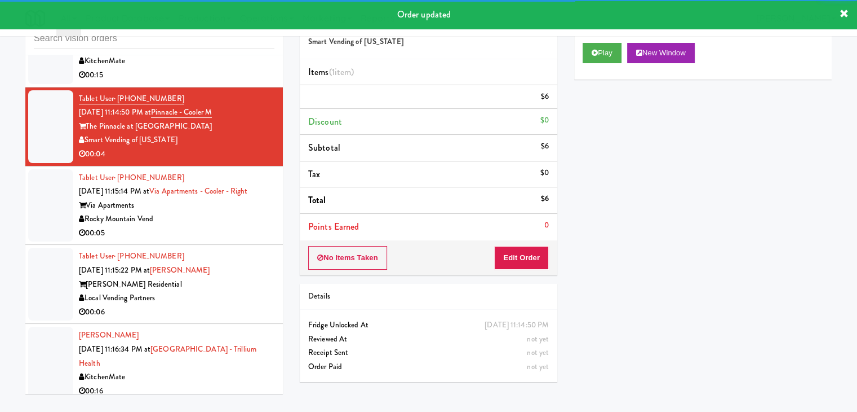
scroll to position [4190, 0]
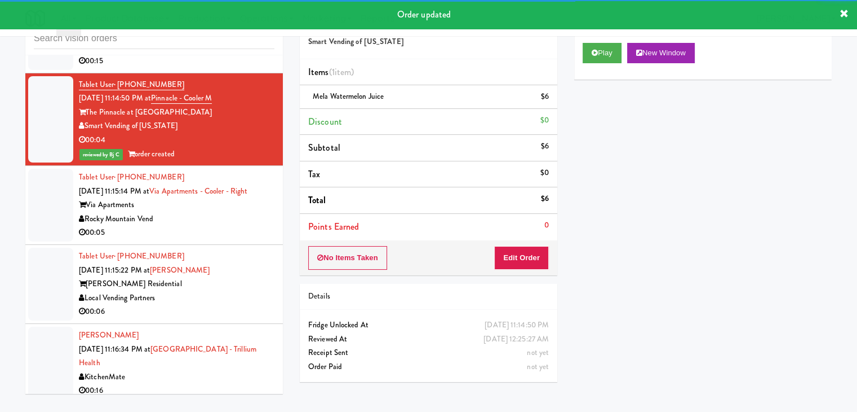
click at [209, 225] on div "00:05" at bounding box center [177, 232] width 196 height 14
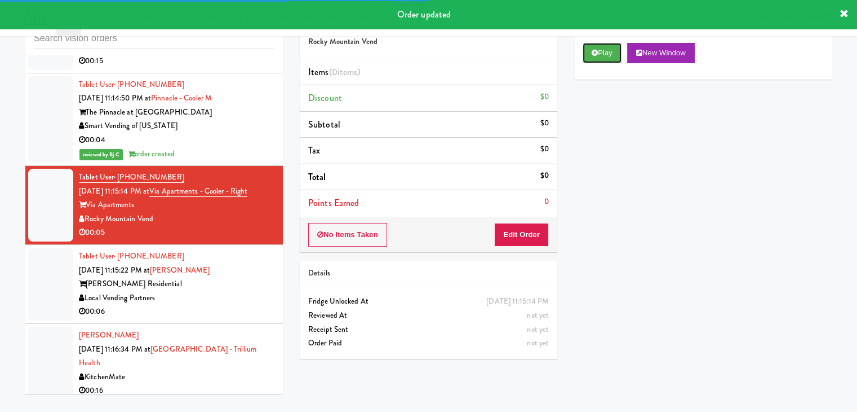
drag, startPoint x: 601, startPoint y: 59, endPoint x: 551, endPoint y: 166, distance: 117.8
click at [601, 59] on button "Play" at bounding box center [602, 53] width 39 height 20
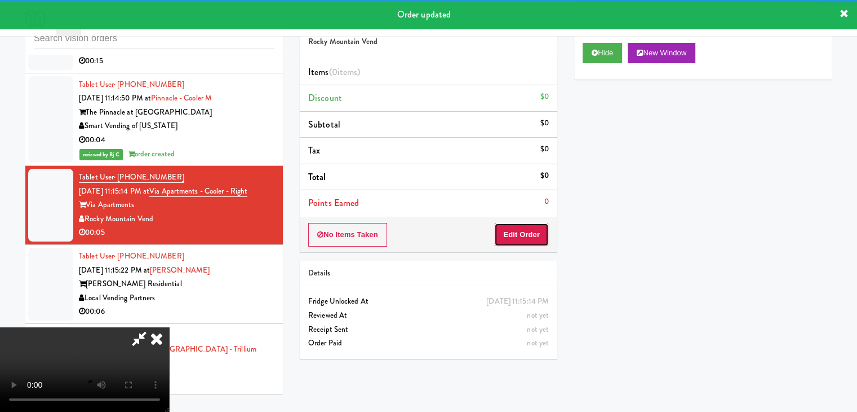
click at [525, 235] on button "Edit Order" at bounding box center [521, 235] width 55 height 24
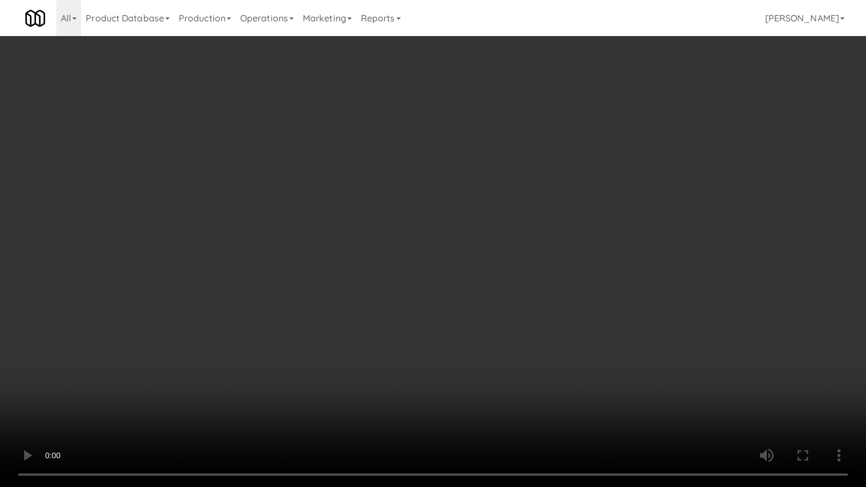
click at [458, 375] on video at bounding box center [433, 243] width 866 height 487
click at [458, 373] on video at bounding box center [433, 243] width 866 height 487
click at [459, 372] on video at bounding box center [433, 243] width 866 height 487
click at [449, 371] on video at bounding box center [433, 243] width 866 height 487
click at [453, 370] on video at bounding box center [433, 243] width 866 height 487
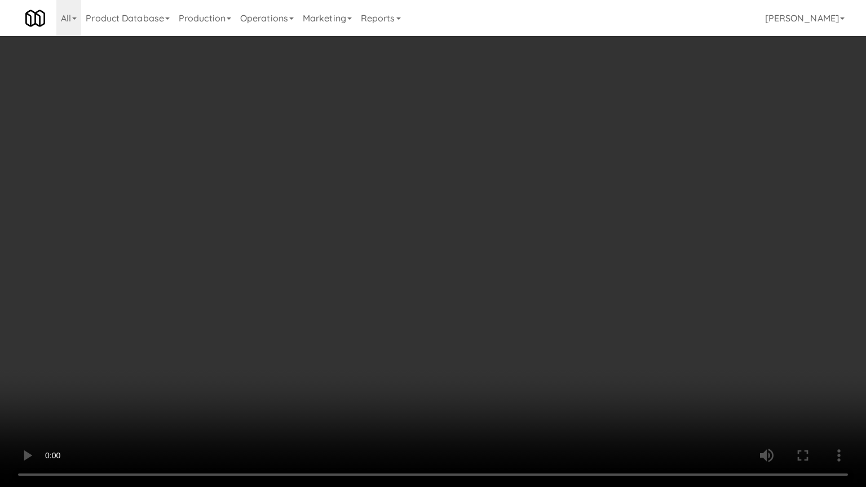
drag, startPoint x: 453, startPoint y: 370, endPoint x: 628, endPoint y: 217, distance: 232.5
click at [455, 368] on video at bounding box center [433, 243] width 866 height 487
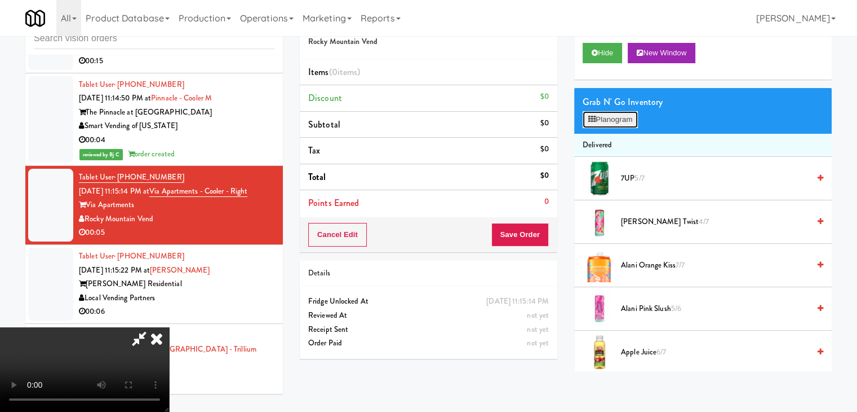
click at [627, 126] on button "Planogram" at bounding box center [610, 119] width 55 height 17
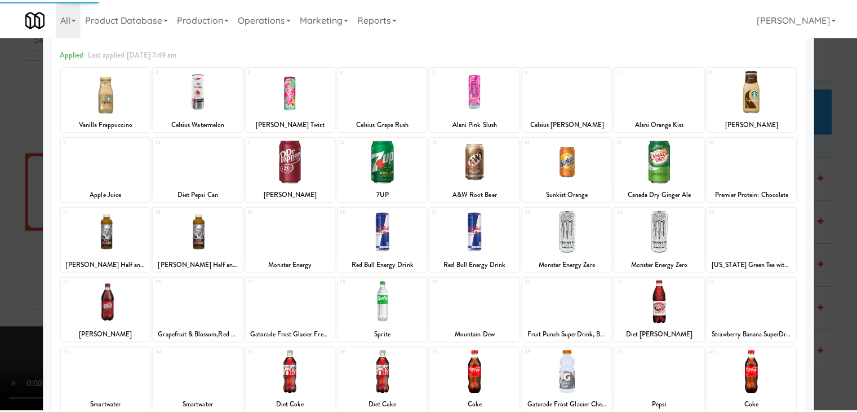
scroll to position [113, 0]
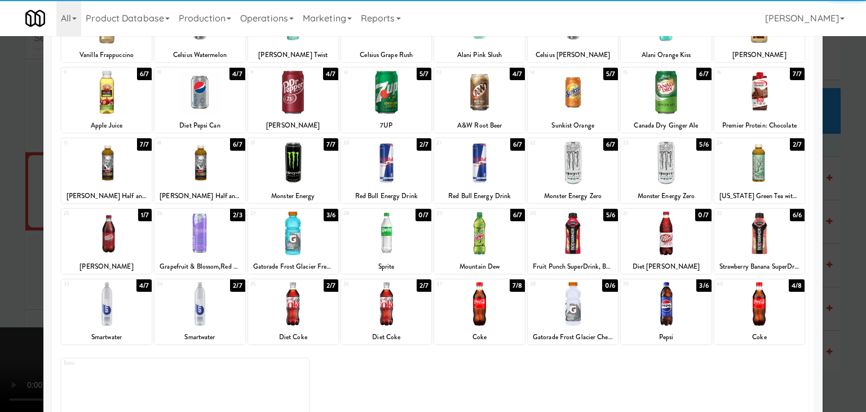
drag, startPoint x: 94, startPoint y: 227, endPoint x: 81, endPoint y: 231, distance: 13.6
click at [93, 227] on div at bounding box center [106, 232] width 90 height 43
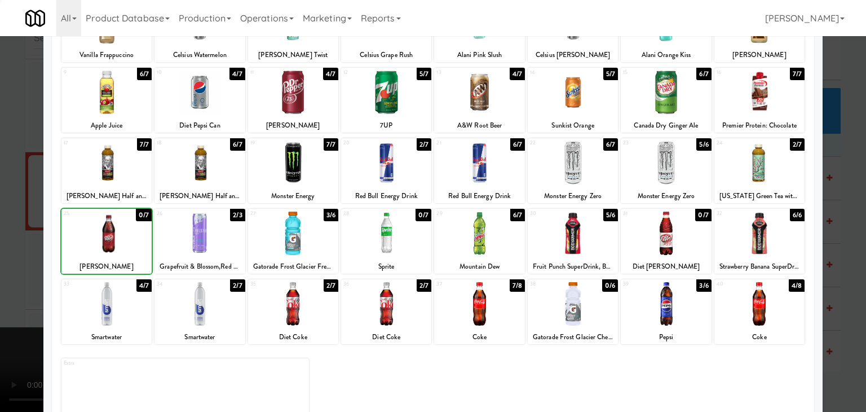
drag, startPoint x: 6, startPoint y: 235, endPoint x: 112, endPoint y: 243, distance: 106.3
click at [8, 235] on div at bounding box center [433, 206] width 866 height 412
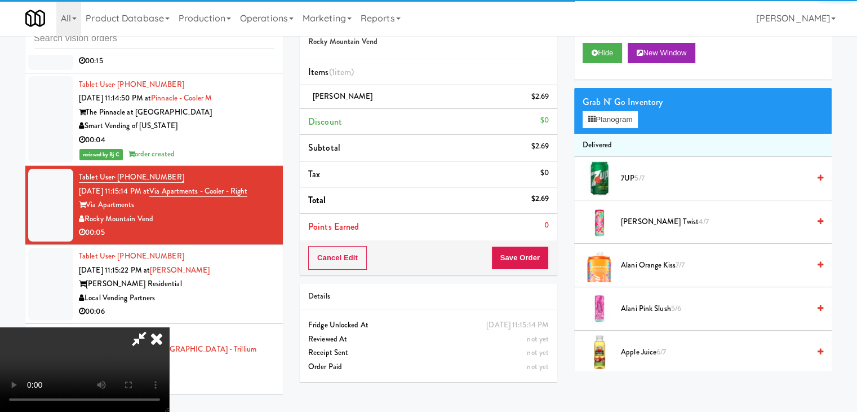
drag, startPoint x: 400, startPoint y: 275, endPoint x: 455, endPoint y: 279, distance: 54.8
click at [169, 327] on video at bounding box center [84, 369] width 169 height 85
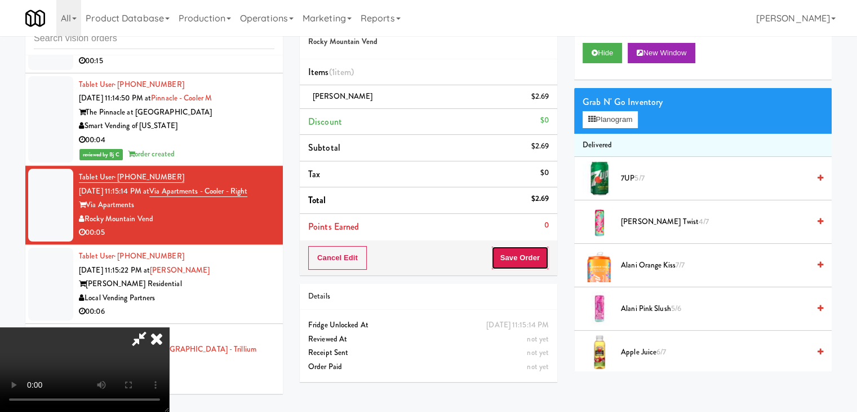
click at [532, 255] on button "Save Order" at bounding box center [520, 258] width 57 height 24
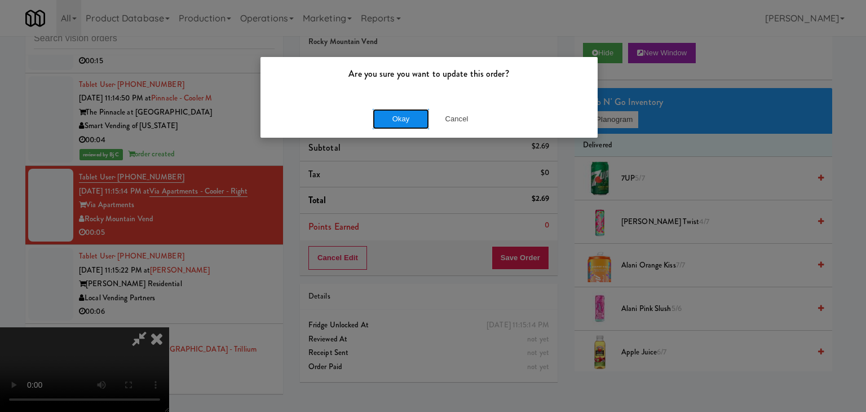
click at [413, 117] on button "Okay" at bounding box center [401, 119] width 56 height 20
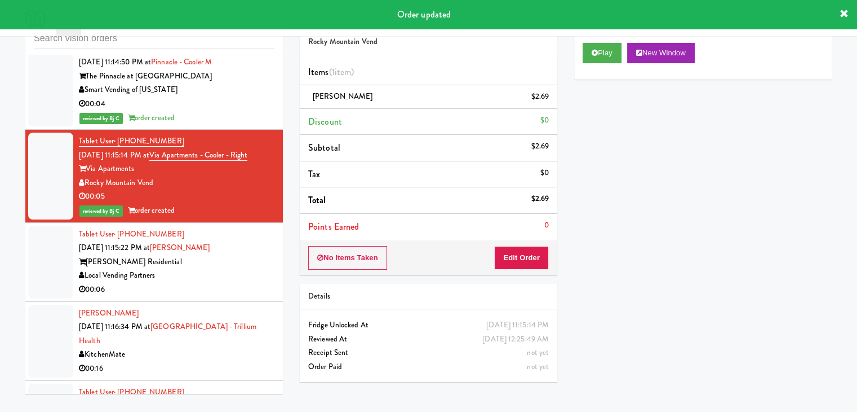
scroll to position [4246, 0]
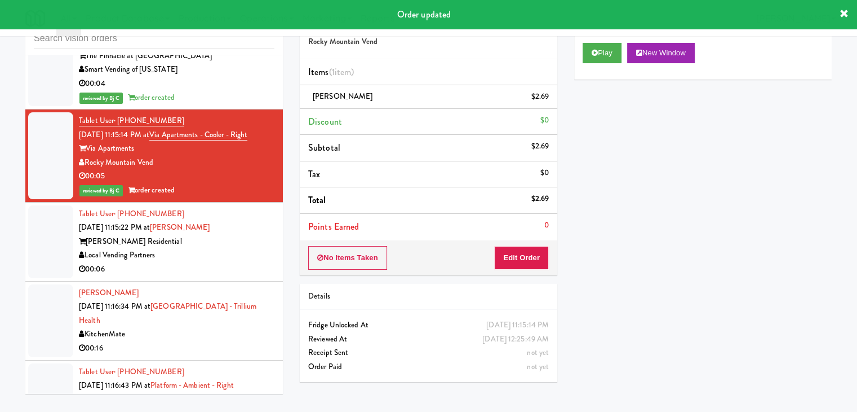
click at [219, 248] on div "Local Vending Partners" at bounding box center [177, 255] width 196 height 14
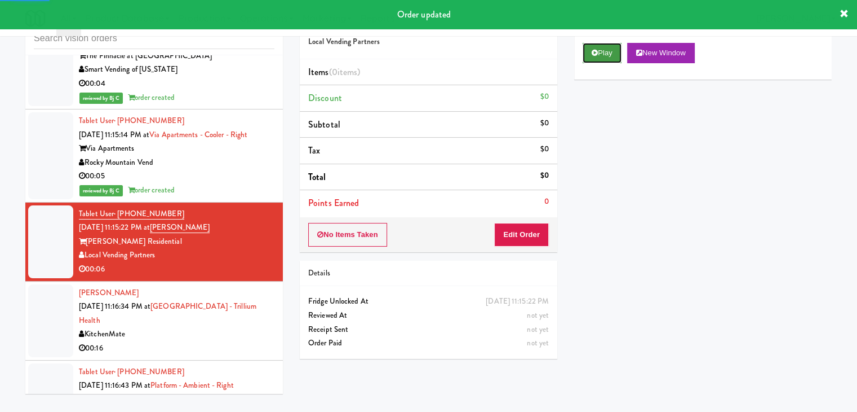
click at [604, 51] on button "Play" at bounding box center [602, 53] width 39 height 20
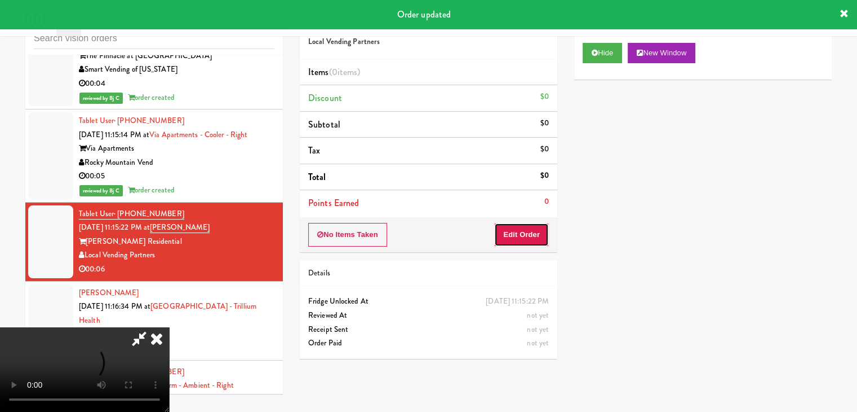
click at [521, 233] on button "Edit Order" at bounding box center [521, 235] width 55 height 24
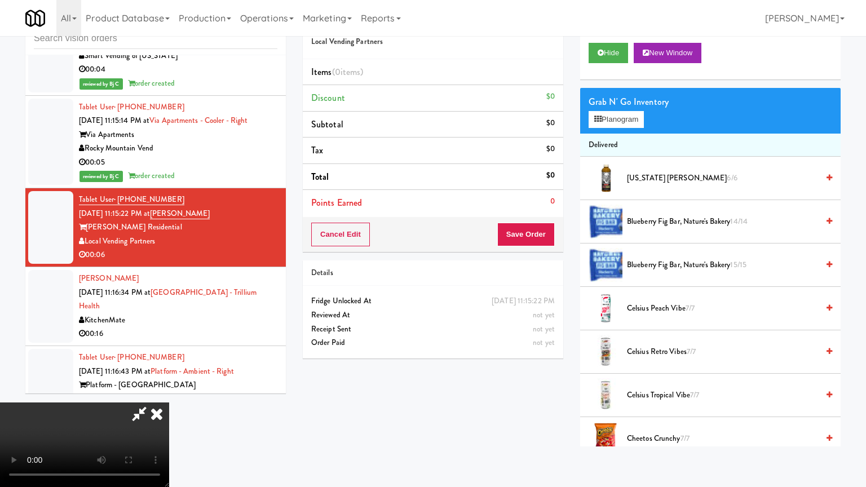
click at [169, 402] on video at bounding box center [84, 444] width 169 height 85
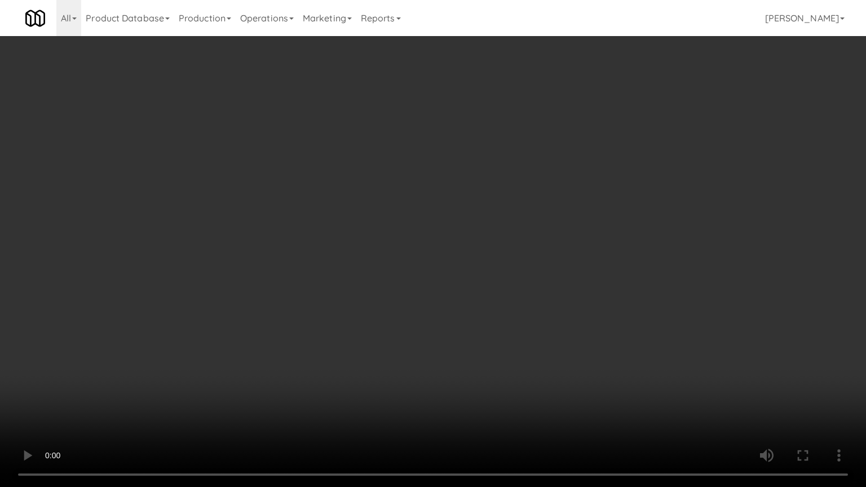
click at [515, 328] on video at bounding box center [433, 243] width 866 height 487
click at [520, 319] on video at bounding box center [433, 243] width 866 height 487
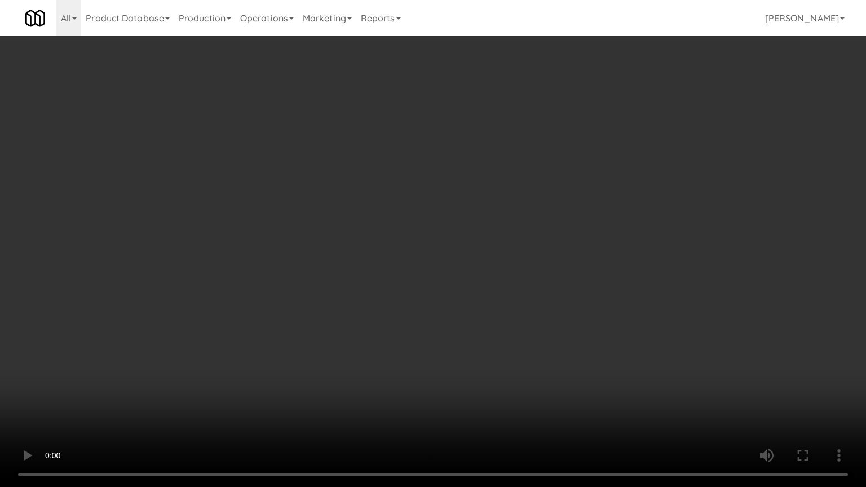
click at [519, 320] on video at bounding box center [433, 243] width 866 height 487
click at [520, 320] on video at bounding box center [433, 243] width 866 height 487
click at [521, 320] on video at bounding box center [433, 243] width 866 height 487
click at [565, 352] on video at bounding box center [433, 243] width 866 height 487
click at [572, 352] on video at bounding box center [433, 243] width 866 height 487
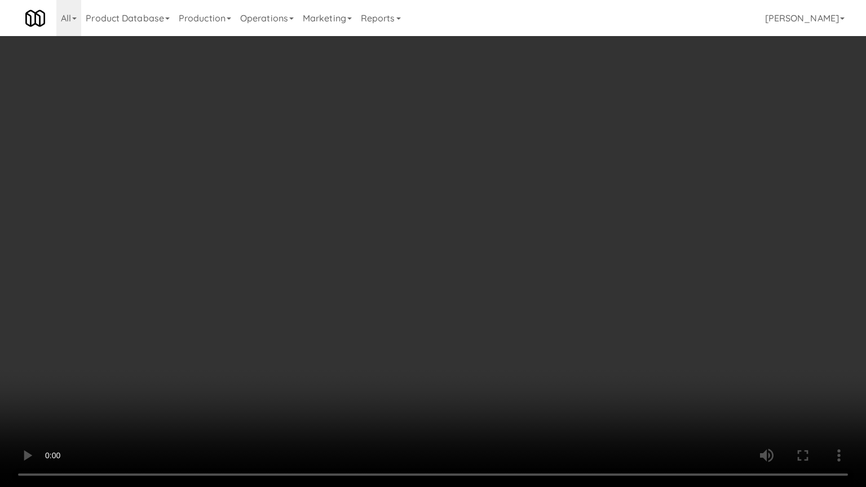
click at [570, 383] on video at bounding box center [433, 243] width 866 height 487
click at [552, 374] on video at bounding box center [433, 243] width 866 height 487
drag, startPoint x: 551, startPoint y: 374, endPoint x: 567, endPoint y: 282, distance: 92.6
click at [549, 370] on video at bounding box center [433, 243] width 866 height 487
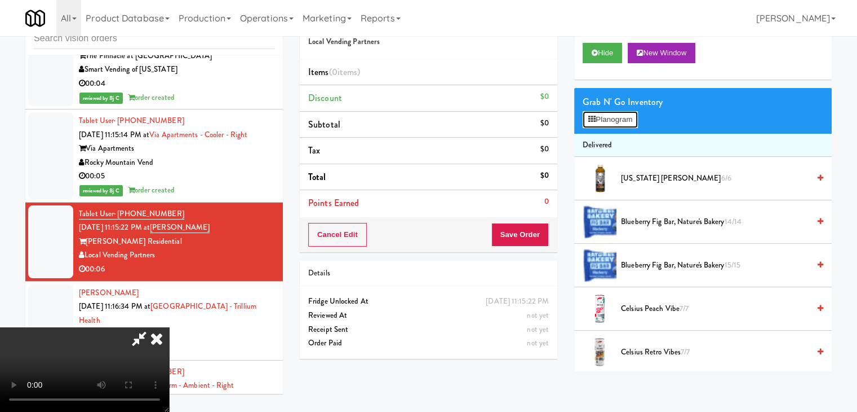
click at [626, 113] on button "Planogram" at bounding box center [610, 119] width 55 height 17
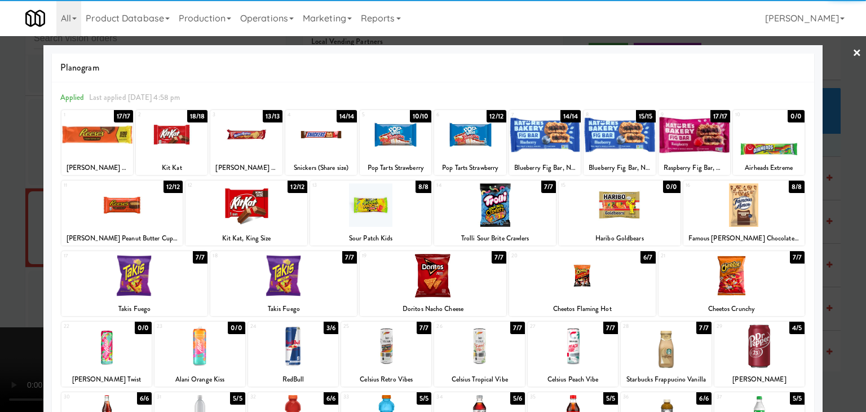
click at [700, 138] on div at bounding box center [694, 134] width 72 height 43
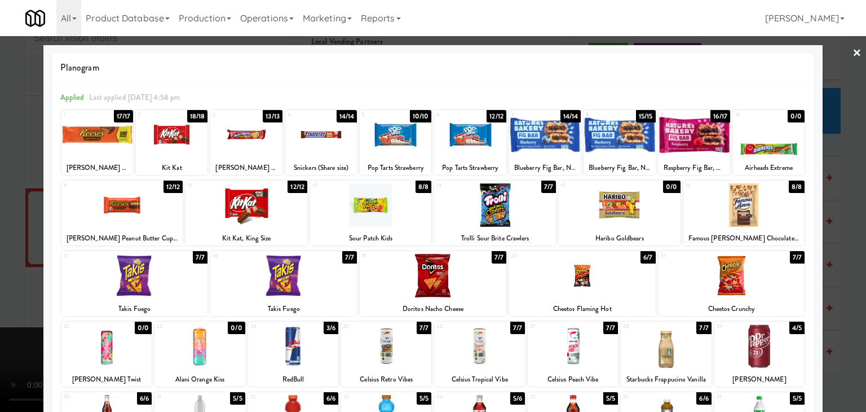
click at [7, 278] on div at bounding box center [433, 206] width 866 height 412
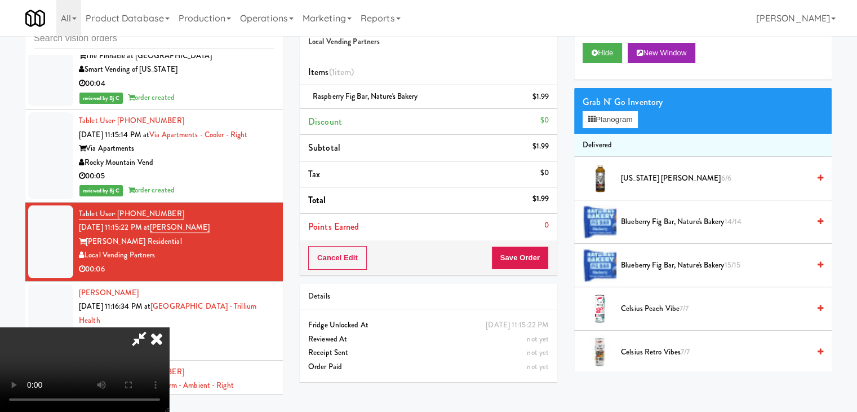
drag, startPoint x: 335, startPoint y: 303, endPoint x: 344, endPoint y: 307, distance: 9.6
click at [169, 327] on video at bounding box center [84, 369] width 169 height 85
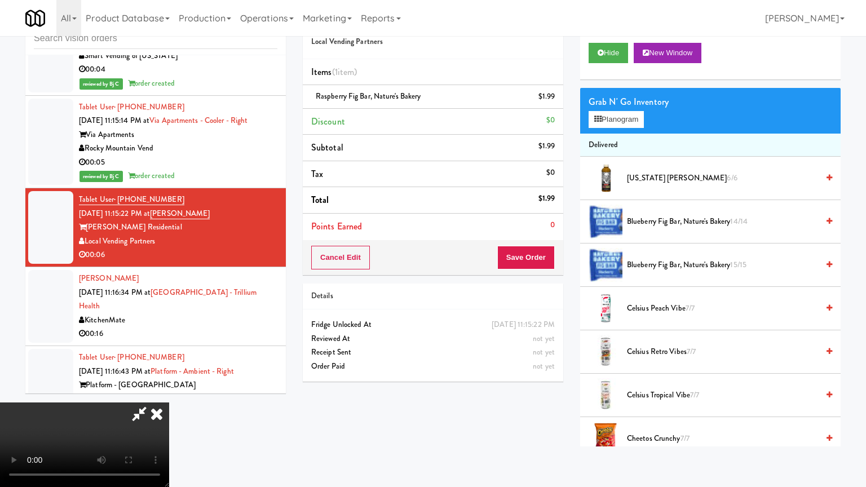
click at [169, 402] on video at bounding box center [84, 444] width 169 height 85
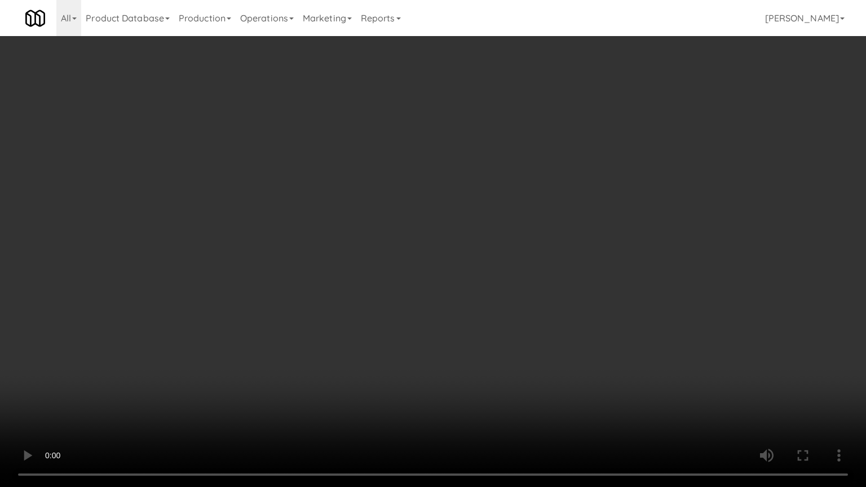
click at [484, 371] on video at bounding box center [433, 243] width 866 height 487
click at [487, 359] on video at bounding box center [433, 243] width 866 height 487
click at [485, 357] on video at bounding box center [433, 243] width 866 height 487
click at [496, 348] on video at bounding box center [433, 243] width 866 height 487
drag, startPoint x: 496, startPoint y: 348, endPoint x: 537, endPoint y: 267, distance: 91.3
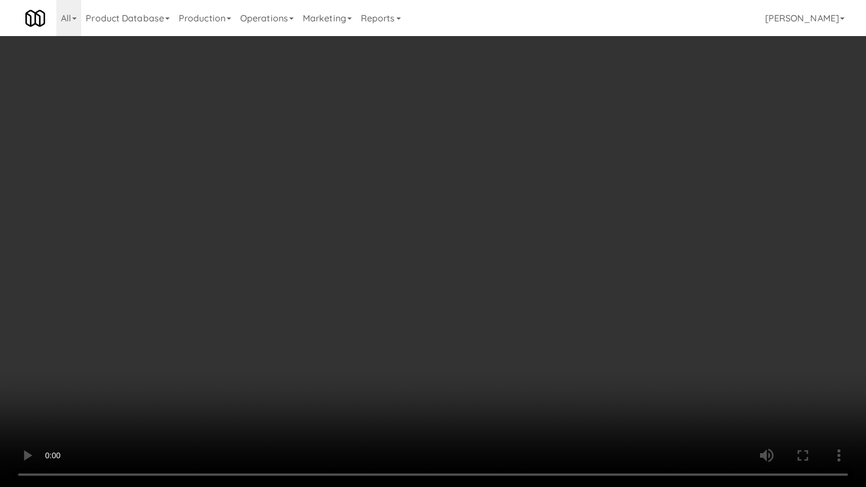
click at [497, 347] on video at bounding box center [433, 243] width 866 height 487
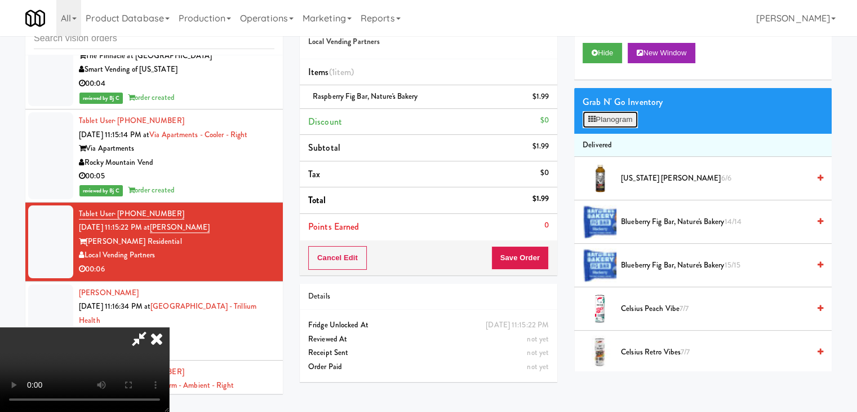
click at [638, 118] on button "Planogram" at bounding box center [610, 119] width 55 height 17
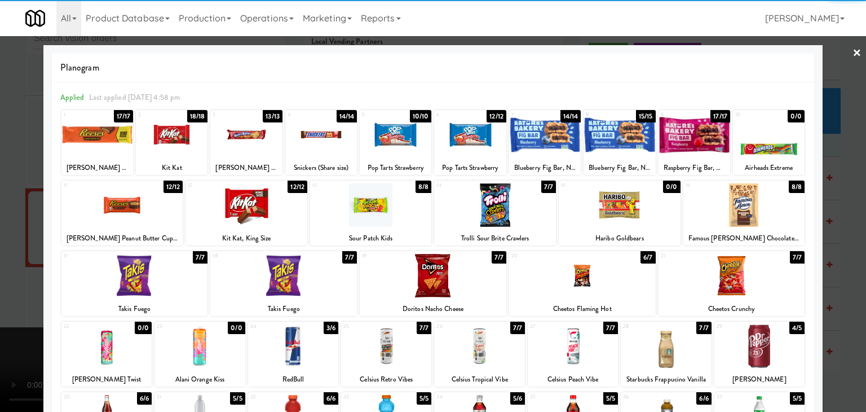
click at [444, 276] on div at bounding box center [433, 275] width 147 height 43
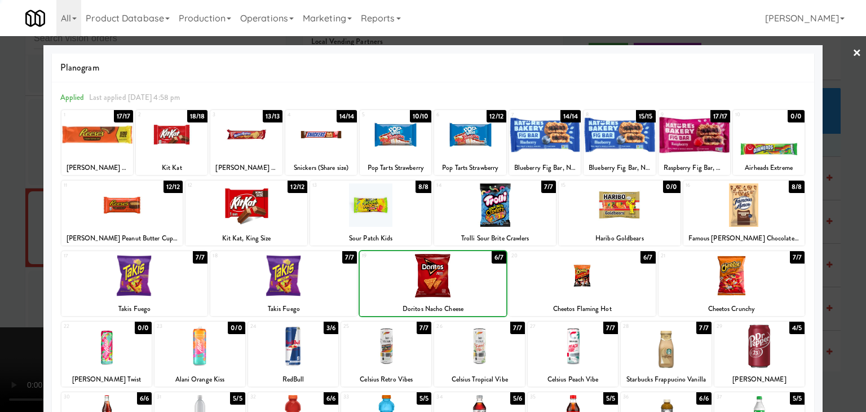
click at [7, 277] on div at bounding box center [433, 206] width 866 height 412
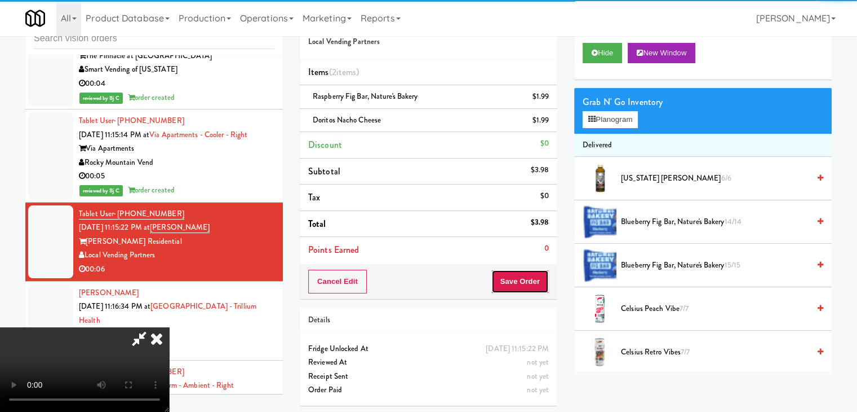
click at [533, 286] on button "Save Order" at bounding box center [520, 281] width 57 height 24
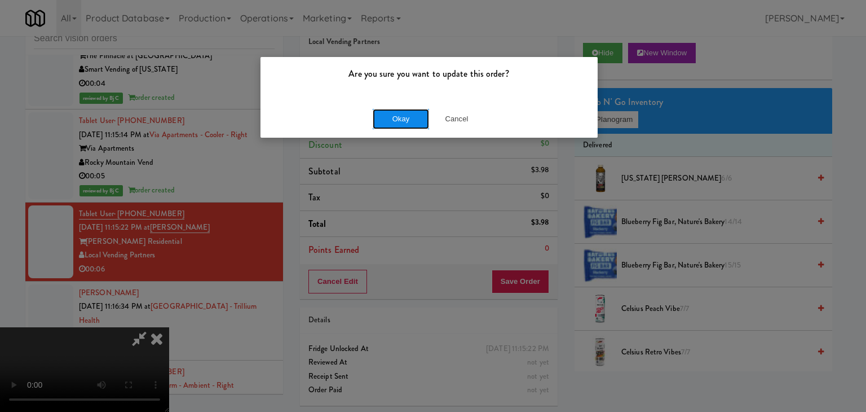
click at [411, 117] on button "Okay" at bounding box center [401, 119] width 56 height 20
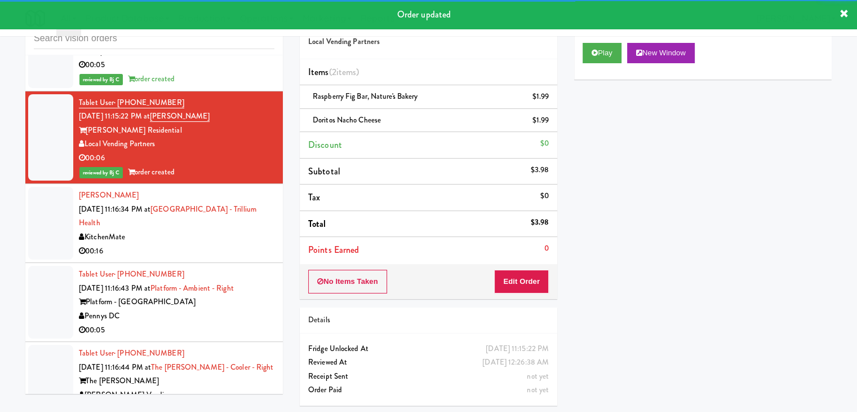
scroll to position [4359, 0]
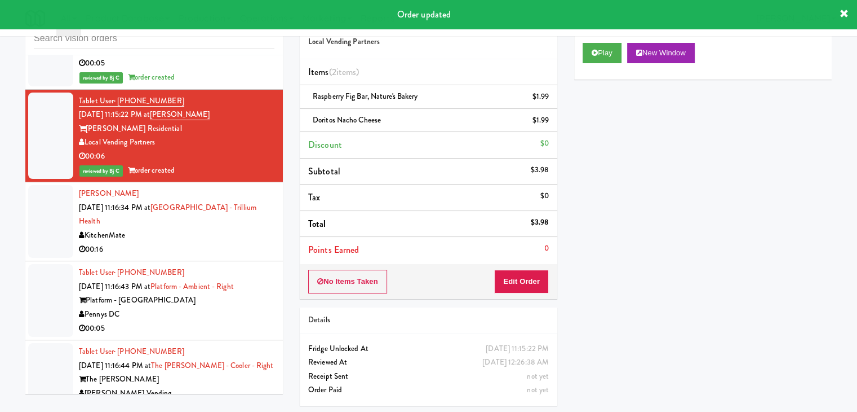
click at [215, 228] on div "KitchenMate" at bounding box center [177, 235] width 196 height 14
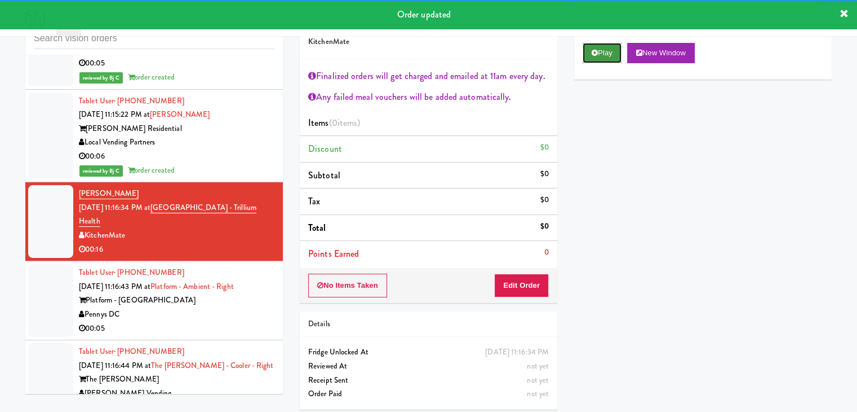
click at [596, 59] on button "Play" at bounding box center [602, 53] width 39 height 20
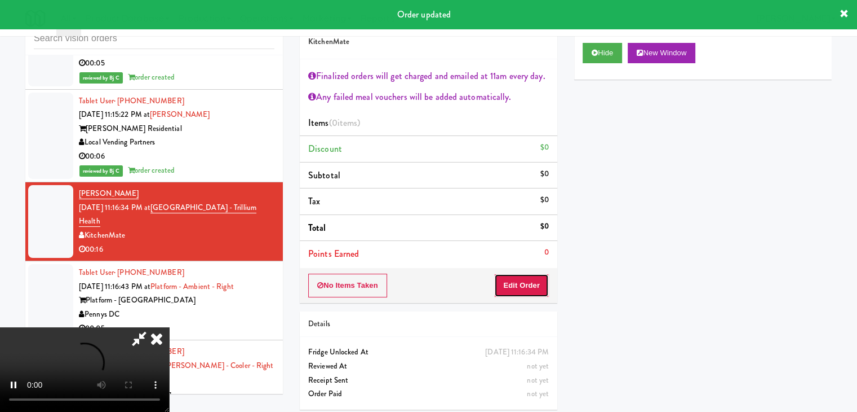
click at [525, 282] on button "Edit Order" at bounding box center [521, 285] width 55 height 24
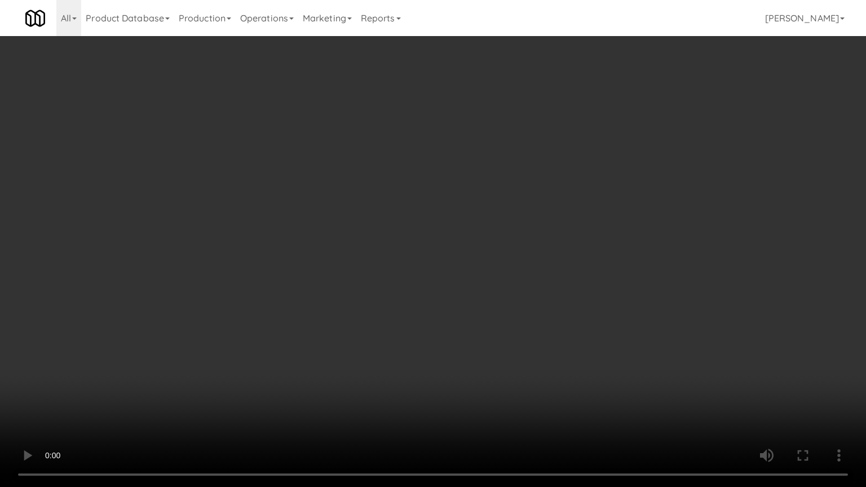
click at [567, 344] on video at bounding box center [433, 243] width 866 height 487
click at [561, 351] on video at bounding box center [433, 243] width 866 height 487
click at [561, 352] on video at bounding box center [433, 243] width 866 height 487
click at [560, 352] on video at bounding box center [433, 243] width 866 height 487
click at [552, 350] on video at bounding box center [433, 243] width 866 height 487
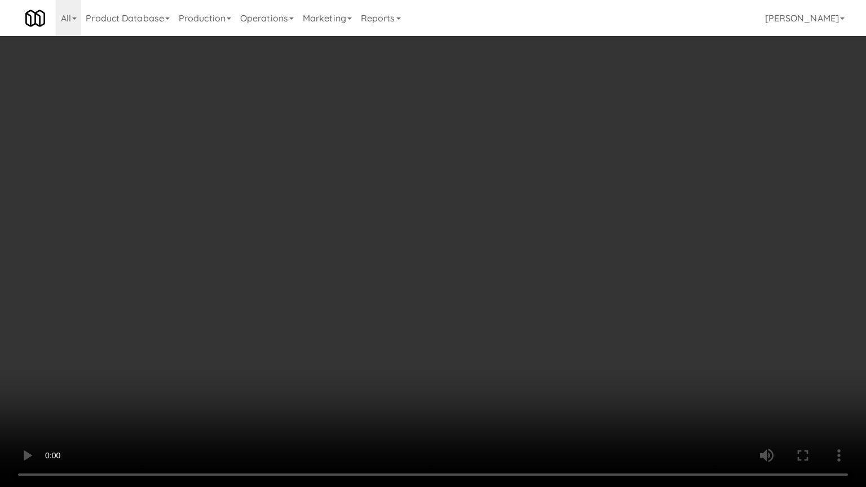
drag, startPoint x: 552, startPoint y: 350, endPoint x: 620, endPoint y: 219, distance: 146.7
click at [554, 348] on video at bounding box center [433, 243] width 866 height 487
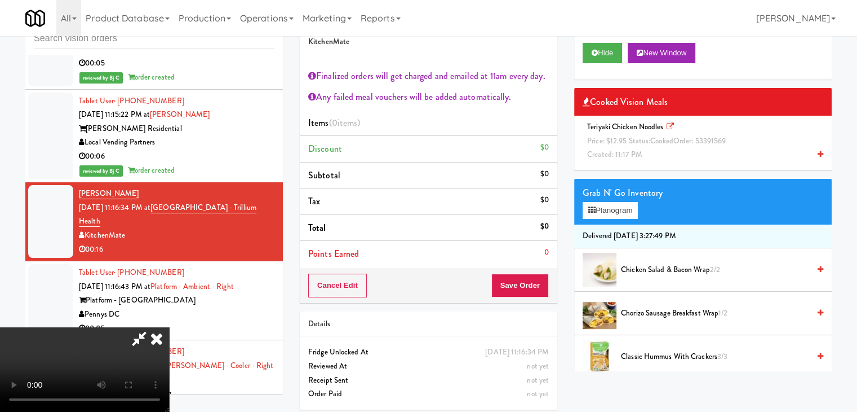
click at [681, 152] on div "Teriyaki Chicken Noodles Price: $12.95 Status: cooked Order: 53391569 Created: …" at bounding box center [703, 141] width 241 height 42
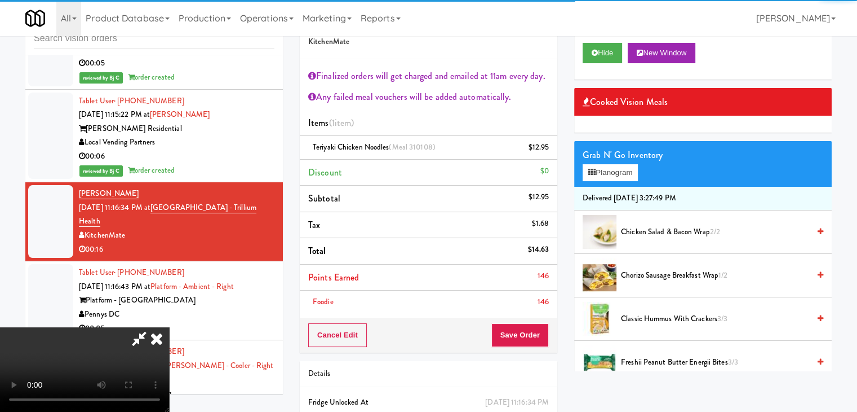
click at [527, 298] on div "Foodie 146" at bounding box center [428, 302] width 241 height 14
click at [527, 324] on div "Cancel Edit Save Order" at bounding box center [429, 334] width 258 height 35
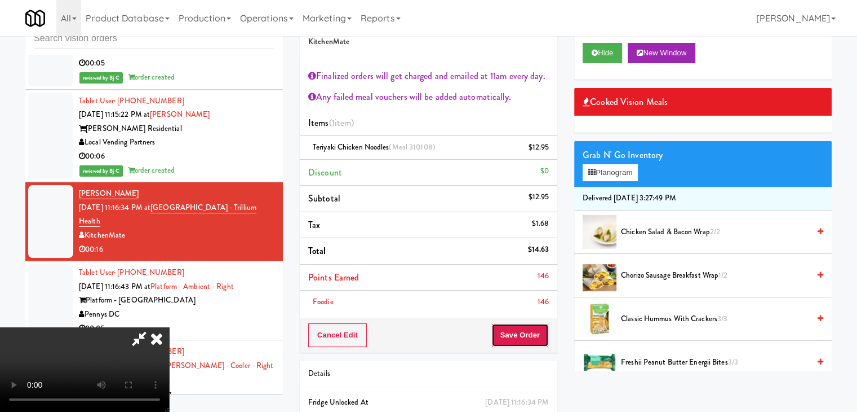
click at [526, 324] on button "Save Order" at bounding box center [520, 335] width 57 height 24
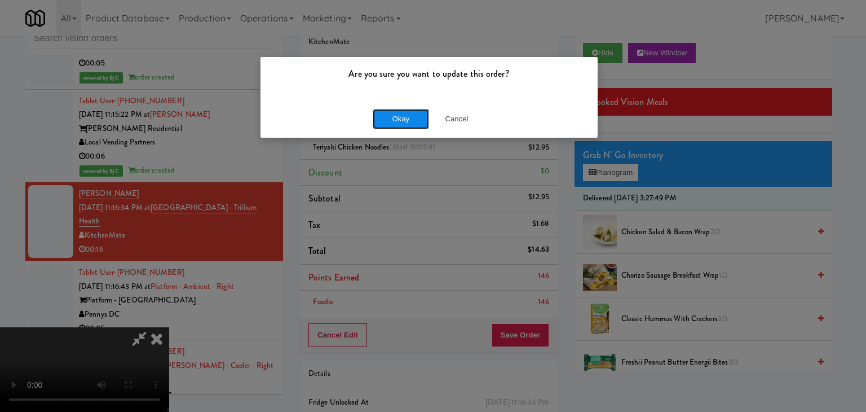
click at [396, 114] on button "Okay" at bounding box center [401, 119] width 56 height 20
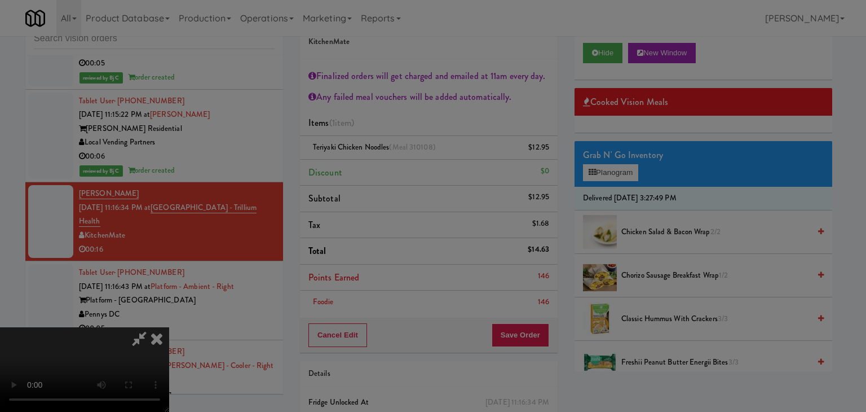
click at [396, 108] on button "Okay" at bounding box center [401, 98] width 56 height 20
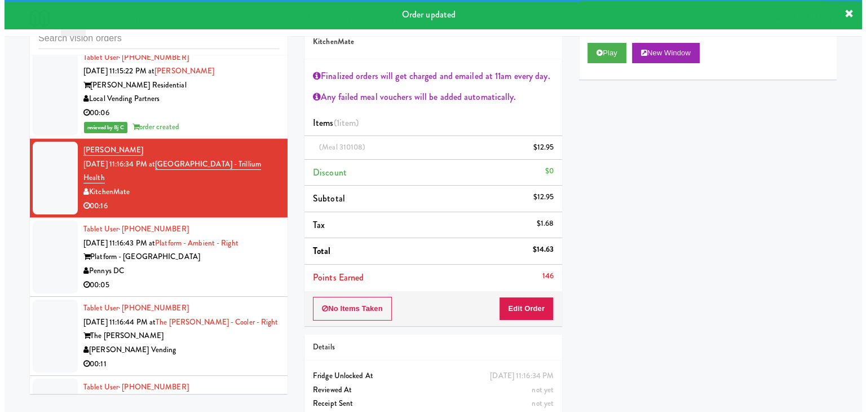
scroll to position [4415, 0]
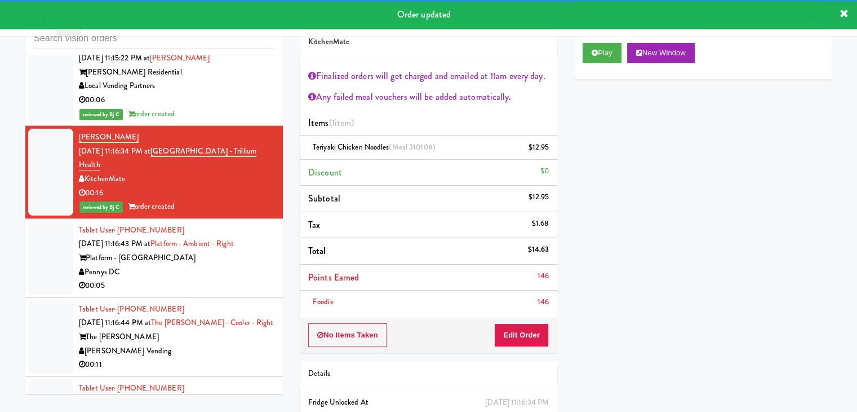
click at [227, 278] on div "00:05" at bounding box center [177, 285] width 196 height 14
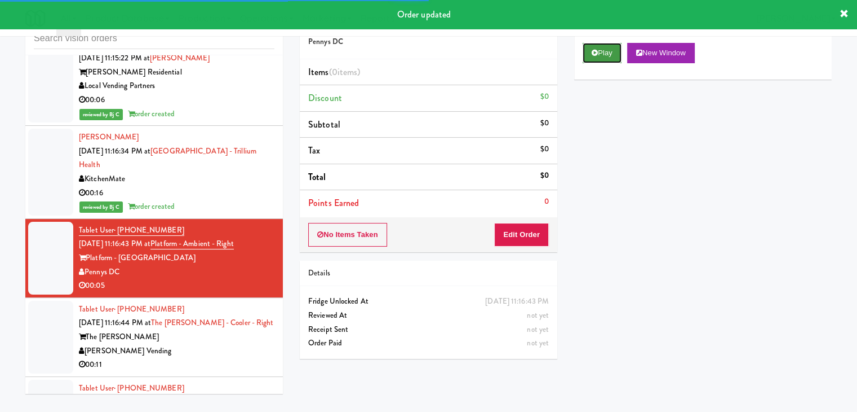
click at [605, 60] on button "Play" at bounding box center [602, 53] width 39 height 20
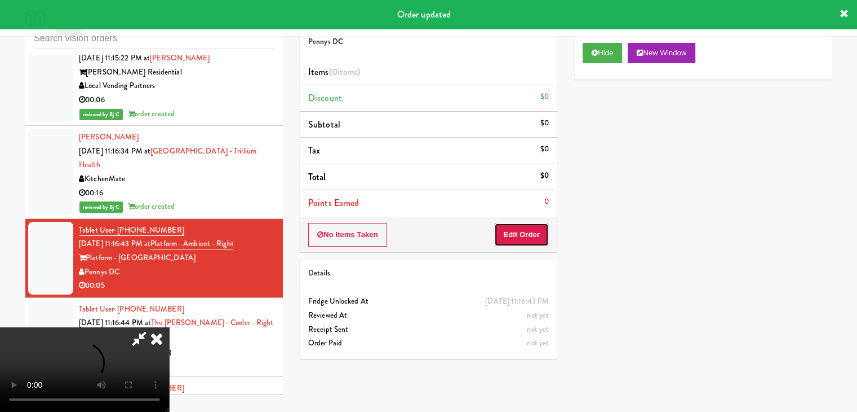
click at [529, 230] on button "Edit Order" at bounding box center [521, 235] width 55 height 24
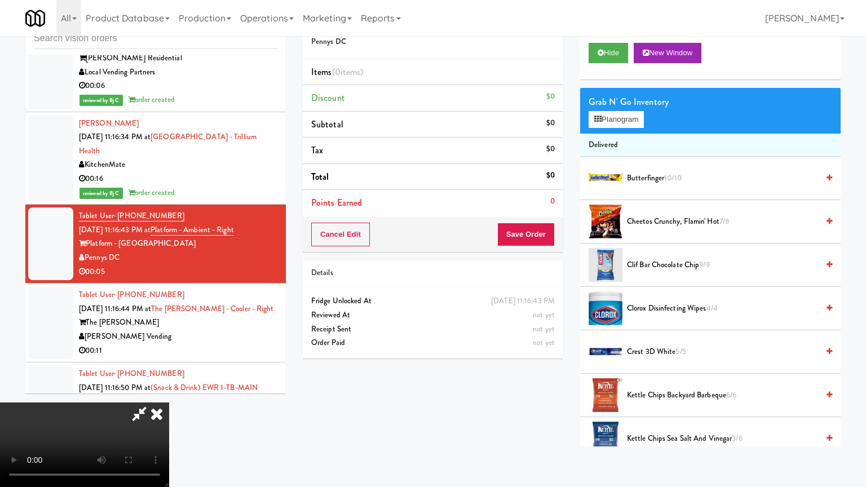
click at [169, 403] on video at bounding box center [84, 444] width 169 height 85
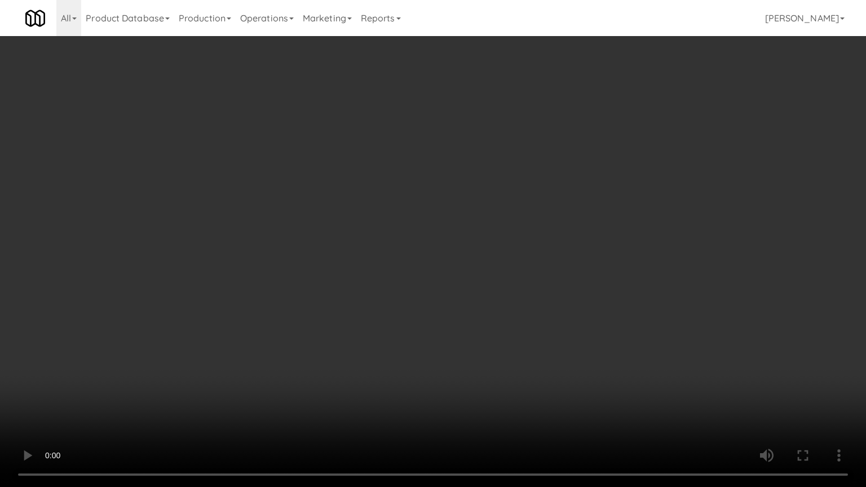
click at [533, 378] on video at bounding box center [433, 243] width 866 height 487
click at [532, 382] on video at bounding box center [433, 243] width 866 height 487
click at [528, 388] on video at bounding box center [433, 243] width 866 height 487
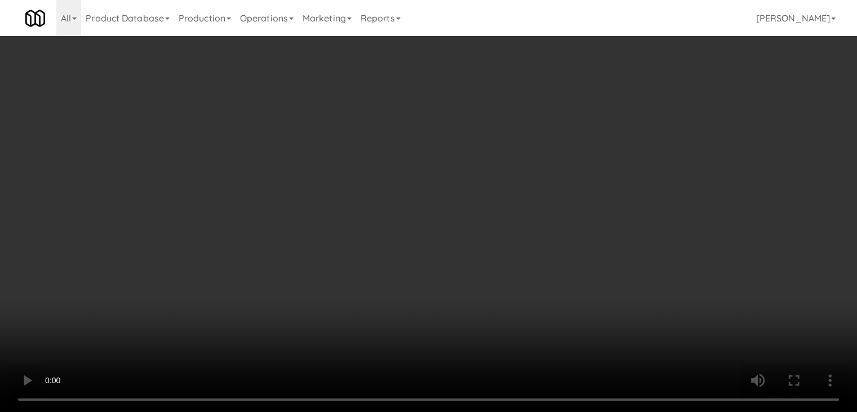
click at [354, 368] on video at bounding box center [428, 206] width 857 height 412
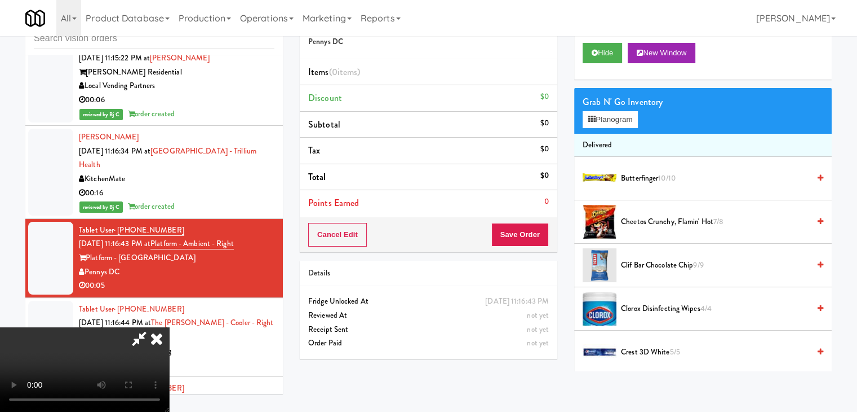
click at [169, 327] on video at bounding box center [84, 369] width 169 height 85
click at [622, 121] on button "Planogram" at bounding box center [610, 119] width 55 height 17
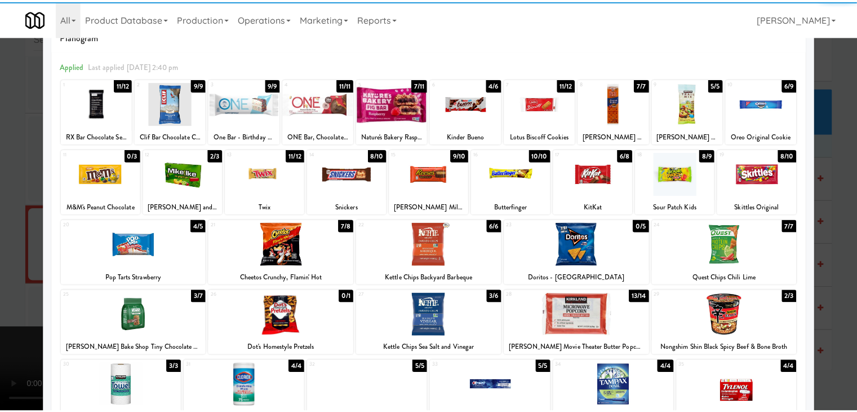
scroll to position [113, 0]
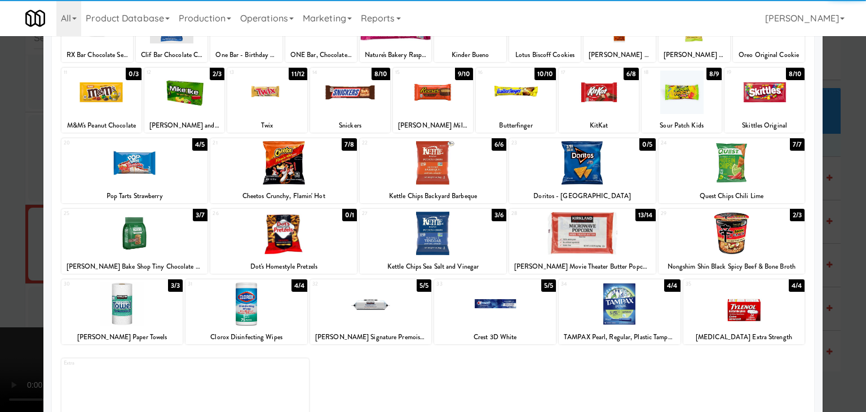
click at [577, 223] on div at bounding box center [582, 232] width 147 height 43
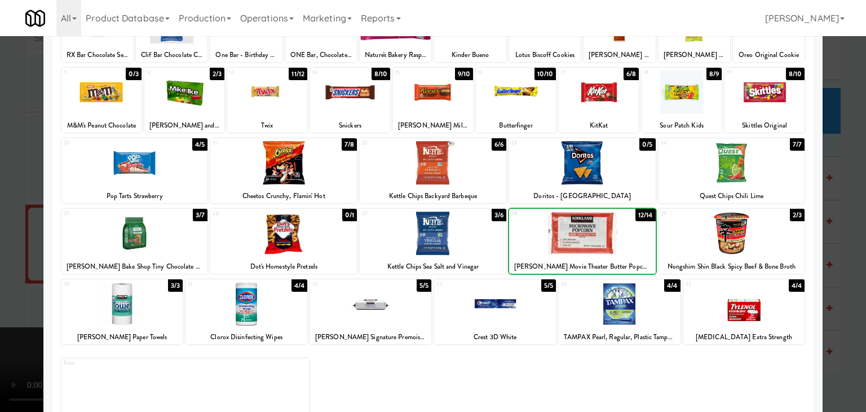
drag, startPoint x: 3, startPoint y: 285, endPoint x: 266, endPoint y: 289, distance: 262.7
click at [32, 285] on div at bounding box center [433, 206] width 866 height 412
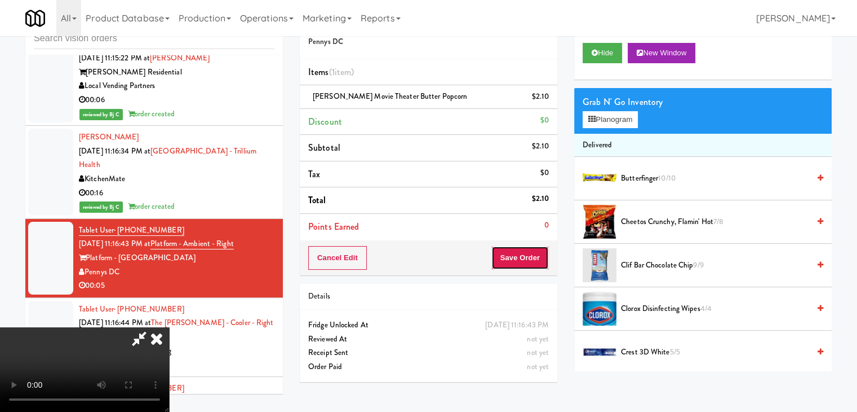
click at [533, 258] on button "Save Order" at bounding box center [520, 258] width 57 height 24
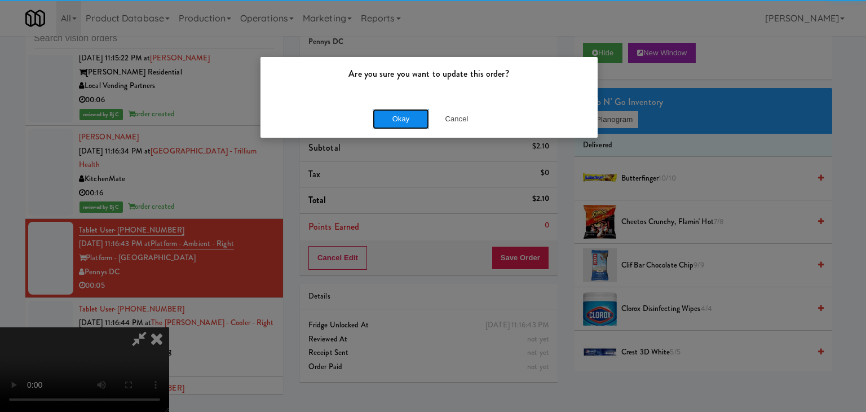
click at [406, 119] on button "Okay" at bounding box center [401, 119] width 56 height 20
click at [406, 120] on div "Okay Cancel" at bounding box center [428, 119] width 337 height 38
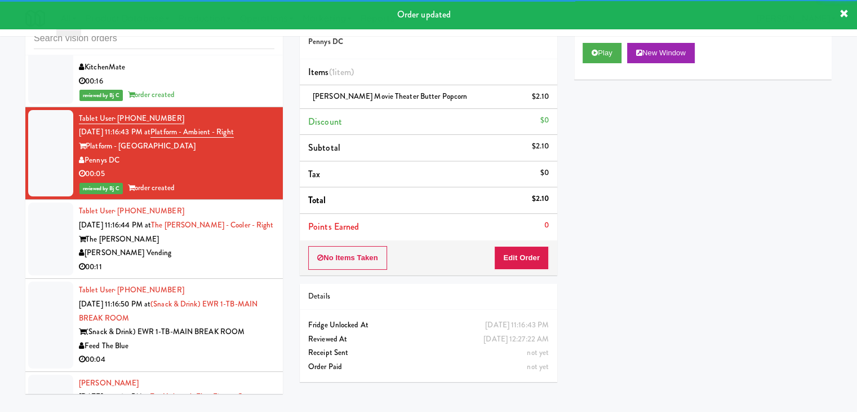
scroll to position [4528, 0]
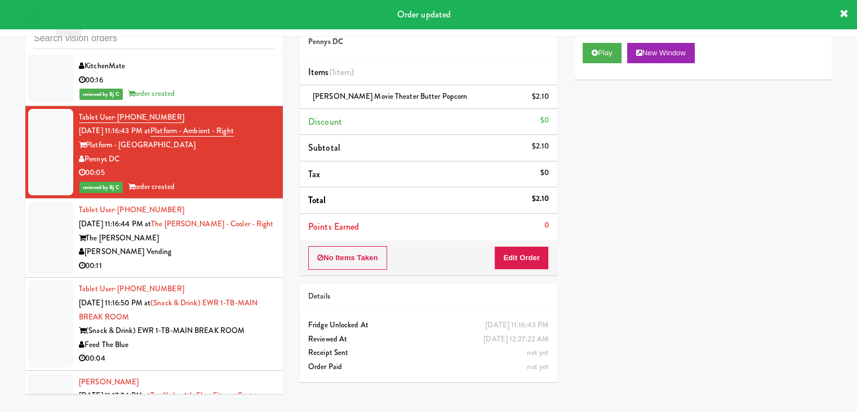
click at [205, 245] on div "[PERSON_NAME] Vending" at bounding box center [177, 252] width 196 height 14
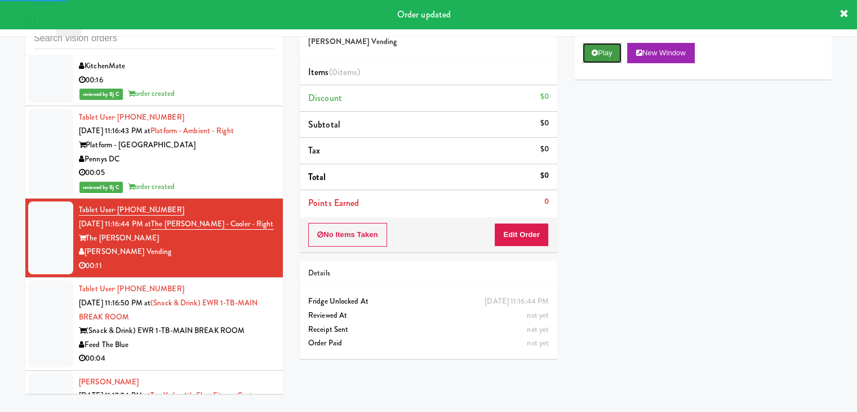
click at [608, 55] on button "Play" at bounding box center [602, 53] width 39 height 20
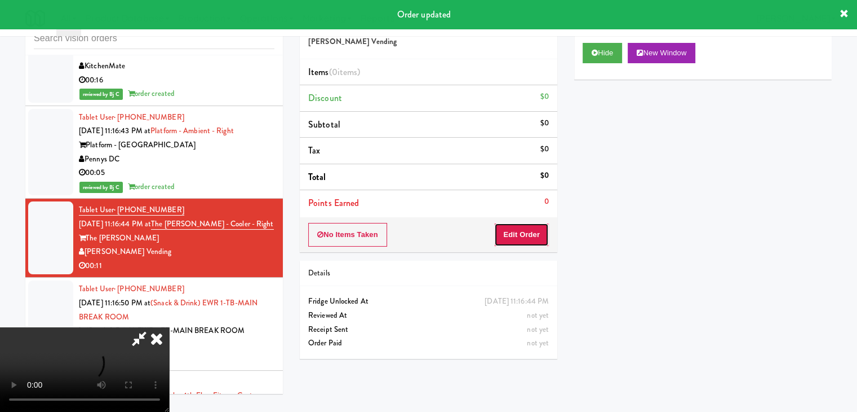
click at [530, 241] on button "Edit Order" at bounding box center [521, 235] width 55 height 24
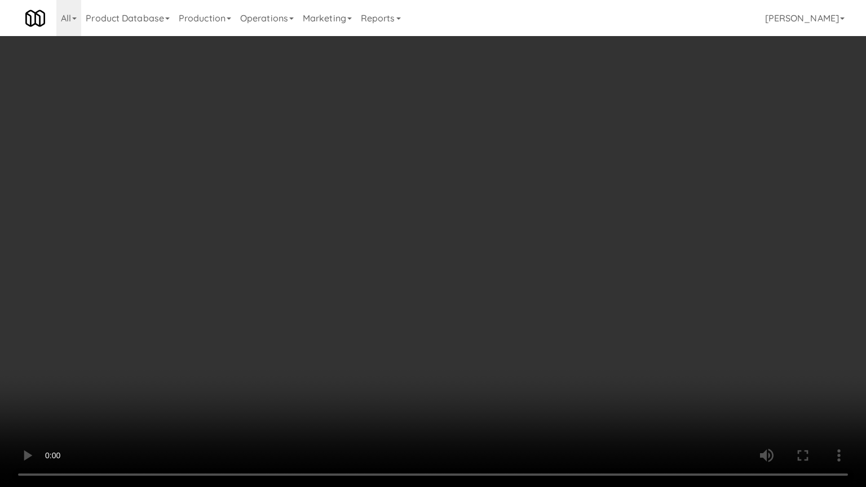
drag, startPoint x: 476, startPoint y: 321, endPoint x: 481, endPoint y: 324, distance: 5.8
click at [479, 323] on video at bounding box center [433, 243] width 866 height 487
click at [482, 325] on video at bounding box center [433, 243] width 866 height 487
click at [493, 329] on video at bounding box center [433, 243] width 866 height 487
drag, startPoint x: 493, startPoint y: 329, endPoint x: 510, endPoint y: 266, distance: 64.7
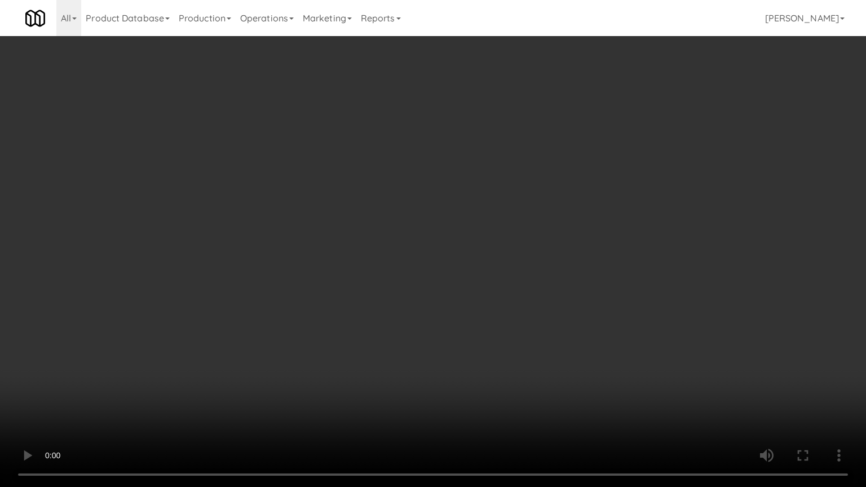
click at [497, 325] on video at bounding box center [433, 243] width 866 height 487
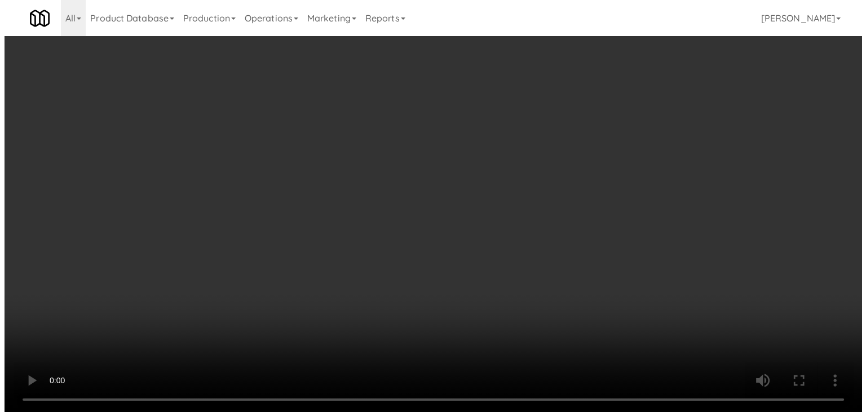
scroll to position [158, 0]
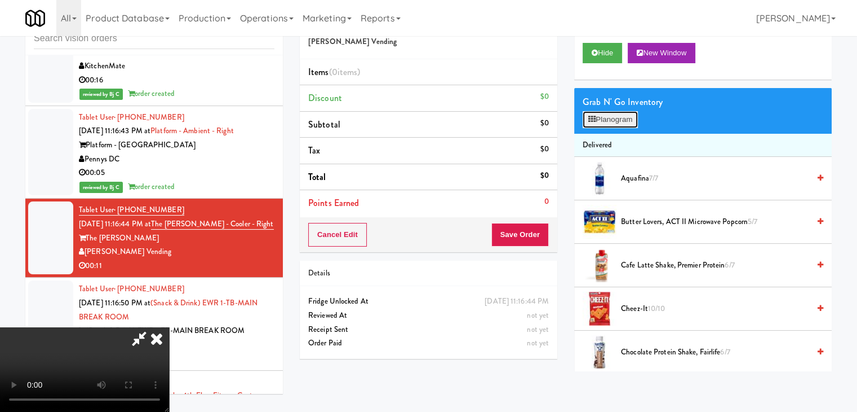
click at [616, 116] on button "Planogram" at bounding box center [610, 119] width 55 height 17
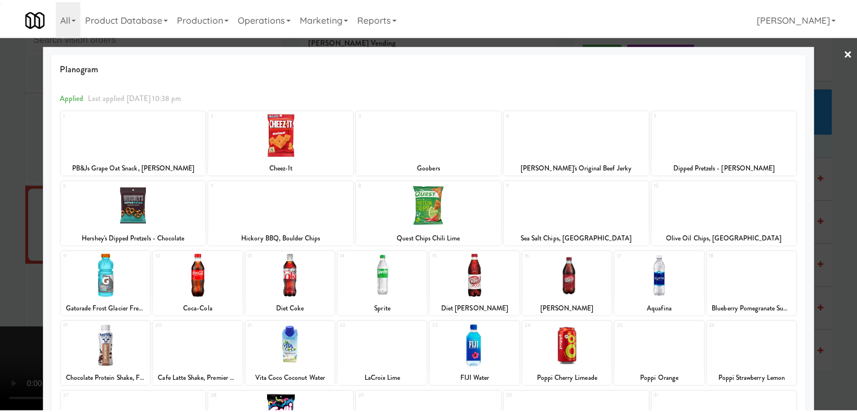
scroll to position [113, 0]
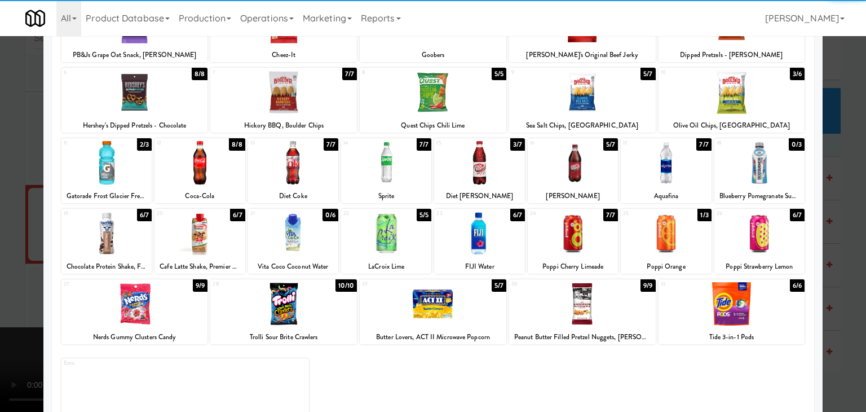
drag, startPoint x: 296, startPoint y: 312, endPoint x: 281, endPoint y: 312, distance: 15.2
click at [295, 312] on div at bounding box center [283, 303] width 147 height 43
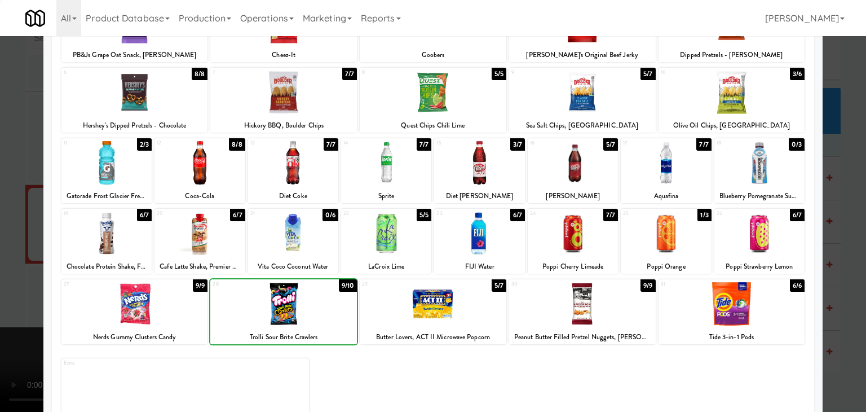
click at [19, 319] on div at bounding box center [433, 206] width 866 height 412
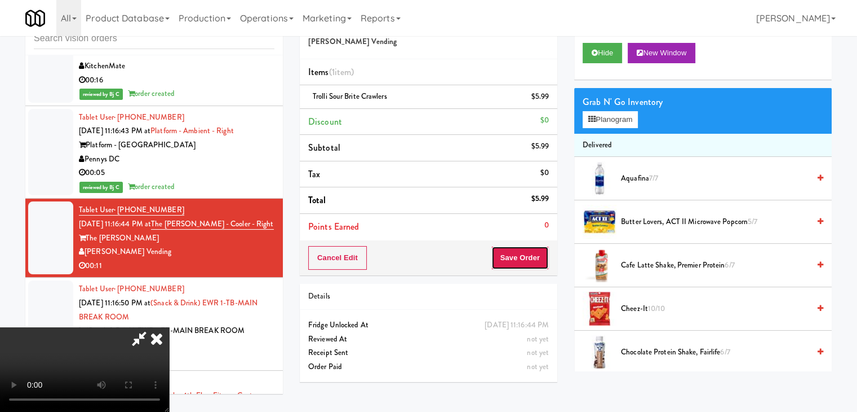
click at [540, 260] on button "Save Order" at bounding box center [520, 258] width 57 height 24
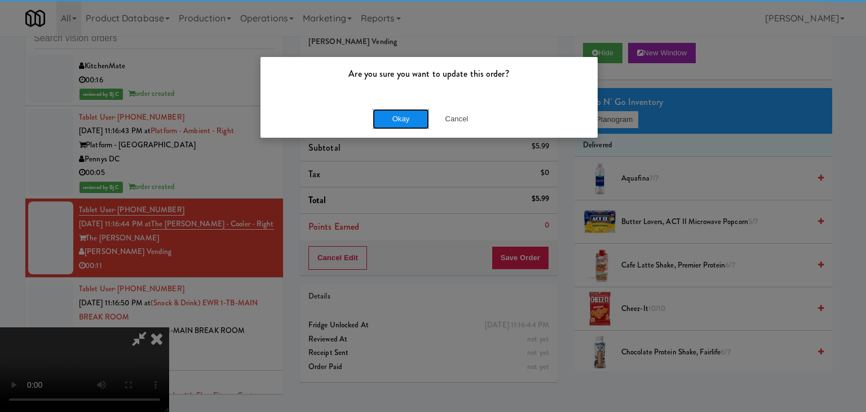
click at [410, 122] on button "Okay" at bounding box center [401, 119] width 56 height 20
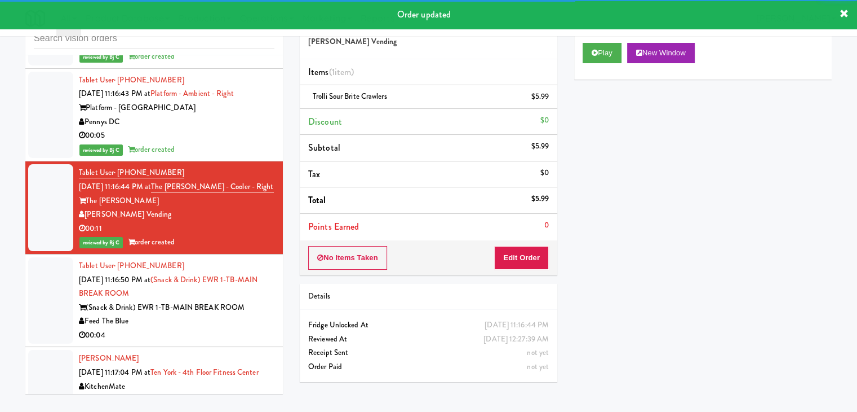
scroll to position [4641, 0]
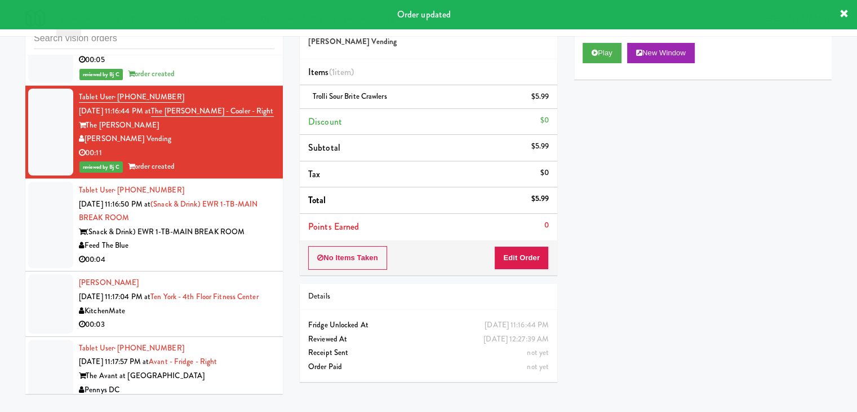
drag, startPoint x: 210, startPoint y: 222, endPoint x: 218, endPoint y: 224, distance: 8.8
click at [211, 253] on div "00:04" at bounding box center [177, 260] width 196 height 14
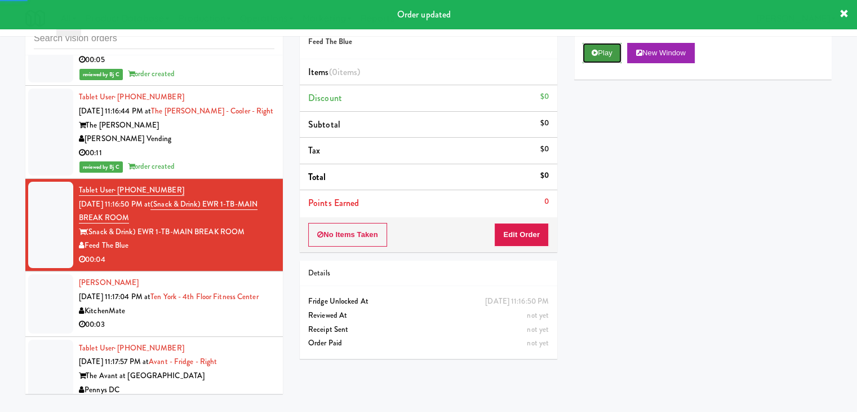
click at [588, 55] on button "Play" at bounding box center [602, 53] width 39 height 20
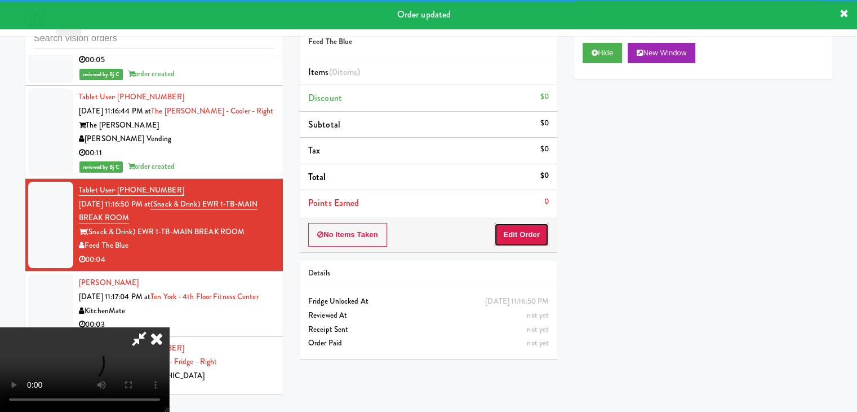
click at [505, 238] on button "Edit Order" at bounding box center [521, 235] width 55 height 24
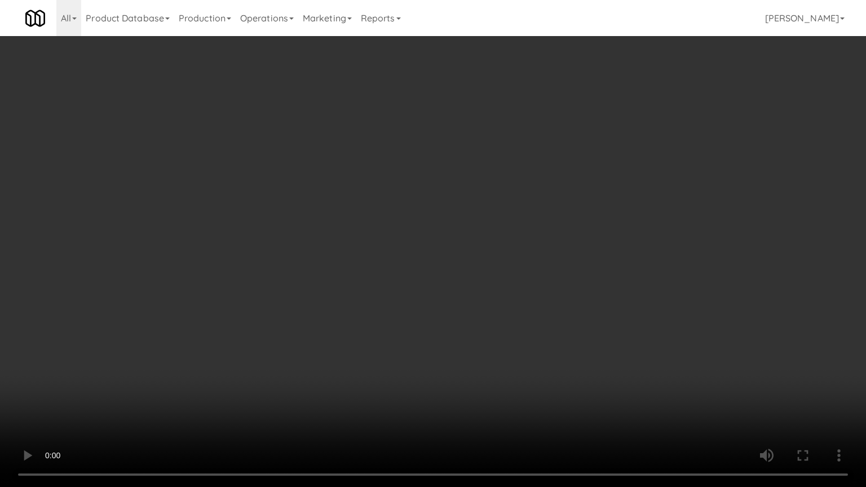
click at [502, 340] on video at bounding box center [433, 243] width 866 height 487
click at [514, 378] on video at bounding box center [433, 243] width 866 height 487
click at [520, 374] on video at bounding box center [433, 243] width 866 height 487
drag, startPoint x: 520, startPoint y: 374, endPoint x: 617, endPoint y: 242, distance: 164.2
click at [523, 369] on video at bounding box center [433, 243] width 866 height 487
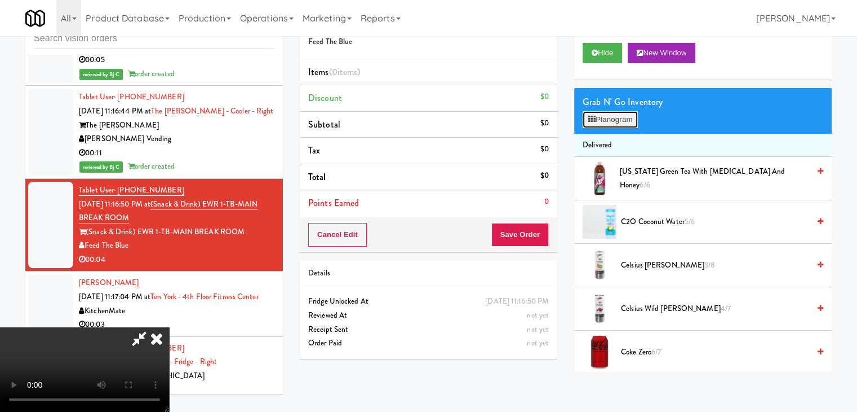
click at [621, 122] on button "Planogram" at bounding box center [610, 119] width 55 height 17
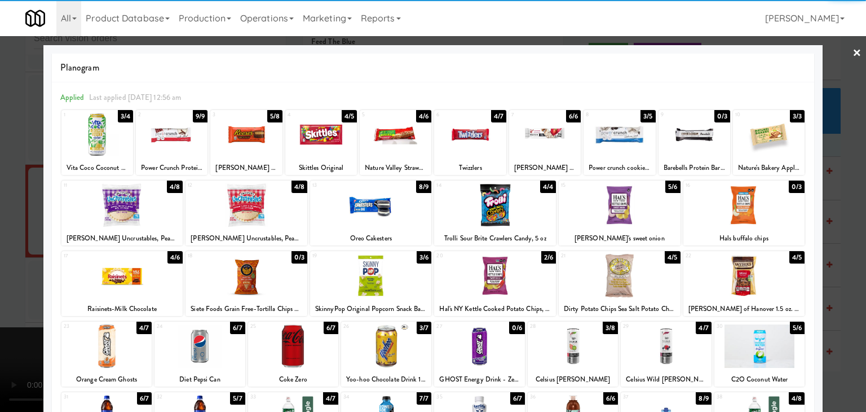
click at [374, 211] on div at bounding box center [371, 204] width 122 height 43
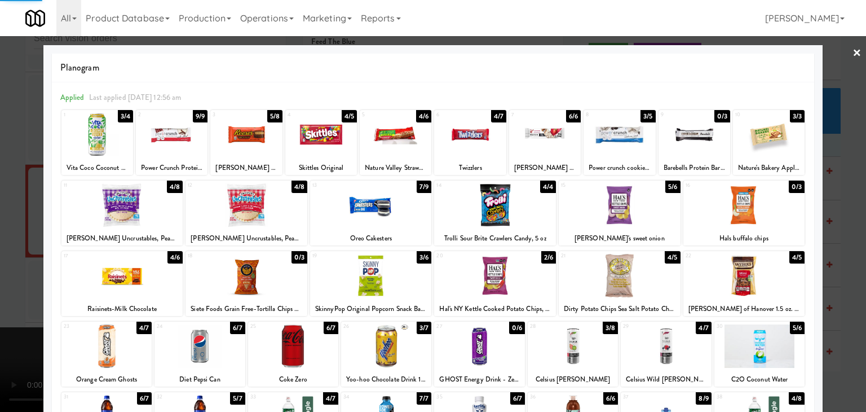
drag, startPoint x: 1, startPoint y: 293, endPoint x: 134, endPoint y: 285, distance: 133.3
click at [5, 292] on div at bounding box center [433, 206] width 866 height 412
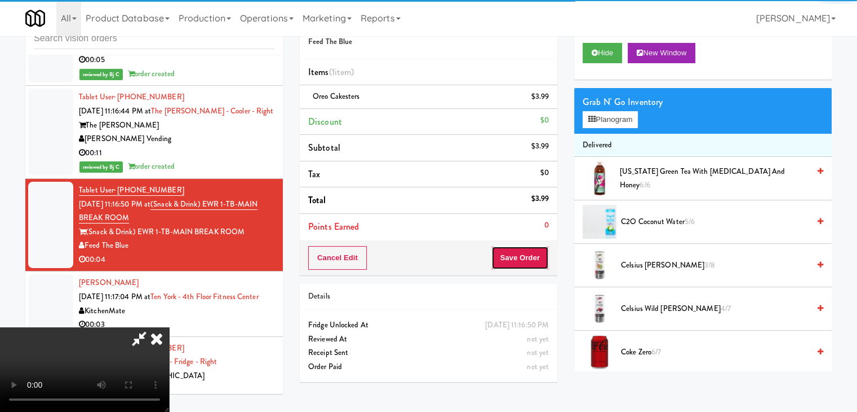
click at [532, 258] on button "Save Order" at bounding box center [520, 258] width 57 height 24
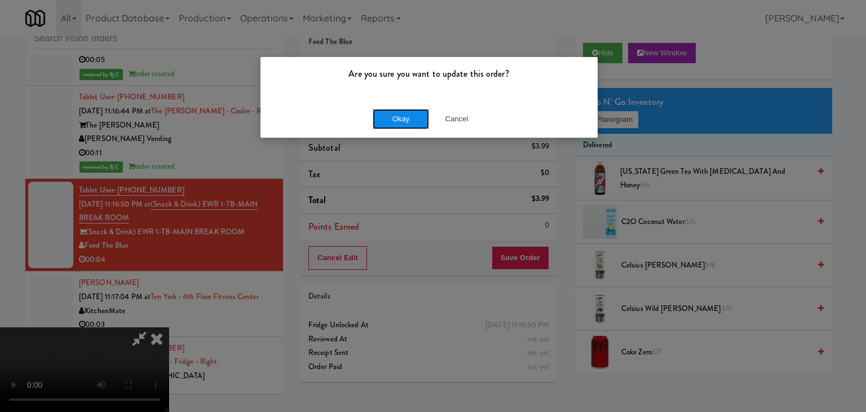
click at [405, 122] on button "Okay" at bounding box center [401, 119] width 56 height 20
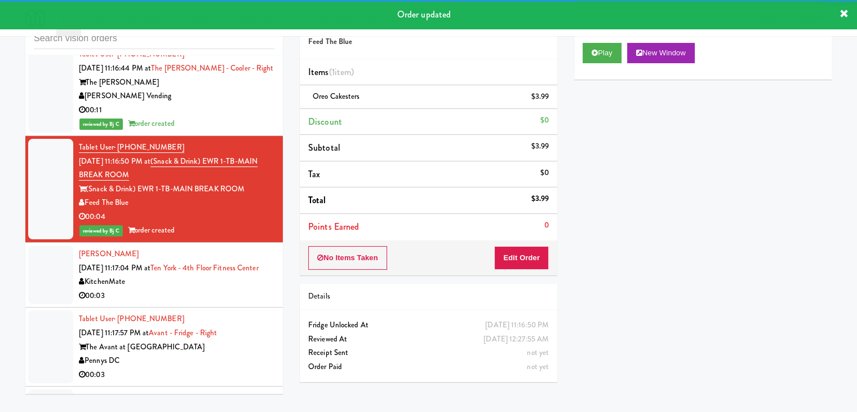
scroll to position [4753, 0]
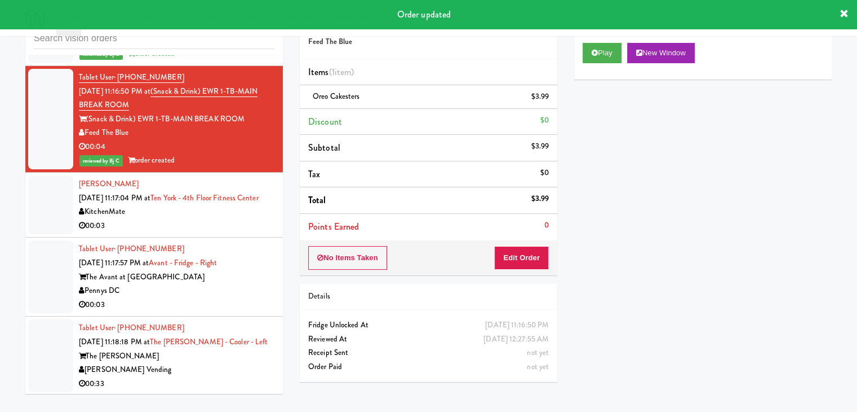
click at [223, 219] on div "00:03" at bounding box center [177, 226] width 196 height 14
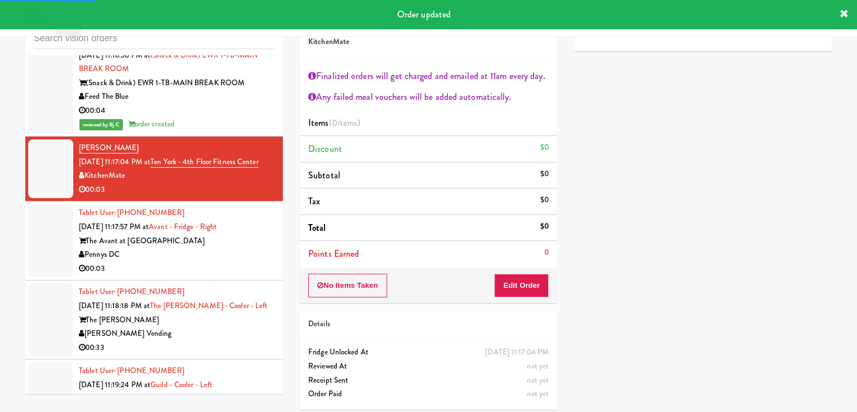
scroll to position [4810, 0]
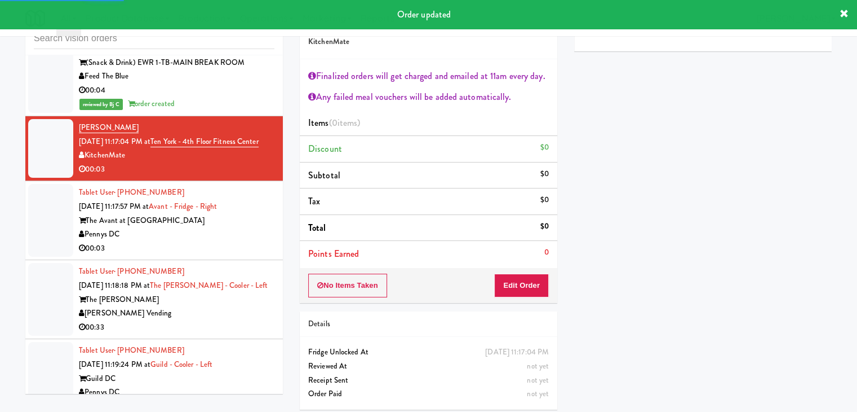
click at [232, 227] on div "Pennys DC" at bounding box center [177, 234] width 196 height 14
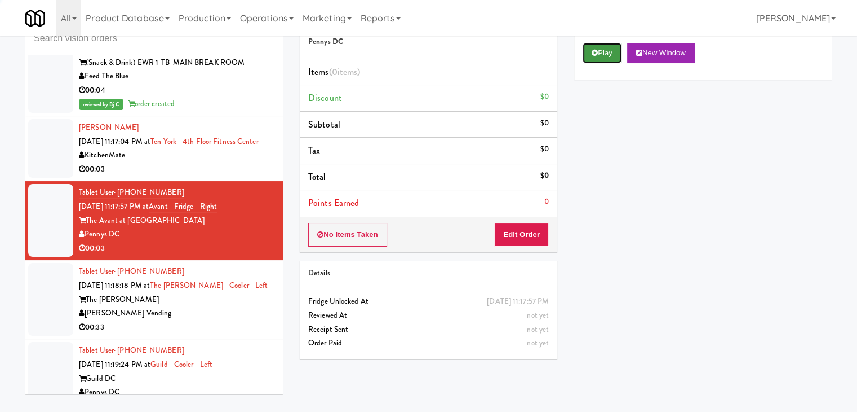
click at [614, 54] on button "Play" at bounding box center [602, 53] width 39 height 20
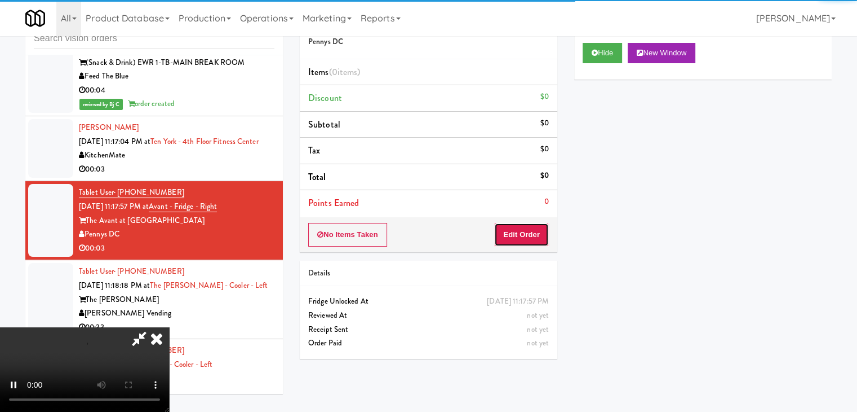
click at [520, 228] on button "Edit Order" at bounding box center [521, 235] width 55 height 24
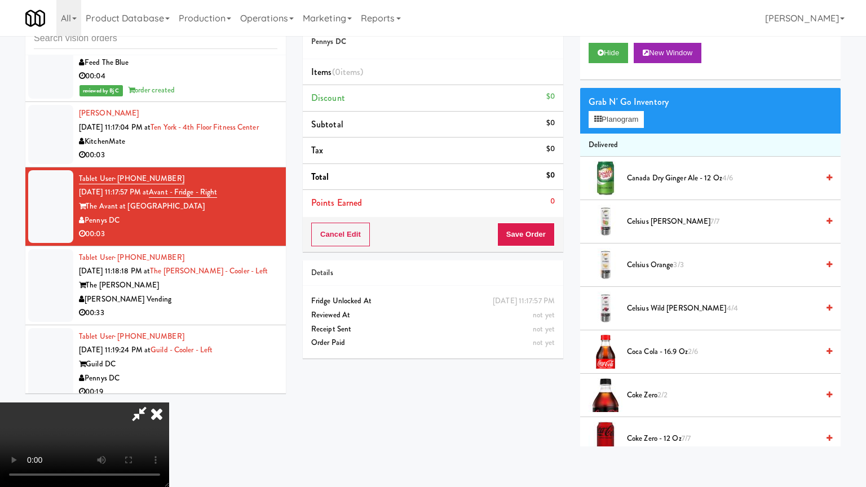
click at [169, 402] on video at bounding box center [84, 444] width 169 height 85
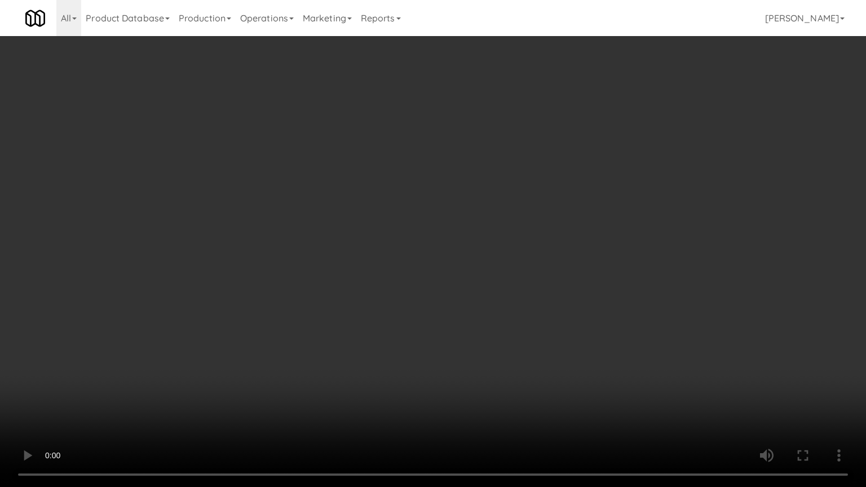
drag, startPoint x: 520, startPoint y: 345, endPoint x: 516, endPoint y: 352, distance: 7.6
click at [519, 350] on video at bounding box center [433, 243] width 866 height 487
click at [530, 334] on video at bounding box center [433, 243] width 866 height 487
drag, startPoint x: 530, startPoint y: 334, endPoint x: 627, endPoint y: 188, distance: 175.4
click at [543, 316] on video at bounding box center [433, 243] width 866 height 487
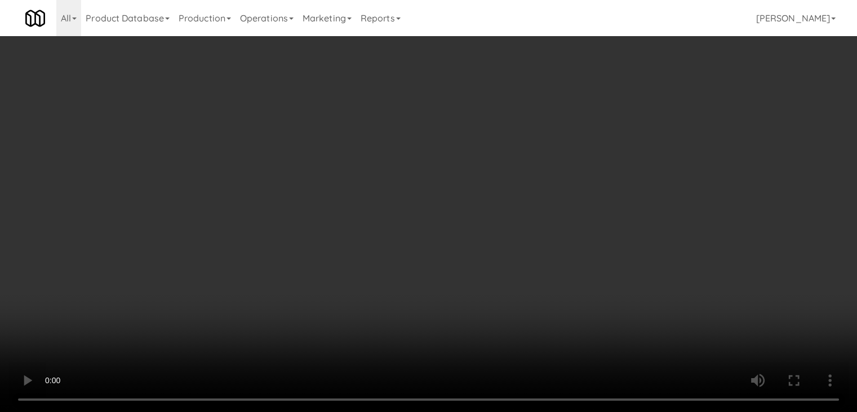
click at [621, 122] on button "Planogram" at bounding box center [610, 119] width 55 height 17
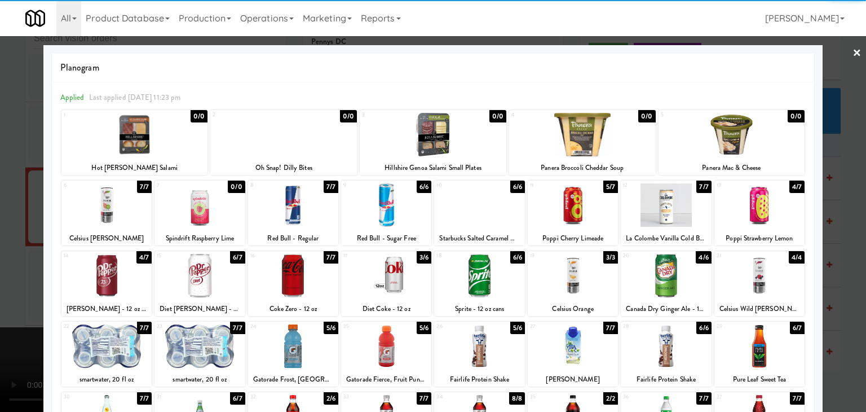
click at [287, 350] on div at bounding box center [293, 345] width 90 height 43
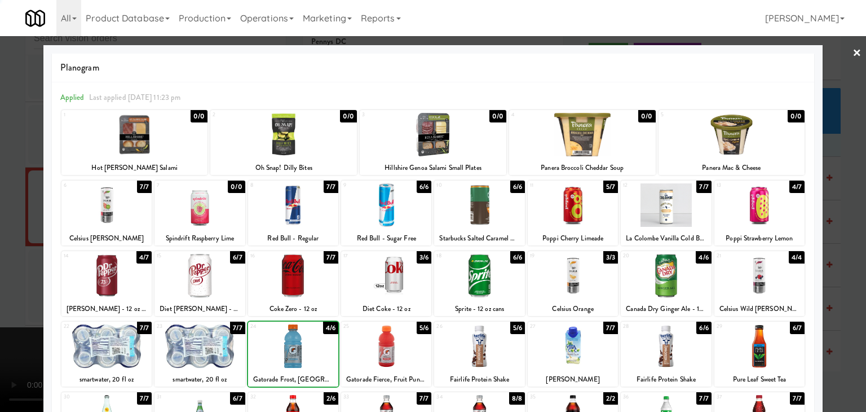
click at [23, 344] on div at bounding box center [433, 206] width 866 height 412
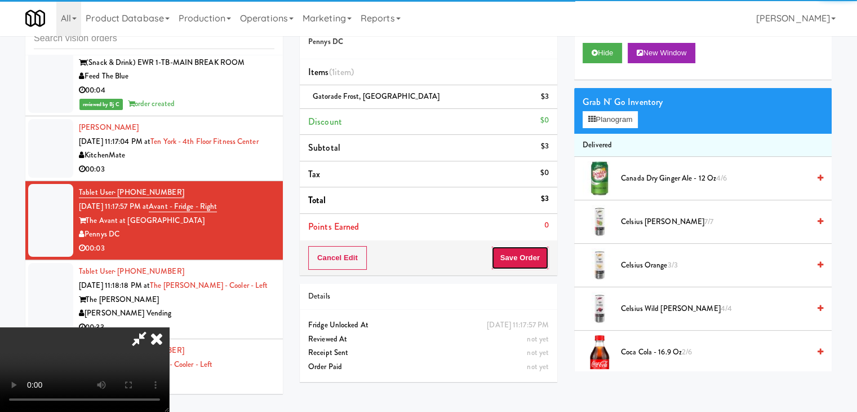
click at [540, 257] on button "Save Order" at bounding box center [520, 258] width 57 height 24
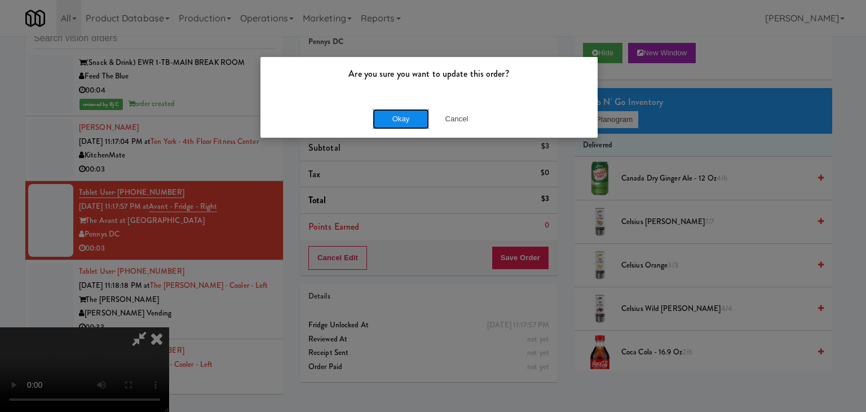
click at [407, 115] on button "Okay" at bounding box center [401, 119] width 56 height 20
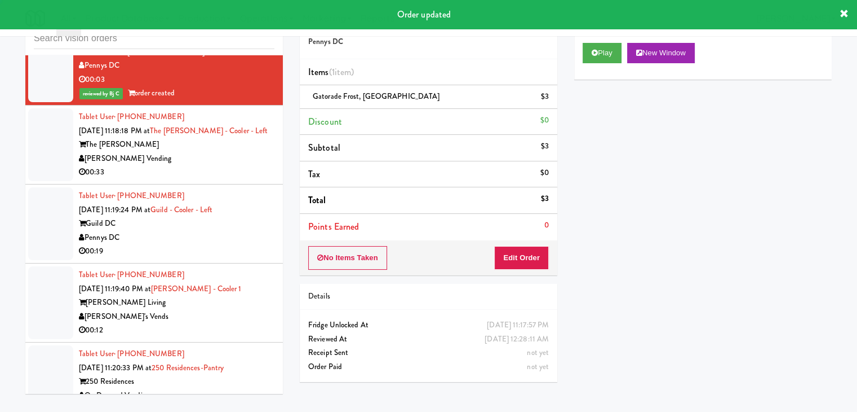
scroll to position [4979, 0]
drag, startPoint x: 228, startPoint y: 146, endPoint x: 231, endPoint y: 157, distance: 11.2
click at [230, 165] on div "00:33" at bounding box center [177, 172] width 196 height 14
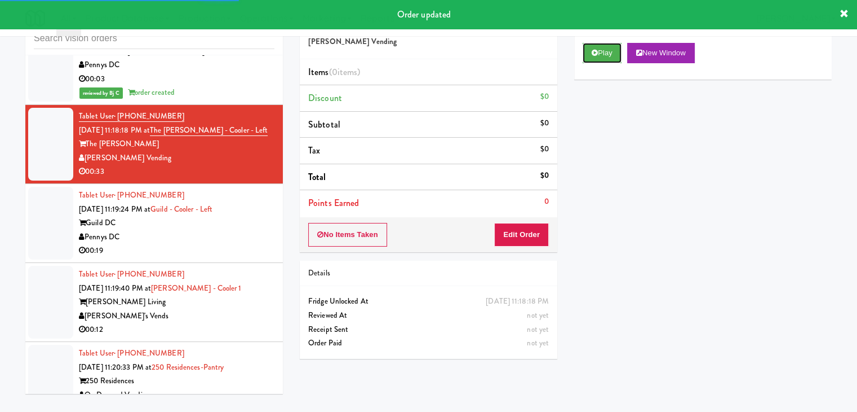
click at [611, 48] on button "Play" at bounding box center [602, 53] width 39 height 20
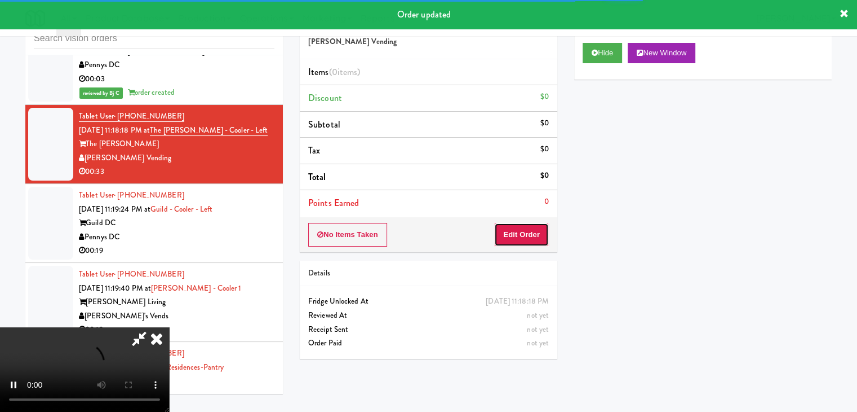
click at [525, 228] on button "Edit Order" at bounding box center [521, 235] width 55 height 24
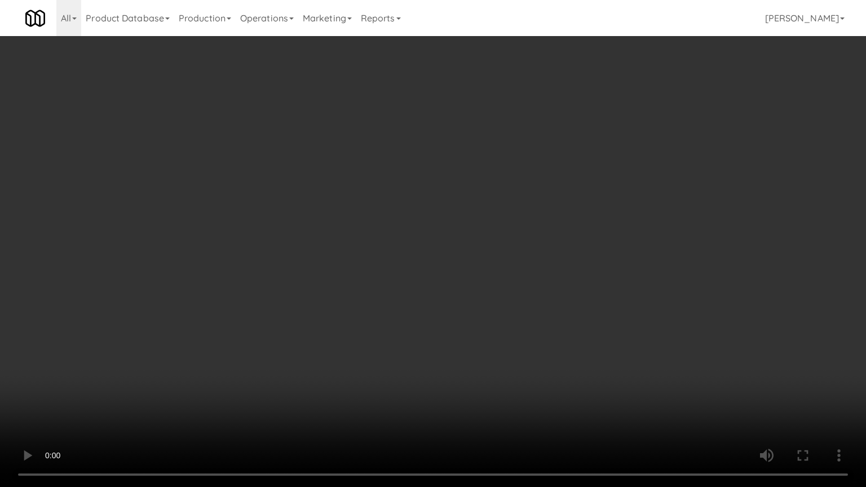
click at [441, 346] on video at bounding box center [433, 243] width 866 height 487
click at [442, 347] on video at bounding box center [433, 243] width 866 height 487
click at [446, 345] on video at bounding box center [433, 243] width 866 height 487
click at [444, 339] on video at bounding box center [433, 243] width 866 height 487
click at [463, 335] on video at bounding box center [433, 243] width 866 height 487
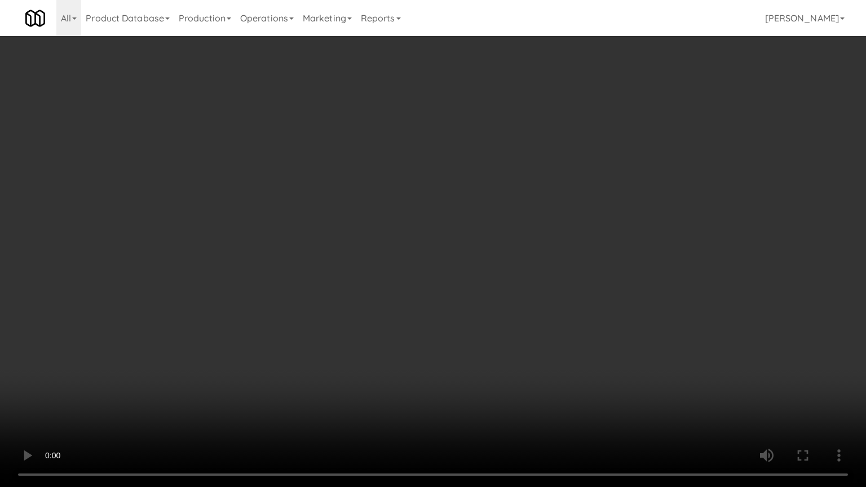
click at [464, 336] on video at bounding box center [433, 243] width 866 height 487
click at [477, 331] on video at bounding box center [433, 243] width 866 height 487
click at [480, 331] on video at bounding box center [433, 243] width 866 height 487
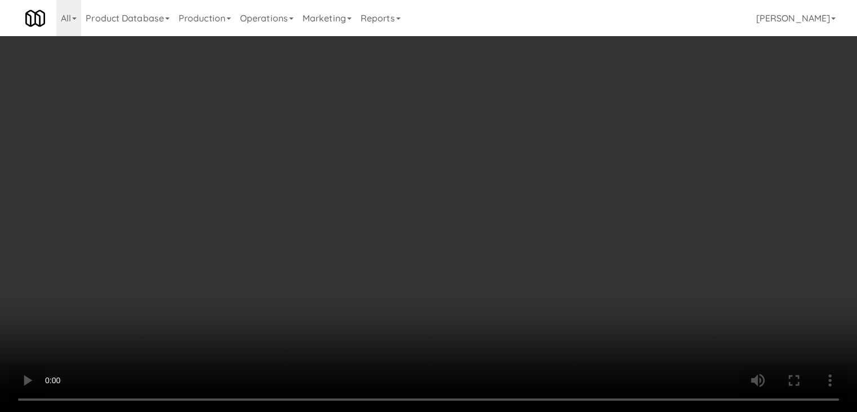
click at [621, 118] on button "Planogram" at bounding box center [610, 119] width 55 height 17
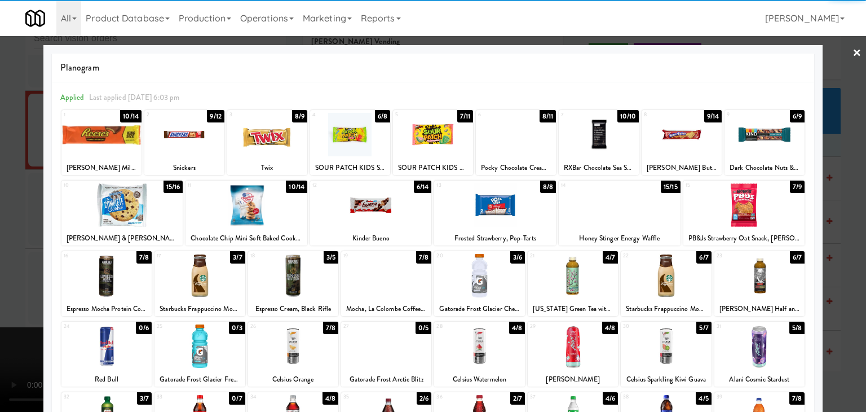
drag, startPoint x: 389, startPoint y: 219, endPoint x: 404, endPoint y: 214, distance: 15.5
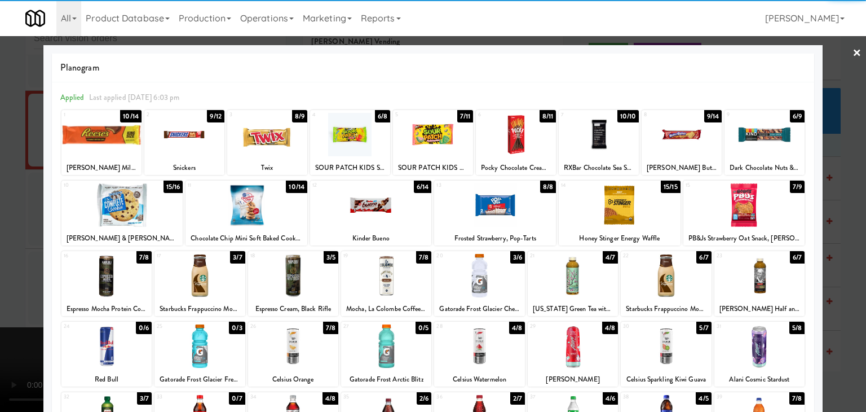
click at [391, 219] on div at bounding box center [371, 204] width 122 height 43
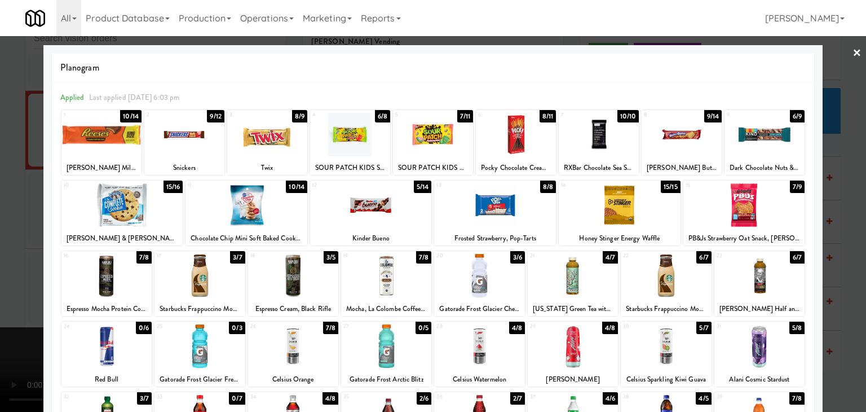
click at [662, 142] on div at bounding box center [682, 134] width 80 height 43
click at [473, 271] on div at bounding box center [479, 275] width 90 height 43
click at [1, 274] on div at bounding box center [433, 206] width 866 height 412
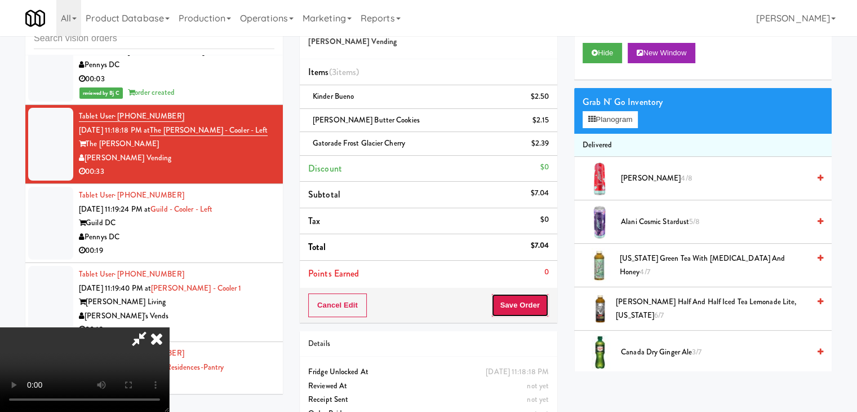
click at [521, 307] on button "Save Order" at bounding box center [520, 305] width 57 height 24
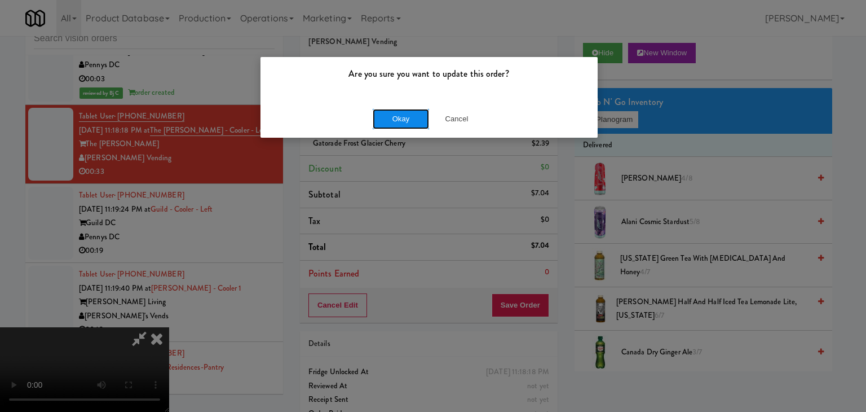
click at [396, 121] on button "Okay" at bounding box center [401, 119] width 56 height 20
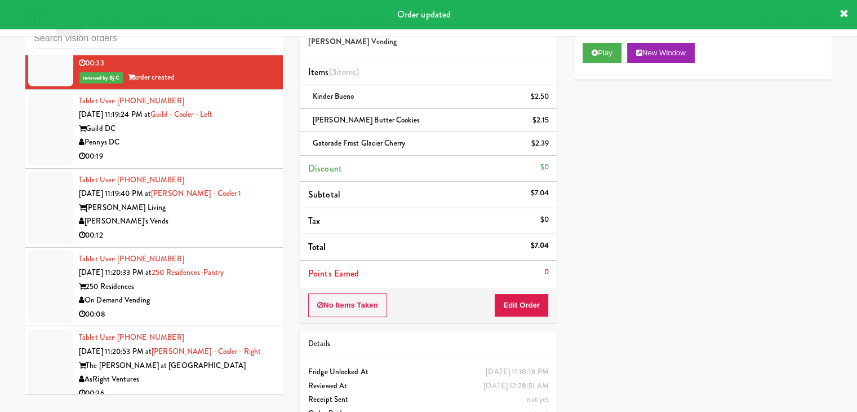
scroll to position [5092, 0]
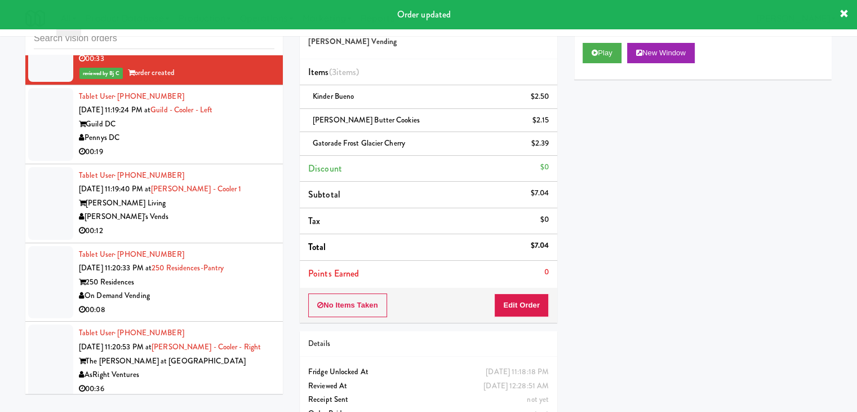
drag, startPoint x: 201, startPoint y: 125, endPoint x: 198, endPoint y: 135, distance: 10.4
click at [201, 131] on div "Pennys DC" at bounding box center [177, 138] width 196 height 14
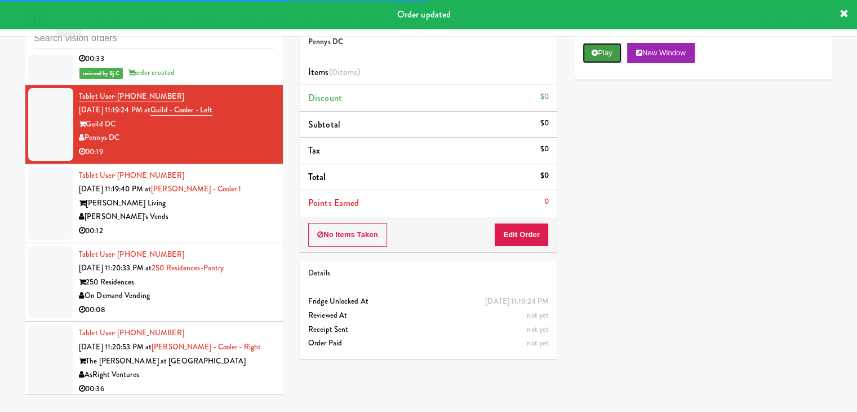
drag, startPoint x: 609, startPoint y: 51, endPoint x: 573, endPoint y: 136, distance: 92.5
click at [608, 52] on button "Play" at bounding box center [602, 53] width 39 height 20
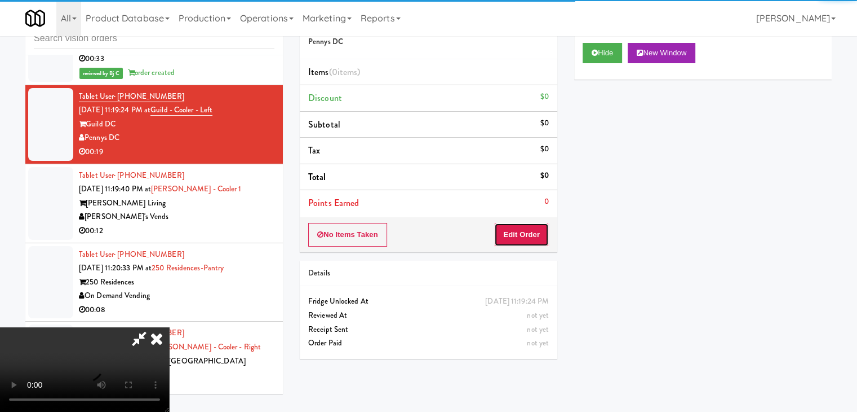
click at [540, 236] on button "Edit Order" at bounding box center [521, 235] width 55 height 24
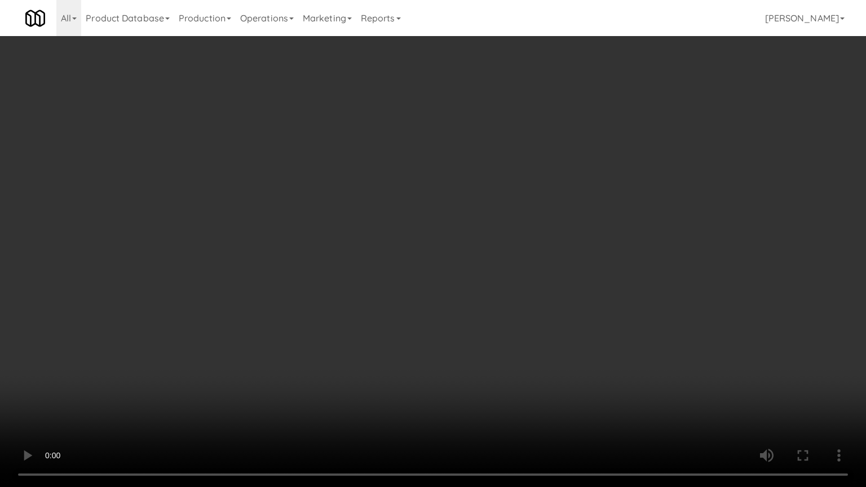
click at [494, 326] on video at bounding box center [433, 243] width 866 height 487
click at [494, 327] on video at bounding box center [433, 243] width 866 height 487
click at [441, 300] on video at bounding box center [433, 243] width 866 height 487
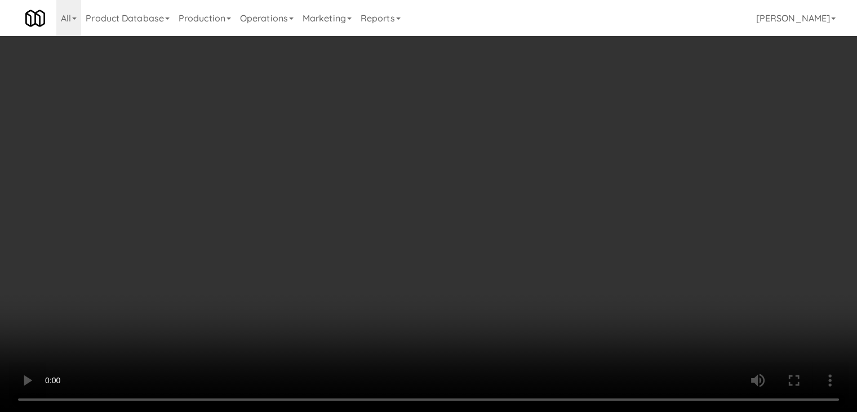
click at [350, 244] on video at bounding box center [428, 206] width 857 height 412
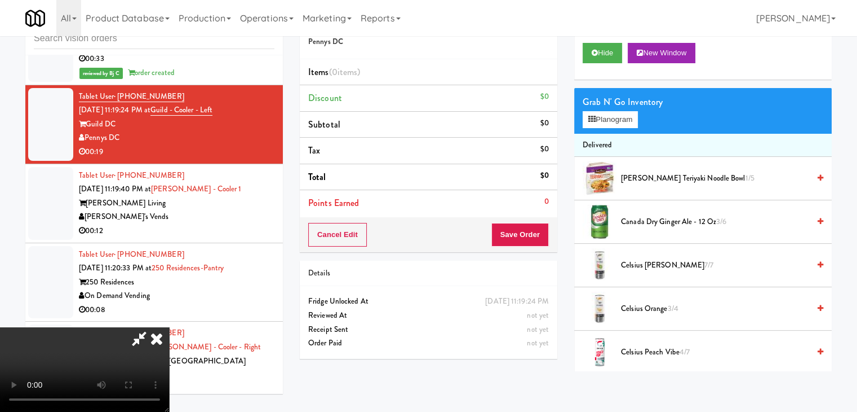
click at [641, 221] on span "Canada Dry Ginger Ale - 12 oz 3/6" at bounding box center [715, 222] width 188 height 14
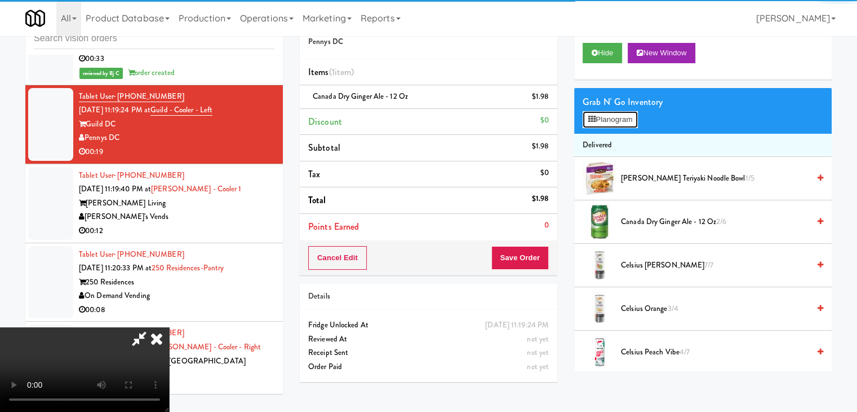
click at [600, 113] on button "Planogram" at bounding box center [610, 119] width 55 height 17
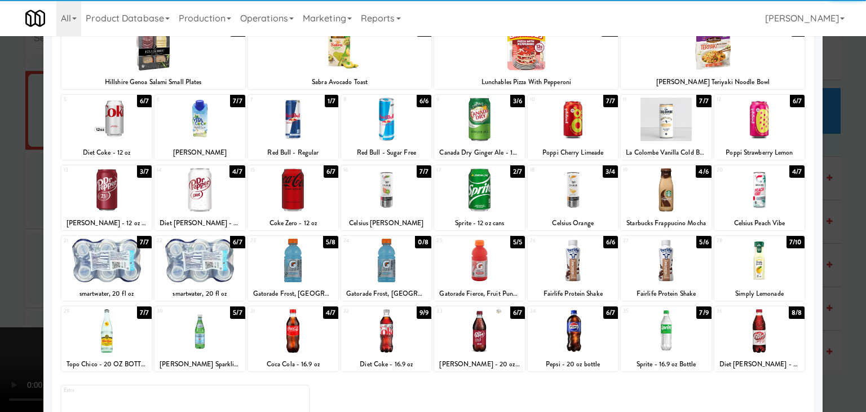
scroll to position [142, 0]
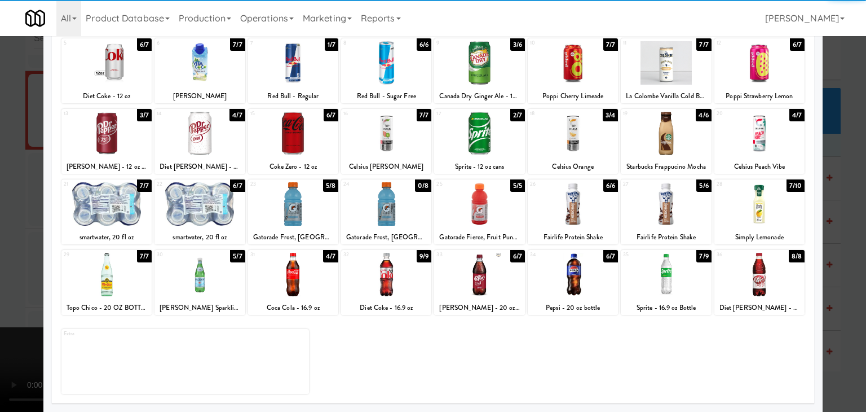
click at [214, 284] on div at bounding box center [199, 274] width 90 height 43
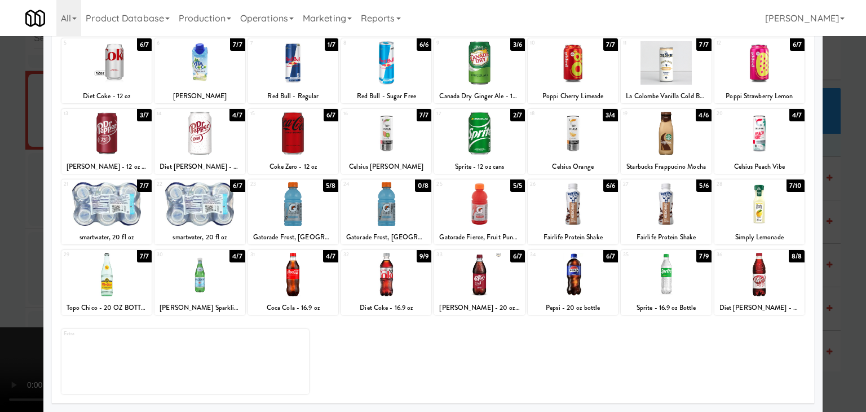
drag, startPoint x: 0, startPoint y: 282, endPoint x: 256, endPoint y: 286, distance: 256.5
click at [5, 282] on div at bounding box center [433, 206] width 866 height 412
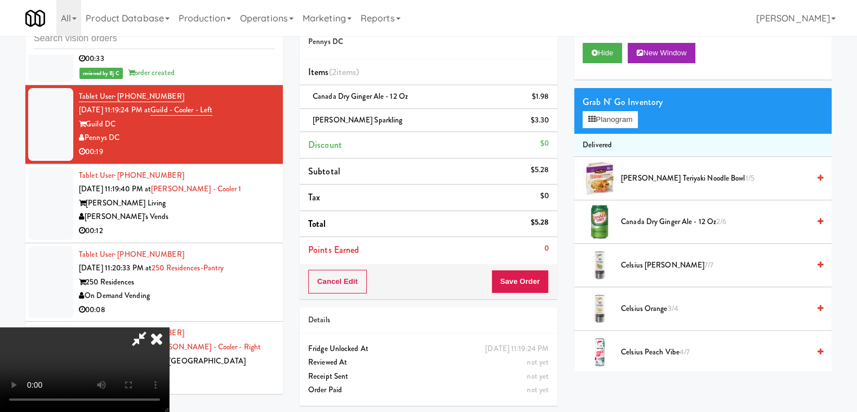
drag, startPoint x: 348, startPoint y: 294, endPoint x: 352, endPoint y: 299, distance: 6.0
click at [169, 327] on video at bounding box center [84, 369] width 169 height 85
click at [626, 120] on button "Planogram" at bounding box center [610, 119] width 55 height 17
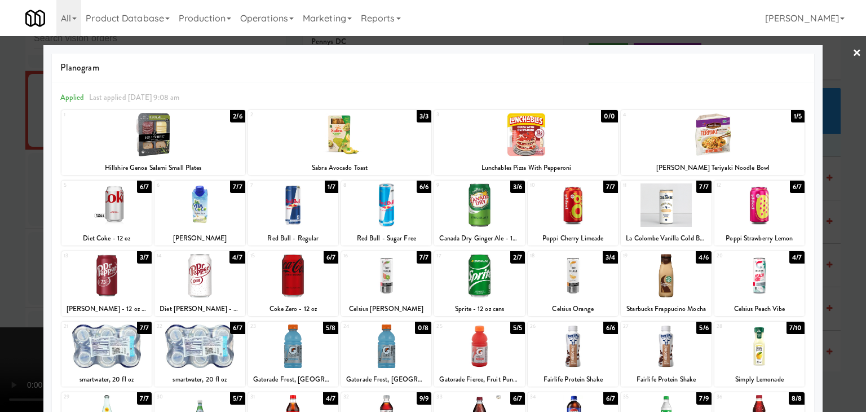
drag, startPoint x: 104, startPoint y: 360, endPoint x: 117, endPoint y: 360, distance: 13.5
click at [105, 360] on div at bounding box center [106, 345] width 90 height 43
click at [216, 350] on div at bounding box center [199, 345] width 90 height 43
drag, startPoint x: 295, startPoint y: 351, endPoint x: 284, endPoint y: 352, distance: 11.3
click at [298, 351] on div at bounding box center [293, 345] width 90 height 43
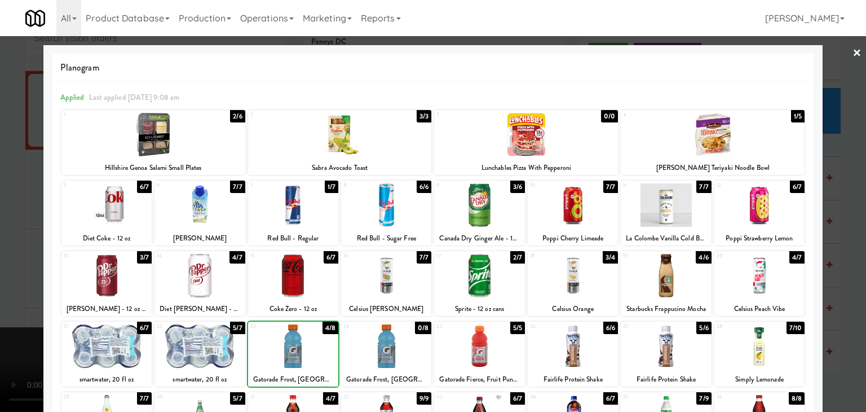
click at [2, 350] on div at bounding box center [433, 206] width 866 height 412
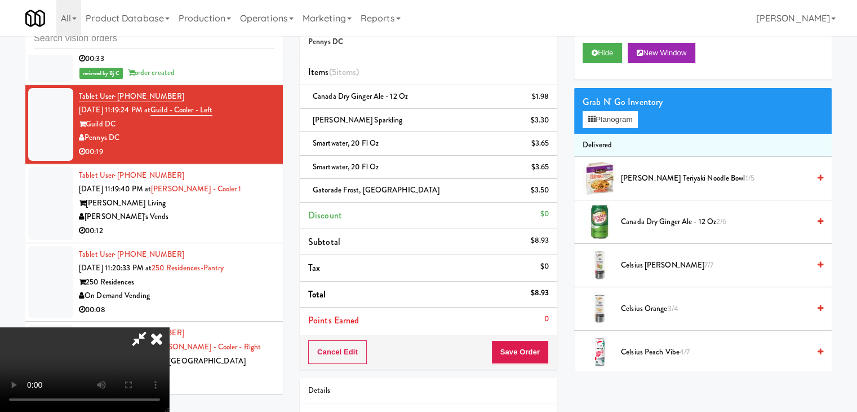
drag, startPoint x: 413, startPoint y: 338, endPoint x: 536, endPoint y: 335, distance: 122.4
click at [169, 338] on video at bounding box center [84, 369] width 169 height 85
click at [537, 355] on button "Save Order" at bounding box center [520, 352] width 57 height 24
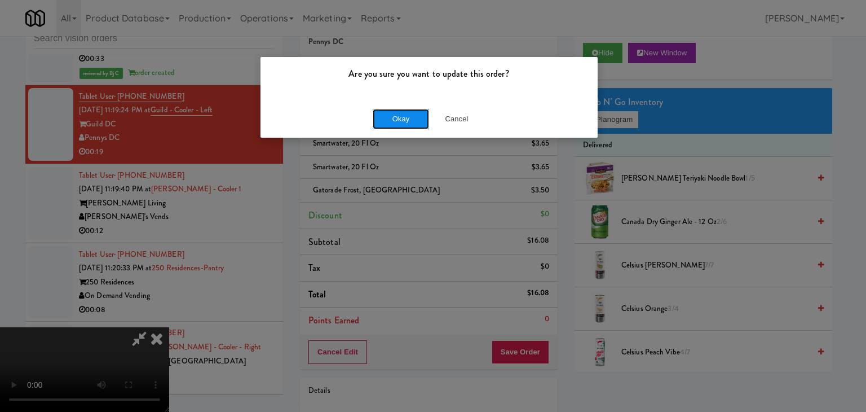
click at [409, 123] on button "Okay" at bounding box center [401, 119] width 56 height 20
click at [409, 122] on body "Are you sure you want to update this order? Okay Cancel Okay Are you sure you w…" at bounding box center [433, 206] width 866 height 412
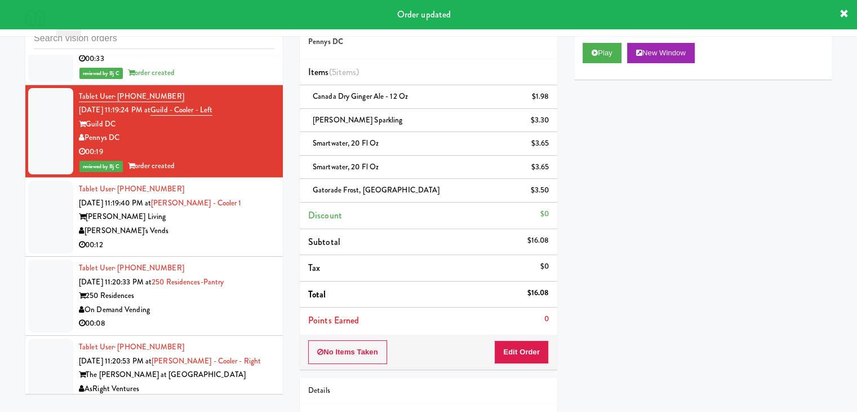
click at [232, 238] on div "00:12" at bounding box center [177, 245] width 196 height 14
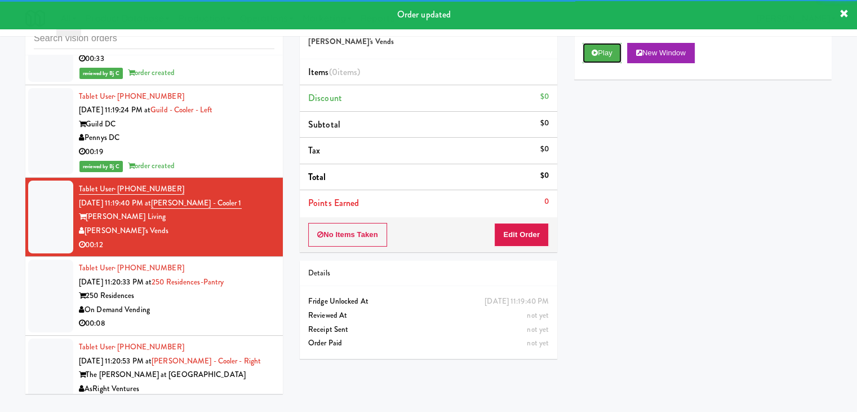
drag, startPoint x: 617, startPoint y: 50, endPoint x: 600, endPoint y: 104, distance: 57.4
click at [617, 50] on button "Play" at bounding box center [602, 53] width 39 height 20
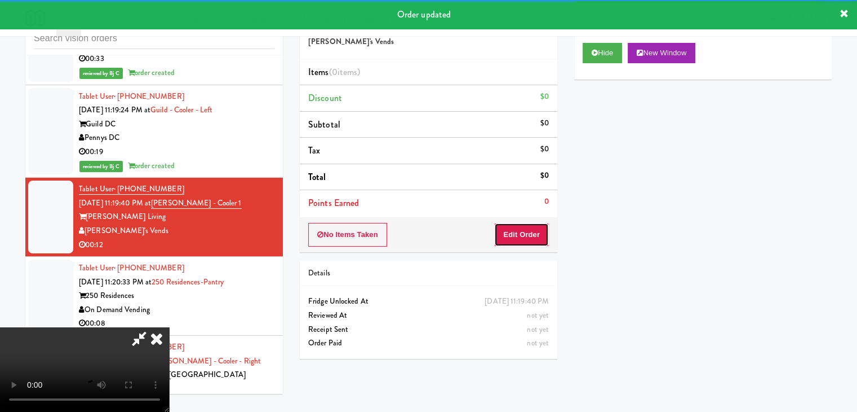
click at [511, 235] on button "Edit Order" at bounding box center [521, 235] width 55 height 24
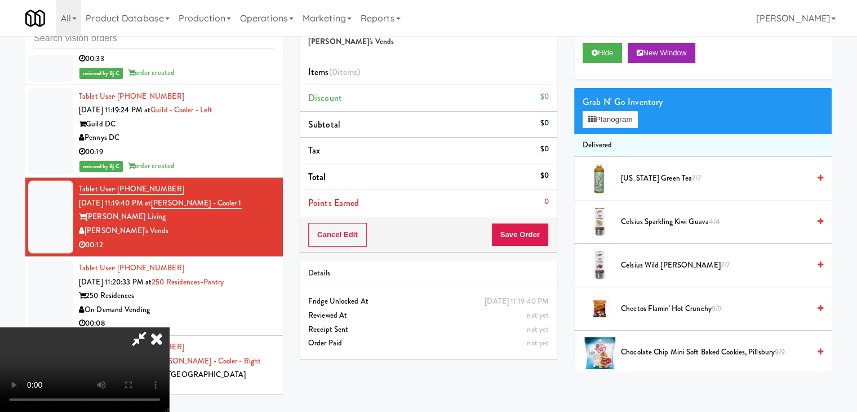
click at [169, 361] on video at bounding box center [84, 369] width 169 height 85
click at [169, 327] on video at bounding box center [84, 369] width 169 height 85
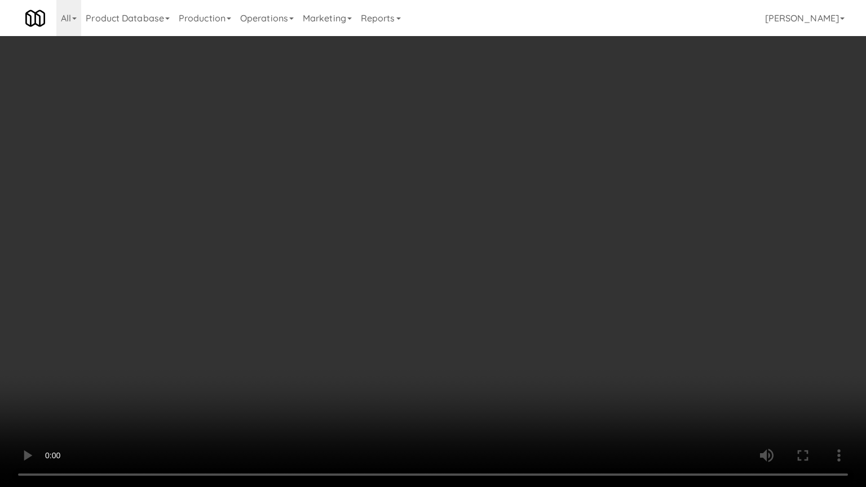
click at [371, 288] on video at bounding box center [433, 243] width 866 height 487
click at [458, 291] on video at bounding box center [433, 243] width 866 height 487
click at [499, 353] on video at bounding box center [433, 243] width 866 height 487
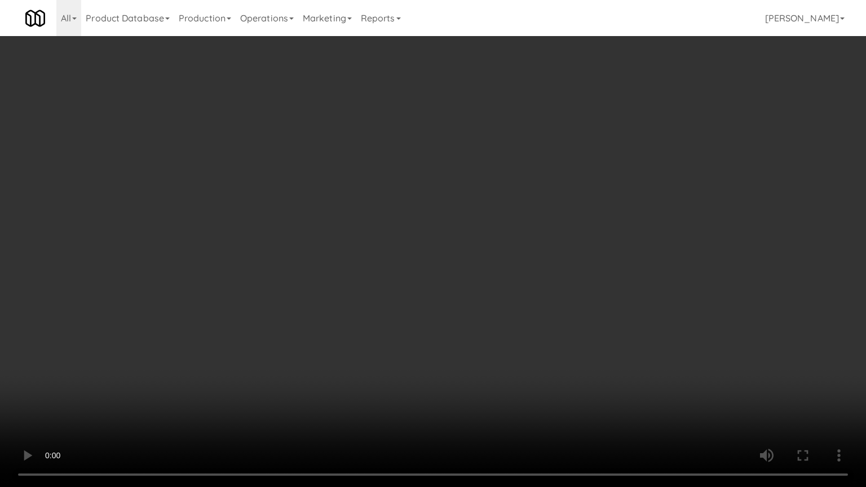
click at [499, 353] on video at bounding box center [433, 243] width 866 height 487
click at [512, 360] on video at bounding box center [433, 243] width 866 height 487
click at [474, 385] on video at bounding box center [433, 243] width 866 height 487
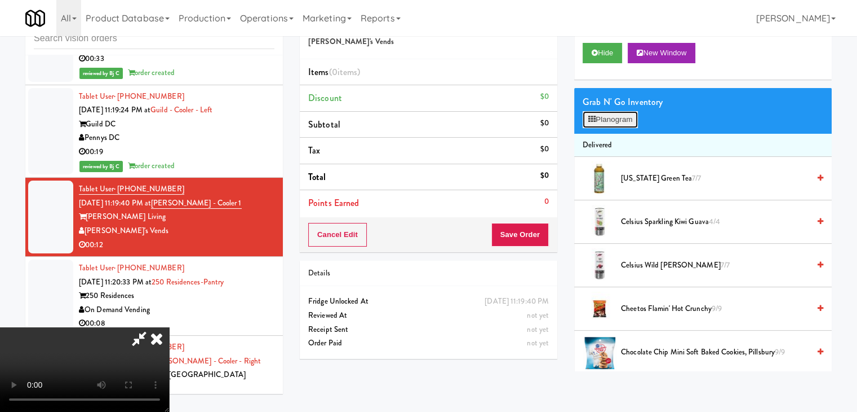
click at [622, 118] on button "Planogram" at bounding box center [610, 119] width 55 height 17
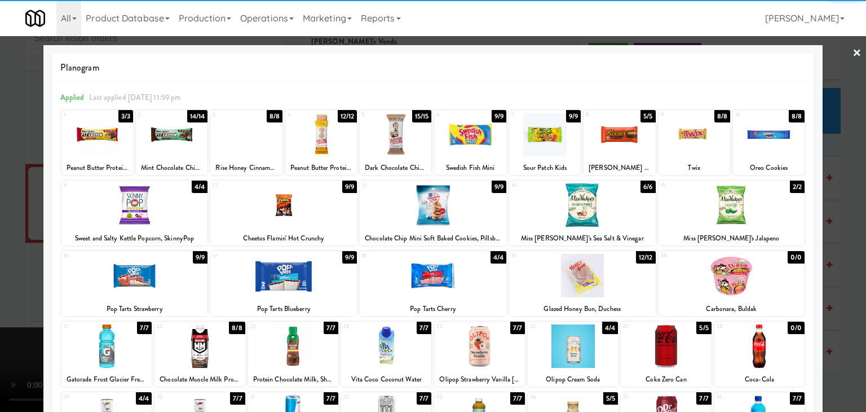
drag, startPoint x: 537, startPoint y: 141, endPoint x: 595, endPoint y: 158, distance: 60.3
click at [538, 141] on div at bounding box center [545, 134] width 72 height 43
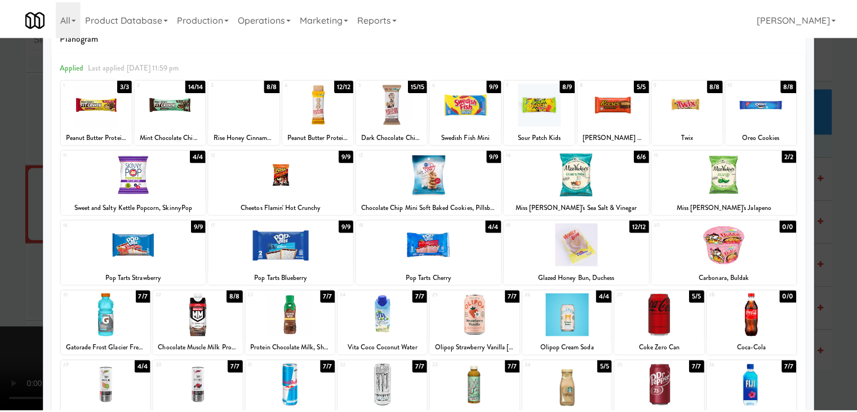
scroll to position [113, 0]
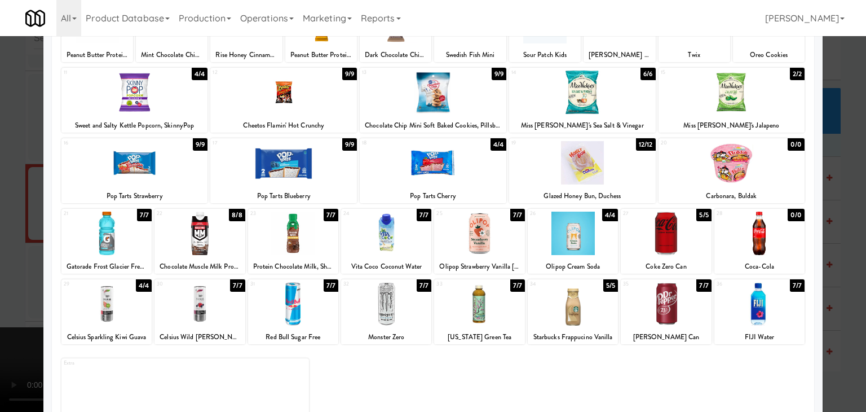
click at [560, 242] on div at bounding box center [573, 232] width 90 height 43
click at [0, 312] on div at bounding box center [433, 206] width 866 height 412
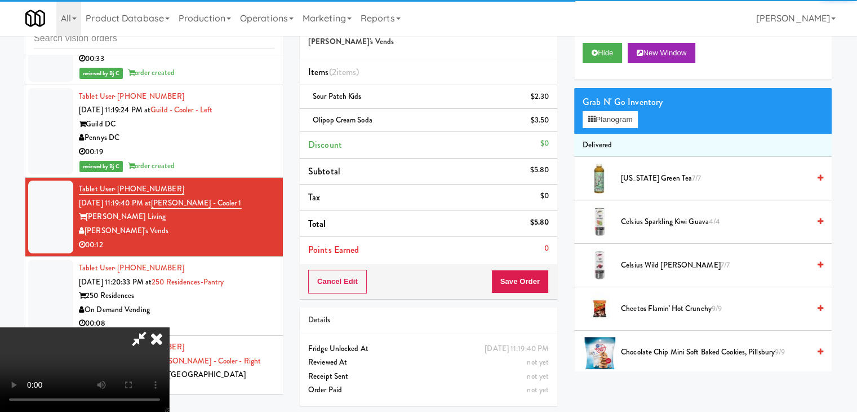
drag, startPoint x: 448, startPoint y: 299, endPoint x: 547, endPoint y: 287, distance: 99.4
click at [169, 327] on video at bounding box center [84, 369] width 169 height 85
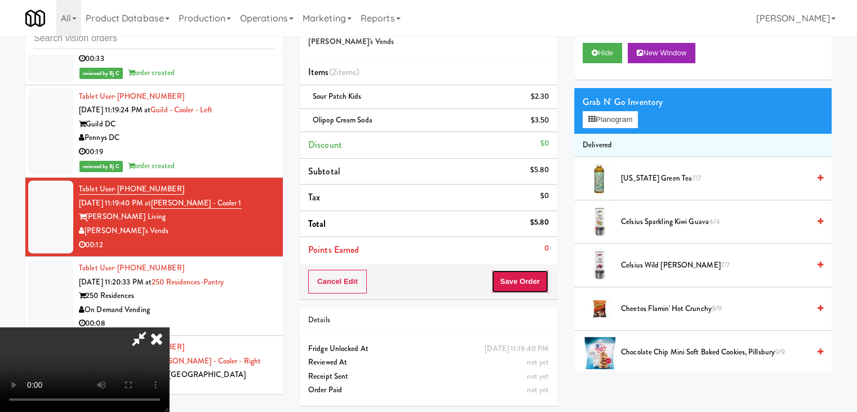
click at [530, 280] on button "Save Order" at bounding box center [520, 281] width 57 height 24
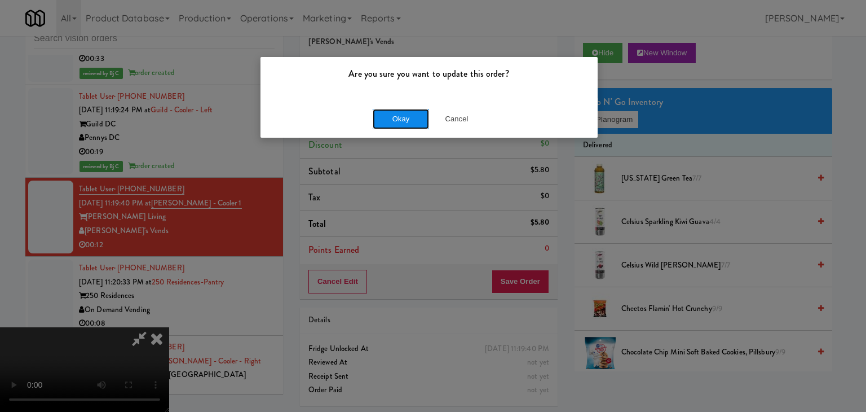
click at [415, 125] on button "Okay" at bounding box center [401, 119] width 56 height 20
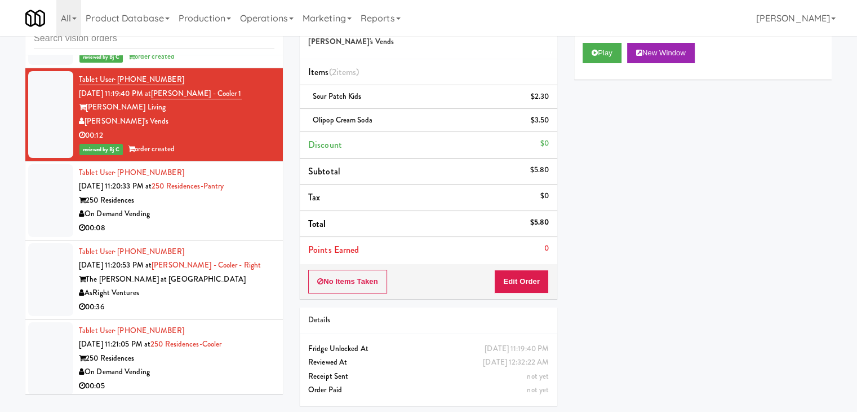
scroll to position [5261, 0]
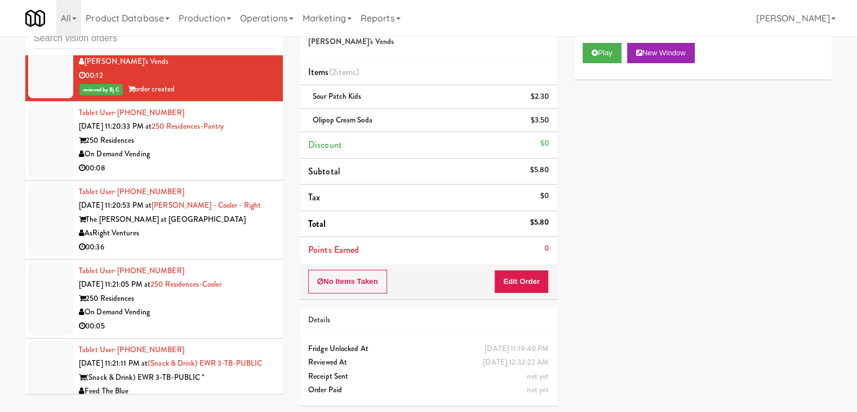
click at [237, 161] on div "00:08" at bounding box center [177, 168] width 196 height 14
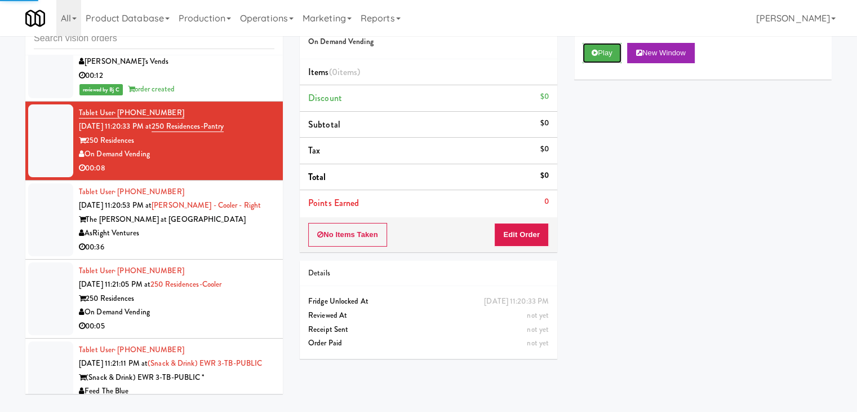
drag, startPoint x: 600, startPoint y: 50, endPoint x: 586, endPoint y: 102, distance: 53.6
click at [600, 55] on button "Play" at bounding box center [602, 53] width 39 height 20
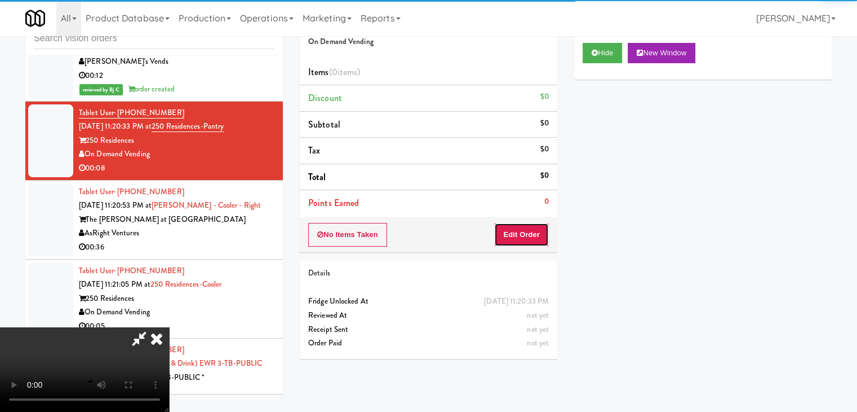
click at [522, 233] on button "Edit Order" at bounding box center [521, 235] width 55 height 24
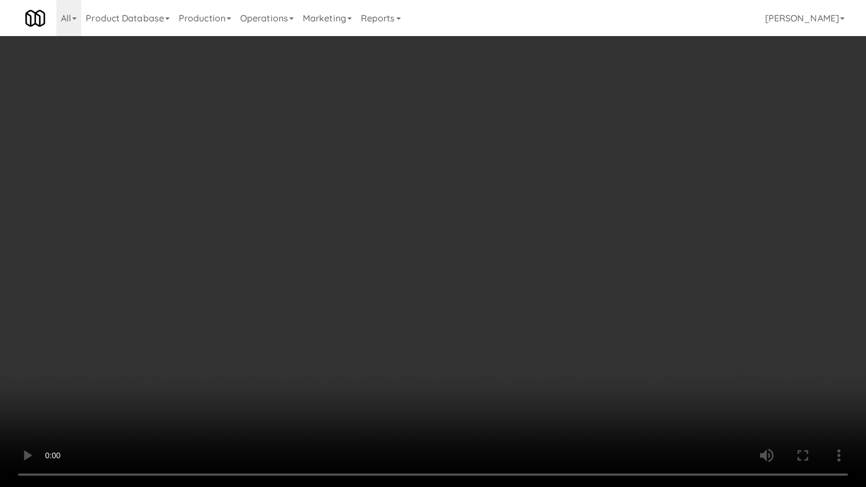
click at [529, 372] on video at bounding box center [433, 243] width 866 height 487
click at [508, 372] on video at bounding box center [433, 243] width 866 height 487
click at [537, 368] on video at bounding box center [433, 243] width 866 height 487
click at [534, 382] on video at bounding box center [433, 243] width 866 height 487
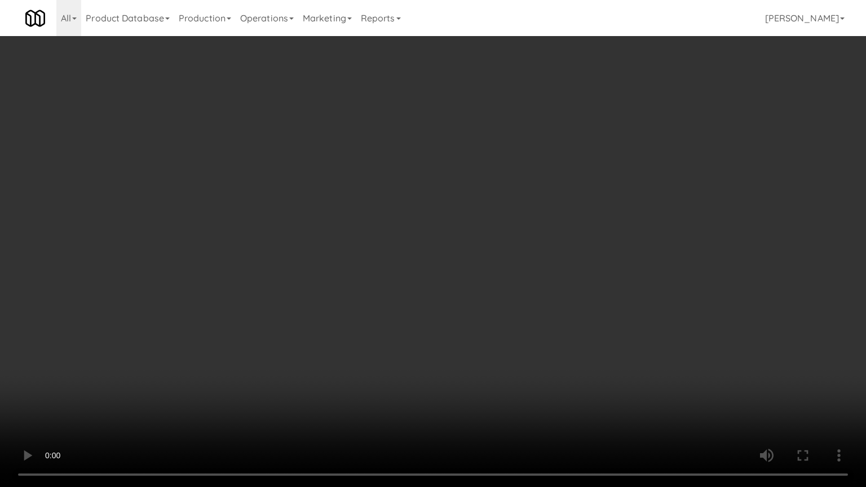
click at [547, 341] on video at bounding box center [433, 243] width 866 height 487
click at [528, 353] on video at bounding box center [433, 243] width 866 height 487
click at [527, 353] on video at bounding box center [433, 243] width 866 height 487
click at [524, 352] on video at bounding box center [433, 243] width 866 height 487
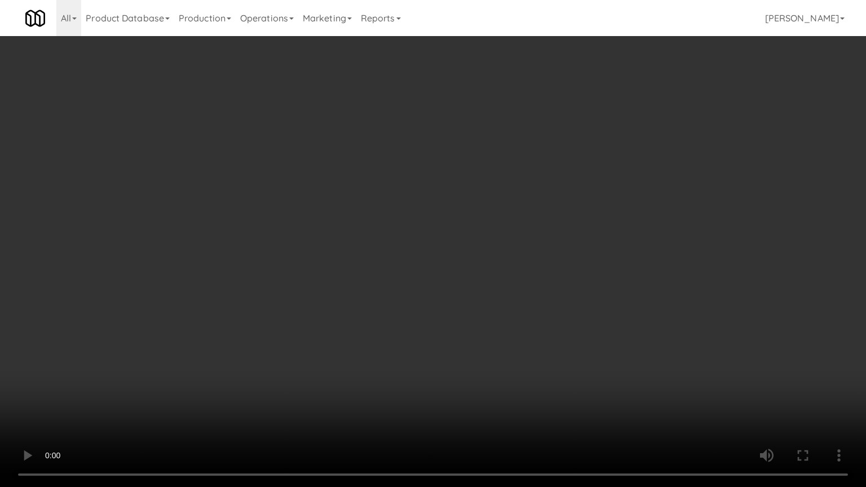
click at [538, 352] on video at bounding box center [433, 243] width 866 height 487
click at [541, 347] on video at bounding box center [433, 243] width 866 height 487
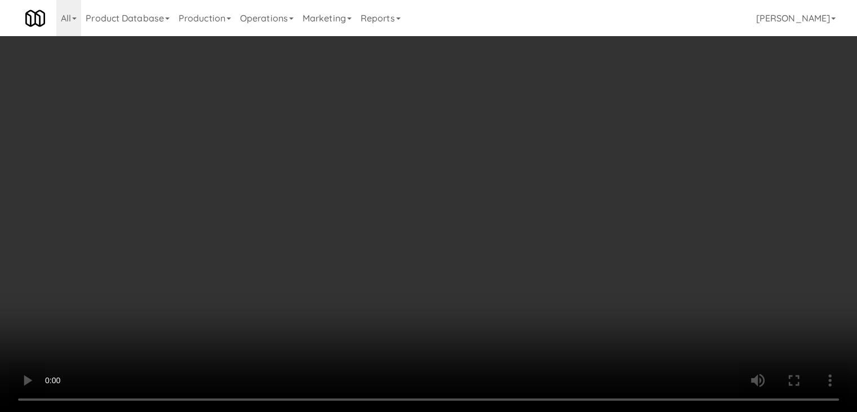
drag, startPoint x: 607, startPoint y: 128, endPoint x: 609, endPoint y: 123, distance: 5.8
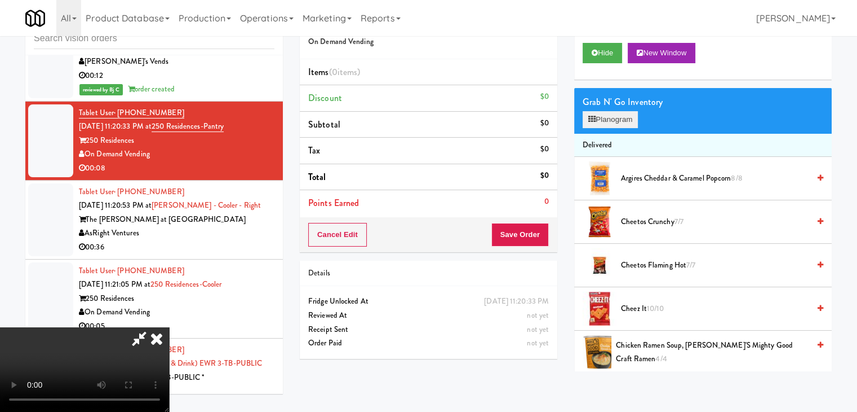
click at [609, 123] on div "Grab N' Go Inventory Planogram" at bounding box center [703, 111] width 258 height 46
click at [609, 123] on button "Planogram" at bounding box center [610, 119] width 55 height 17
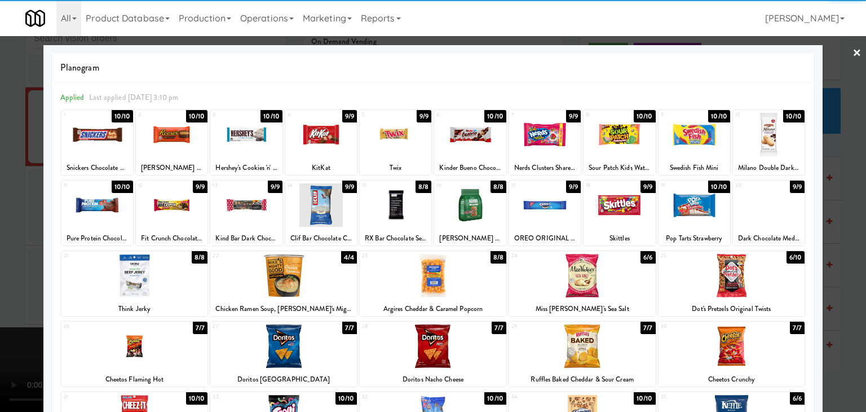
click at [153, 350] on div at bounding box center [134, 345] width 147 height 43
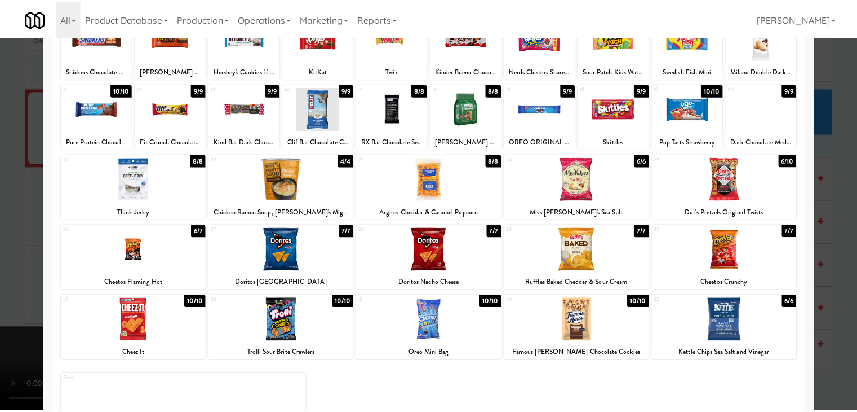
scroll to position [142, 0]
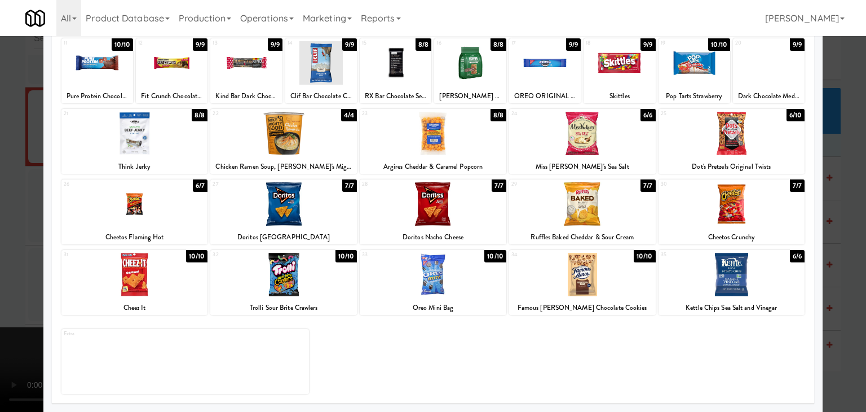
drag, startPoint x: 312, startPoint y: 287, endPoint x: 284, endPoint y: 284, distance: 28.9
click at [300, 286] on div at bounding box center [283, 274] width 147 height 43
drag, startPoint x: 0, startPoint y: 260, endPoint x: 149, endPoint y: 260, distance: 148.8
click at [7, 260] on div at bounding box center [433, 206] width 866 height 412
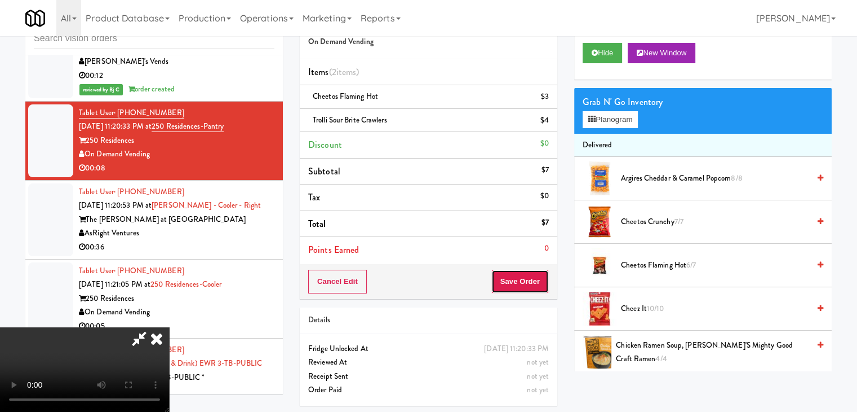
click at [545, 279] on button "Save Order" at bounding box center [520, 281] width 57 height 24
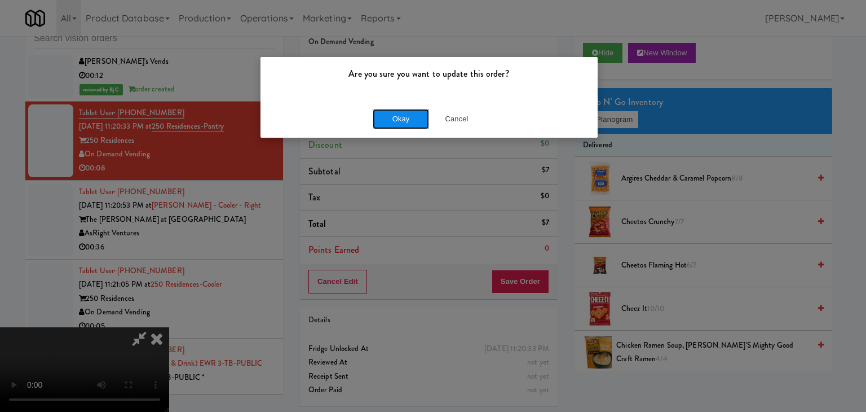
click at [405, 112] on button "Okay" at bounding box center [401, 119] width 56 height 20
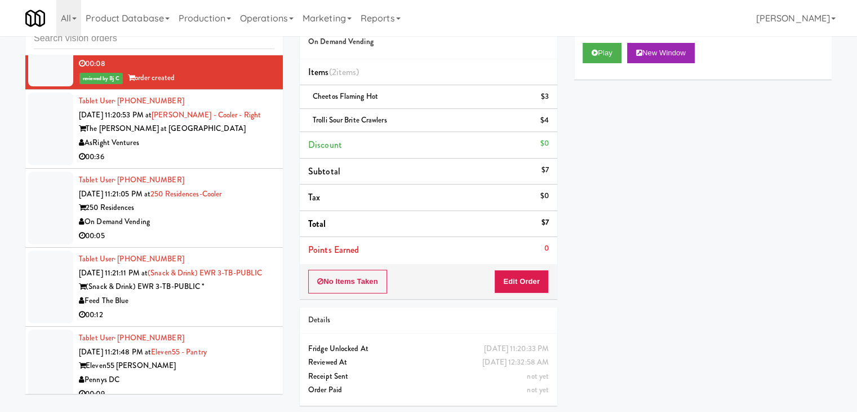
scroll to position [5373, 0]
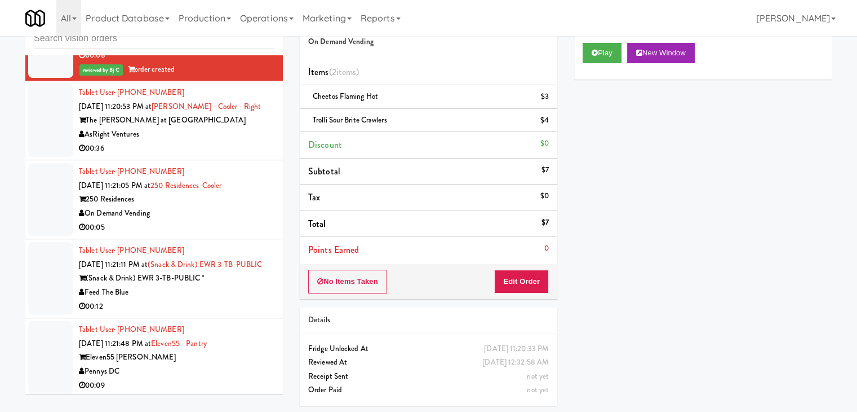
drag, startPoint x: 203, startPoint y: 131, endPoint x: 206, endPoint y: 138, distance: 7.3
click at [203, 141] on div "00:36" at bounding box center [177, 148] width 196 height 14
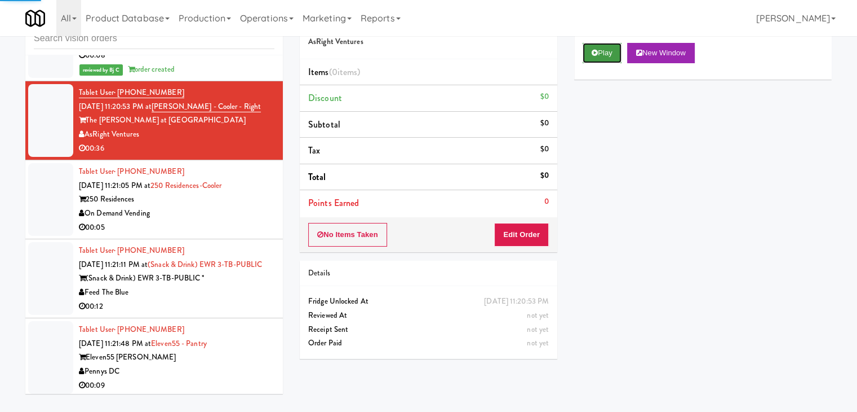
click at [594, 50] on icon at bounding box center [595, 52] width 6 height 7
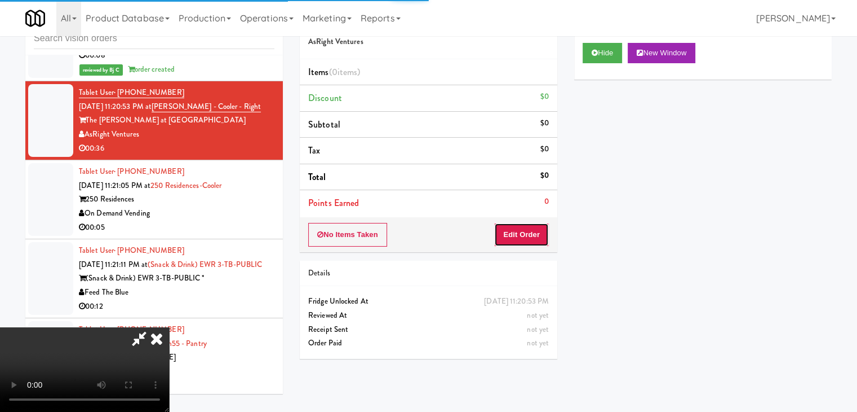
click at [526, 232] on button "Edit Order" at bounding box center [521, 235] width 55 height 24
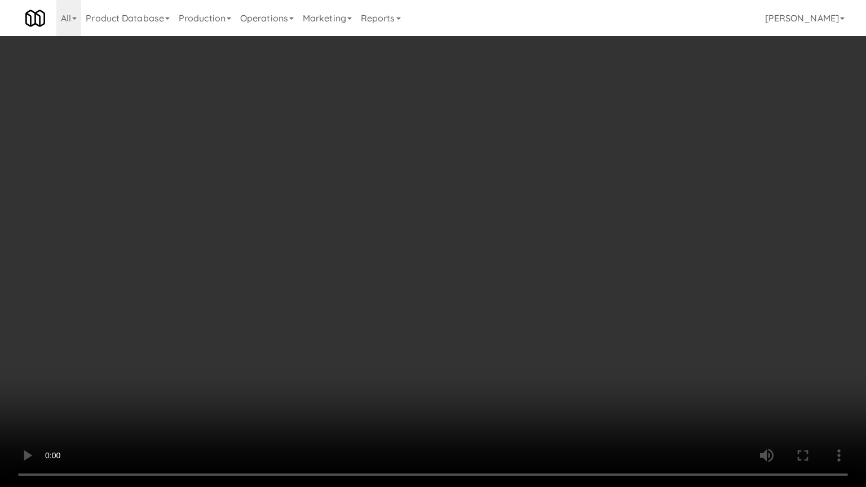
click at [520, 323] on video at bounding box center [433, 243] width 866 height 487
drag, startPoint x: 520, startPoint y: 323, endPoint x: 587, endPoint y: 180, distance: 158.1
click at [520, 319] on video at bounding box center [433, 243] width 866 height 487
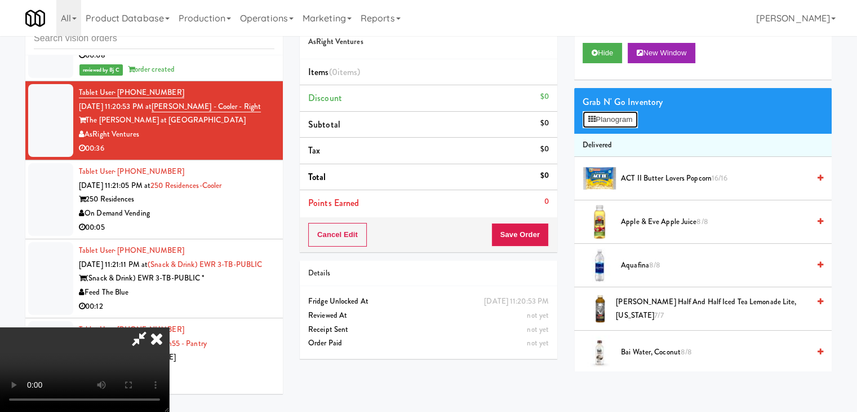
click at [613, 127] on button "Planogram" at bounding box center [610, 119] width 55 height 17
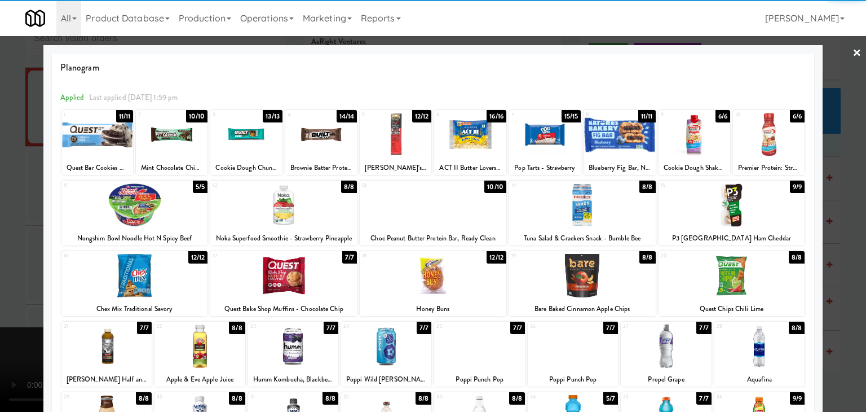
drag, startPoint x: 696, startPoint y: 144, endPoint x: 717, endPoint y: 150, distance: 22.2
click at [699, 145] on div at bounding box center [694, 134] width 72 height 43
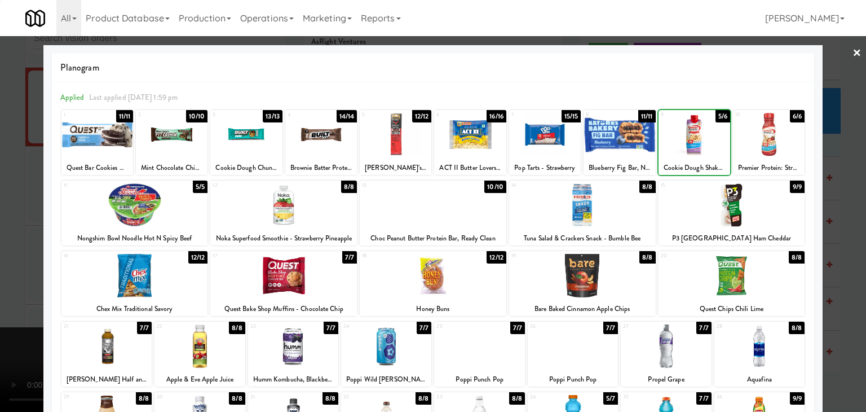
drag, startPoint x: 834, startPoint y: 194, endPoint x: 747, endPoint y: 198, distance: 87.5
click at [830, 194] on div at bounding box center [433, 206] width 866 height 412
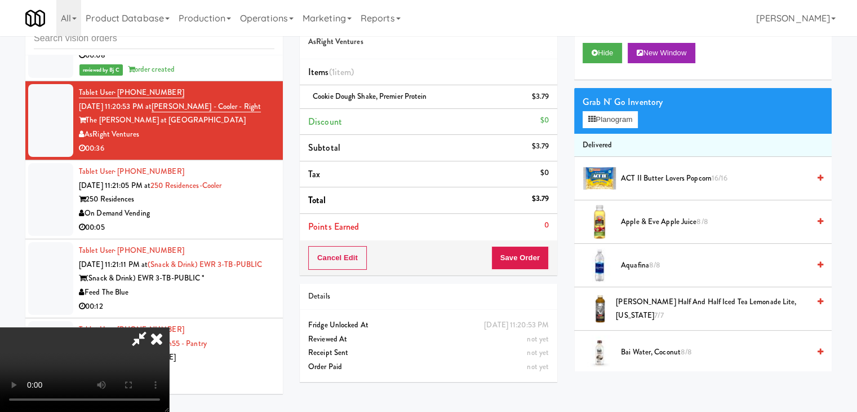
click at [535, 248] on div "Cancel Edit Save Order" at bounding box center [429, 257] width 258 height 35
click at [535, 248] on button "Save Order" at bounding box center [520, 258] width 57 height 24
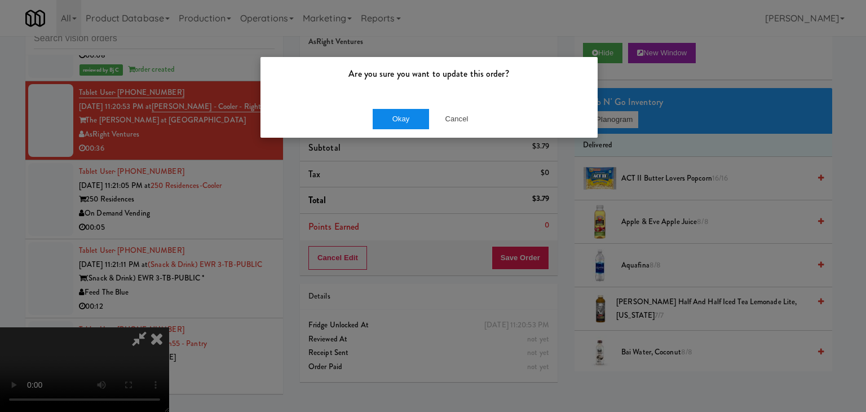
drag, startPoint x: 405, startPoint y: 107, endPoint x: 401, endPoint y: 114, distance: 8.3
click at [401, 113] on div "Okay Cancel" at bounding box center [428, 119] width 337 height 38
click at [401, 114] on button "Okay" at bounding box center [401, 119] width 56 height 20
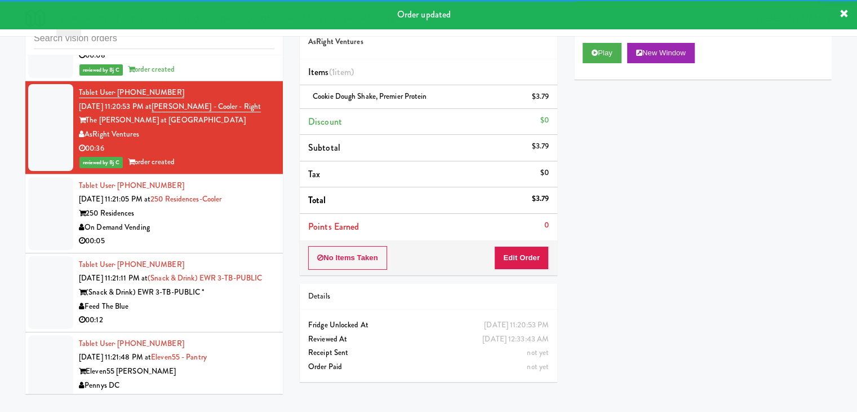
click at [238, 220] on div "On Demand Vending" at bounding box center [177, 227] width 196 height 14
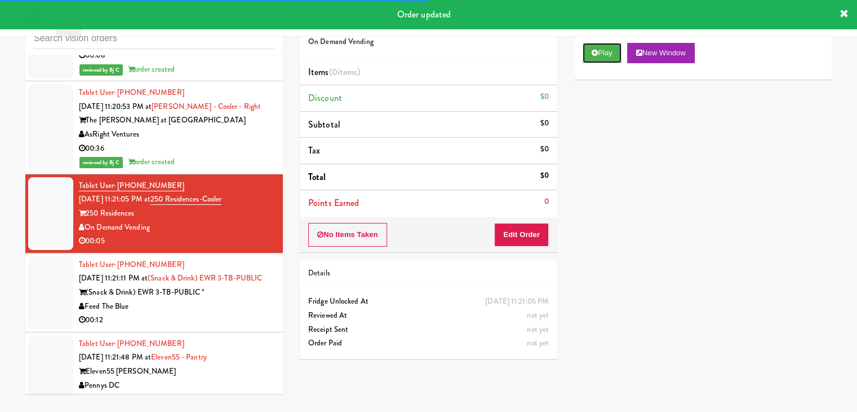
drag, startPoint x: 613, startPoint y: 46, endPoint x: 564, endPoint y: 152, distance: 116.0
click at [609, 55] on button "Play" at bounding box center [602, 53] width 39 height 20
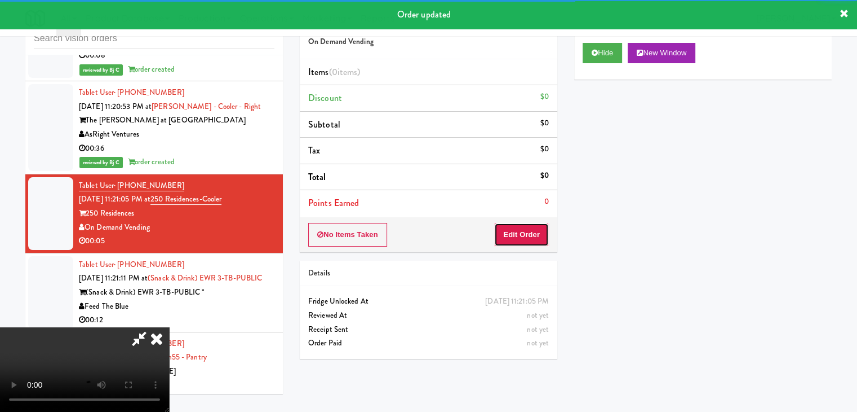
click at [517, 233] on button "Edit Order" at bounding box center [521, 235] width 55 height 24
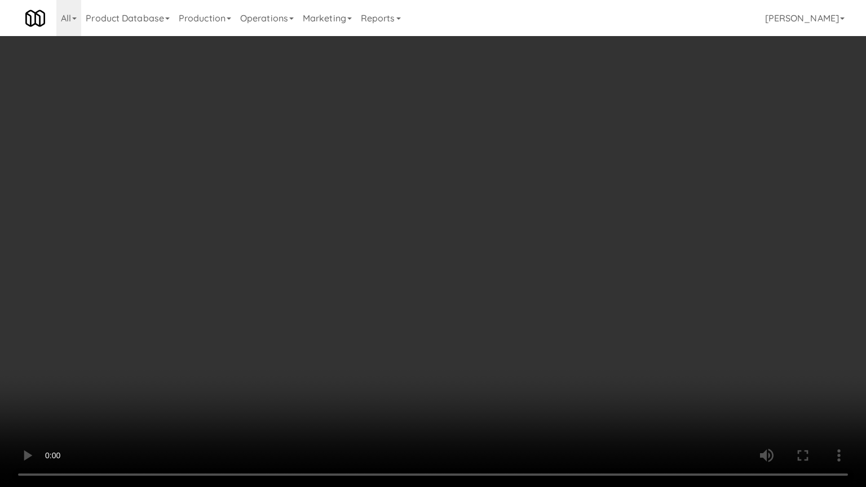
click at [517, 337] on video at bounding box center [433, 243] width 866 height 487
drag, startPoint x: 517, startPoint y: 337, endPoint x: 511, endPoint y: 349, distance: 14.1
click at [517, 338] on video at bounding box center [433, 243] width 866 height 487
click at [520, 338] on video at bounding box center [433, 243] width 866 height 487
click at [532, 322] on video at bounding box center [433, 243] width 866 height 487
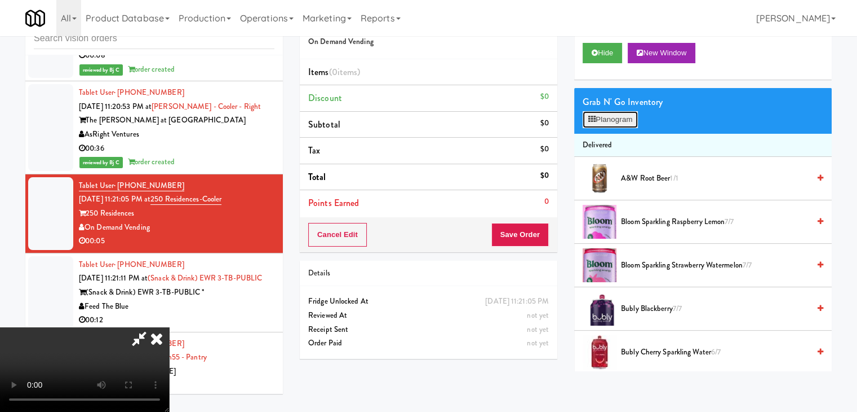
click at [630, 122] on button "Planogram" at bounding box center [610, 119] width 55 height 17
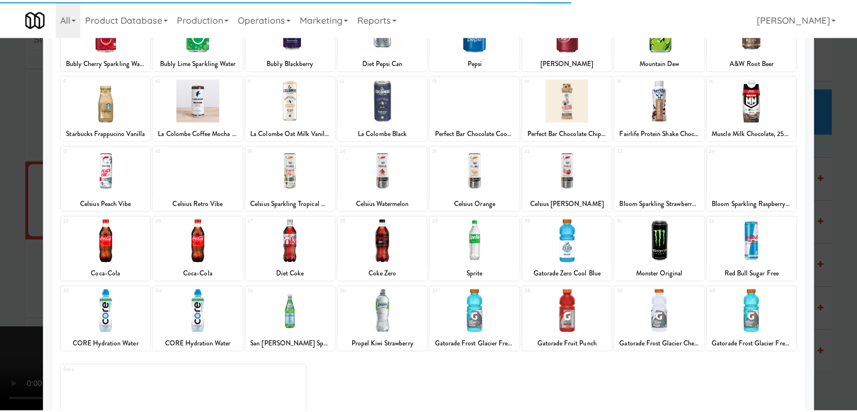
scroll to position [113, 0]
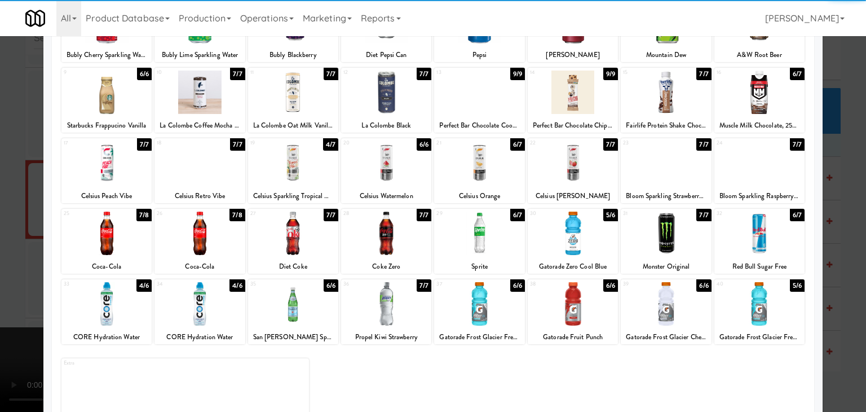
click at [197, 240] on div at bounding box center [199, 232] width 90 height 43
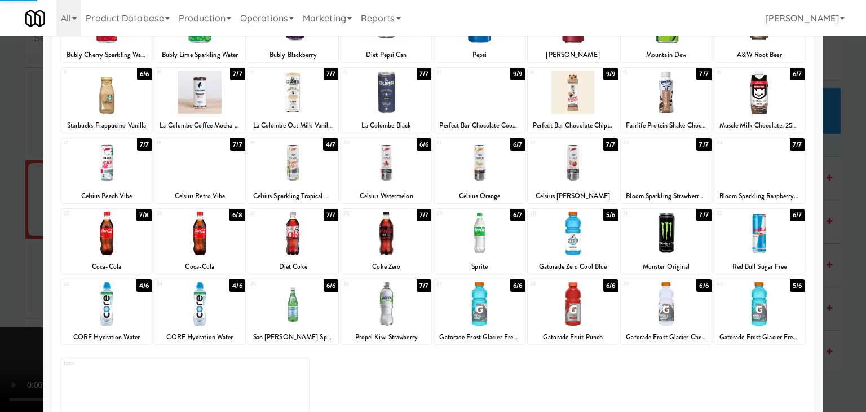
drag, startPoint x: 6, startPoint y: 264, endPoint x: 369, endPoint y: 264, distance: 363.6
click at [13, 264] on div at bounding box center [433, 206] width 866 height 412
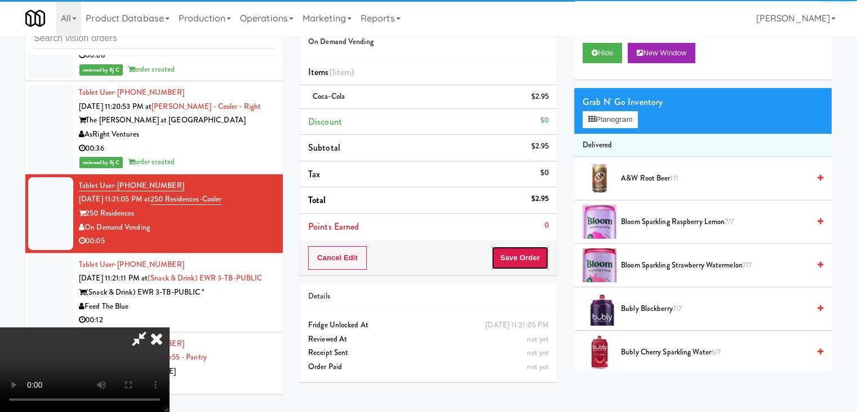
click at [532, 258] on button "Save Order" at bounding box center [520, 258] width 57 height 24
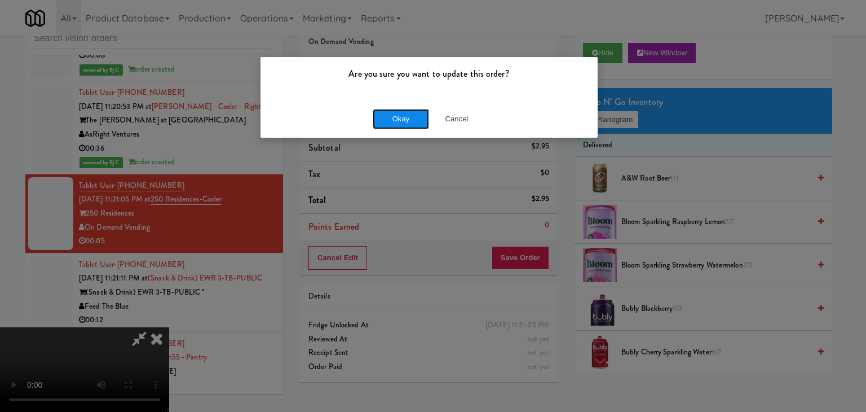
click at [388, 118] on button "Okay" at bounding box center [401, 119] width 56 height 20
click at [388, 117] on div "Okay Cancel" at bounding box center [428, 119] width 337 height 38
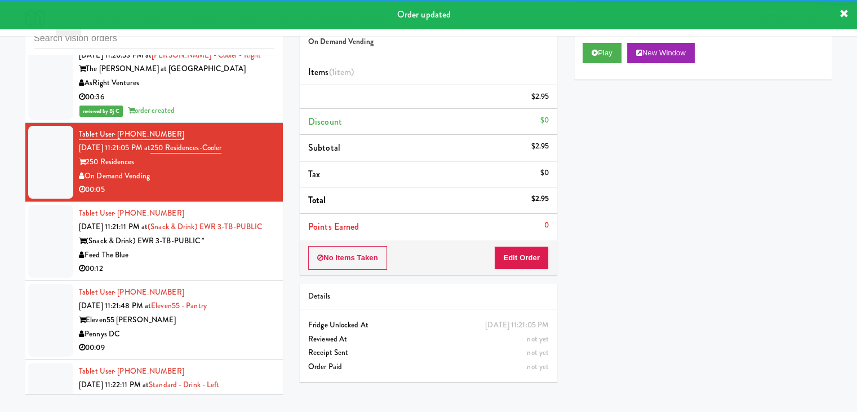
scroll to position [5542, 0]
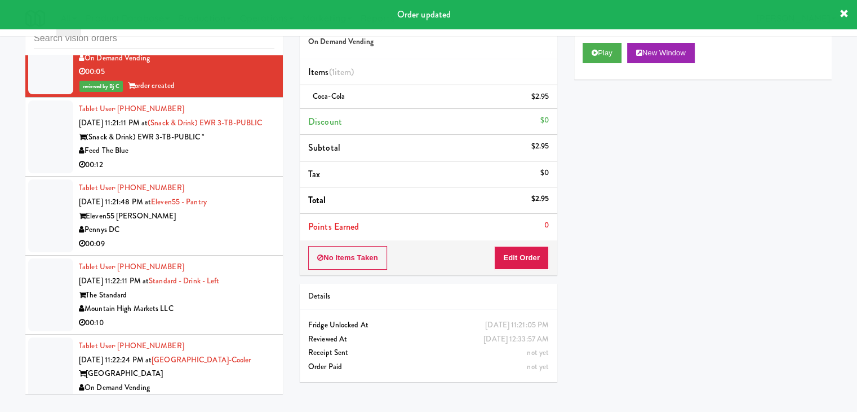
click at [253, 158] on div "00:12" at bounding box center [177, 165] width 196 height 14
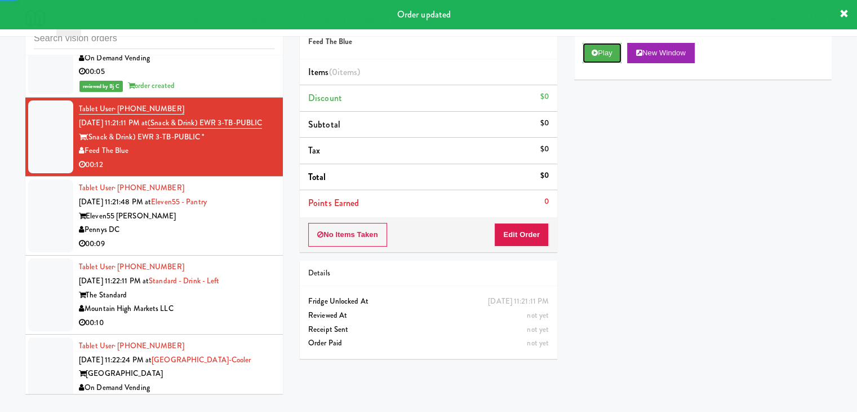
drag, startPoint x: 621, startPoint y: 52, endPoint x: 613, endPoint y: 64, distance: 14.5
click at [616, 57] on button "Play" at bounding box center [602, 53] width 39 height 20
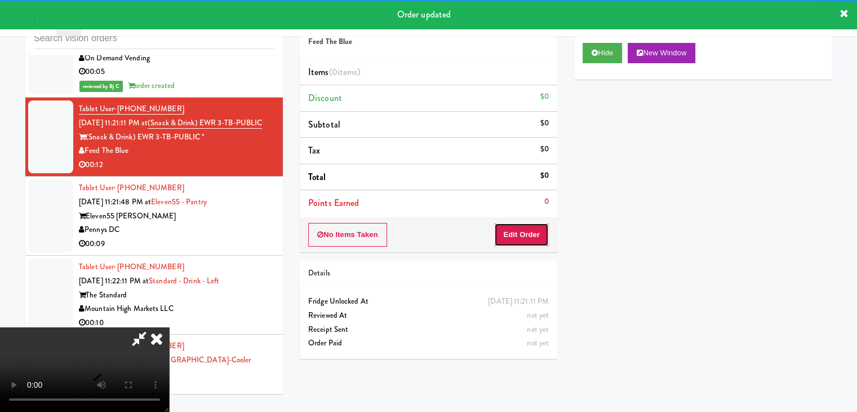
click at [527, 236] on button "Edit Order" at bounding box center [521, 235] width 55 height 24
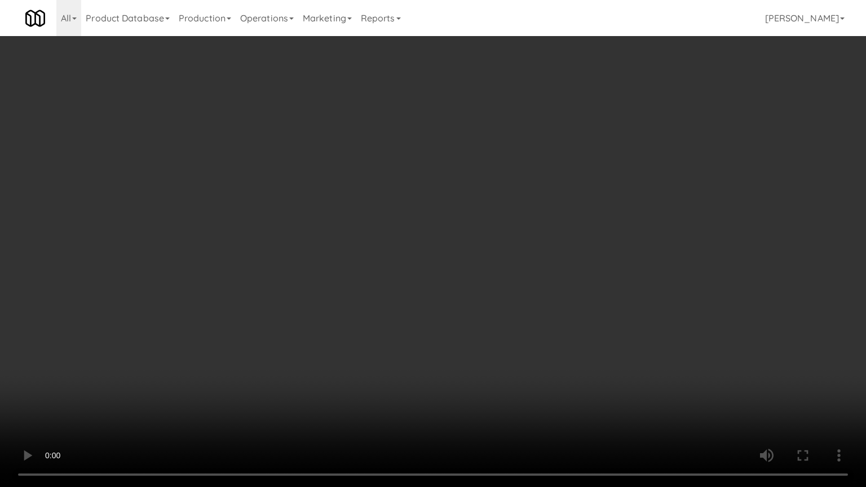
click at [467, 345] on video at bounding box center [433, 243] width 866 height 487
click at [467, 346] on video at bounding box center [433, 243] width 866 height 487
click at [467, 348] on video at bounding box center [433, 243] width 866 height 487
click at [470, 334] on video at bounding box center [433, 243] width 866 height 487
click at [457, 352] on video at bounding box center [433, 243] width 866 height 487
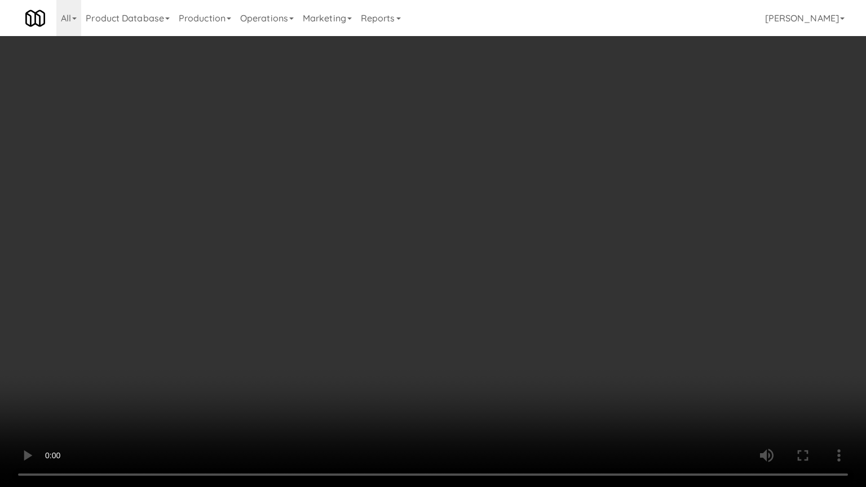
click at [468, 339] on video at bounding box center [433, 243] width 866 height 487
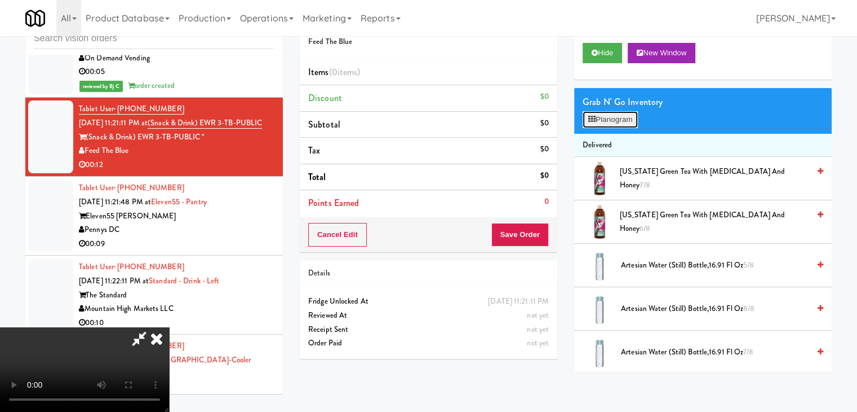
click at [614, 122] on button "Planogram" at bounding box center [610, 119] width 55 height 17
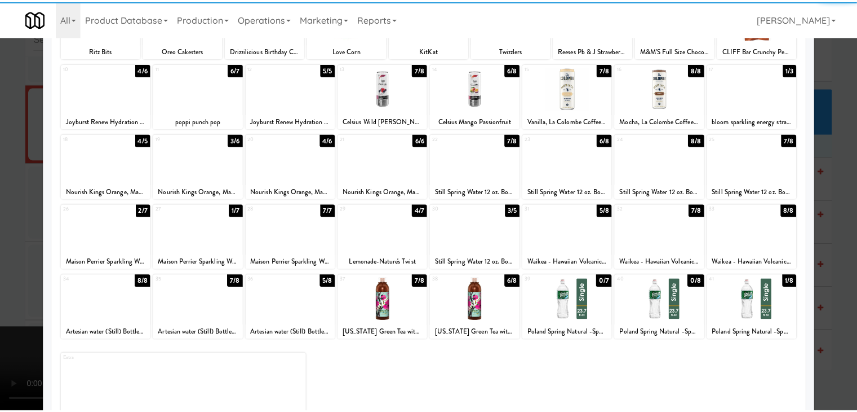
scroll to position [142, 0]
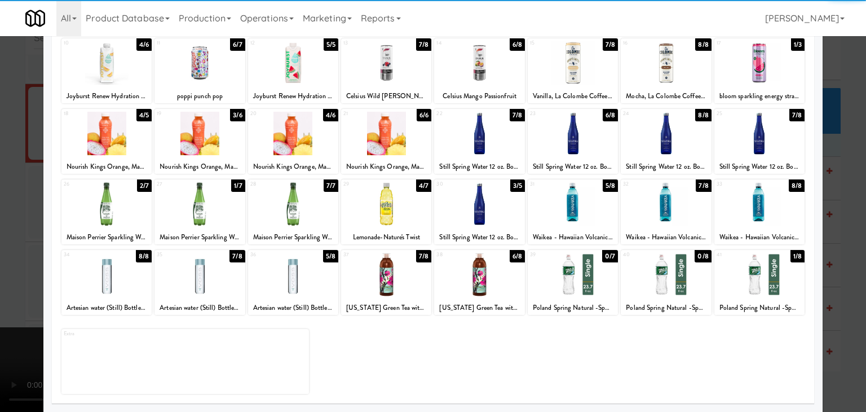
click at [663, 210] on div at bounding box center [666, 203] width 90 height 43
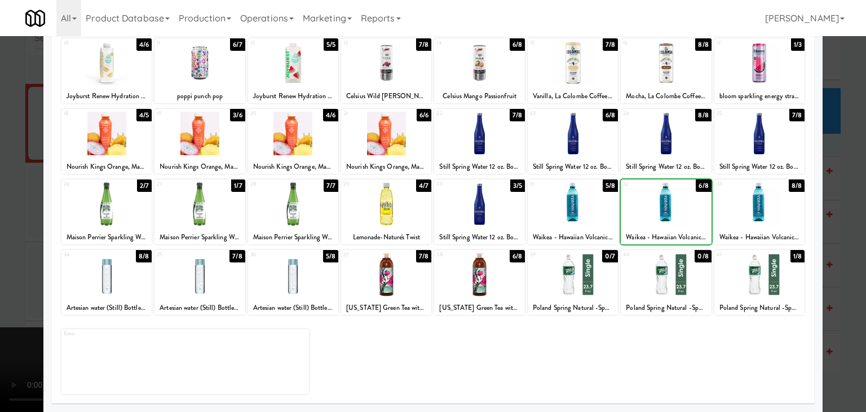
drag, startPoint x: 2, startPoint y: 206, endPoint x: 319, endPoint y: 235, distance: 318.1
click at [18, 206] on div at bounding box center [433, 206] width 866 height 412
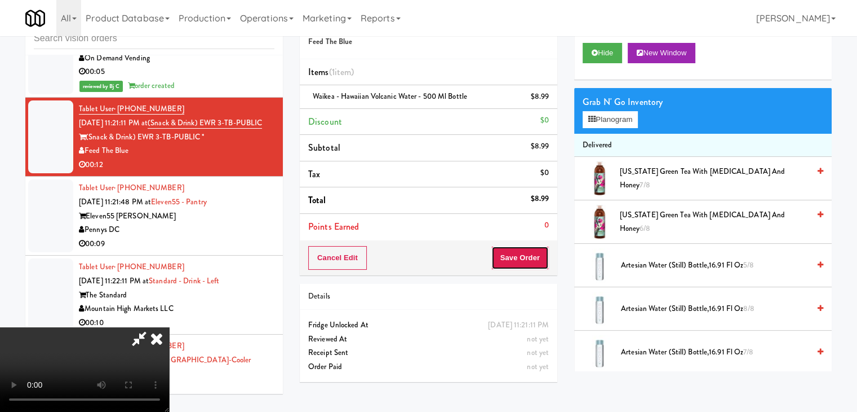
click at [543, 253] on button "Save Order" at bounding box center [520, 258] width 57 height 24
click at [542, 254] on button "Save Order" at bounding box center [520, 258] width 57 height 24
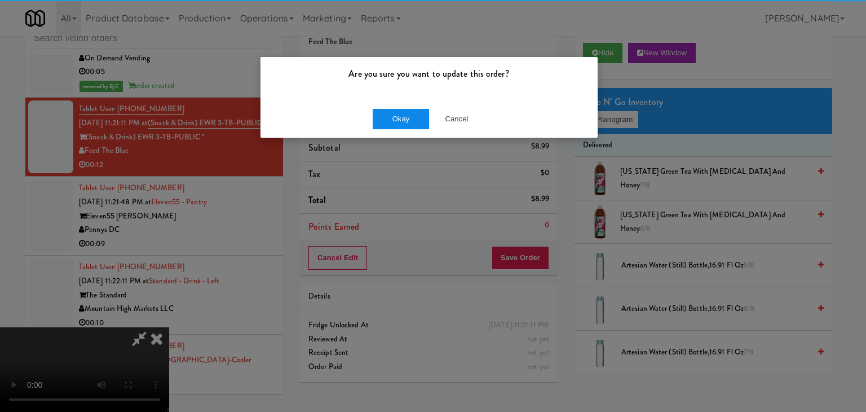
drag, startPoint x: 391, startPoint y: 107, endPoint x: 400, endPoint y: 119, distance: 14.5
click at [399, 119] on div "Okay Cancel" at bounding box center [428, 119] width 337 height 38
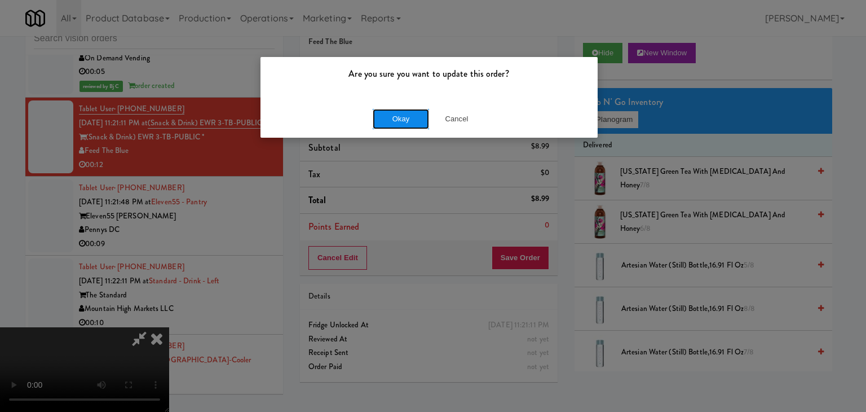
click at [400, 119] on button "Okay" at bounding box center [401, 119] width 56 height 20
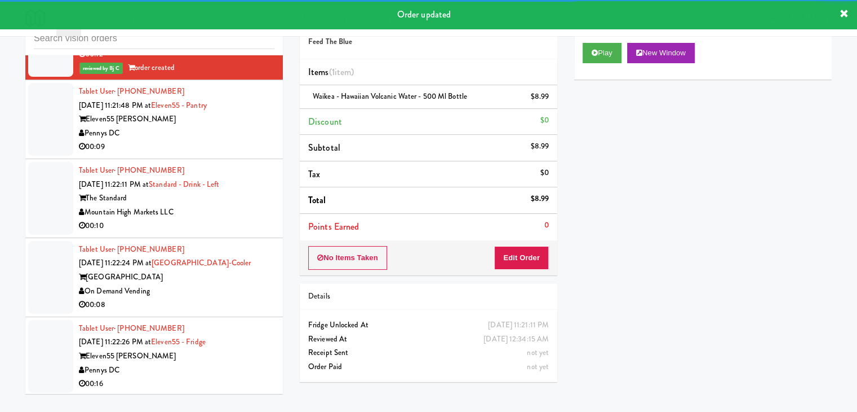
scroll to position [5655, 0]
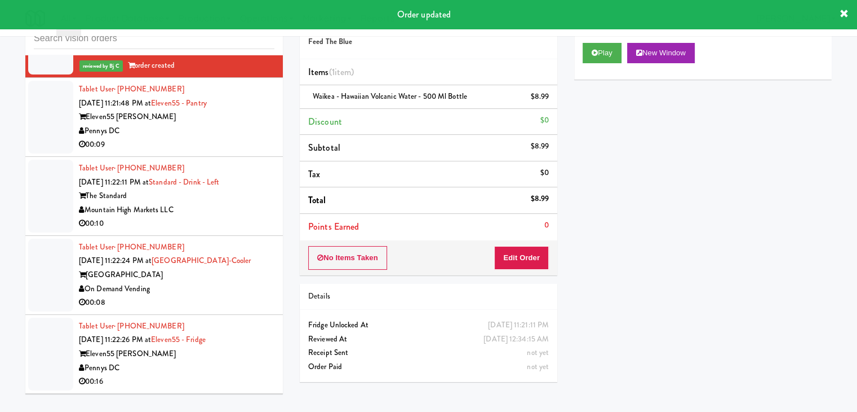
drag, startPoint x: 204, startPoint y: 148, endPoint x: 210, endPoint y: 149, distance: 5.9
click at [207, 148] on li "Tablet User · (813) 517-5766 [DATE] 11:21:48 PM at Eleven55 - Pantry Eleven55 […" at bounding box center [154, 117] width 258 height 79
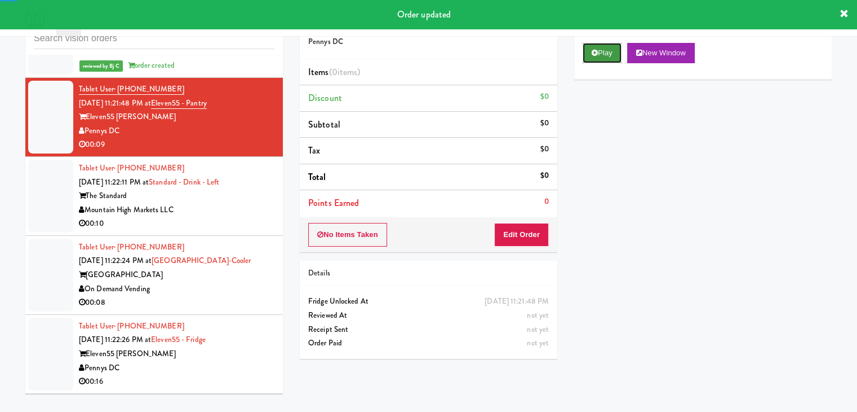
drag, startPoint x: 607, startPoint y: 50, endPoint x: 606, endPoint y: 58, distance: 8.5
click at [607, 52] on button "Play" at bounding box center [602, 53] width 39 height 20
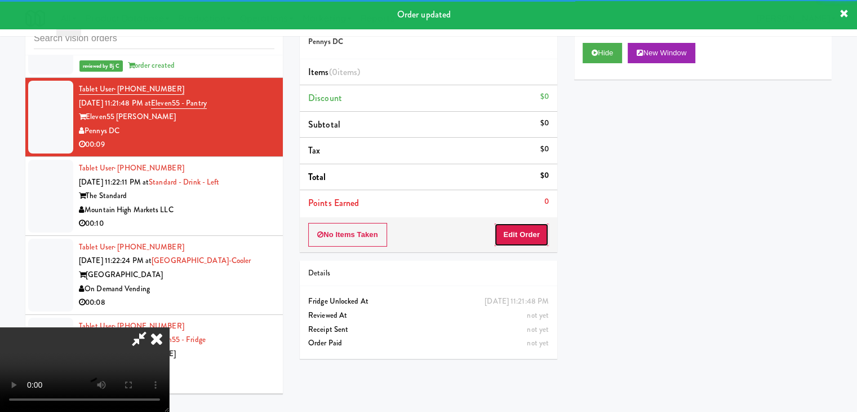
click at [523, 230] on button "Edit Order" at bounding box center [521, 235] width 55 height 24
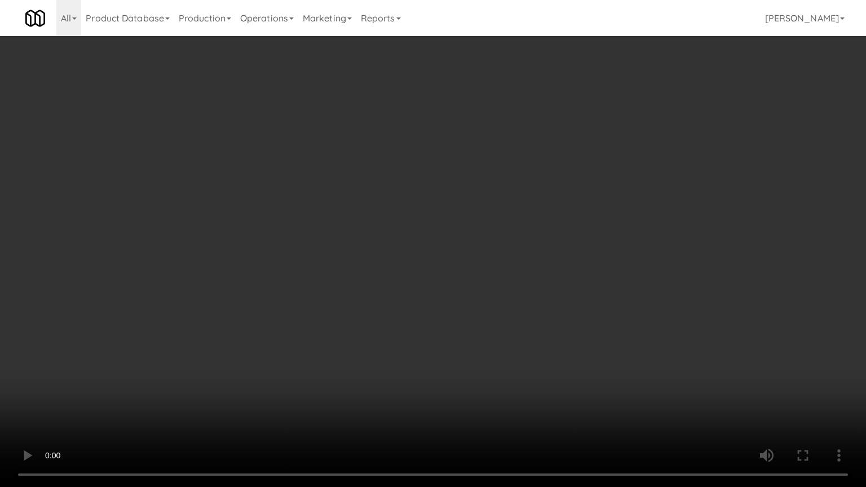
click at [449, 298] on video at bounding box center [433, 243] width 866 height 487
drag, startPoint x: 449, startPoint y: 298, endPoint x: 449, endPoint y: 303, distance: 5.7
click at [449, 300] on video at bounding box center [433, 243] width 866 height 487
click at [497, 299] on video at bounding box center [433, 243] width 866 height 487
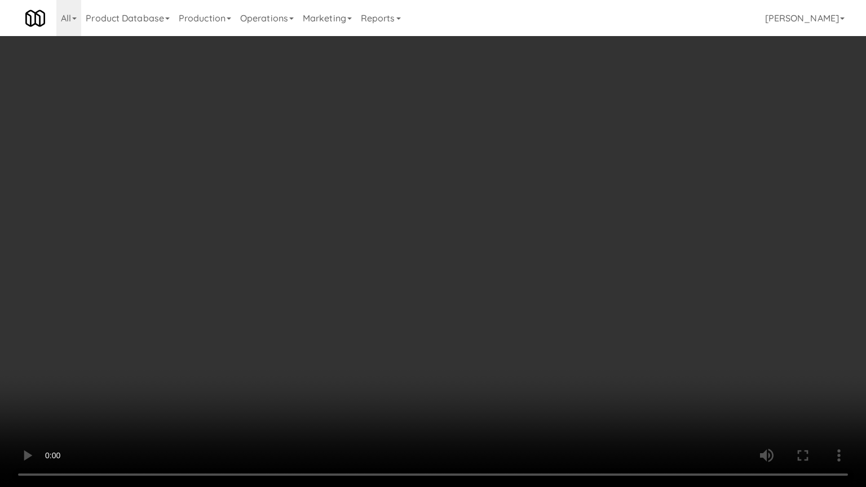
click at [471, 280] on video at bounding box center [433, 243] width 866 height 487
drag, startPoint x: 471, startPoint y: 280, endPoint x: 498, endPoint y: 213, distance: 72.3
click at [471, 280] on video at bounding box center [433, 243] width 866 height 487
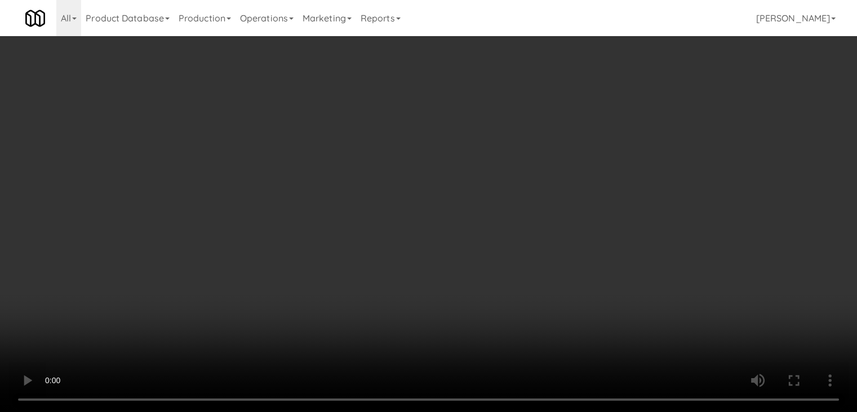
click at [611, 114] on button "Planogram" at bounding box center [610, 119] width 55 height 17
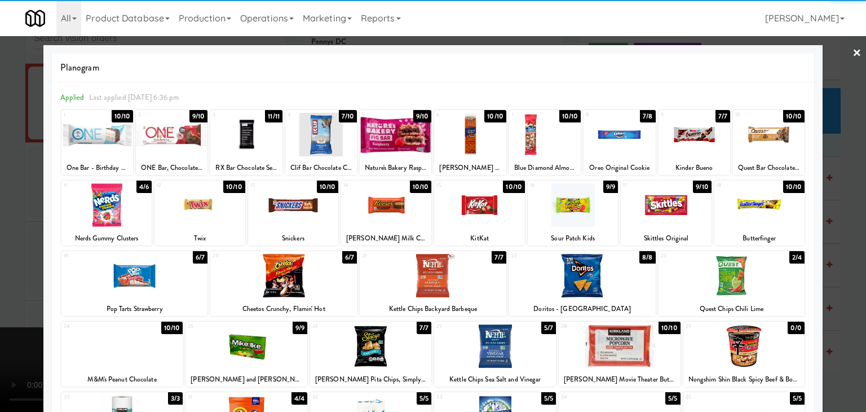
drag, startPoint x: 295, startPoint y: 259, endPoint x: 298, endPoint y: 264, distance: 6.1
click at [294, 262] on div at bounding box center [283, 275] width 147 height 43
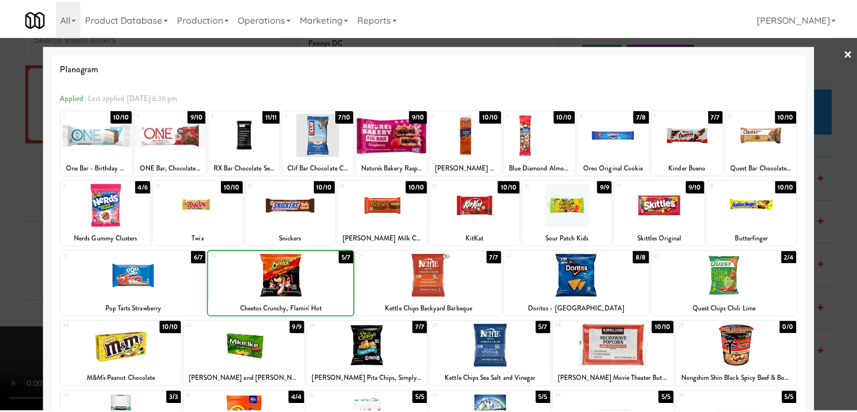
scroll to position [142, 0]
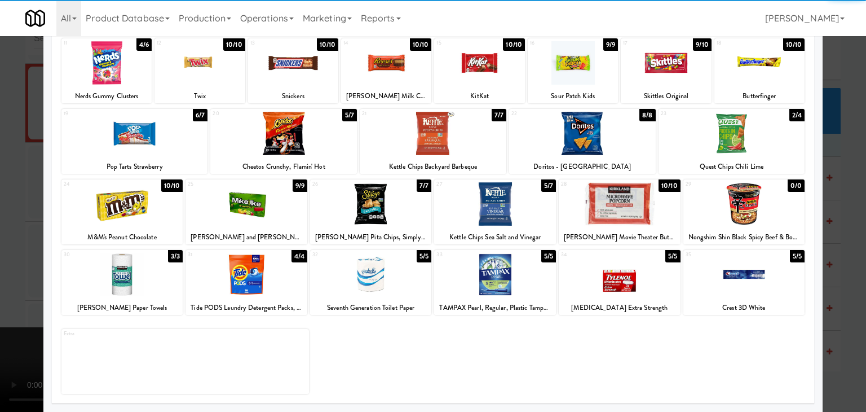
click at [253, 273] on div at bounding box center [246, 274] width 122 height 43
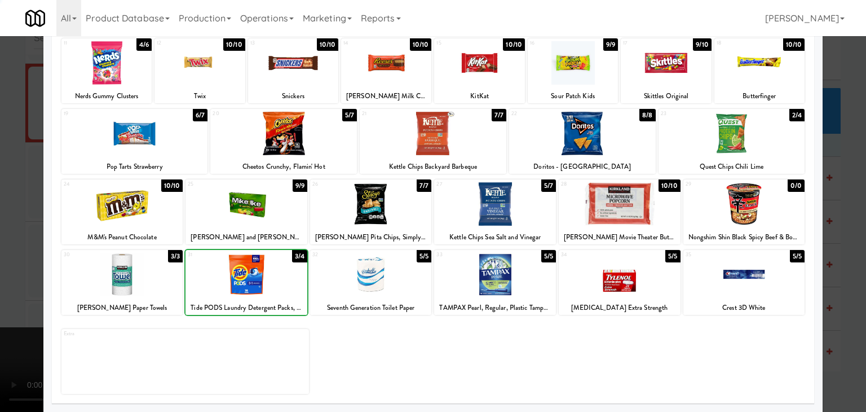
drag, startPoint x: 0, startPoint y: 271, endPoint x: 427, endPoint y: 280, distance: 426.8
click at [26, 269] on div at bounding box center [433, 206] width 866 height 412
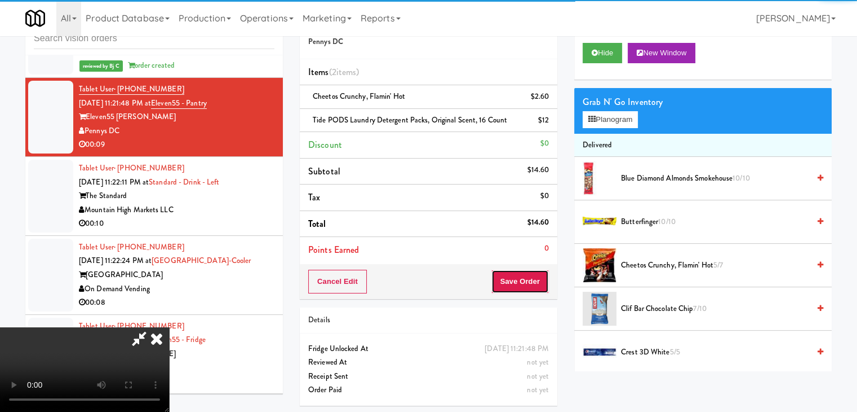
drag, startPoint x: 543, startPoint y: 278, endPoint x: 537, endPoint y: 280, distance: 6.1
click at [541, 278] on button "Save Order" at bounding box center [520, 281] width 57 height 24
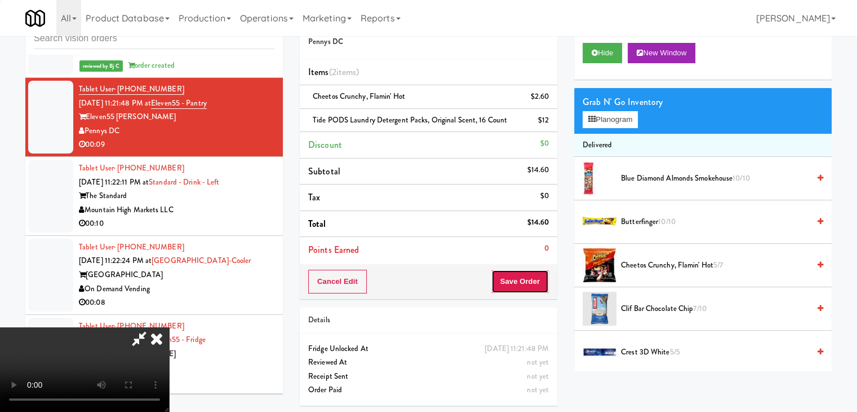
drag, startPoint x: 528, startPoint y: 279, endPoint x: 514, endPoint y: 268, distance: 17.7
click at [526, 278] on button "Save Order" at bounding box center [520, 281] width 57 height 24
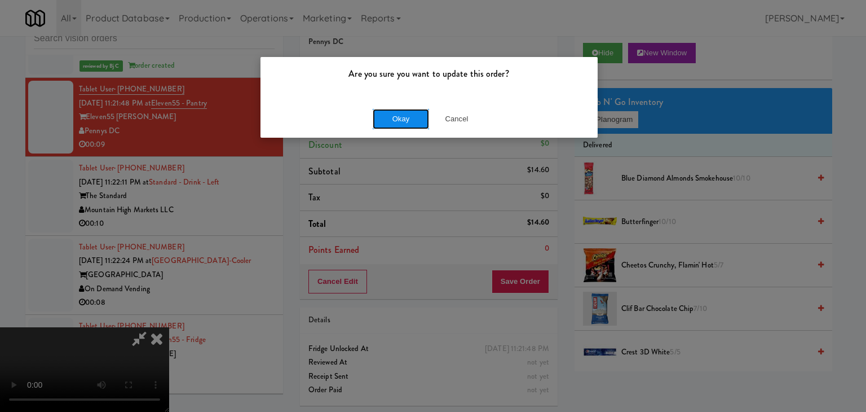
click at [383, 110] on button "Okay" at bounding box center [401, 119] width 56 height 20
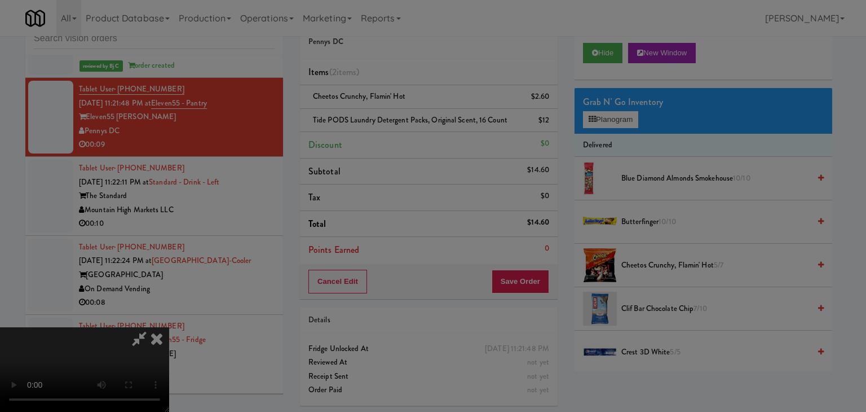
drag, startPoint x: 385, startPoint y: 113, endPoint x: 384, endPoint y: 119, distance: 5.7
click at [385, 117] on div "Okay Cancel" at bounding box center [428, 98] width 337 height 38
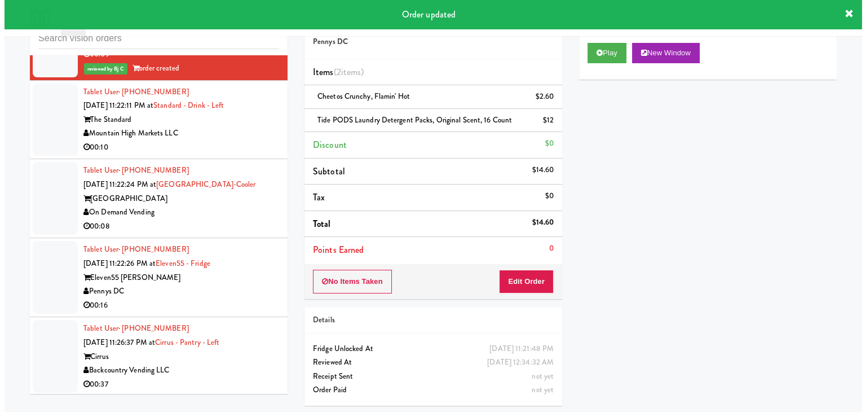
scroll to position [5725, 0]
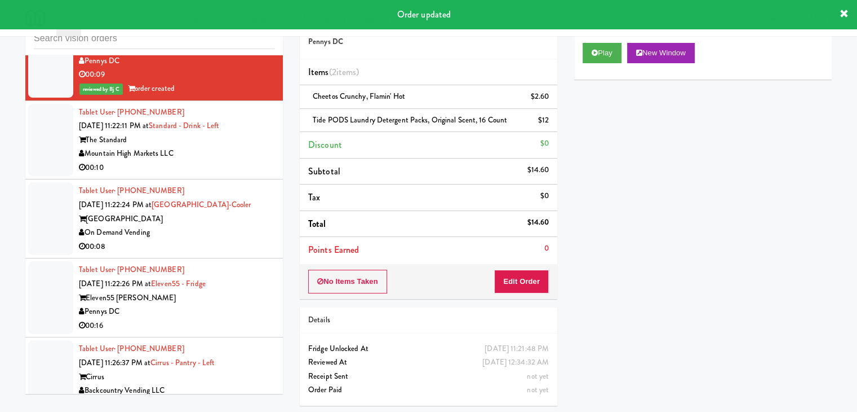
drag, startPoint x: 228, startPoint y: 155, endPoint x: 235, endPoint y: 158, distance: 7.6
click at [229, 161] on div "00:10" at bounding box center [177, 168] width 196 height 14
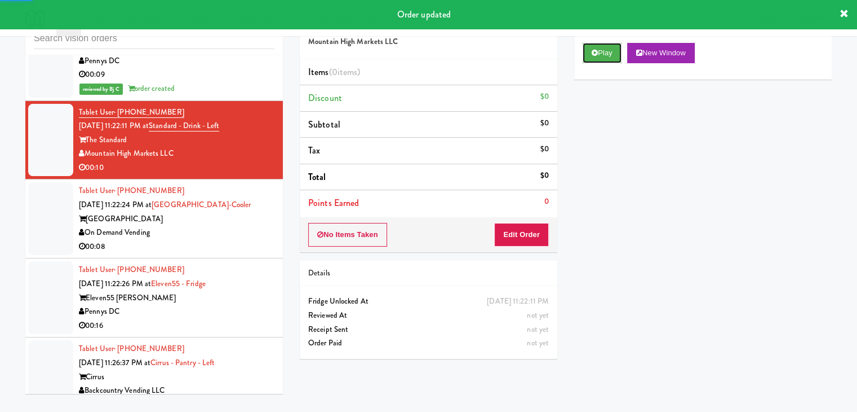
drag, startPoint x: 599, startPoint y: 57, endPoint x: 586, endPoint y: 91, distance: 36.2
click at [599, 58] on button "Play" at bounding box center [602, 53] width 39 height 20
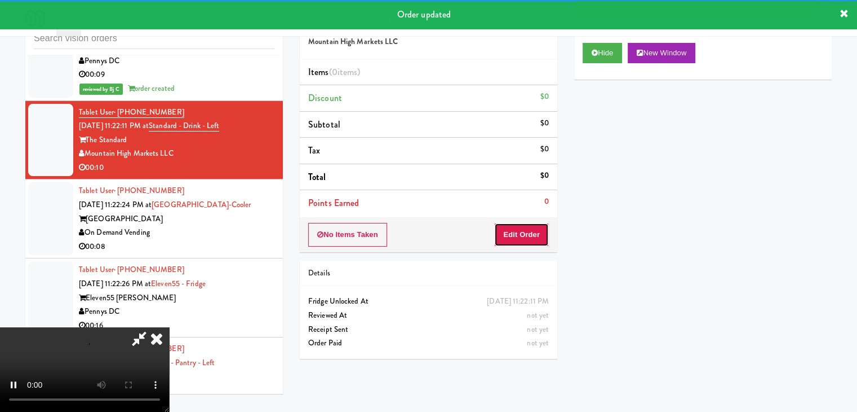
click at [521, 231] on button "Edit Order" at bounding box center [521, 235] width 55 height 24
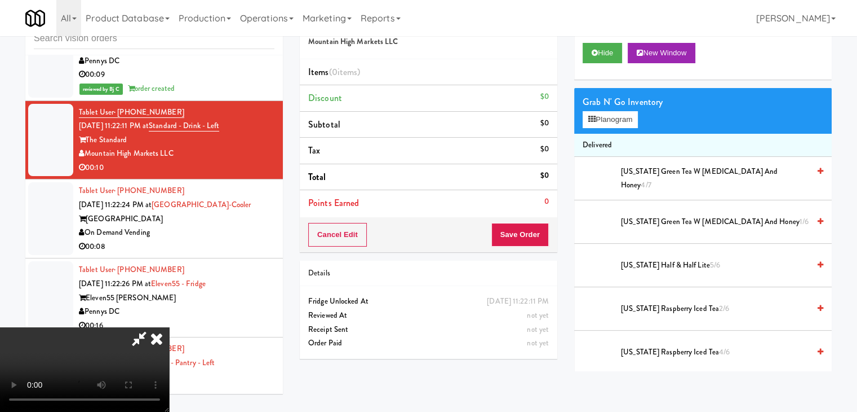
click at [169, 327] on video at bounding box center [84, 369] width 169 height 85
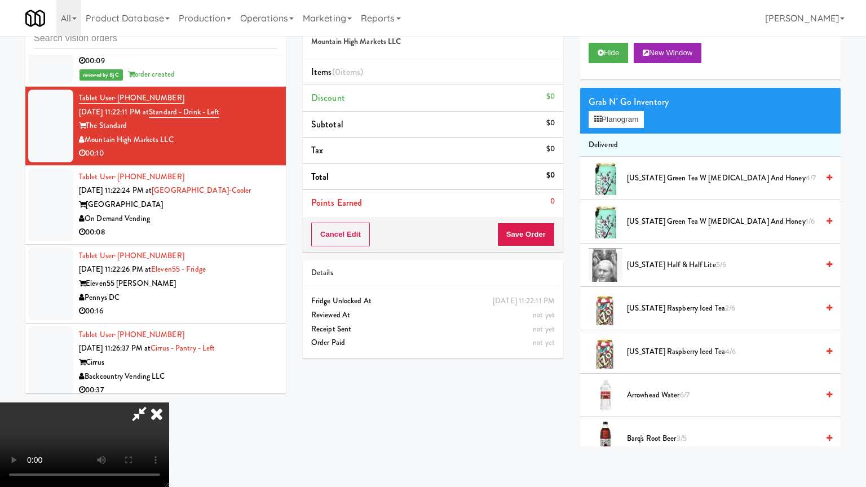
click at [169, 402] on video at bounding box center [84, 444] width 169 height 85
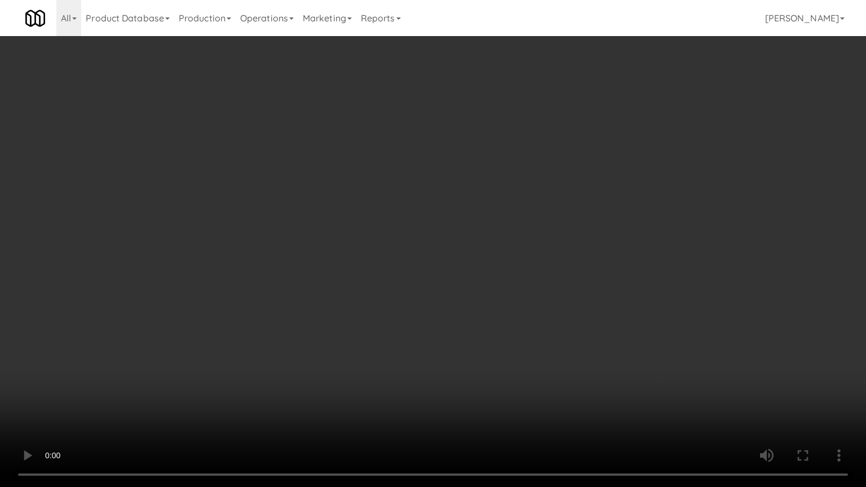
click at [492, 363] on video at bounding box center [433, 243] width 866 height 487
drag, startPoint x: 491, startPoint y: 363, endPoint x: 540, endPoint y: 245, distance: 128.1
click at [492, 362] on video at bounding box center [433, 243] width 866 height 487
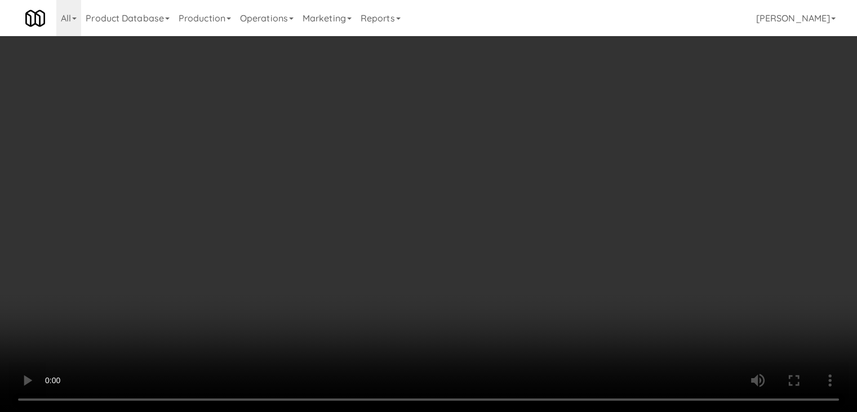
click at [618, 112] on button "Planogram" at bounding box center [610, 119] width 55 height 17
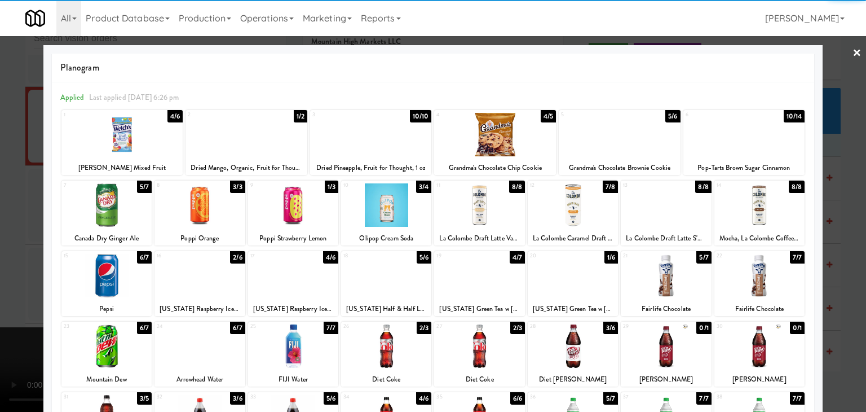
click at [661, 215] on div at bounding box center [666, 204] width 90 height 43
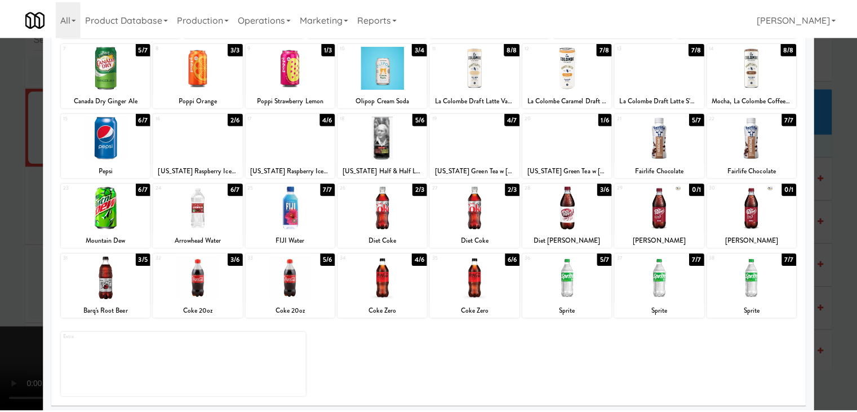
scroll to position [142, 0]
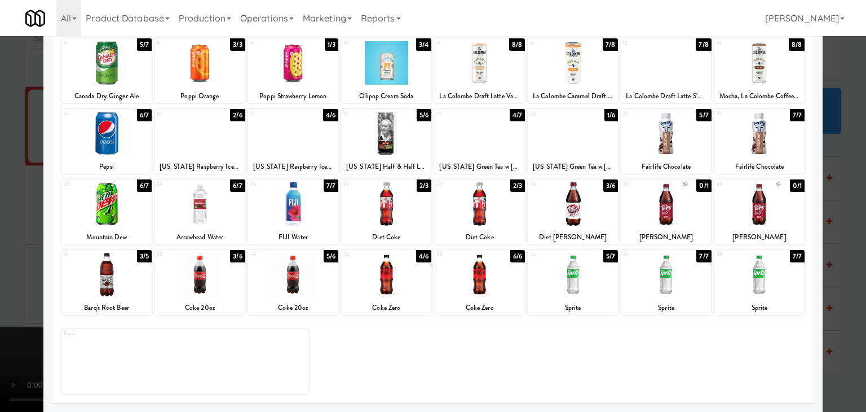
click at [372, 273] on div at bounding box center [386, 274] width 90 height 43
drag, startPoint x: 1, startPoint y: 262, endPoint x: 286, endPoint y: 271, distance: 285.4
click at [16, 262] on div at bounding box center [433, 206] width 866 height 412
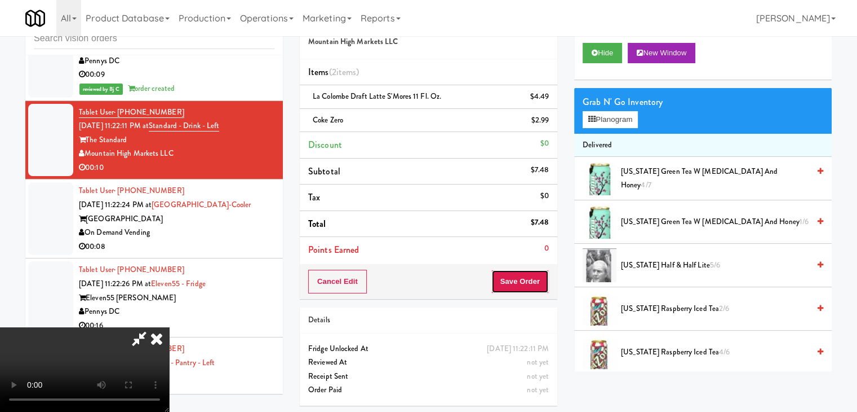
click at [535, 289] on button "Save Order" at bounding box center [520, 281] width 57 height 24
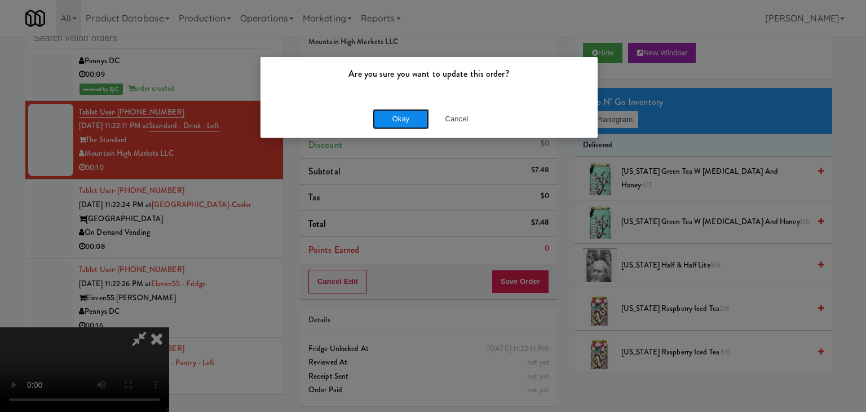
click at [408, 112] on button "Okay" at bounding box center [401, 119] width 56 height 20
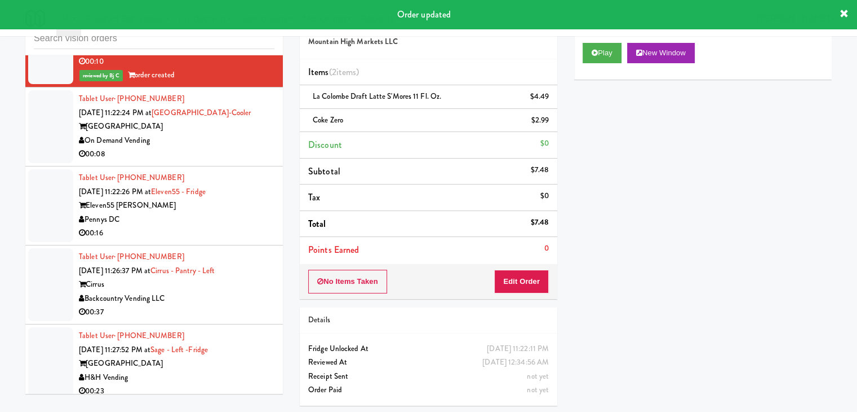
scroll to position [5838, 0]
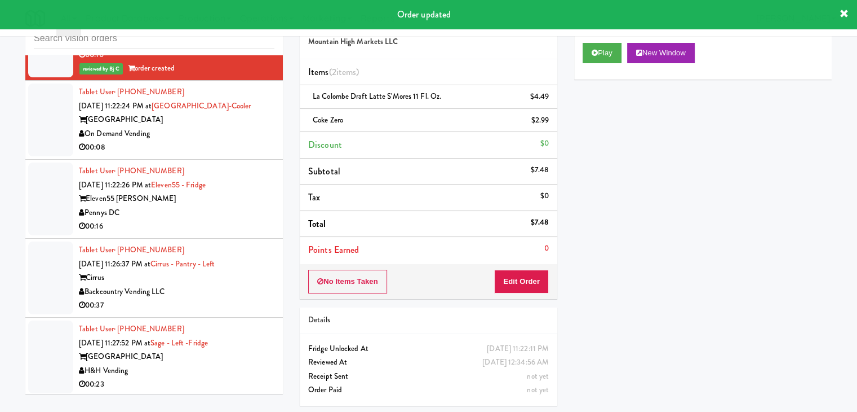
click at [228, 145] on div "00:08" at bounding box center [177, 147] width 196 height 14
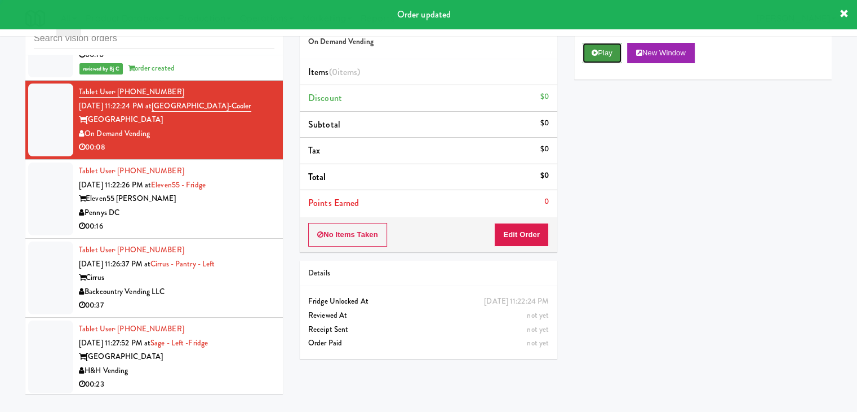
click at [601, 53] on button "Play" at bounding box center [602, 53] width 39 height 20
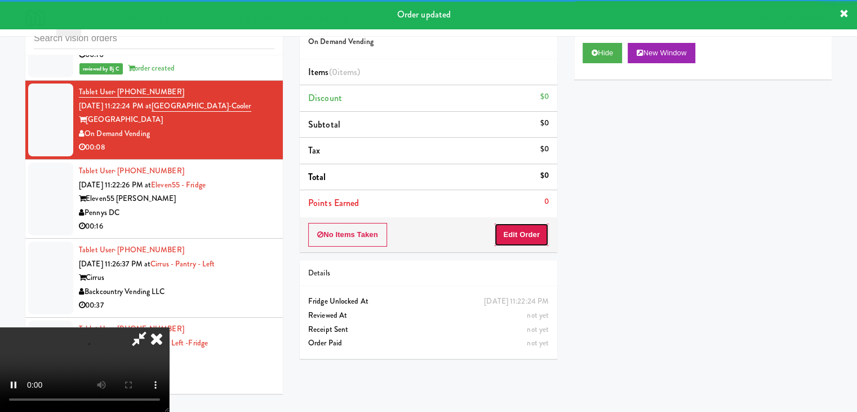
click at [510, 236] on button "Edit Order" at bounding box center [521, 235] width 55 height 24
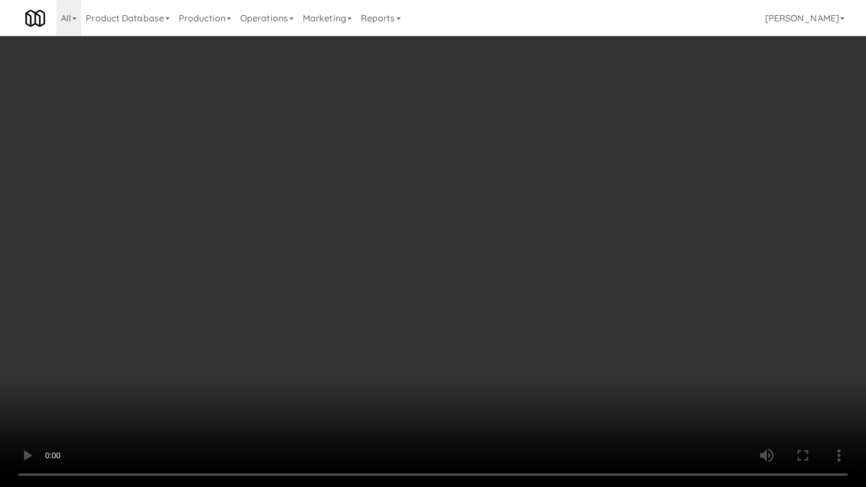
click at [506, 309] on video at bounding box center [433, 243] width 866 height 487
click at [505, 315] on video at bounding box center [433, 243] width 866 height 487
click at [503, 309] on video at bounding box center [433, 243] width 866 height 487
drag, startPoint x: 502, startPoint y: 309, endPoint x: 518, endPoint y: 248, distance: 62.9
click at [502, 308] on video at bounding box center [433, 243] width 866 height 487
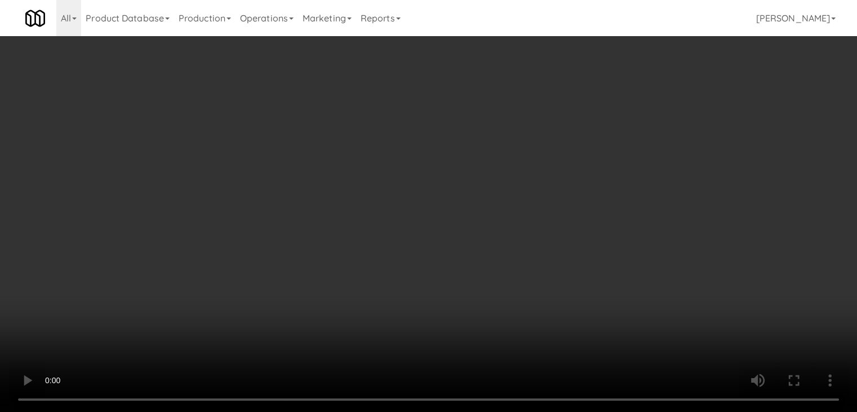
click at [631, 107] on div "Grab N' Go Inventory" at bounding box center [703, 102] width 241 height 17
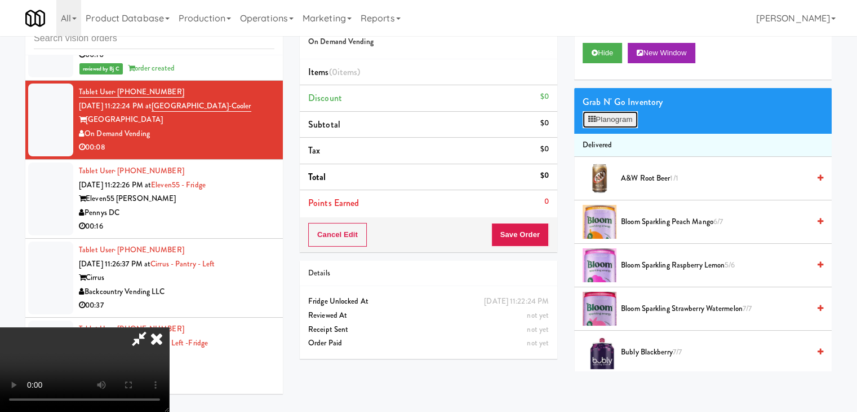
click at [627, 115] on button "Planogram" at bounding box center [610, 119] width 55 height 17
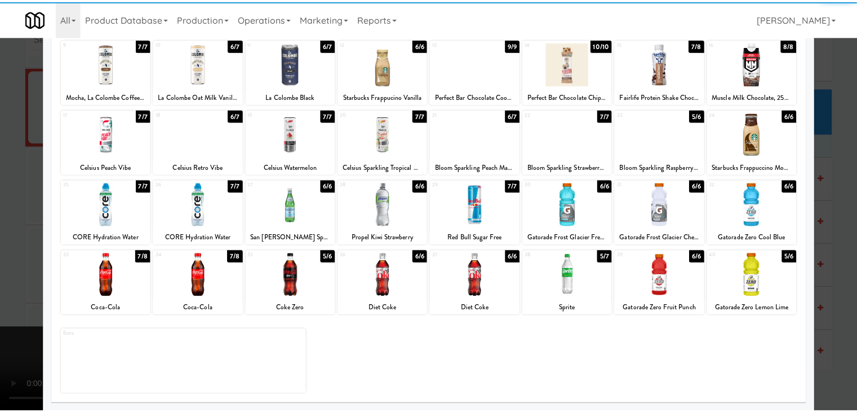
scroll to position [142, 0]
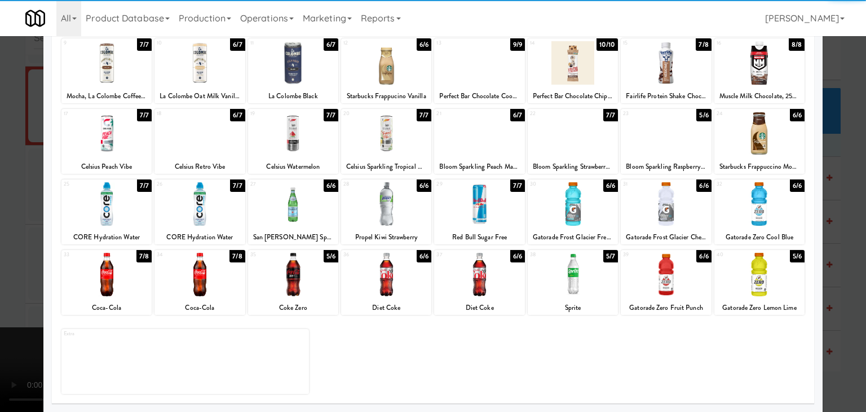
click at [224, 271] on div at bounding box center [199, 274] width 90 height 43
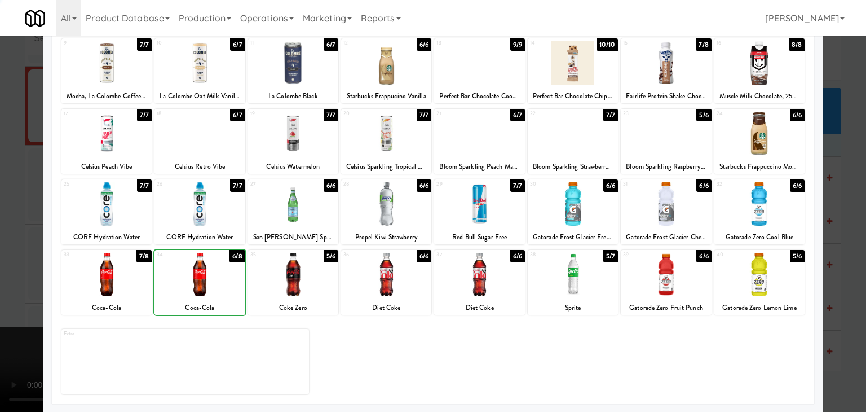
drag, startPoint x: 0, startPoint y: 254, endPoint x: 480, endPoint y: 250, distance: 479.7
click at [18, 249] on div at bounding box center [433, 206] width 866 height 412
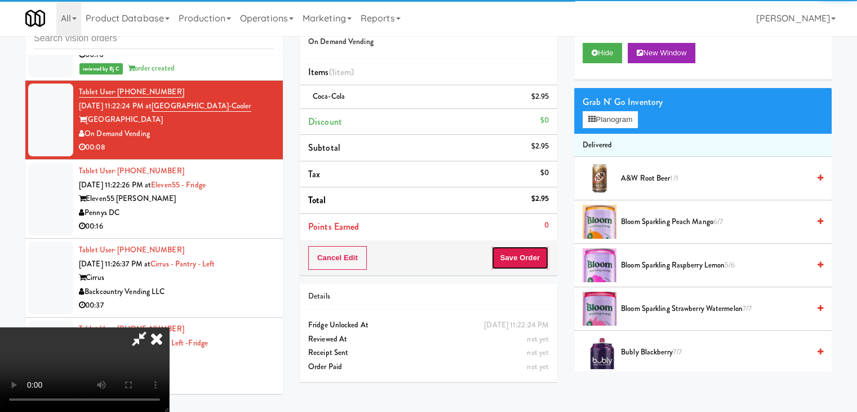
click at [521, 253] on button "Save Order" at bounding box center [520, 258] width 57 height 24
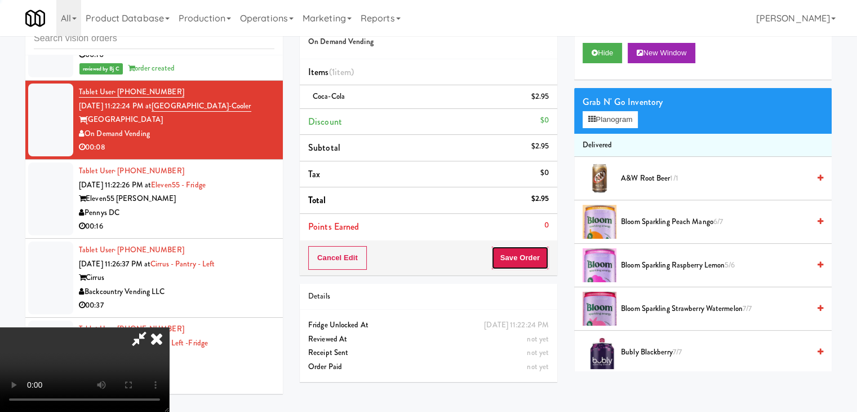
click at [519, 254] on button "Save Order" at bounding box center [520, 258] width 57 height 24
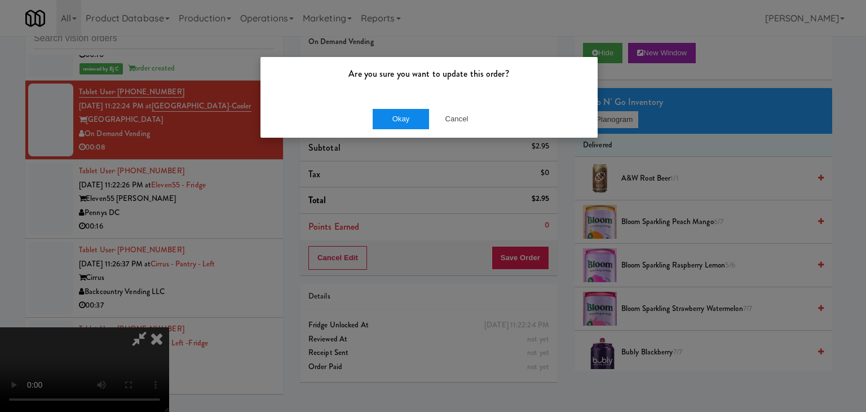
click at [388, 107] on div "Okay Cancel" at bounding box center [428, 119] width 337 height 38
drag, startPoint x: 390, startPoint y: 109, endPoint x: 390, endPoint y: 120, distance: 10.1
click at [390, 120] on button "Okay" at bounding box center [401, 119] width 56 height 20
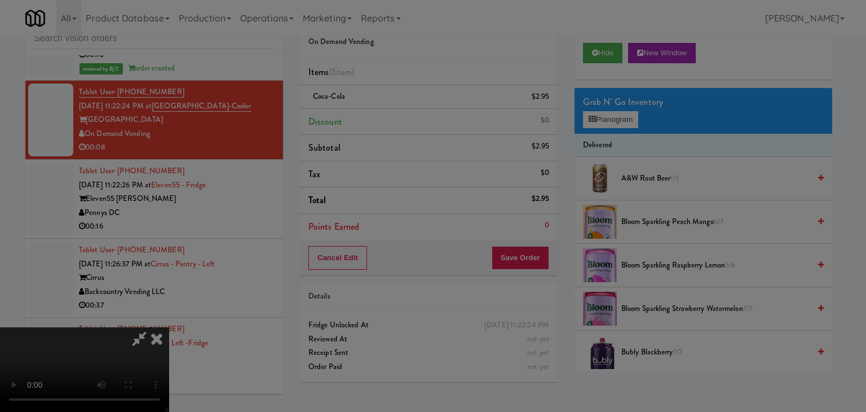
click at [390, 117] on div "Okay Cancel" at bounding box center [428, 98] width 337 height 38
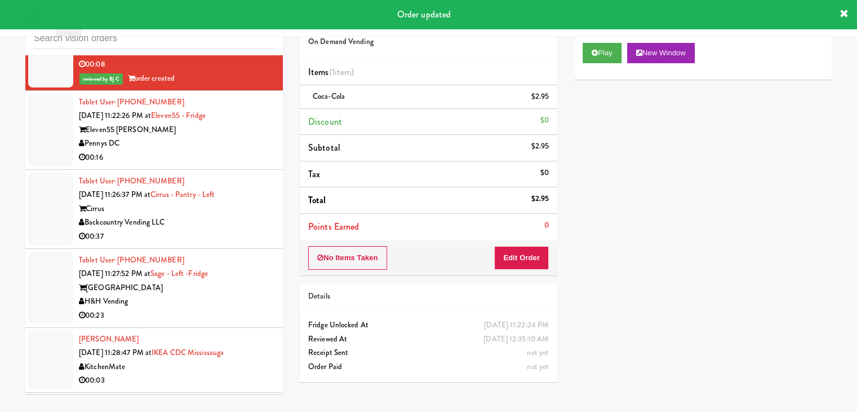
scroll to position [5908, 0]
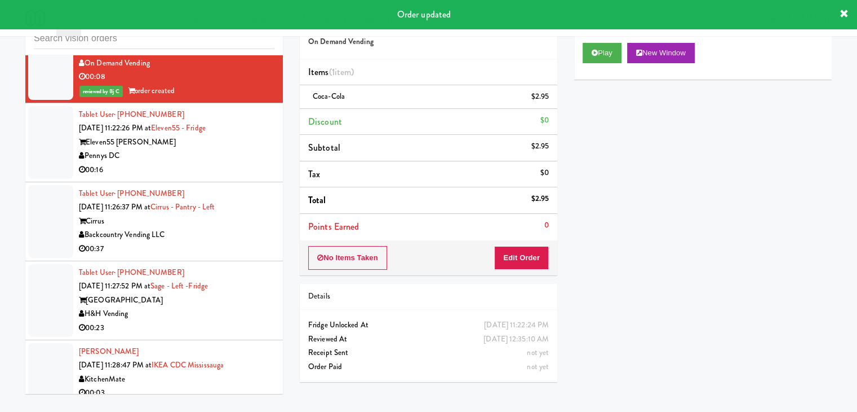
drag, startPoint x: 247, startPoint y: 137, endPoint x: 255, endPoint y: 145, distance: 11.6
click at [251, 142] on div "Eleven55 [PERSON_NAME]" at bounding box center [177, 142] width 196 height 14
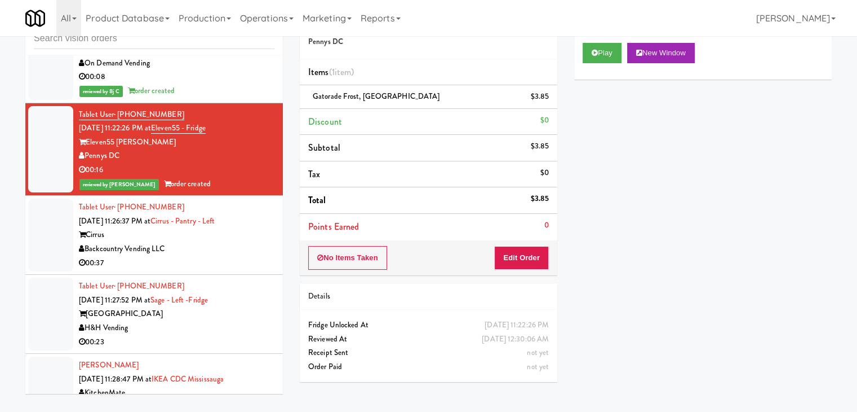
click at [236, 248] on div "Backcountry Vending LLC" at bounding box center [177, 249] width 196 height 14
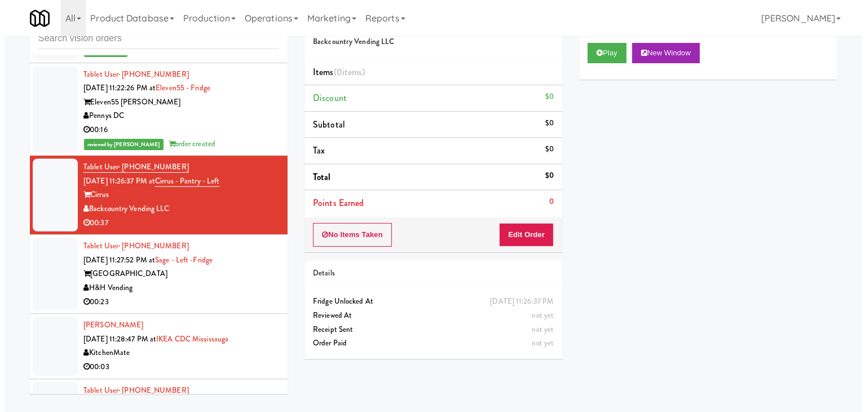
scroll to position [5965, 0]
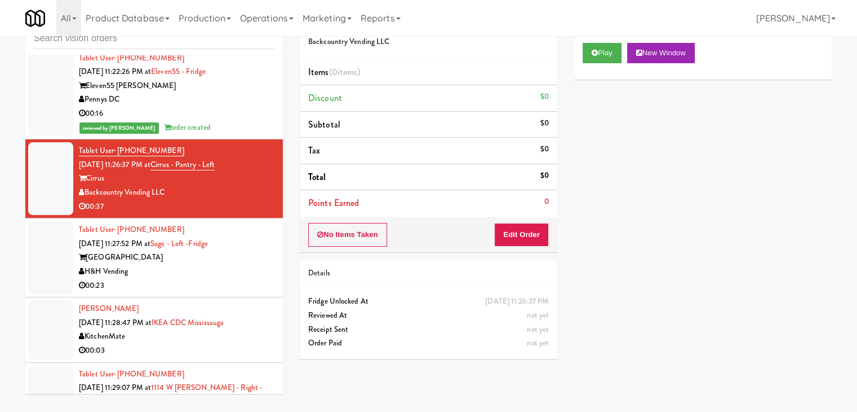
click at [223, 267] on div "H&H Vending" at bounding box center [177, 271] width 196 height 14
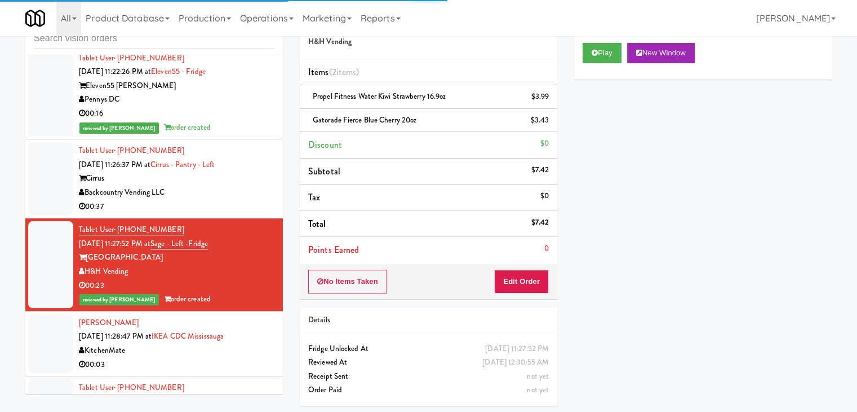
click at [215, 189] on div "Backcountry Vending LLC" at bounding box center [177, 192] width 196 height 14
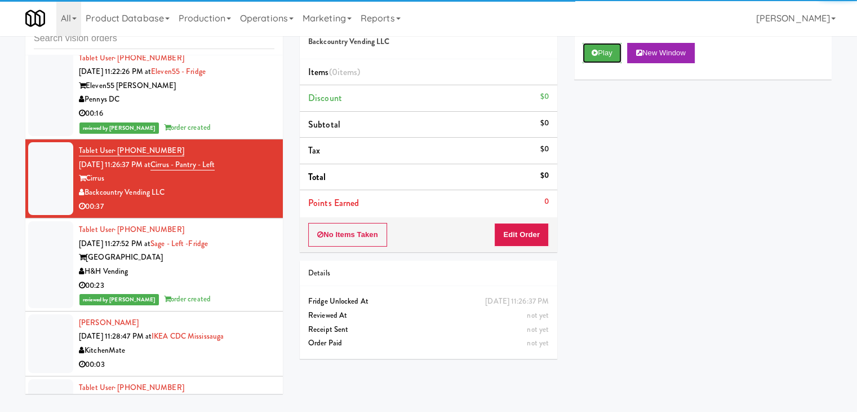
drag, startPoint x: 592, startPoint y: 49, endPoint x: 534, endPoint y: 179, distance: 142.1
click at [592, 54] on icon at bounding box center [595, 52] width 6 height 7
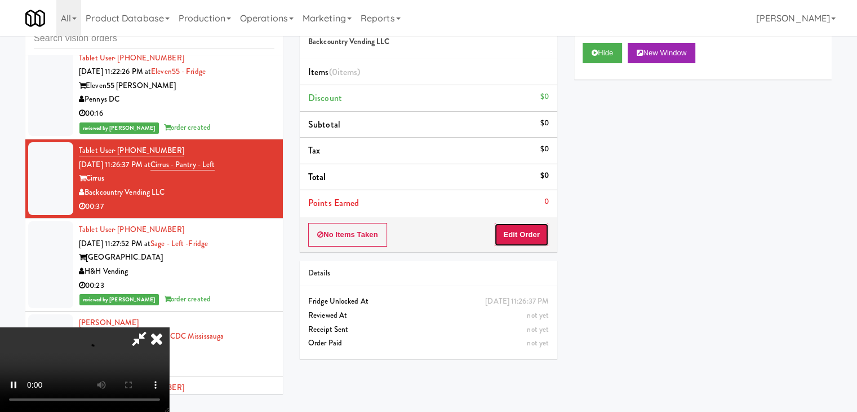
click at [507, 240] on button "Edit Order" at bounding box center [521, 235] width 55 height 24
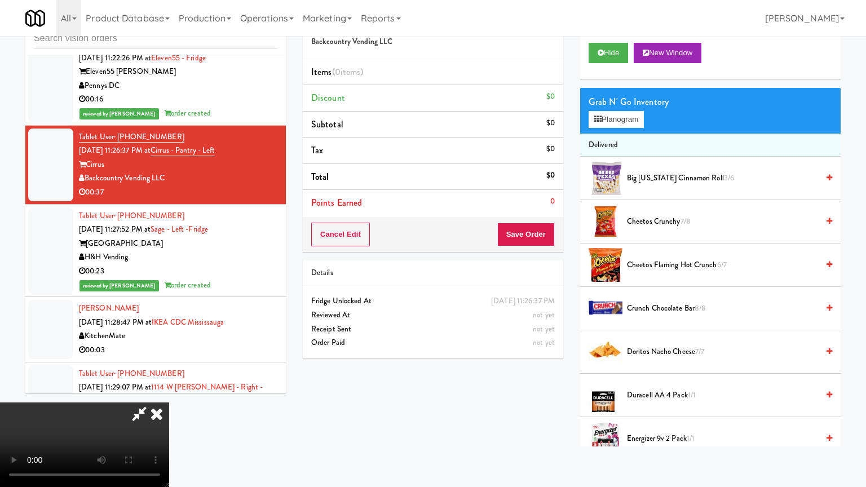
click at [169, 402] on video at bounding box center [84, 444] width 169 height 85
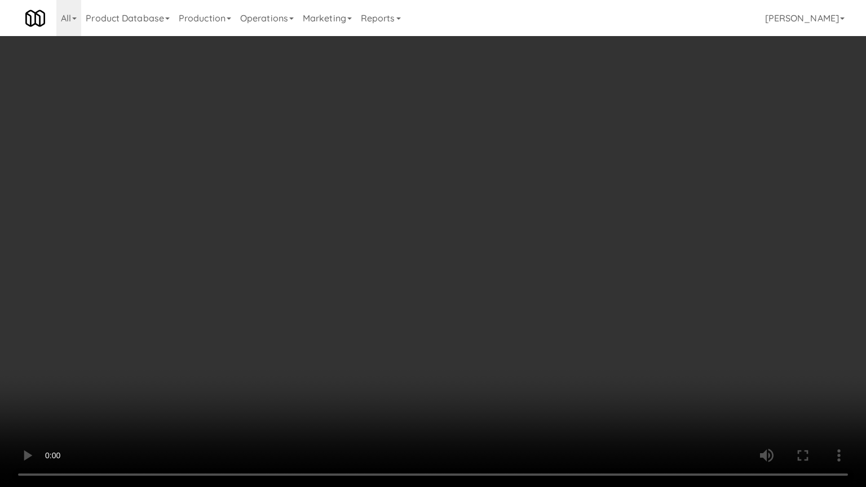
click at [589, 361] on video at bounding box center [433, 243] width 866 height 487
click at [586, 361] on video at bounding box center [433, 243] width 866 height 487
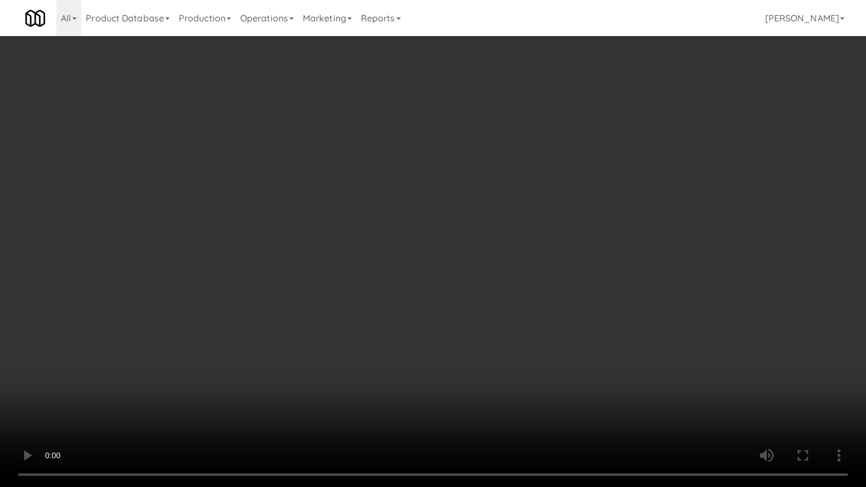
click at [590, 338] on video at bounding box center [433, 243] width 866 height 487
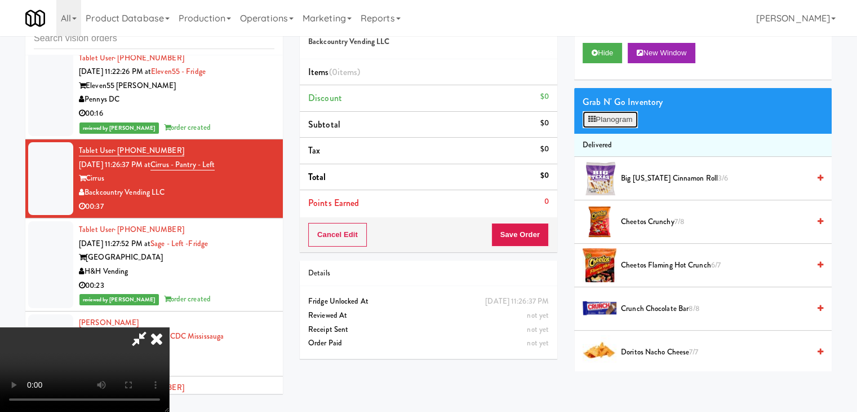
click at [612, 118] on button "Planogram" at bounding box center [610, 119] width 55 height 17
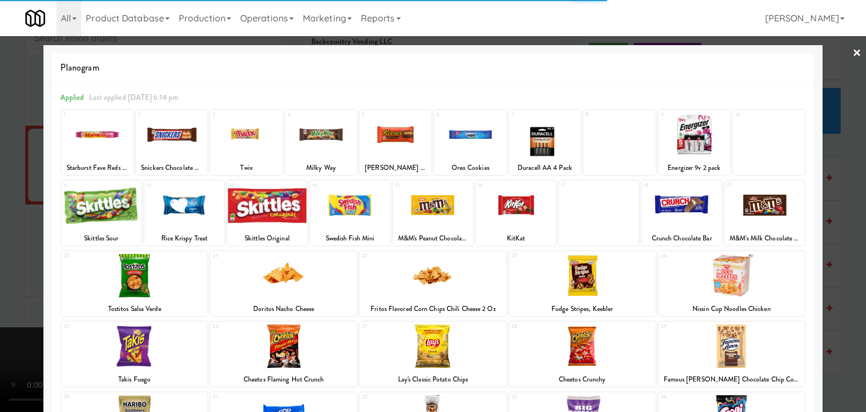
click at [743, 346] on div at bounding box center [731, 345] width 147 height 43
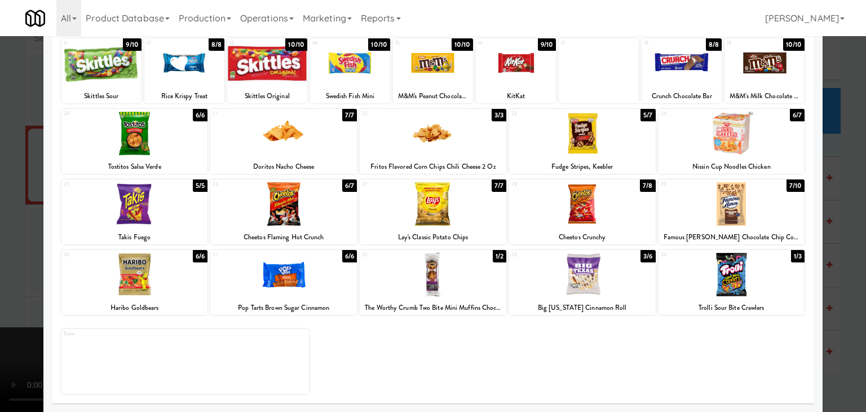
click at [556, 286] on div at bounding box center [582, 274] width 147 height 43
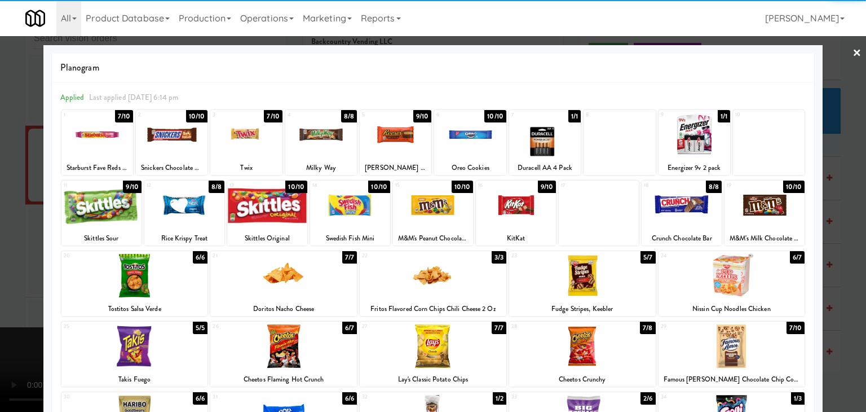
click at [89, 142] on div at bounding box center [97, 134] width 72 height 43
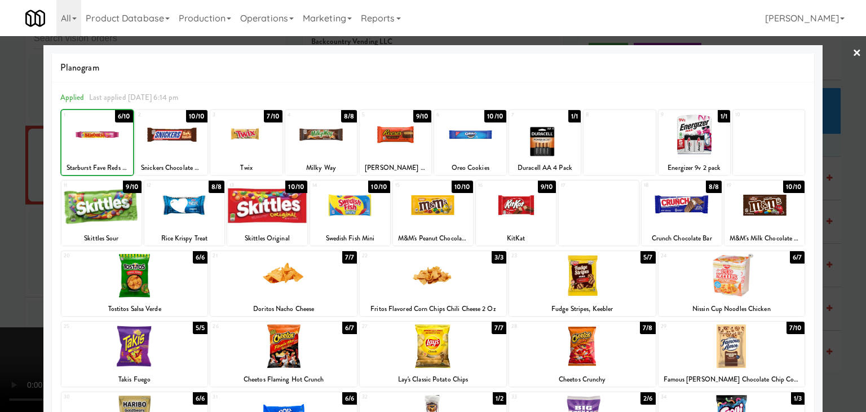
drag, startPoint x: 0, startPoint y: 174, endPoint x: 133, endPoint y: 200, distance: 135.4
click at [6, 176] on div at bounding box center [433, 206] width 866 height 412
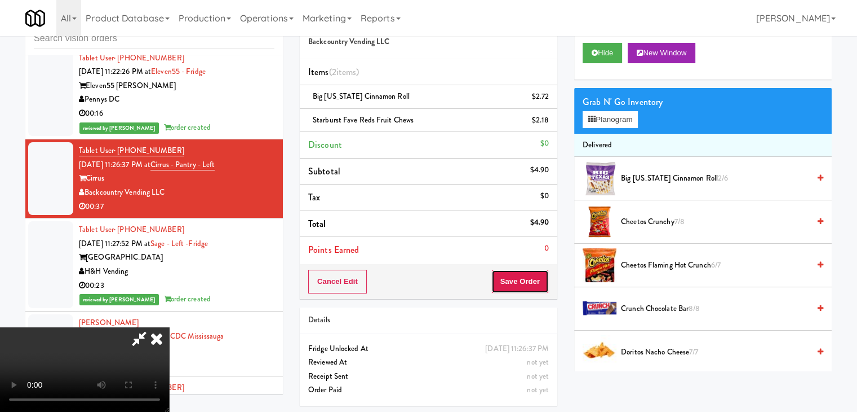
click at [520, 286] on button "Save Order" at bounding box center [520, 281] width 57 height 24
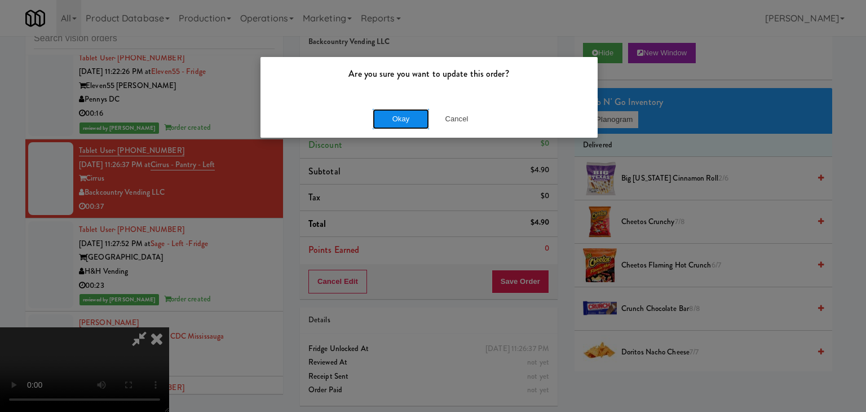
click at [396, 120] on button "Okay" at bounding box center [401, 119] width 56 height 20
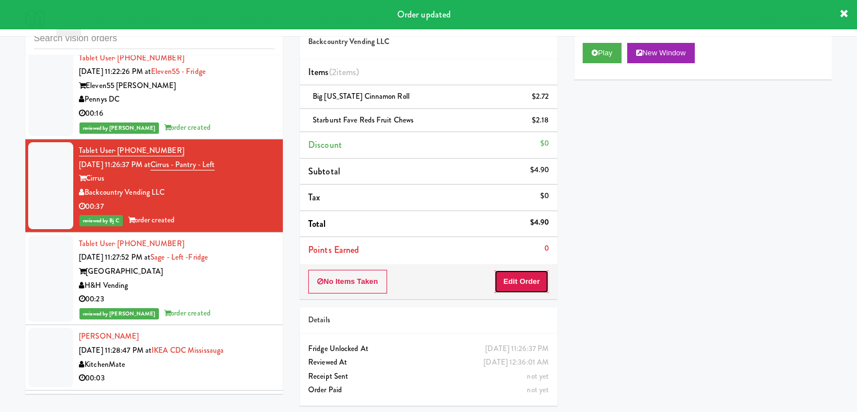
click at [527, 280] on button "Edit Order" at bounding box center [521, 281] width 55 height 24
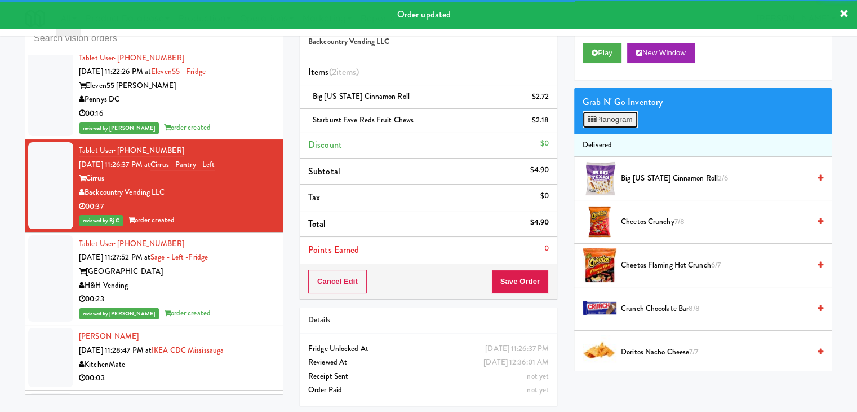
click at [614, 123] on button "Planogram" at bounding box center [610, 119] width 55 height 17
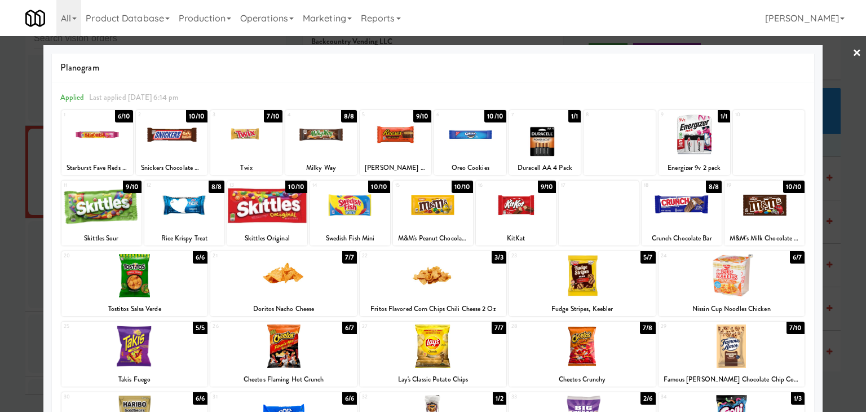
drag, startPoint x: 755, startPoint y: 346, endPoint x: 838, endPoint y: 346, distance: 82.9
click at [759, 347] on div at bounding box center [731, 345] width 147 height 43
click at [841, 344] on div at bounding box center [433, 206] width 866 height 412
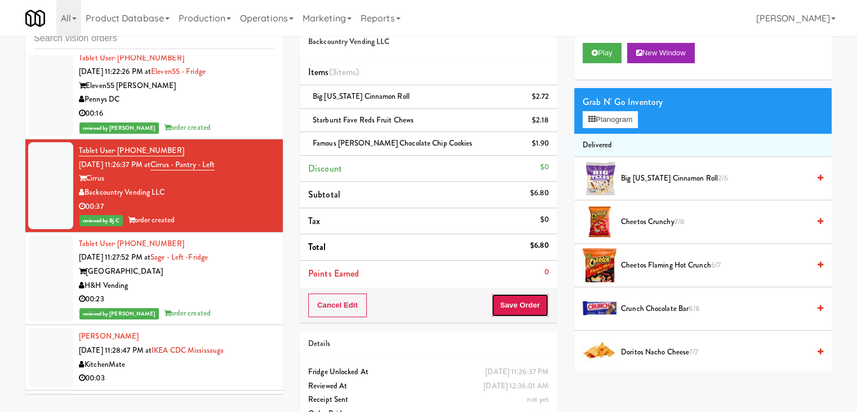
click at [512, 298] on button "Save Order" at bounding box center [520, 305] width 57 height 24
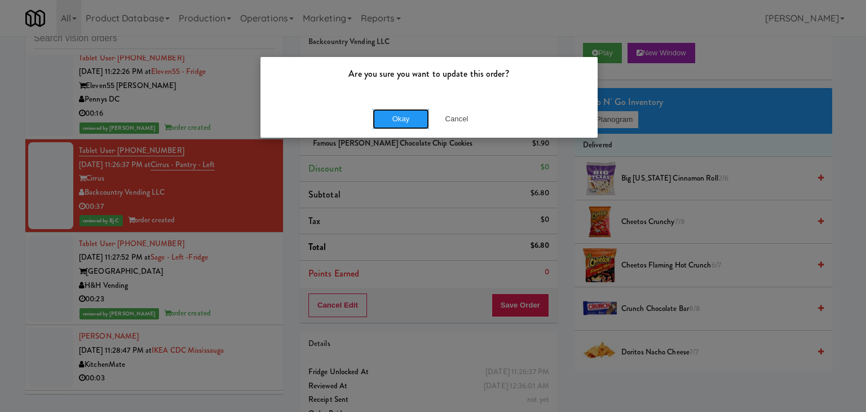
click at [409, 126] on button "Okay" at bounding box center [401, 119] width 56 height 20
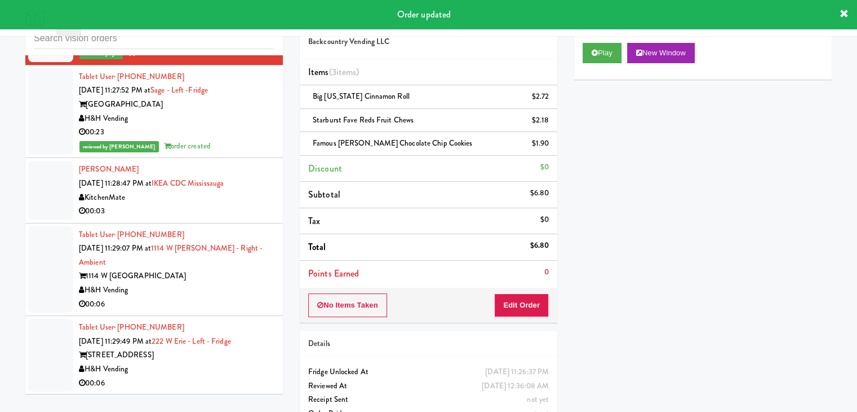
scroll to position [6134, 0]
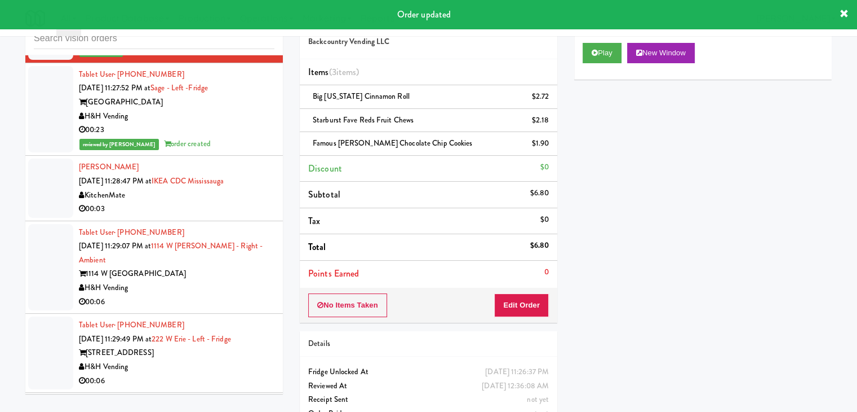
drag, startPoint x: 210, startPoint y: 210, endPoint x: 218, endPoint y: 212, distance: 7.7
click at [214, 210] on div "00:03" at bounding box center [177, 209] width 196 height 14
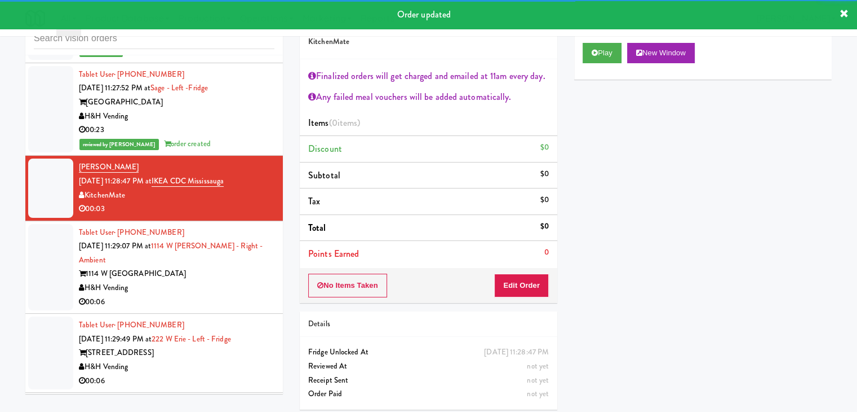
click at [588, 68] on div "Play New Window" at bounding box center [703, 56] width 258 height 45
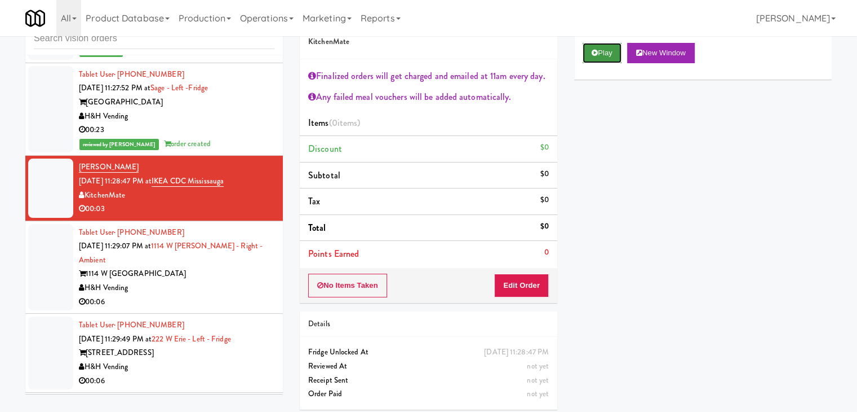
click at [602, 51] on button "Play" at bounding box center [602, 53] width 39 height 20
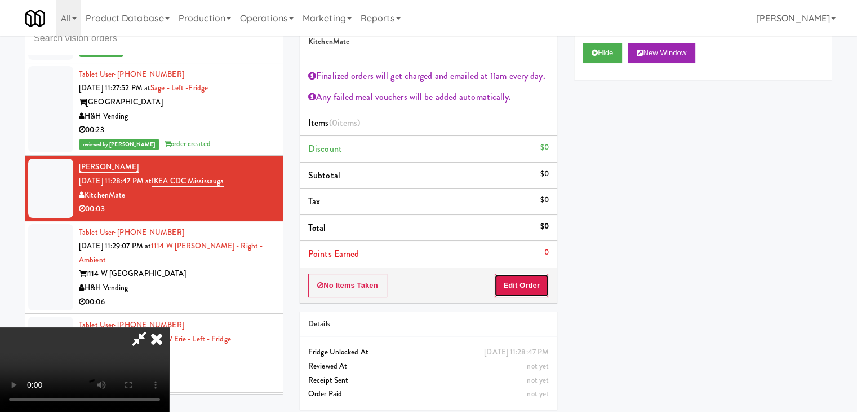
click at [523, 282] on button "Edit Order" at bounding box center [521, 285] width 55 height 24
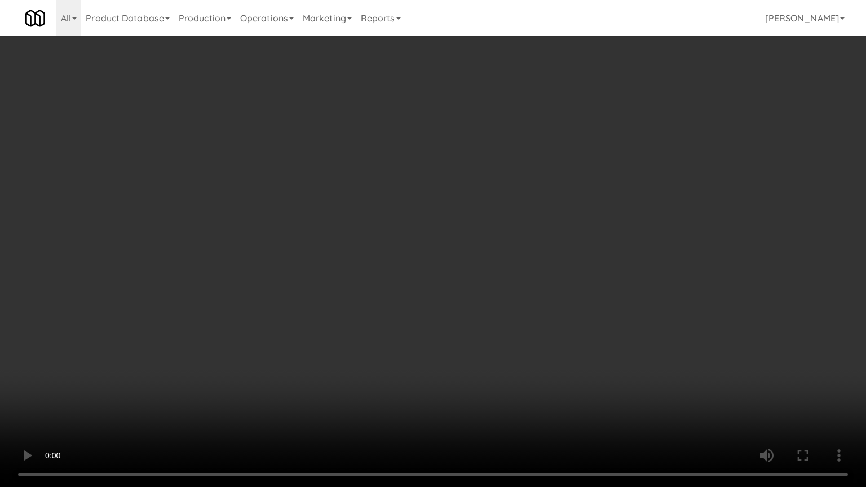
click at [335, 411] on video at bounding box center [433, 243] width 866 height 487
click at [529, 356] on video at bounding box center [433, 243] width 866 height 487
click at [535, 357] on video at bounding box center [433, 243] width 866 height 487
click at [532, 359] on video at bounding box center [433, 243] width 866 height 487
click at [537, 355] on video at bounding box center [433, 243] width 866 height 487
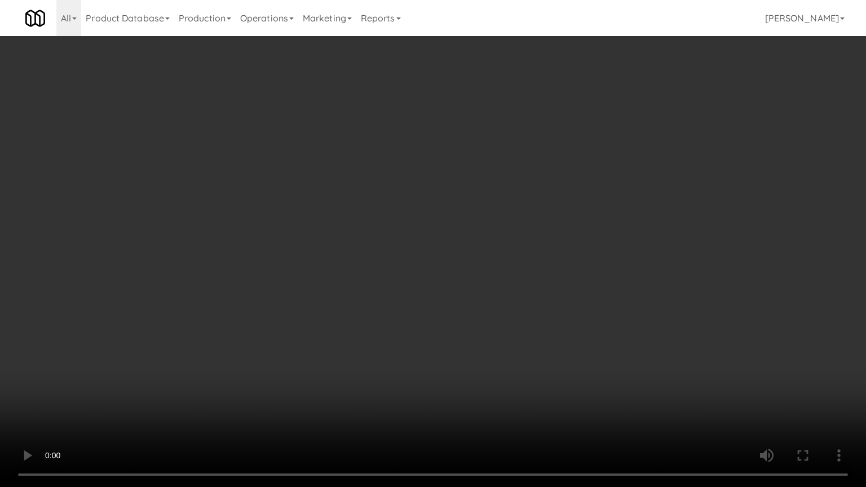
click at [536, 355] on video at bounding box center [433, 243] width 866 height 487
click at [510, 360] on video at bounding box center [433, 243] width 866 height 487
drag, startPoint x: 510, startPoint y: 360, endPoint x: 488, endPoint y: 298, distance: 66.1
click at [504, 358] on video at bounding box center [433, 243] width 866 height 487
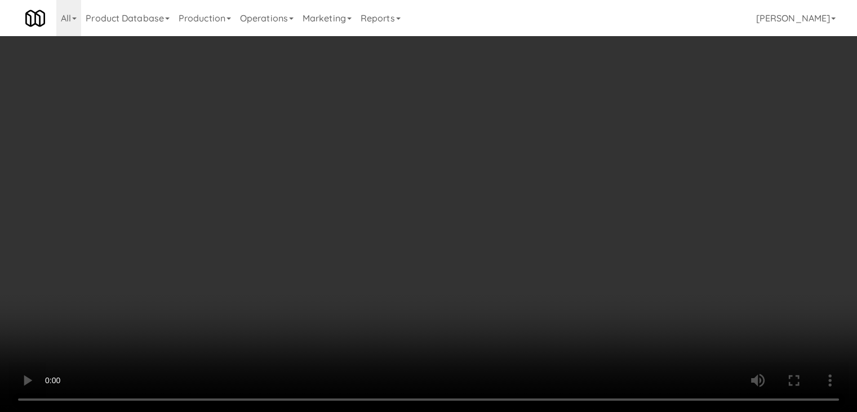
click at [386, 200] on video at bounding box center [428, 206] width 857 height 412
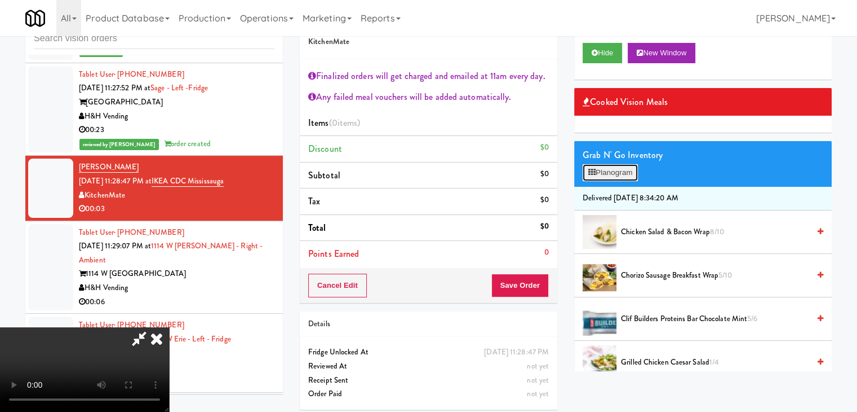
click at [609, 175] on button "Planogram" at bounding box center [610, 172] width 55 height 17
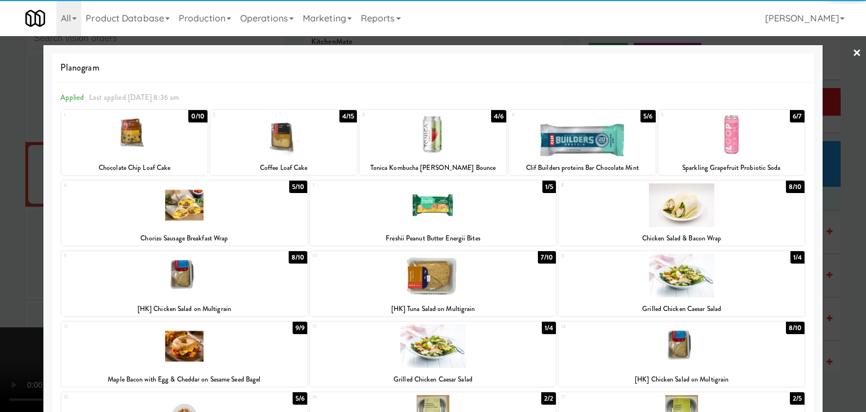
click at [151, 143] on div at bounding box center [134, 134] width 147 height 43
drag, startPoint x: 0, startPoint y: 190, endPoint x: 54, endPoint y: 191, distance: 53.6
click at [2, 191] on div at bounding box center [433, 206] width 866 height 412
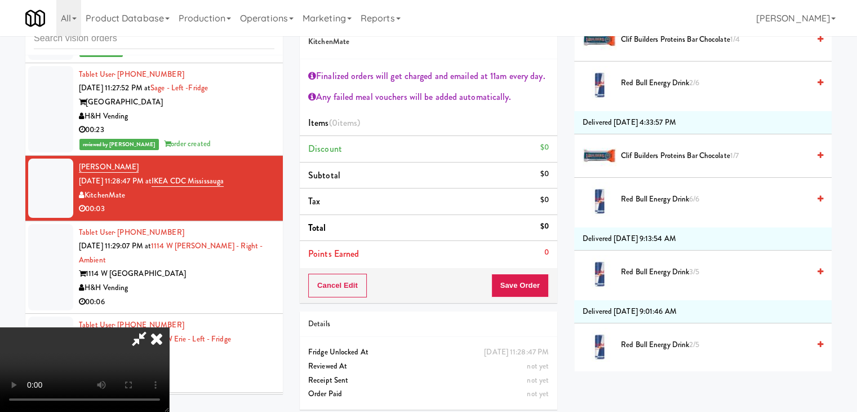
scroll to position [676, 0]
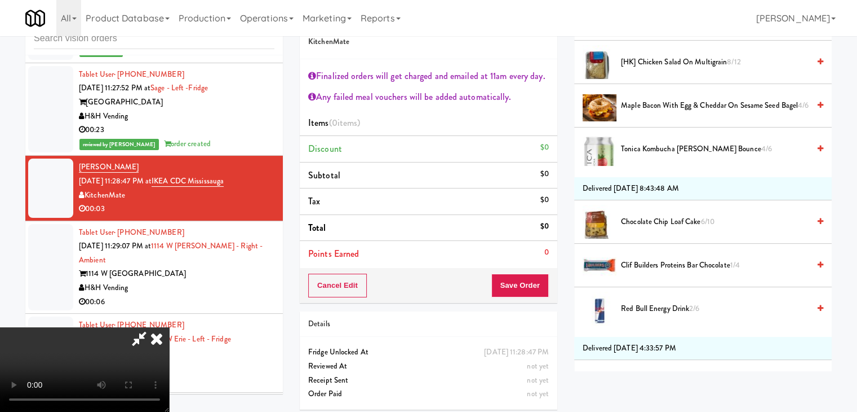
click at [672, 217] on span "Chocolate Chip Loaf Cake 6/10" at bounding box center [715, 222] width 188 height 14
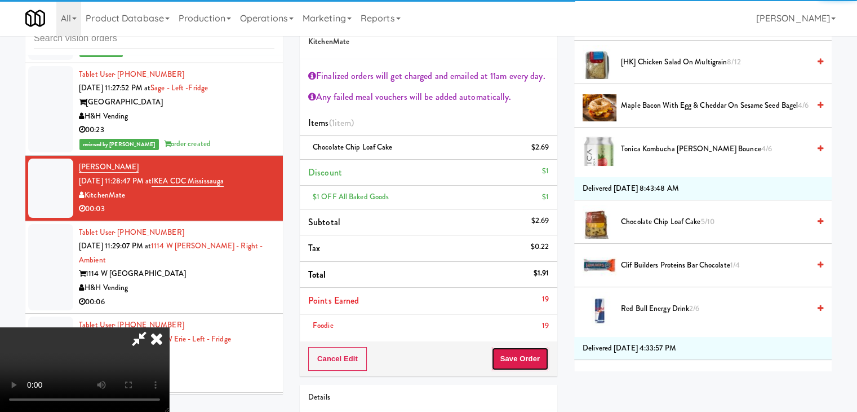
click at [531, 356] on button "Save Order" at bounding box center [520, 359] width 57 height 24
click at [530, 360] on button "Save Order" at bounding box center [520, 359] width 57 height 24
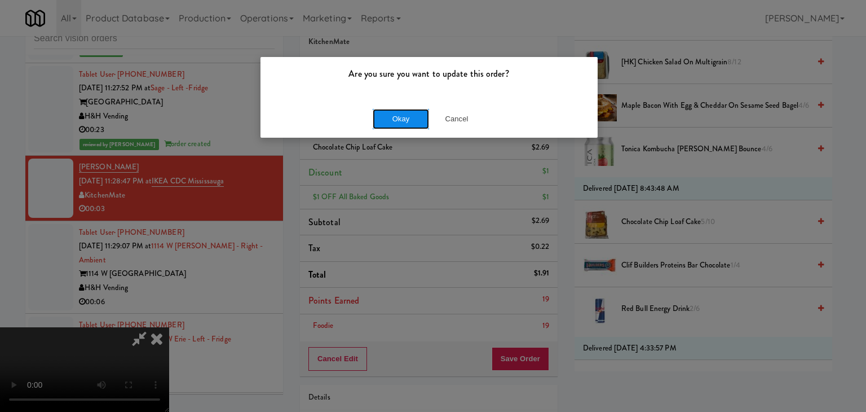
click at [408, 113] on button "Okay" at bounding box center [401, 119] width 56 height 20
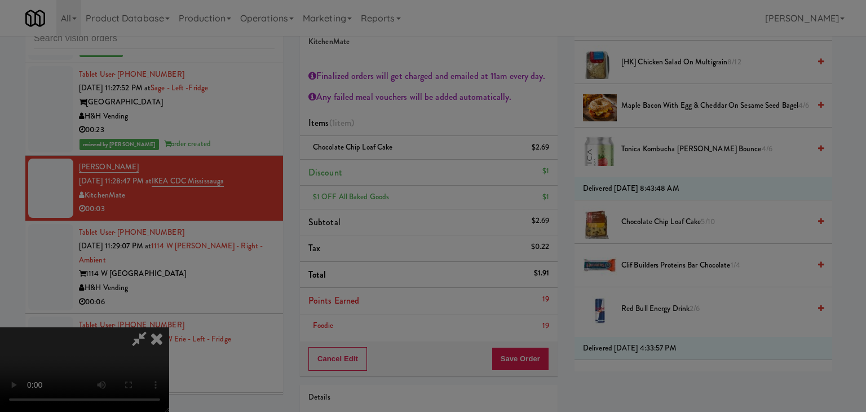
click at [408, 113] on body "Are you sure you want to update this order? Okay Cancel Okay Are you sure you w…" at bounding box center [433, 206] width 866 height 412
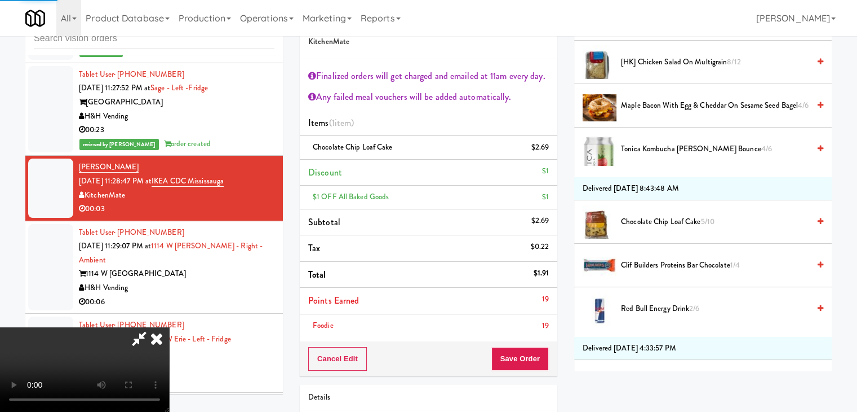
scroll to position [86, 0]
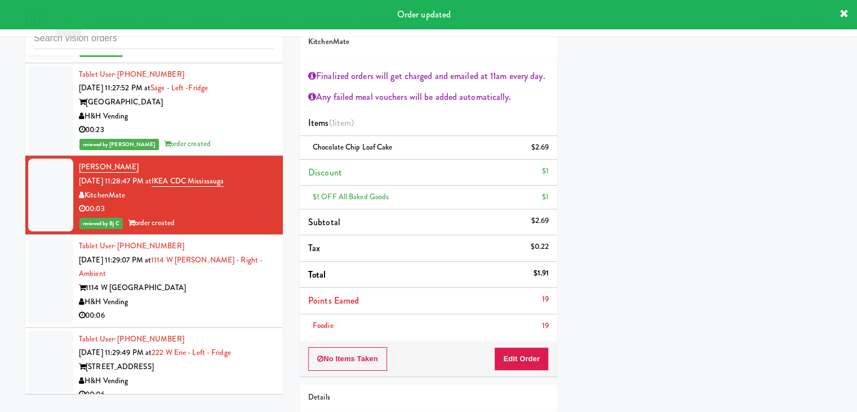
drag, startPoint x: 218, startPoint y: 303, endPoint x: 249, endPoint y: 289, distance: 33.8
click at [219, 308] on div "00:06" at bounding box center [177, 315] width 196 height 14
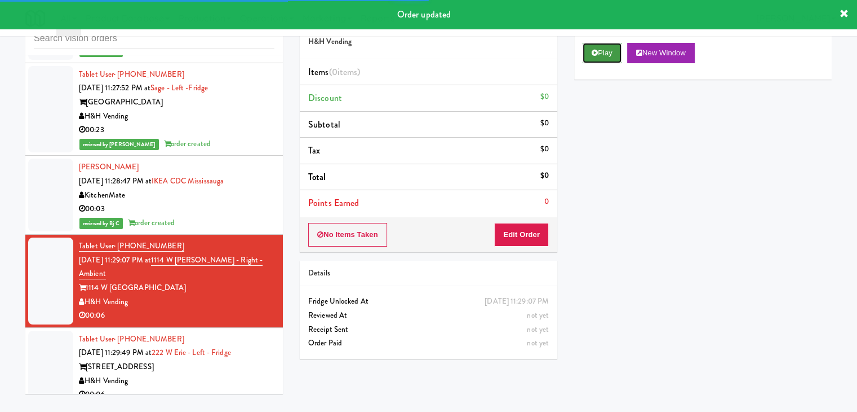
click at [613, 56] on button "Play" at bounding box center [602, 53] width 39 height 20
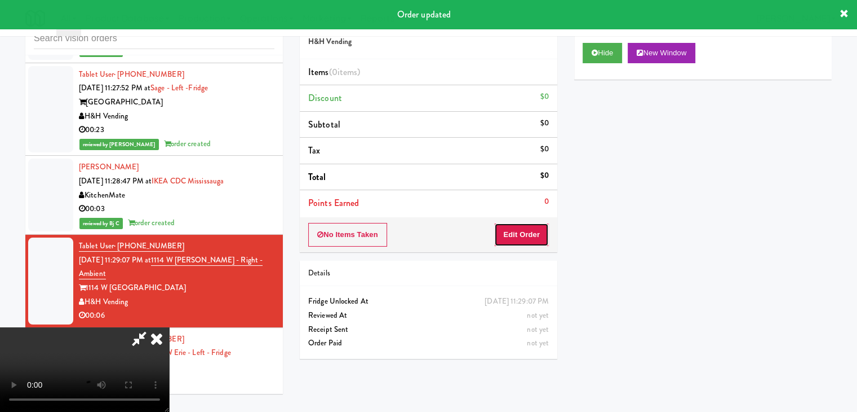
click at [519, 238] on button "Edit Order" at bounding box center [521, 235] width 55 height 24
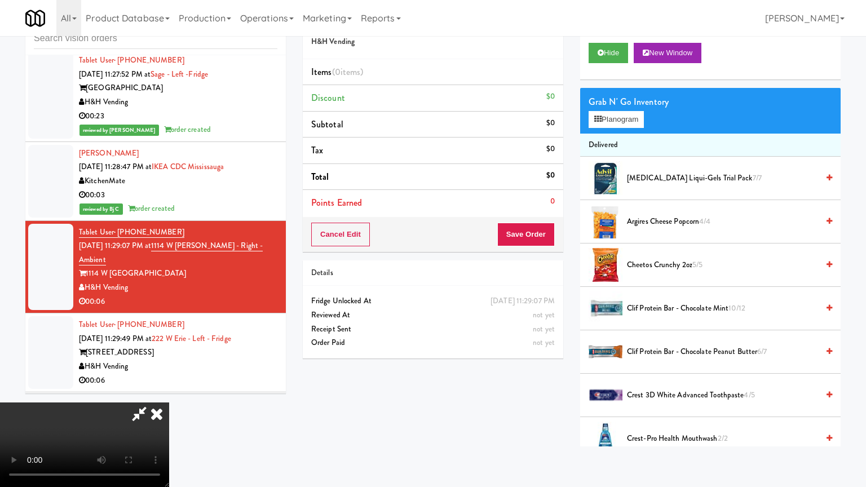
click at [169, 402] on video at bounding box center [84, 444] width 169 height 85
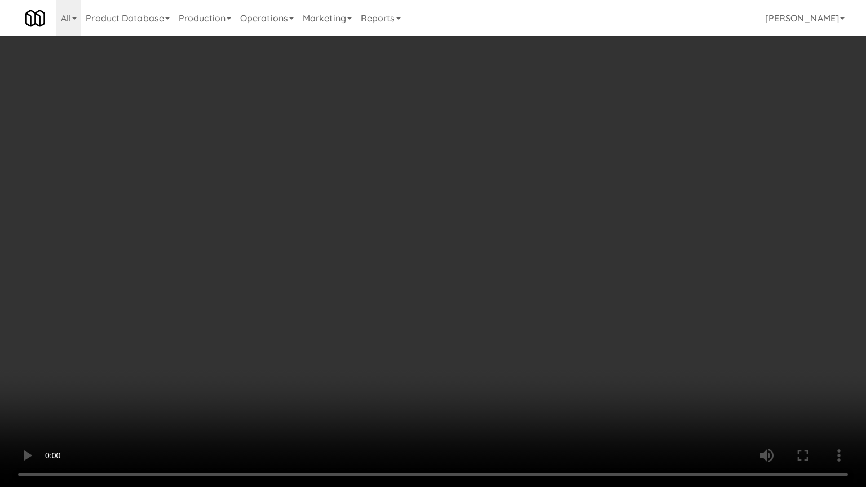
click at [474, 353] on video at bounding box center [433, 243] width 866 height 487
click at [483, 346] on video at bounding box center [433, 243] width 866 height 487
drag, startPoint x: 483, startPoint y: 345, endPoint x: 577, endPoint y: 225, distance: 152.9
click at [504, 325] on video at bounding box center [433, 243] width 866 height 487
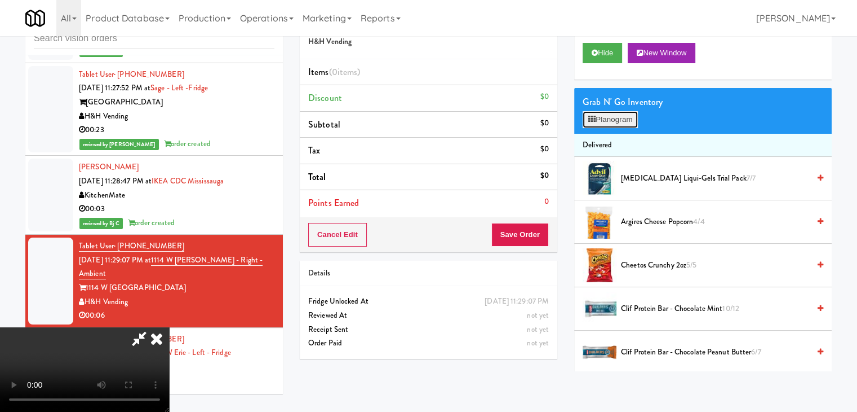
click at [627, 117] on button "Planogram" at bounding box center [610, 119] width 55 height 17
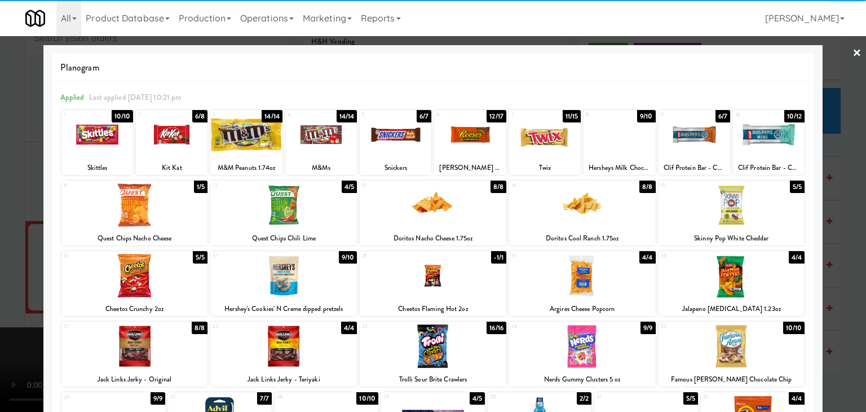
click at [459, 217] on div at bounding box center [433, 204] width 147 height 43
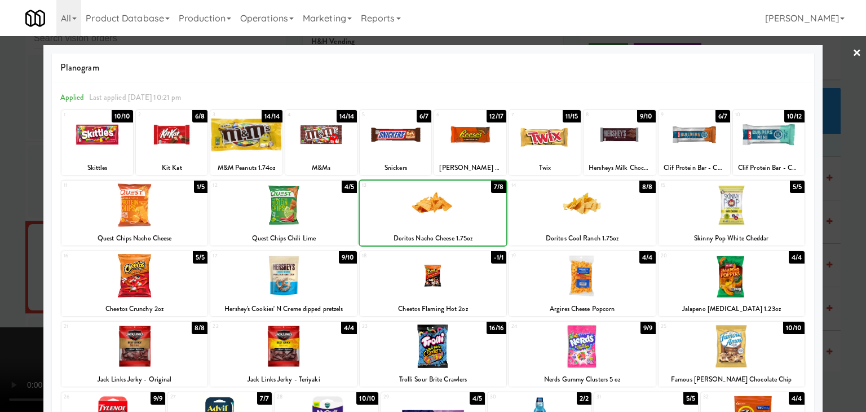
click at [459, 217] on div at bounding box center [433, 204] width 147 height 43
drag, startPoint x: 2, startPoint y: 228, endPoint x: 210, endPoint y: 239, distance: 208.3
click at [4, 228] on div at bounding box center [433, 206] width 866 height 412
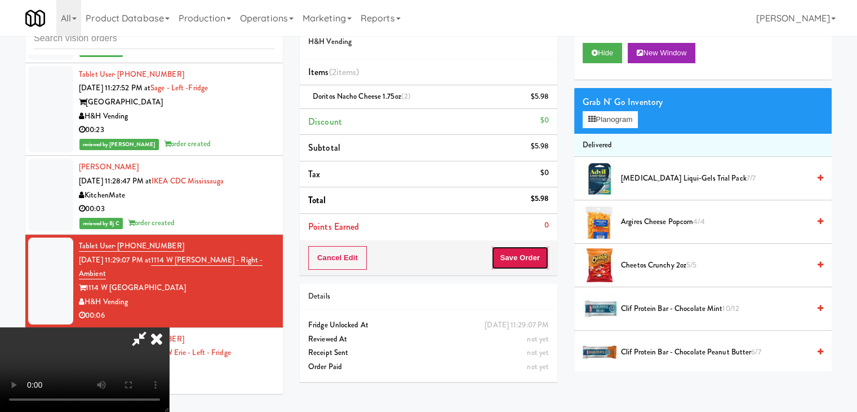
click at [534, 256] on button "Save Order" at bounding box center [520, 258] width 57 height 24
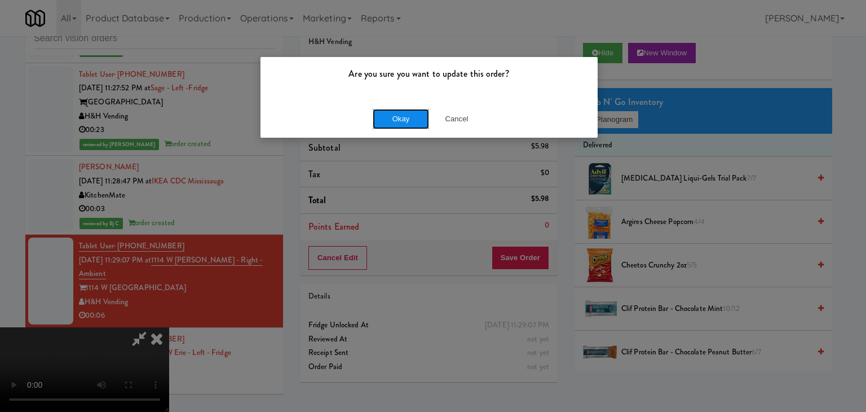
click at [395, 125] on button "Okay" at bounding box center [401, 119] width 56 height 20
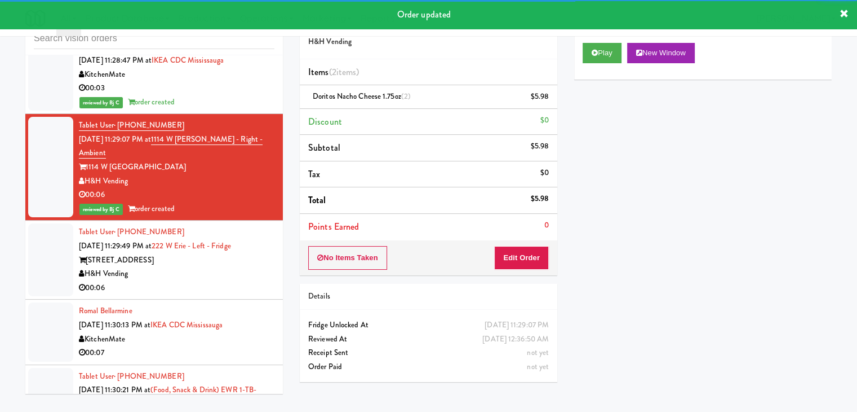
scroll to position [6303, 0]
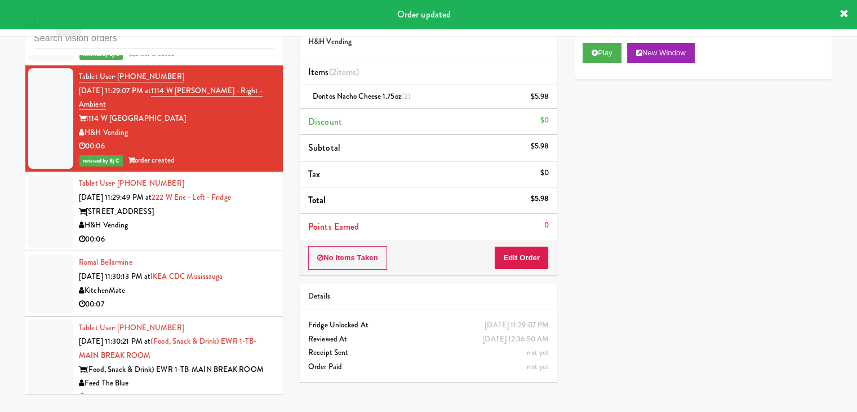
click at [229, 218] on div "H&H Vending" at bounding box center [177, 225] width 196 height 14
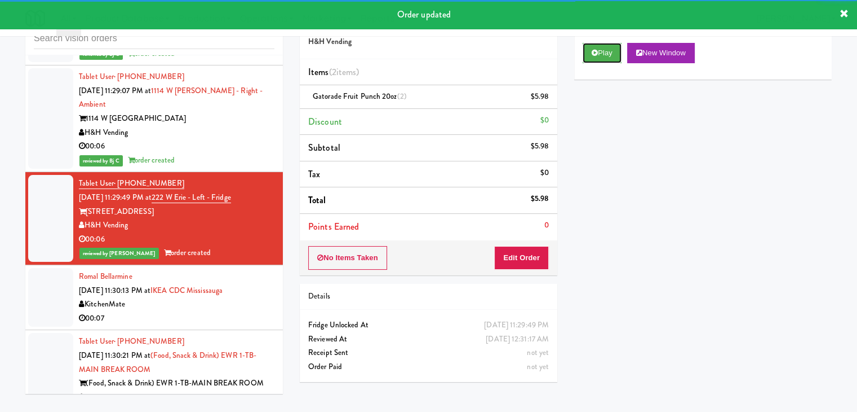
drag, startPoint x: 604, startPoint y: 57, endPoint x: 574, endPoint y: 141, distance: 89.0
click at [604, 57] on button "Play" at bounding box center [602, 53] width 39 height 20
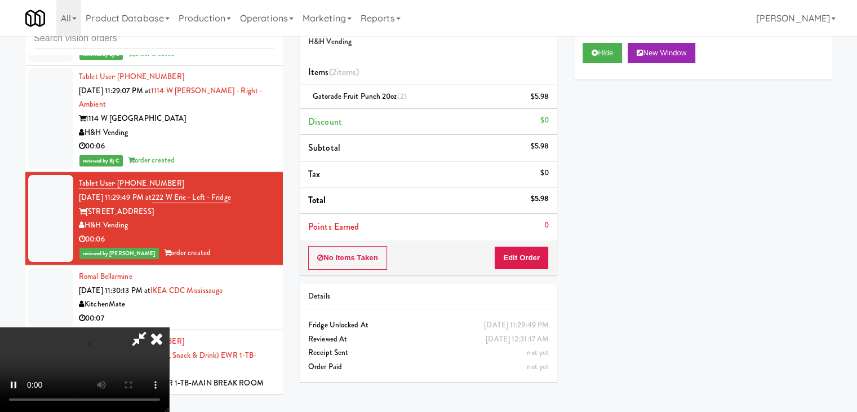
click at [227, 311] on div "00:07" at bounding box center [177, 318] width 196 height 14
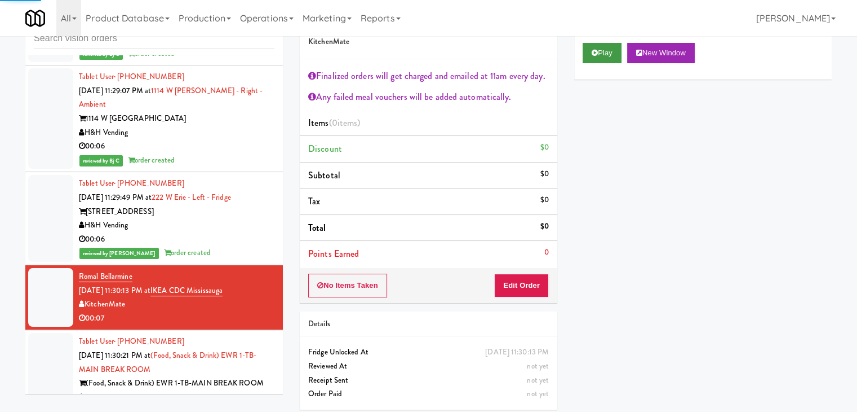
click at [606, 41] on div "Play New Window" at bounding box center [703, 56] width 258 height 45
drag, startPoint x: 604, startPoint y: 48, endPoint x: 603, endPoint y: 56, distance: 8.1
click at [604, 51] on button "Play" at bounding box center [602, 53] width 39 height 20
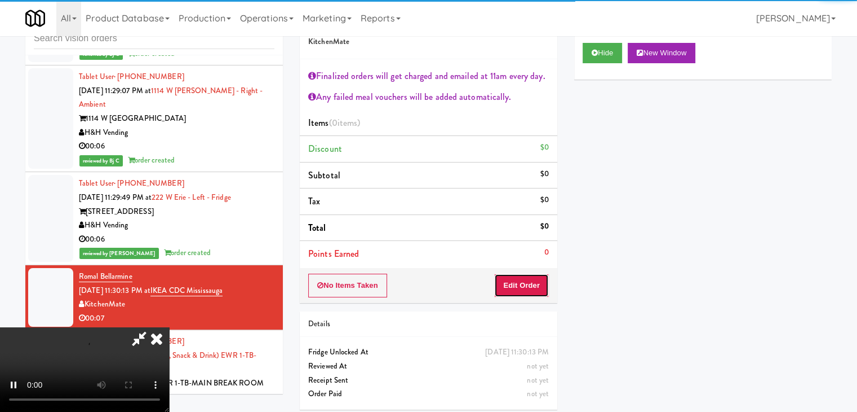
click at [535, 282] on button "Edit Order" at bounding box center [521, 285] width 55 height 24
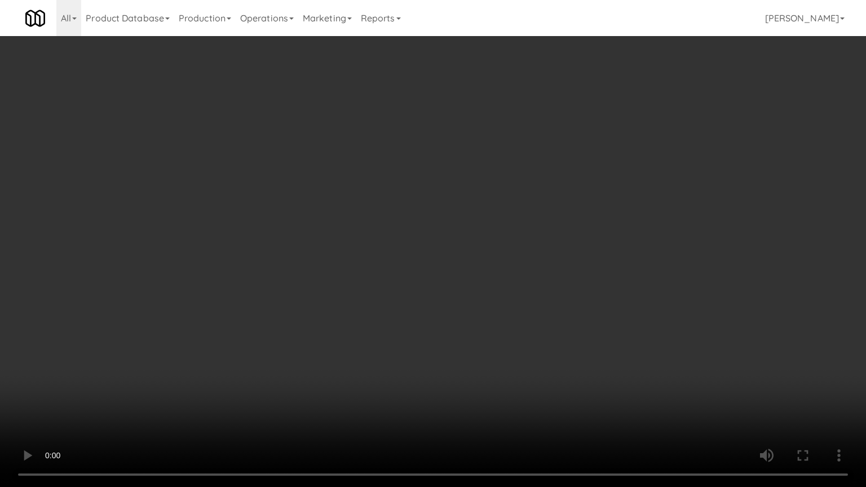
click at [496, 362] on video at bounding box center [433, 243] width 866 height 487
drag, startPoint x: 496, startPoint y: 362, endPoint x: 585, endPoint y: 191, distance: 193.1
click at [499, 355] on video at bounding box center [433, 243] width 866 height 487
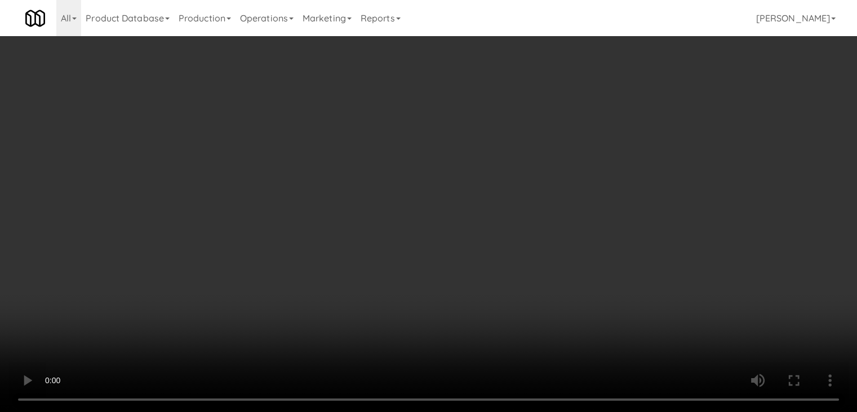
click at [618, 166] on button "Planogram" at bounding box center [610, 172] width 55 height 17
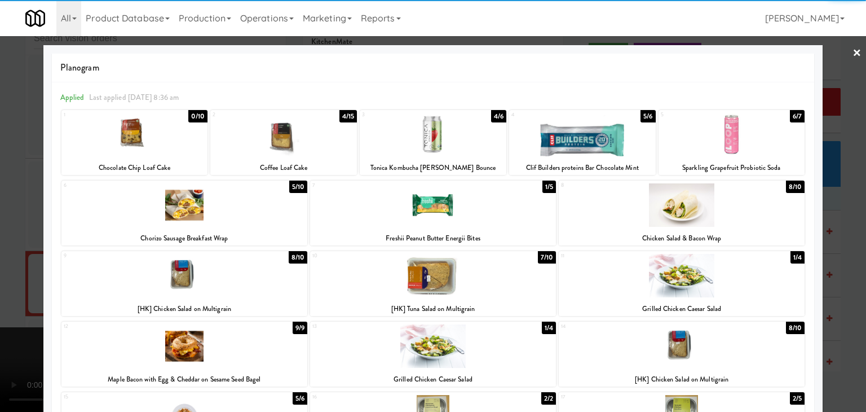
click at [404, 284] on div at bounding box center [433, 275] width 246 height 43
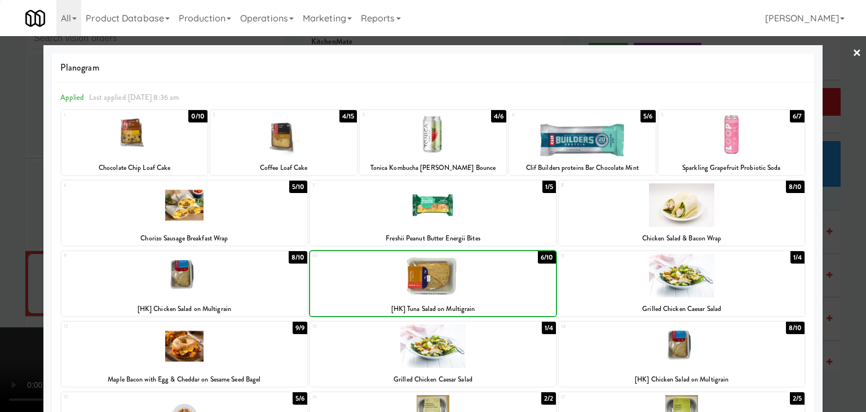
drag, startPoint x: 0, startPoint y: 285, endPoint x: 408, endPoint y: 287, distance: 407.6
click at [26, 285] on div at bounding box center [433, 206] width 866 height 412
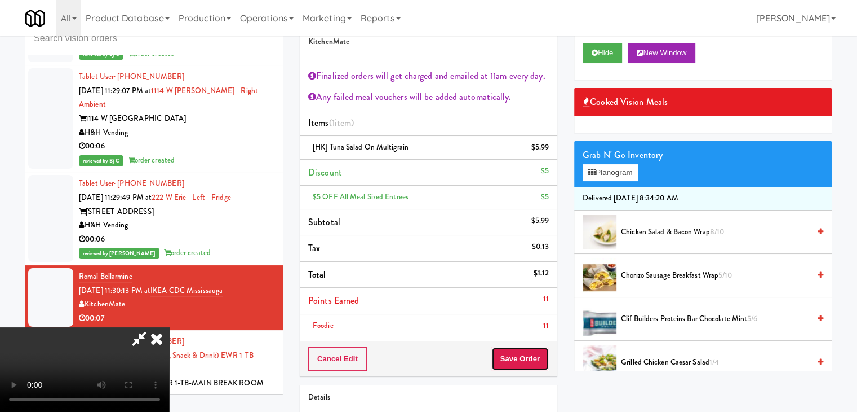
click at [539, 352] on button "Save Order" at bounding box center [520, 359] width 57 height 24
click at [537, 355] on button "Save Order" at bounding box center [520, 359] width 57 height 24
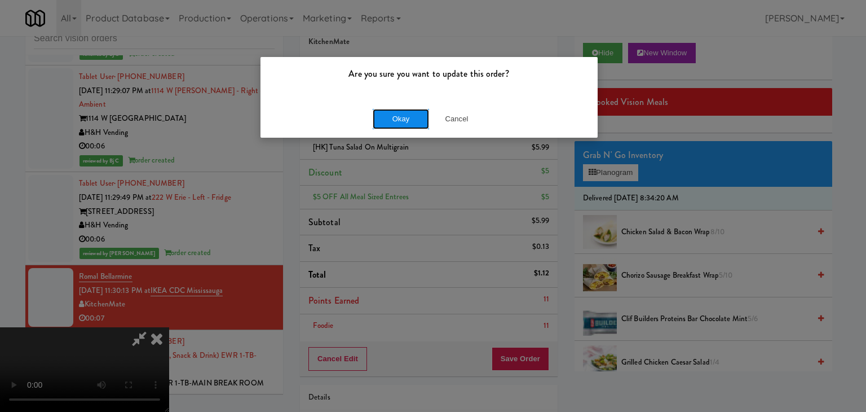
click at [413, 120] on button "Okay" at bounding box center [401, 119] width 56 height 20
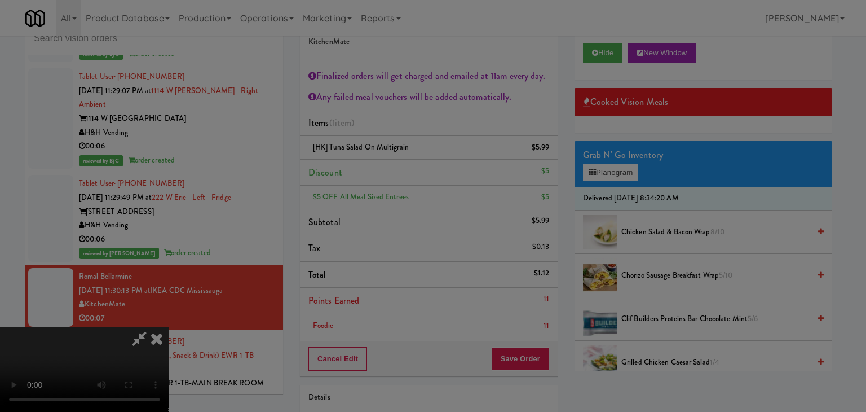
click at [413, 117] on div "Okay Cancel" at bounding box center [428, 98] width 337 height 38
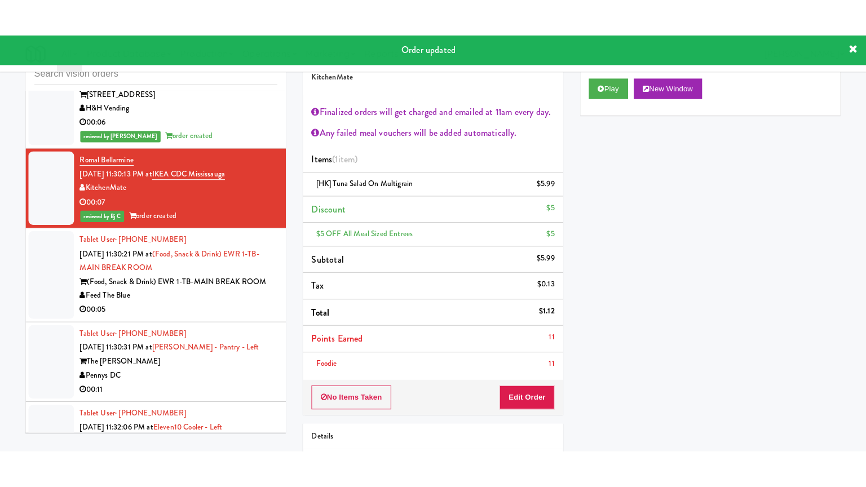
scroll to position [6472, 0]
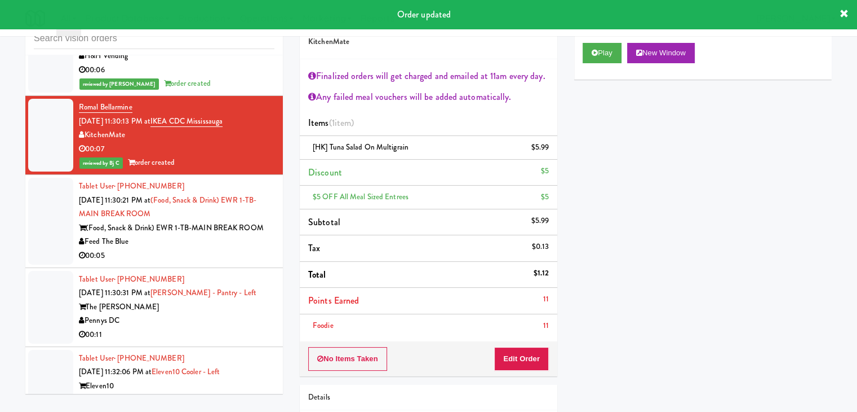
click at [239, 254] on div "00:05" at bounding box center [177, 256] width 196 height 14
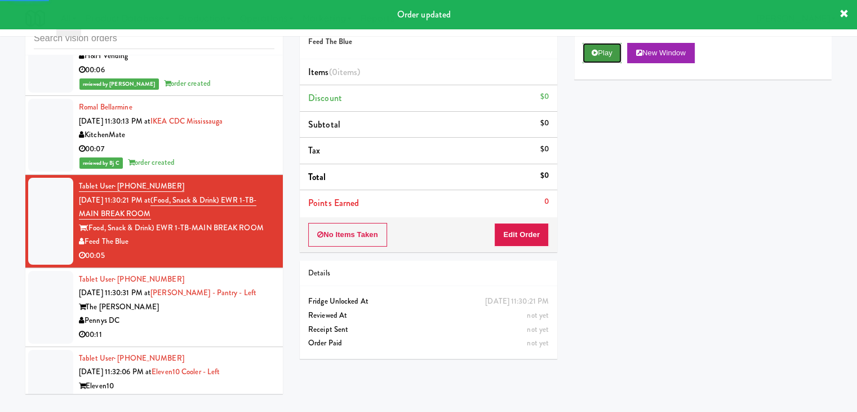
click at [605, 54] on button "Play" at bounding box center [602, 53] width 39 height 20
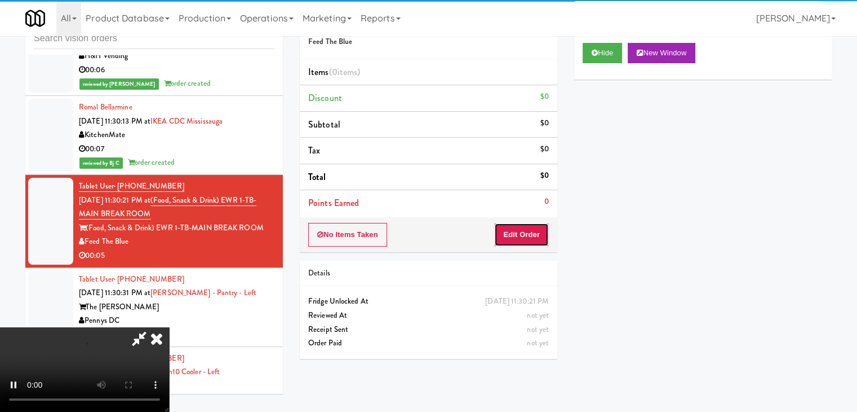
click at [527, 240] on button "Edit Order" at bounding box center [521, 235] width 55 height 24
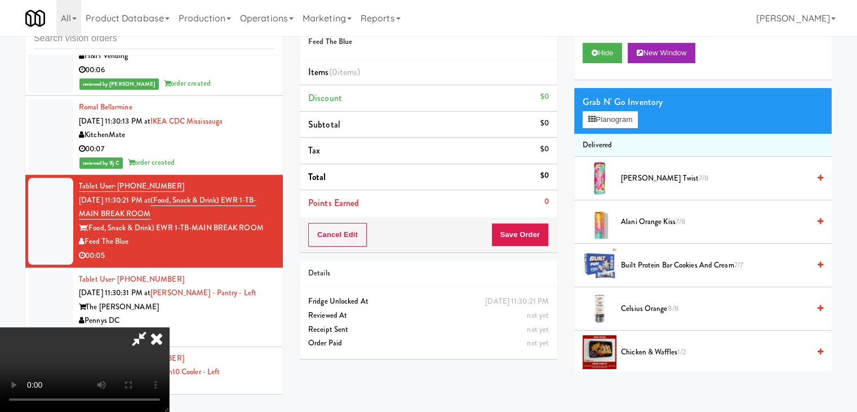
scroll to position [6459, 0]
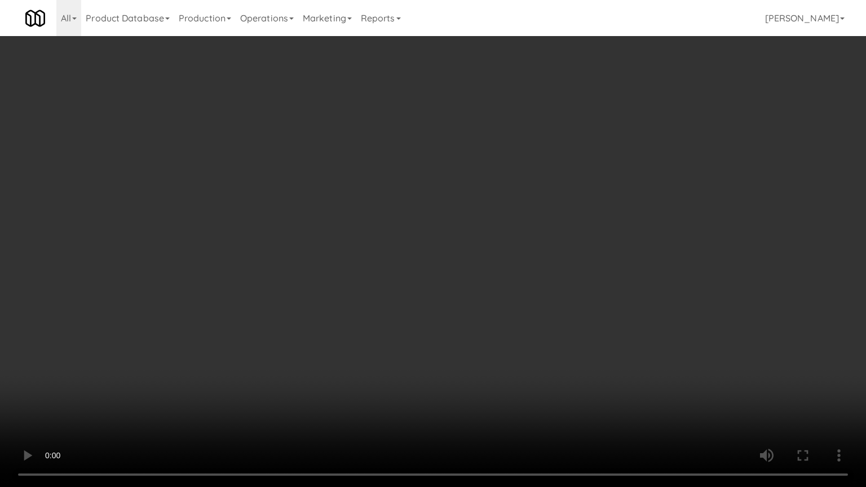
click at [458, 321] on video at bounding box center [433, 243] width 866 height 487
click at [455, 323] on video at bounding box center [433, 243] width 866 height 487
click at [461, 320] on video at bounding box center [433, 243] width 866 height 487
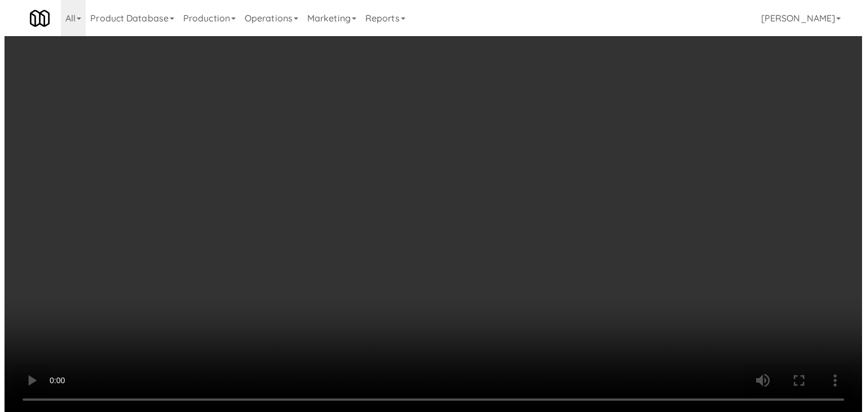
scroll to position [6472, 0]
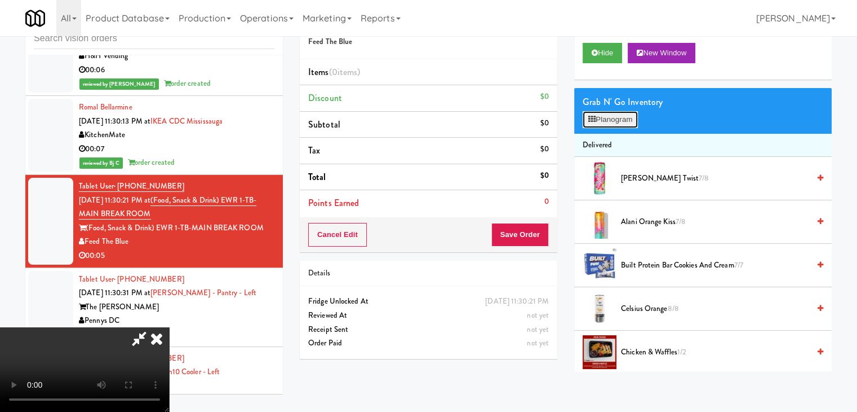
click at [617, 116] on button "Planogram" at bounding box center [610, 119] width 55 height 17
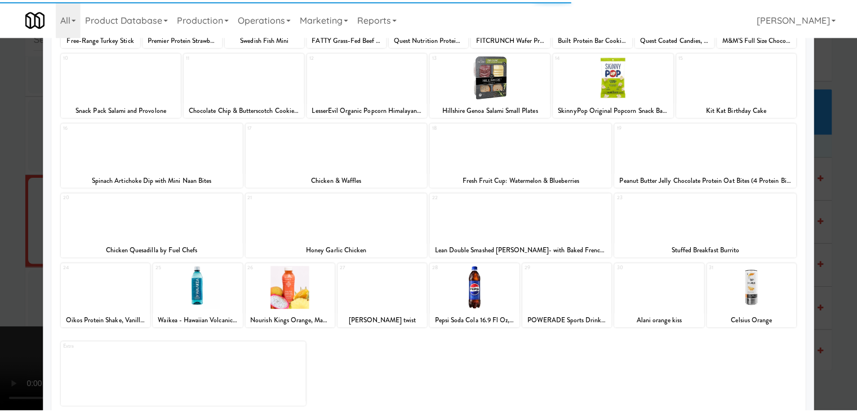
scroll to position [142, 0]
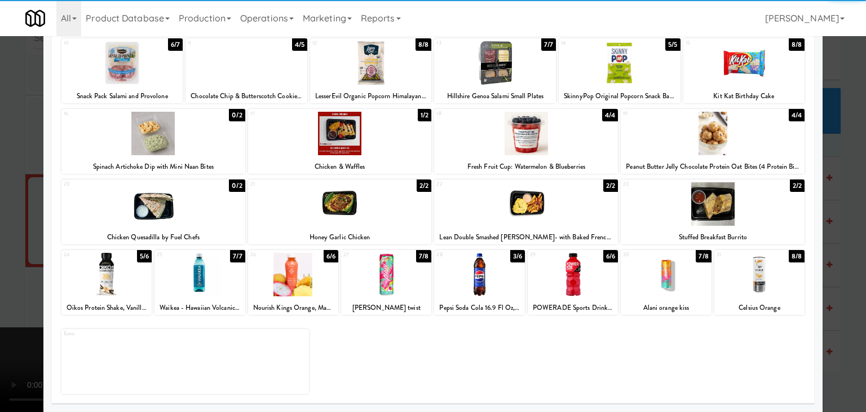
drag, startPoint x: 477, startPoint y: 275, endPoint x: 457, endPoint y: 274, distance: 19.8
click at [475, 275] on div at bounding box center [479, 274] width 90 height 43
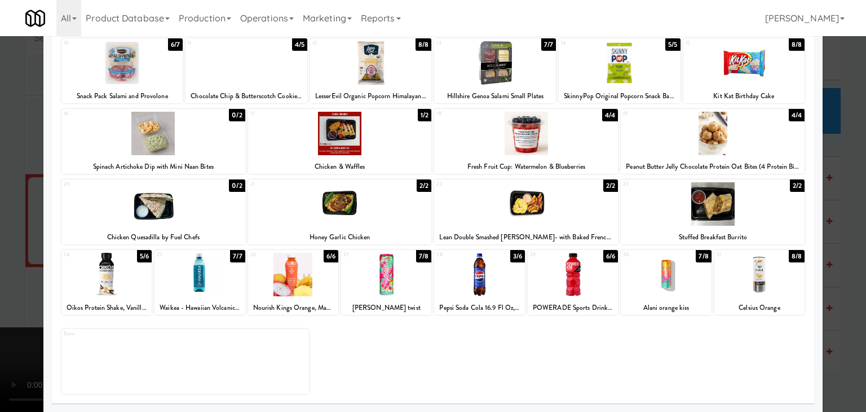
drag, startPoint x: 0, startPoint y: 269, endPoint x: 303, endPoint y: 275, distance: 302.8
click at [12, 269] on div at bounding box center [433, 206] width 866 height 412
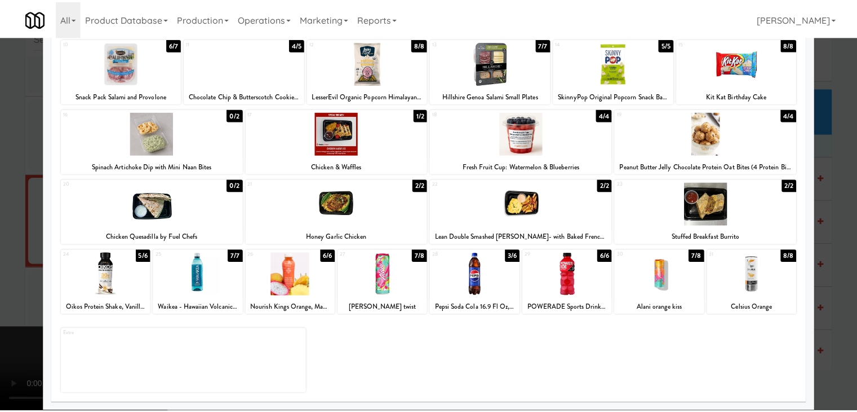
scroll to position [6472, 0]
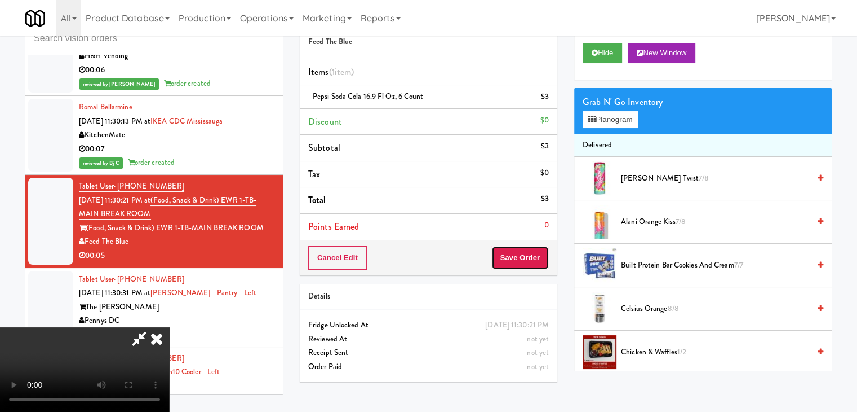
click at [533, 253] on button "Save Order" at bounding box center [520, 258] width 57 height 24
drag, startPoint x: 533, startPoint y: 253, endPoint x: 481, endPoint y: 158, distance: 107.7
click at [533, 252] on button "Save Order" at bounding box center [520, 258] width 57 height 24
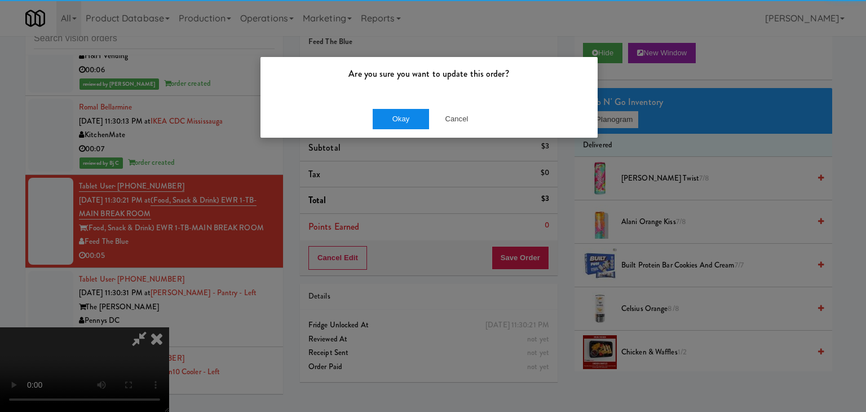
drag, startPoint x: 423, startPoint y: 102, endPoint x: 414, endPoint y: 111, distance: 12.4
click at [419, 105] on div "Okay Cancel" at bounding box center [428, 119] width 337 height 38
click at [414, 111] on button "Okay" at bounding box center [401, 119] width 56 height 20
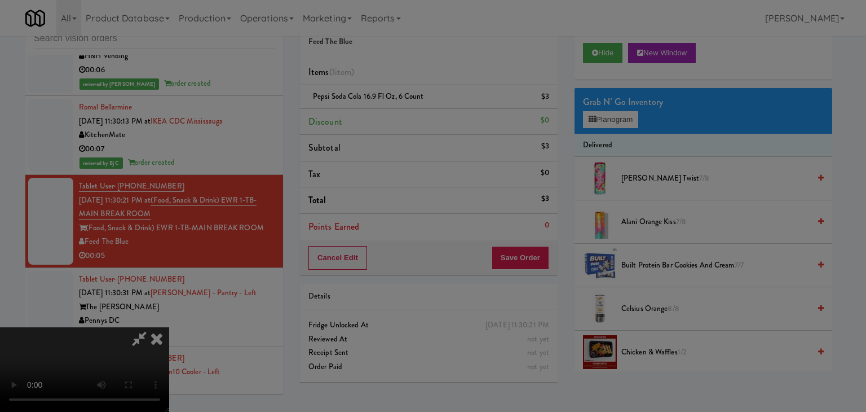
drag, startPoint x: 414, startPoint y: 111, endPoint x: 413, endPoint y: 123, distance: 11.9
click at [414, 108] on button "Okay" at bounding box center [401, 98] width 56 height 20
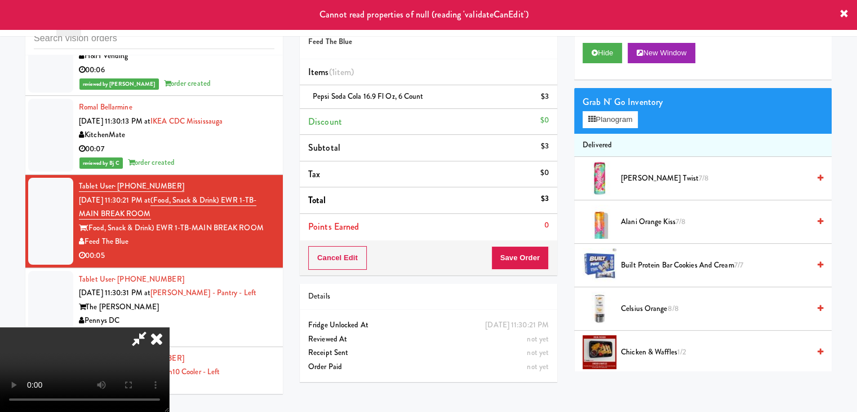
click at [169, 327] on icon at bounding box center [156, 338] width 25 height 23
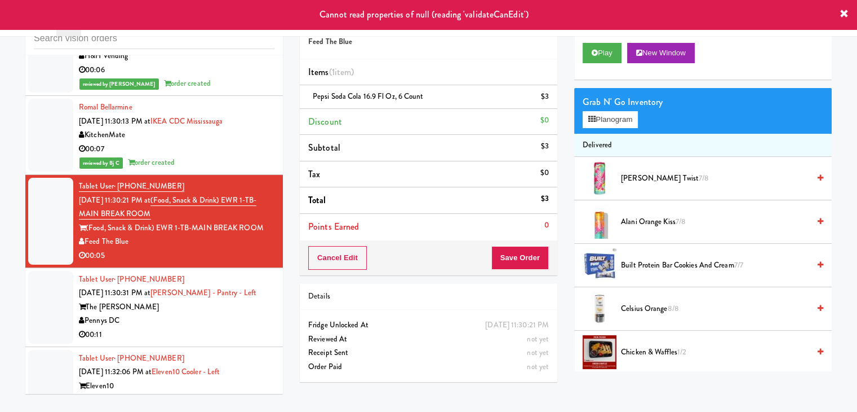
scroll to position [6585, 0]
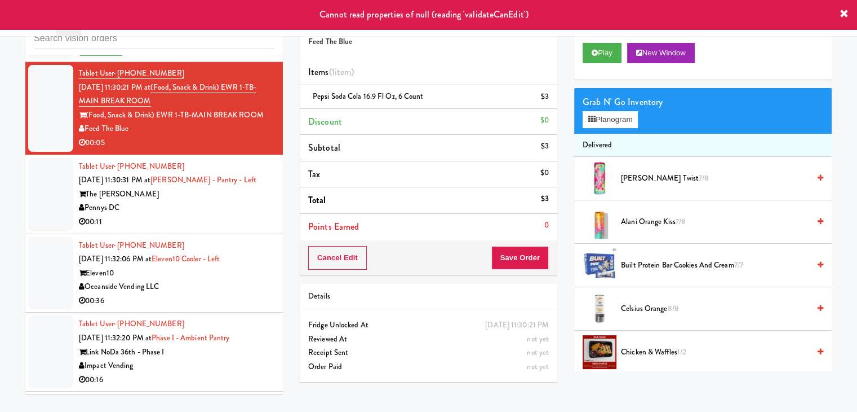
click at [221, 204] on div "Pennys DC" at bounding box center [177, 208] width 196 height 14
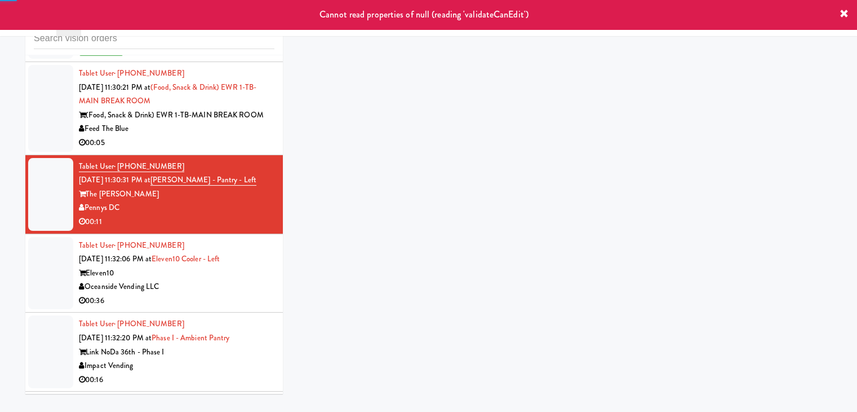
click at [238, 136] on div "00:05" at bounding box center [177, 143] width 196 height 14
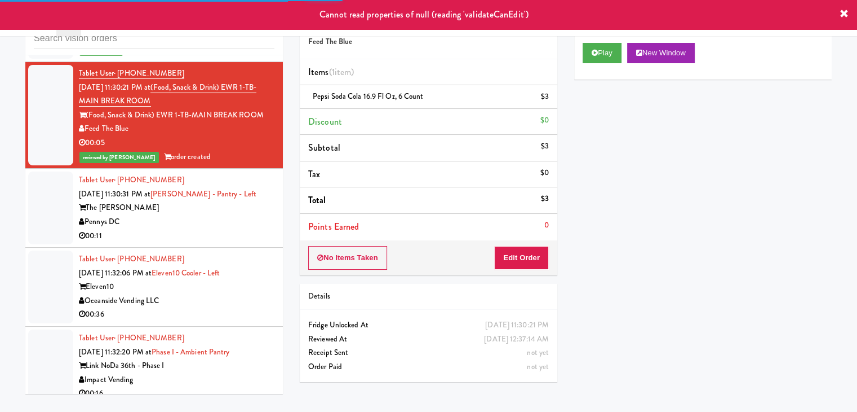
click at [250, 208] on div "The [PERSON_NAME]" at bounding box center [177, 208] width 196 height 14
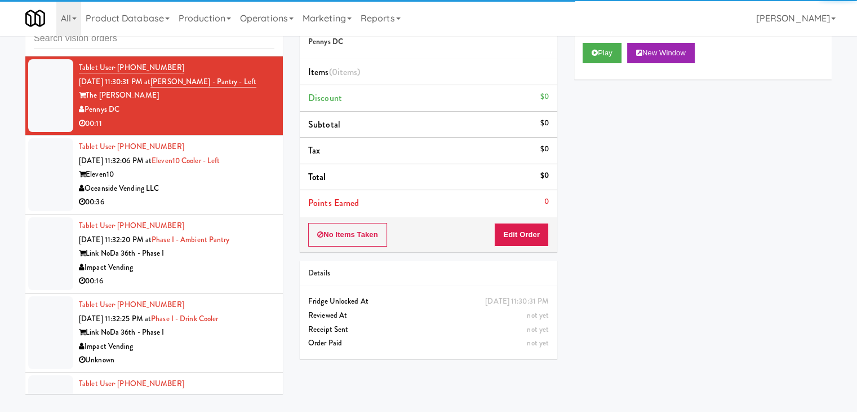
scroll to position [6698, 0]
click at [251, 194] on div "00:36" at bounding box center [177, 201] width 196 height 14
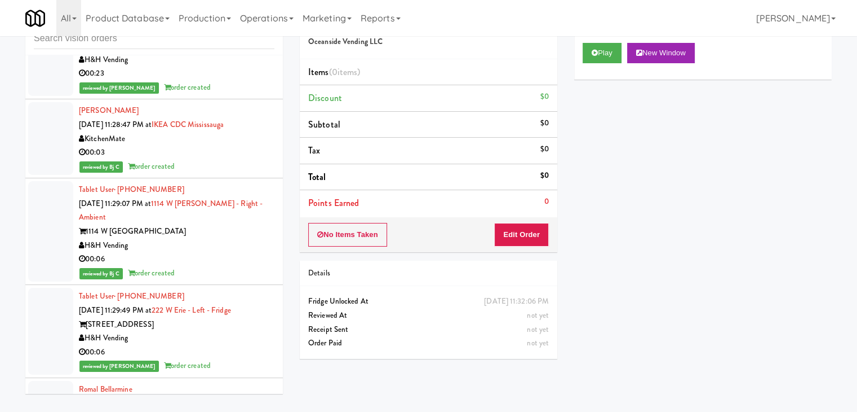
scroll to position [5965, 0]
